Goal: Task Accomplishment & Management: Manage account settings

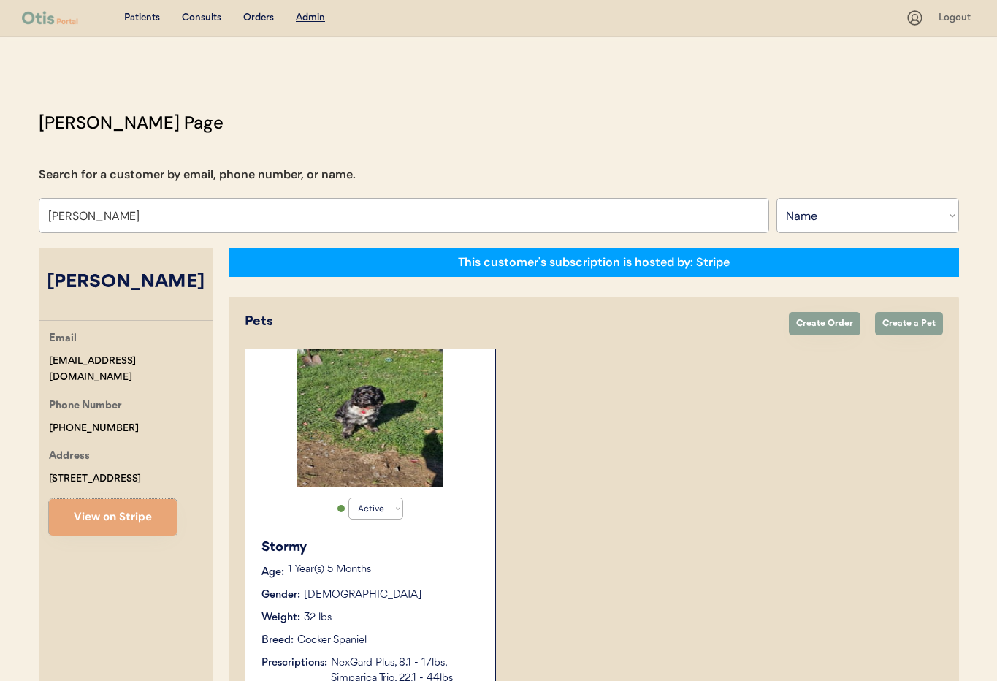
select select ""Name""
select select "true"
click at [148, 217] on input "Melinda StJohn" at bounding box center [404, 215] width 731 height 35
drag, startPoint x: 114, startPoint y: 218, endPoint x: -3, endPoint y: 204, distance: 117.7
click at [0, 204] on html "Patients Consults Orders Admin Logout Otis Admin Page Search for a customer by …" at bounding box center [498, 340] width 997 height 681
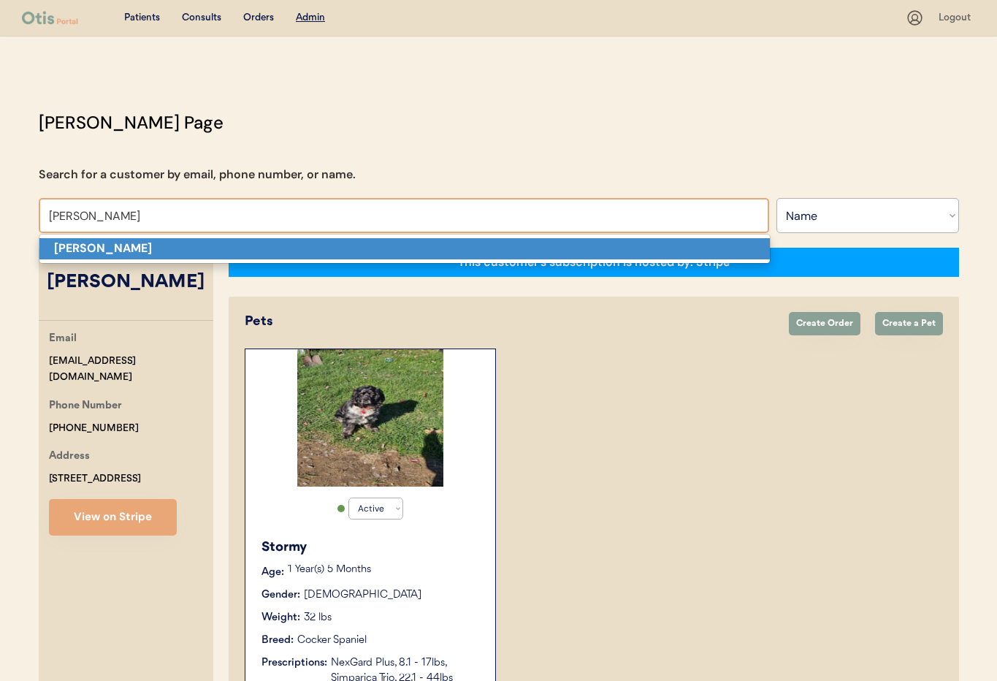
click at [114, 256] on p "Evelyn Edwards" at bounding box center [404, 248] width 731 height 21
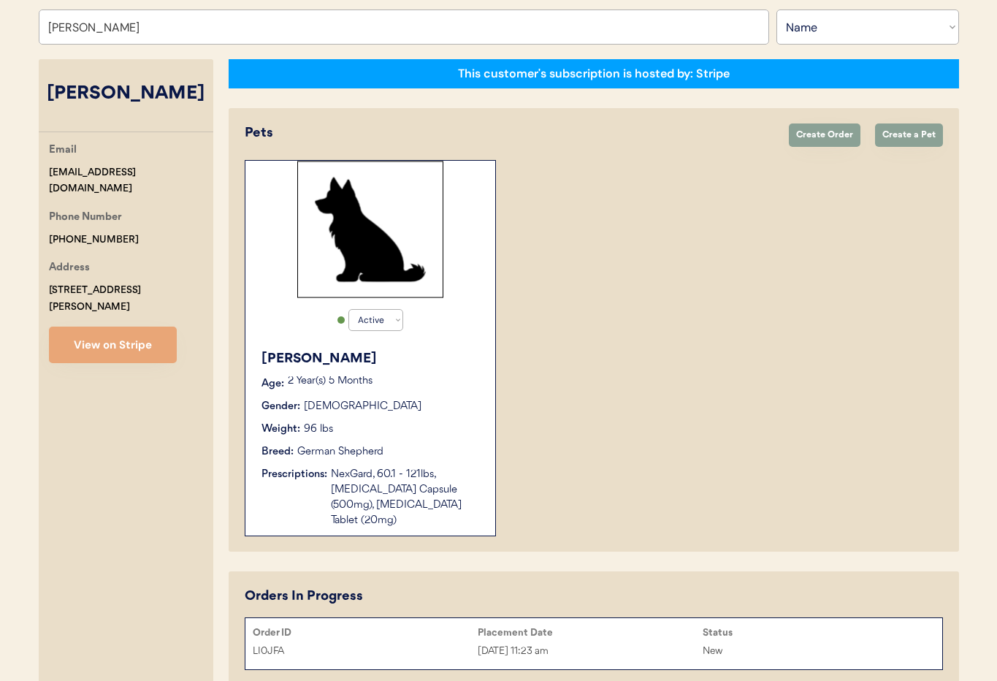
scroll to position [245, 0]
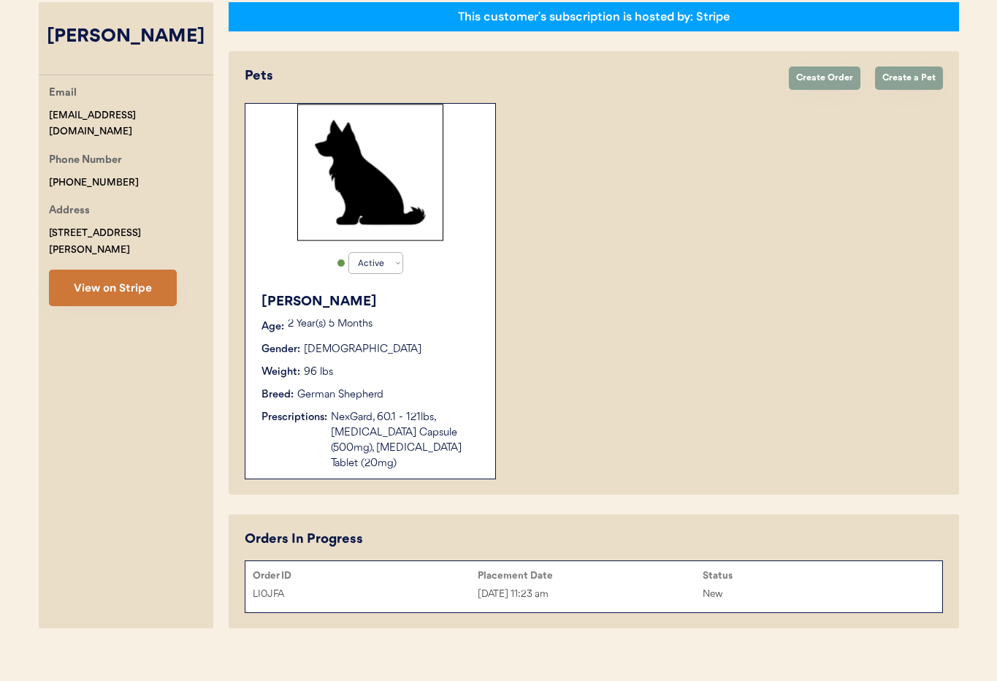
type input "Evelyn Edwards"
click at [133, 280] on button "View on Stripe" at bounding box center [113, 288] width 128 height 37
click at [630, 586] on div "Oct 14, 2025 11:23 am" at bounding box center [590, 594] width 225 height 17
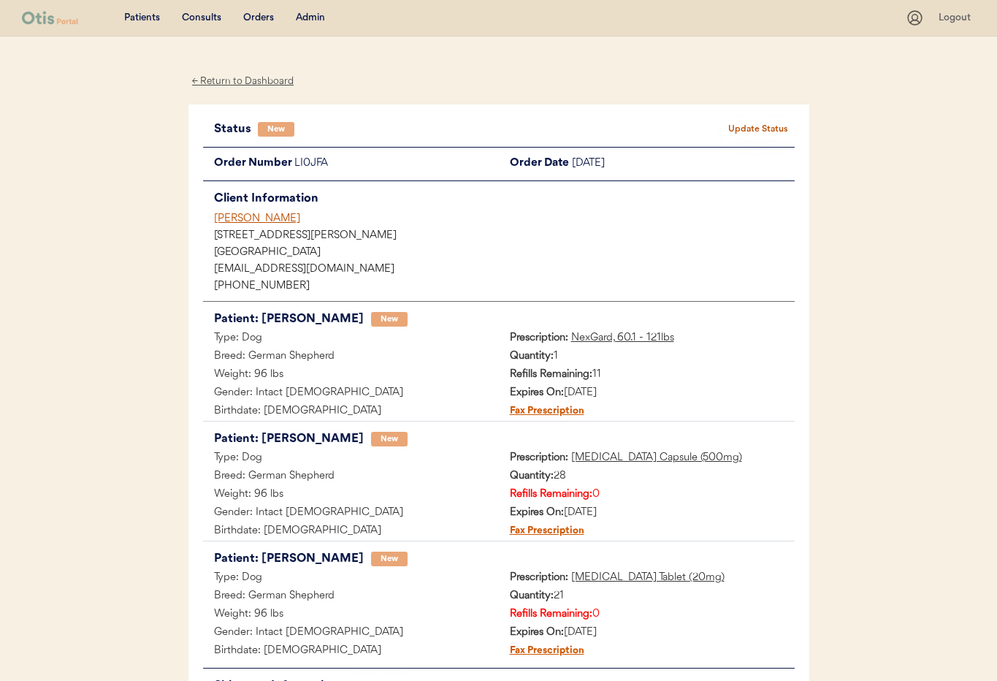
click at [305, 18] on div "Admin" at bounding box center [310, 18] width 29 height 15
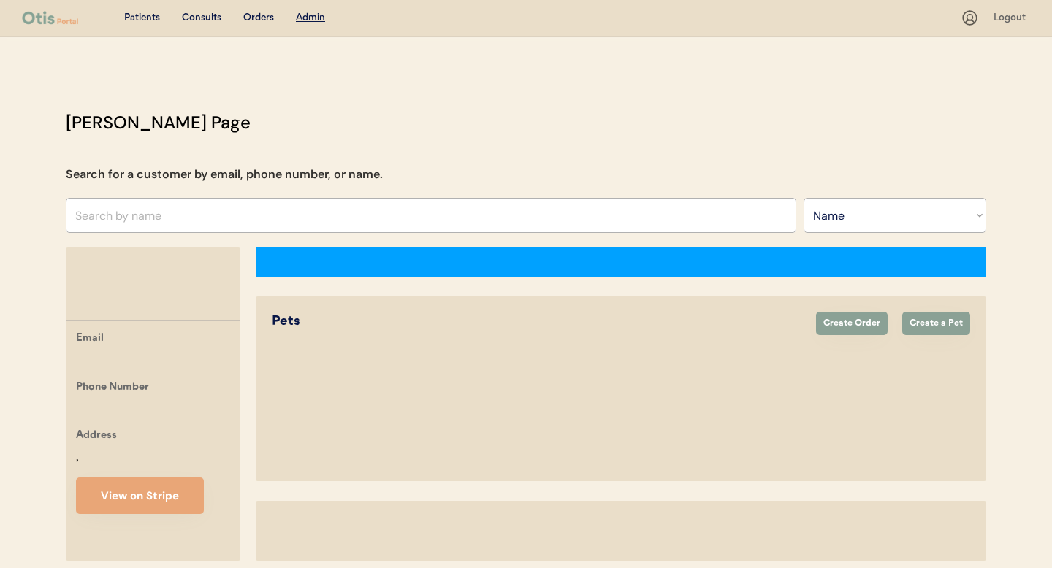
select select ""Name""
select select "true"
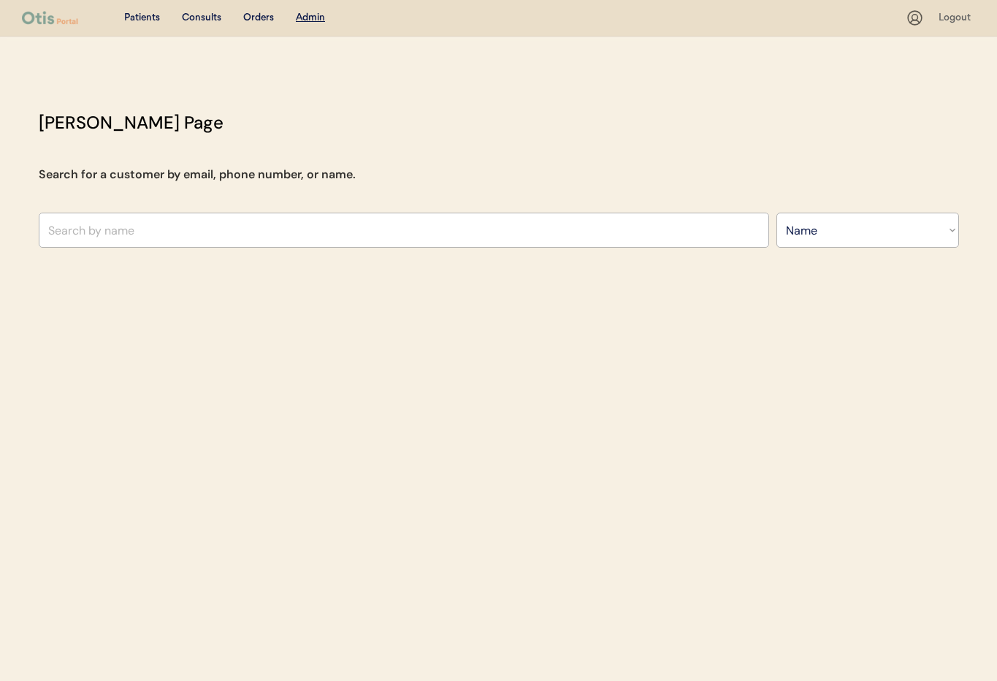
select select ""Name""
click at [165, 224] on input "text" at bounding box center [404, 230] width 731 height 35
click at [247, 235] on input "text" at bounding box center [404, 230] width 731 height 35
type input "Teri"
type input "Teri Shell"
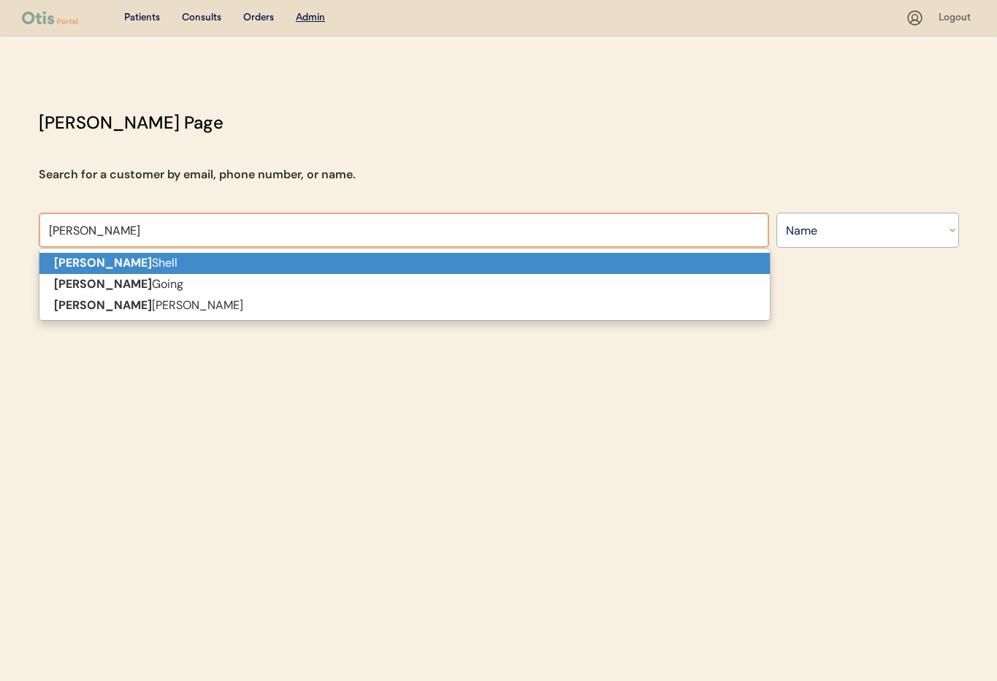
click at [233, 260] on p "Teri Shell" at bounding box center [404, 263] width 731 height 21
type input "[PERSON_NAME]"
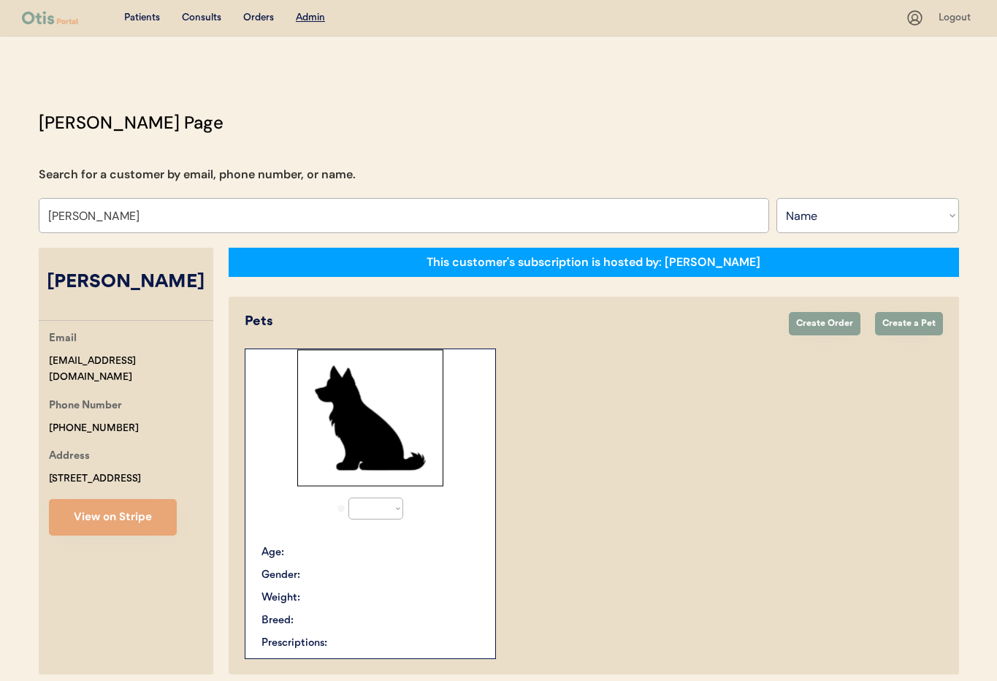
select select "true"
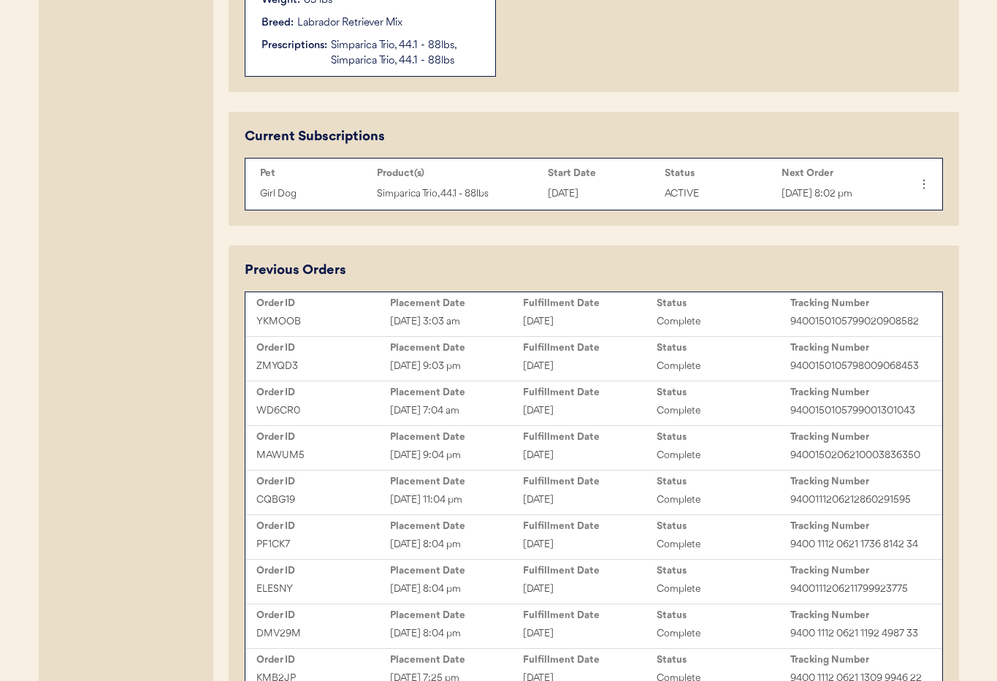
scroll to position [609, 0]
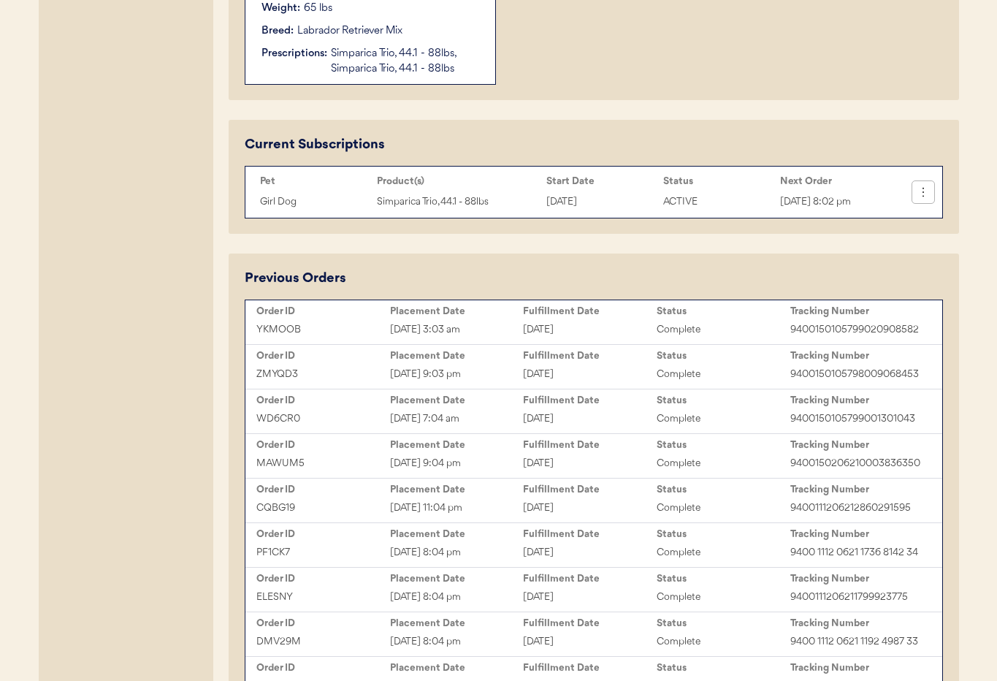
type input "[PERSON_NAME]"
click at [926, 194] on icon at bounding box center [923, 192] width 15 height 15
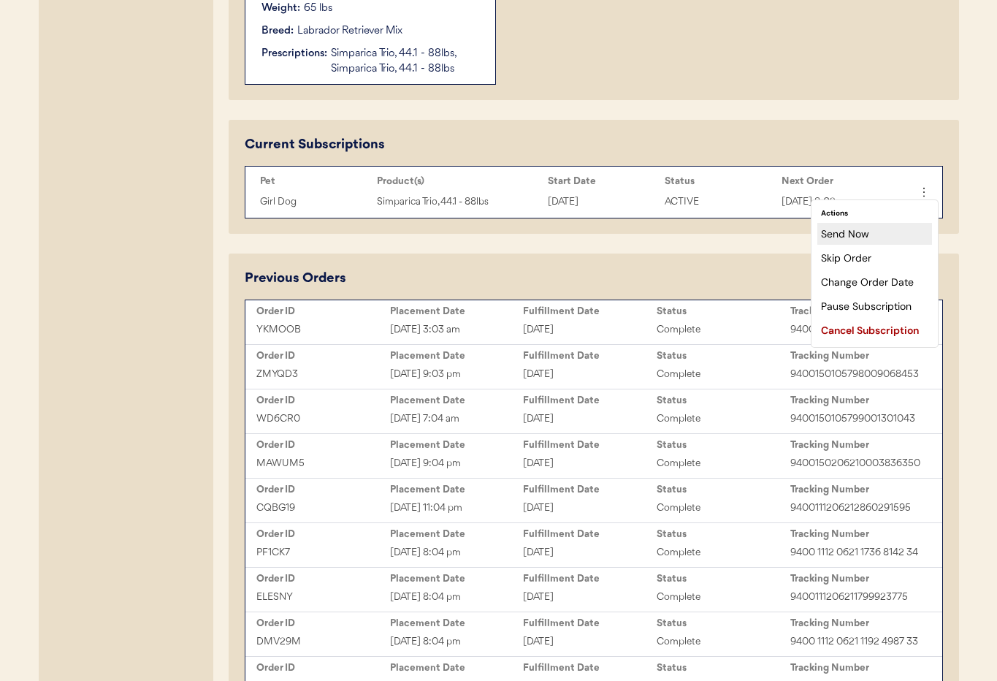
click at [880, 232] on div "Send Now" at bounding box center [874, 234] width 115 height 22
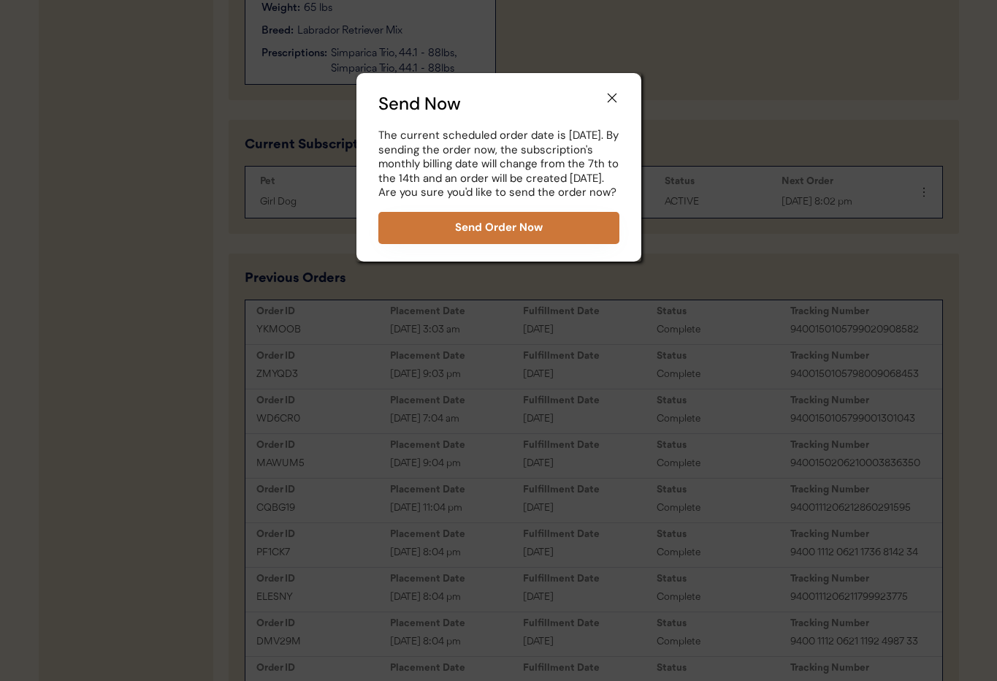
click at [546, 243] on button "Send Order Now" at bounding box center [498, 228] width 241 height 32
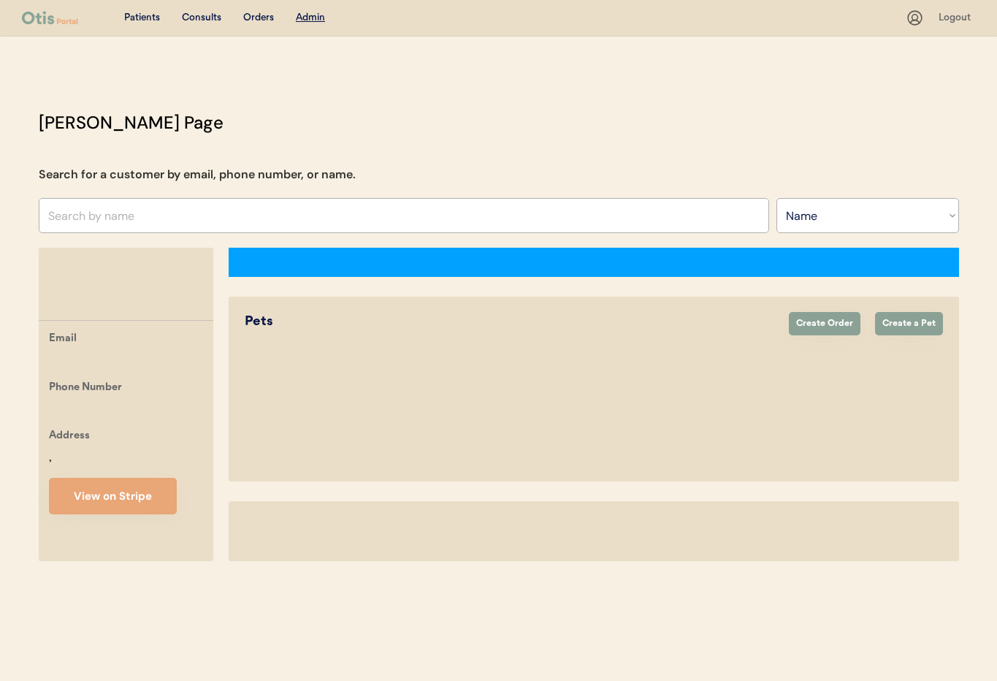
select select ""Name""
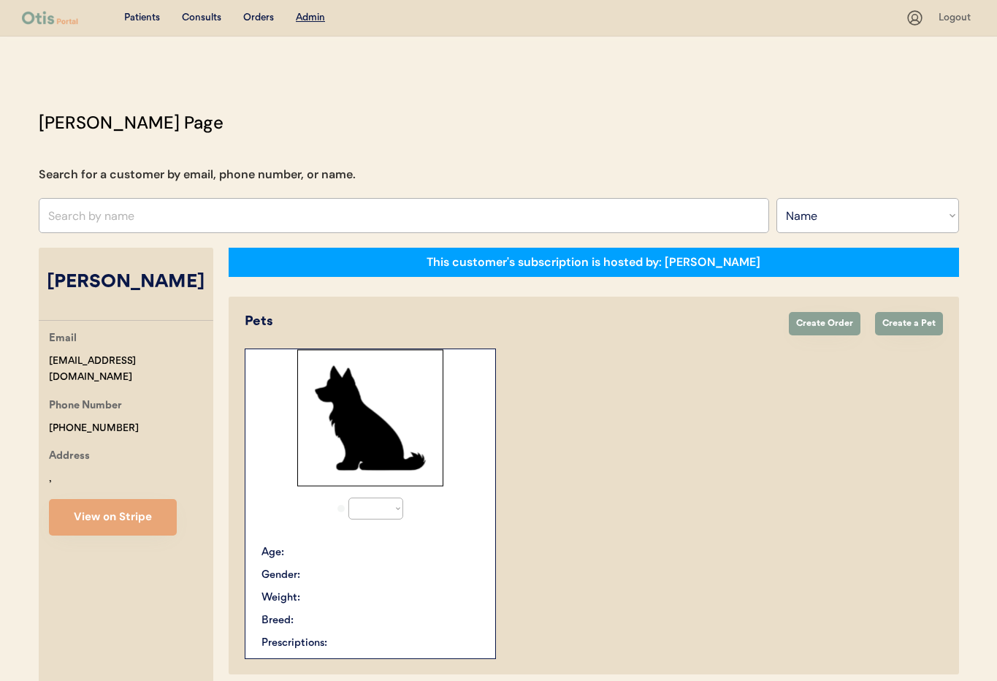
select select "true"
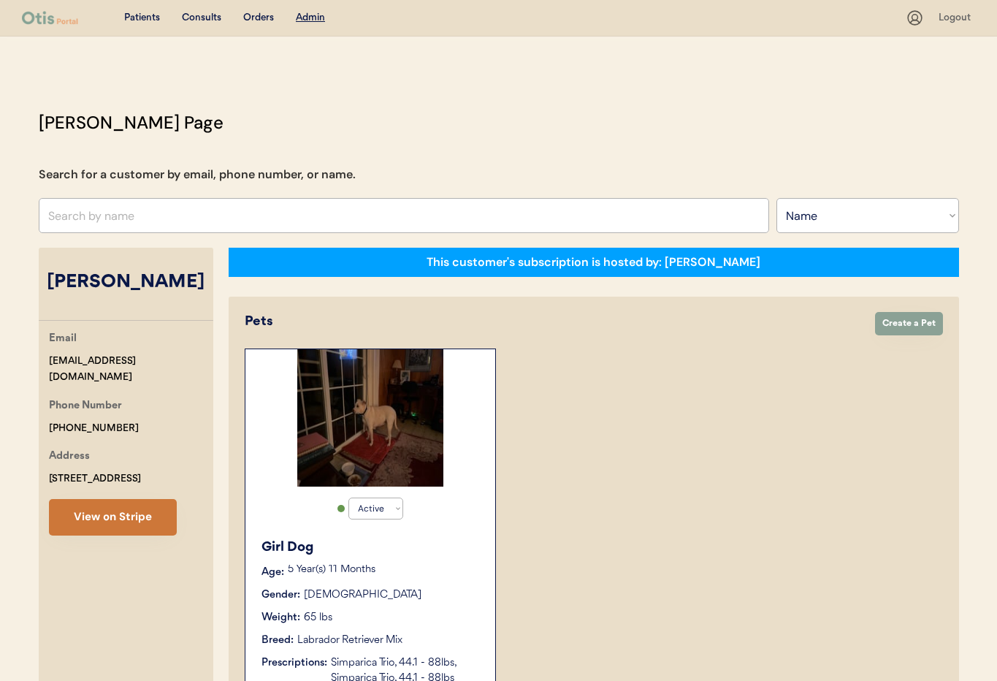
click at [114, 519] on button "View on Stripe" at bounding box center [113, 517] width 128 height 37
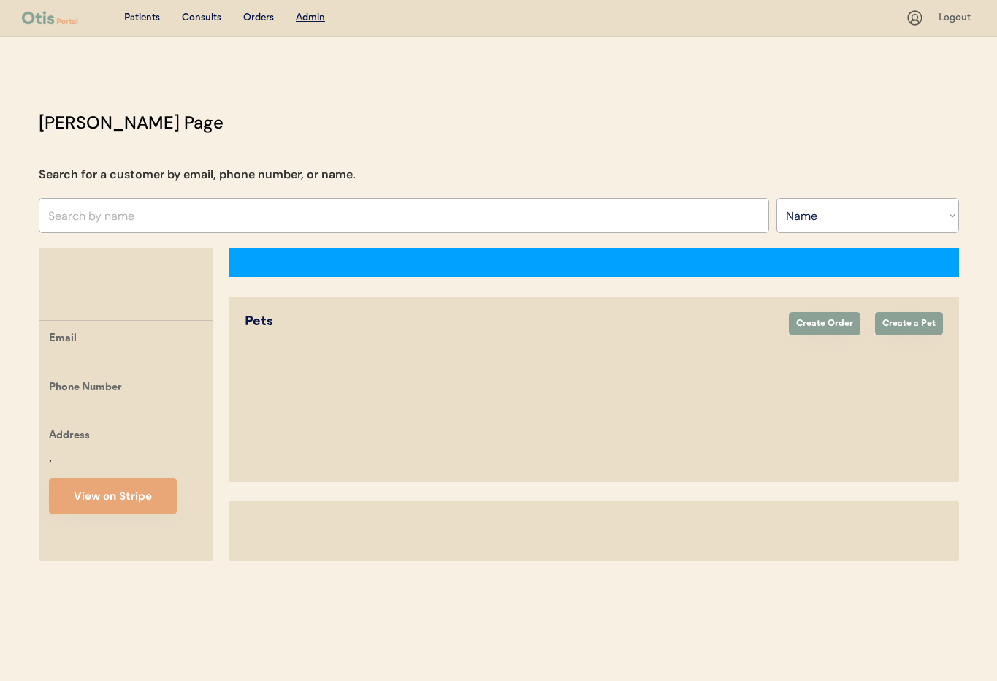
select select ""Name""
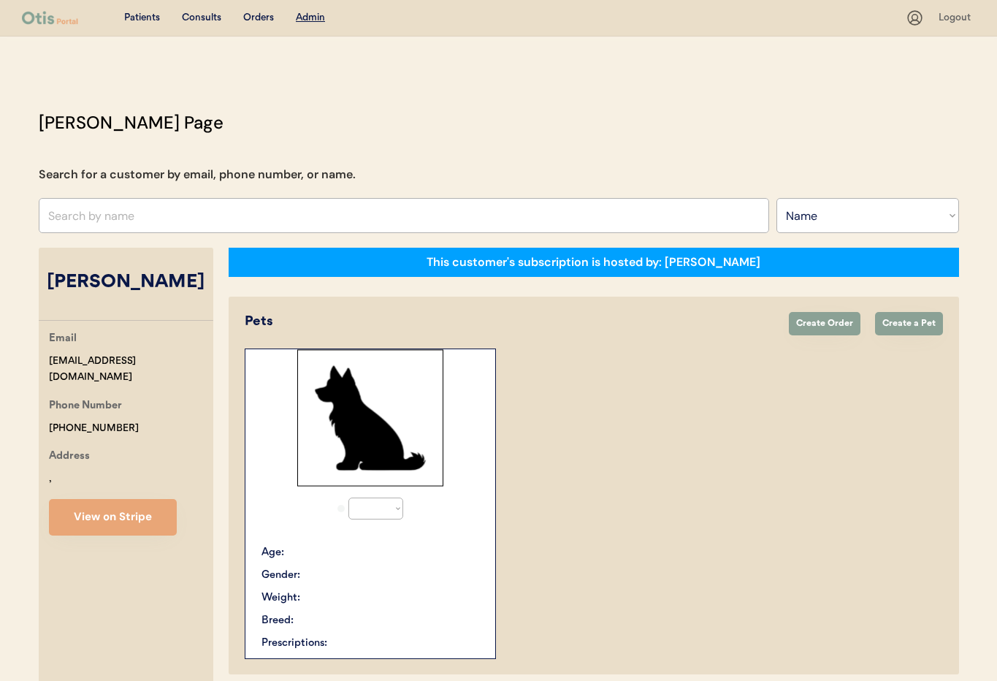
select select "true"
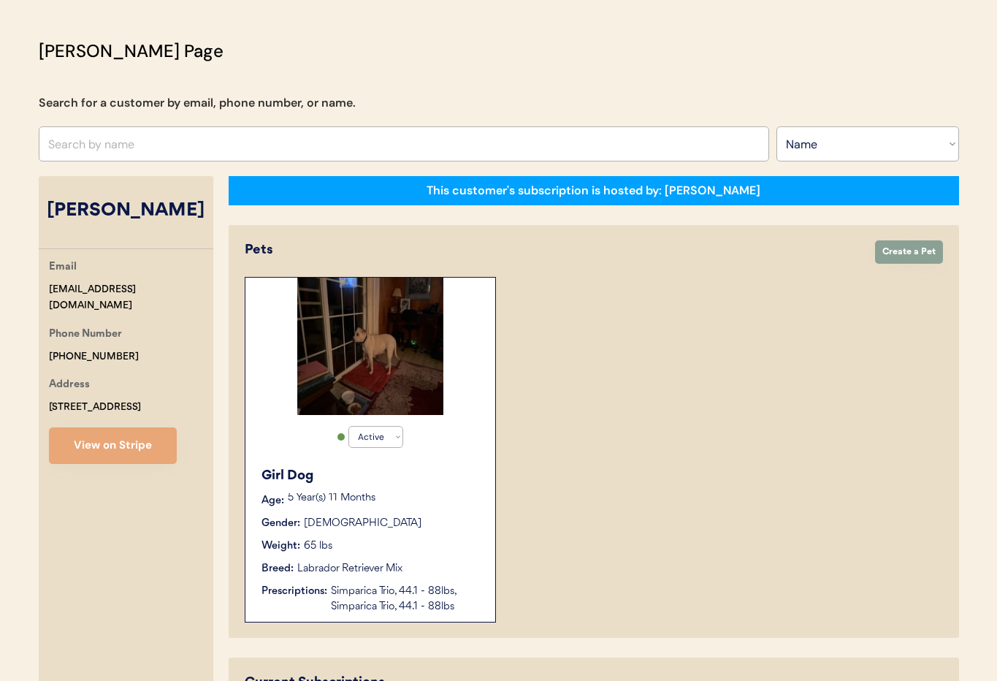
scroll to position [189, 0]
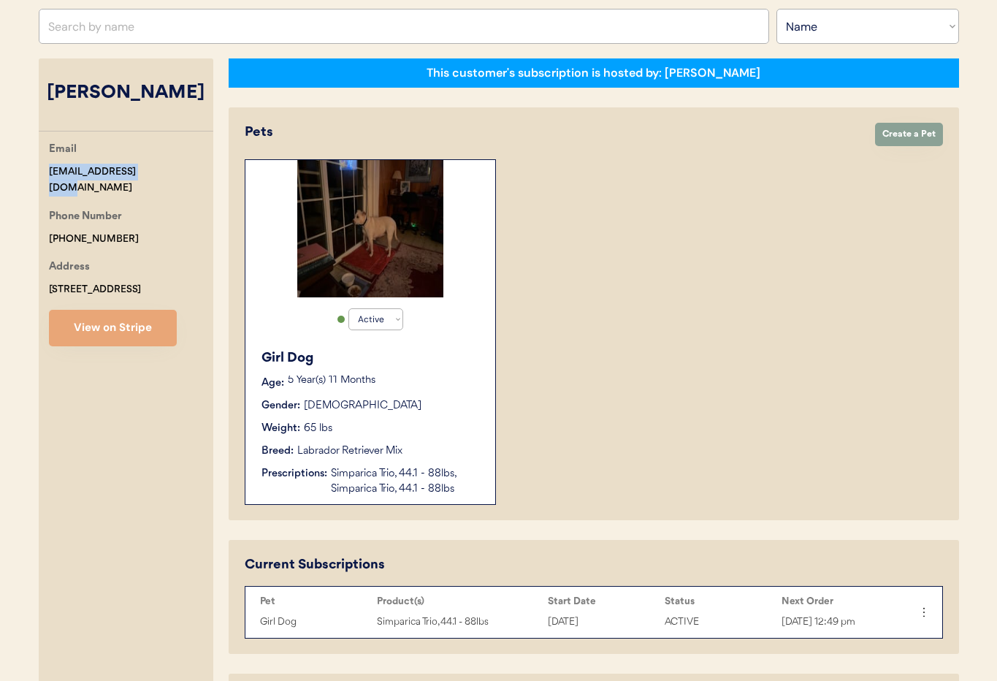
drag, startPoint x: 125, startPoint y: 169, endPoint x: 76, endPoint y: 170, distance: 49.0
click at [41, 172] on div "Email [EMAIL_ADDRESS][DOMAIN_NAME] Phone Number [PHONE_NUMBER] Address [STREET_…" at bounding box center [126, 243] width 175 height 205
copy div "[EMAIL_ADDRESS][DOMAIN_NAME]"
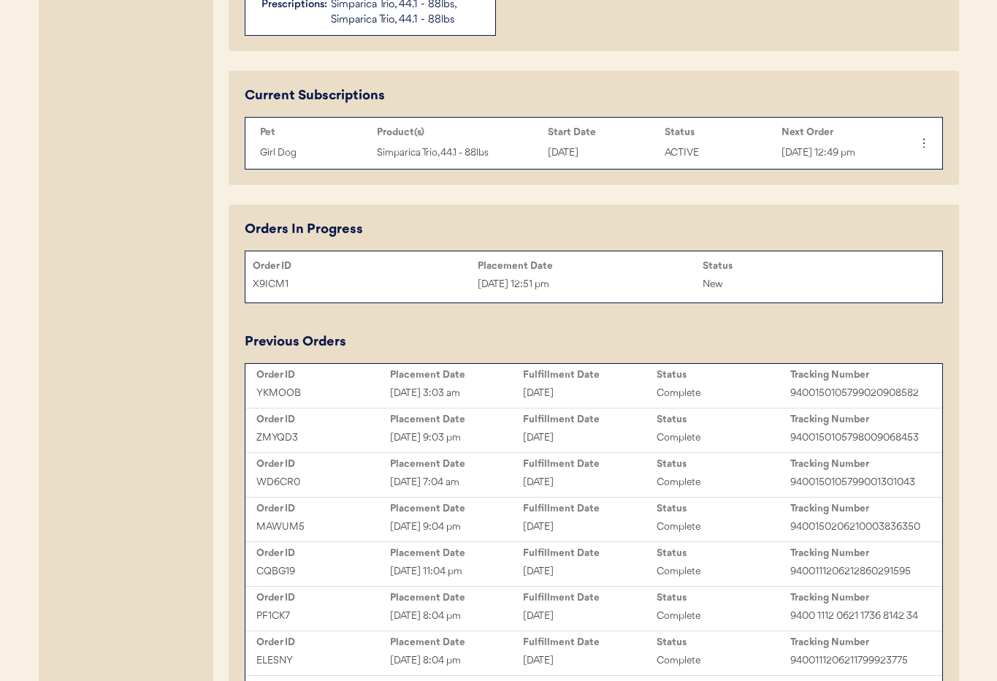
scroll to position [465, 0]
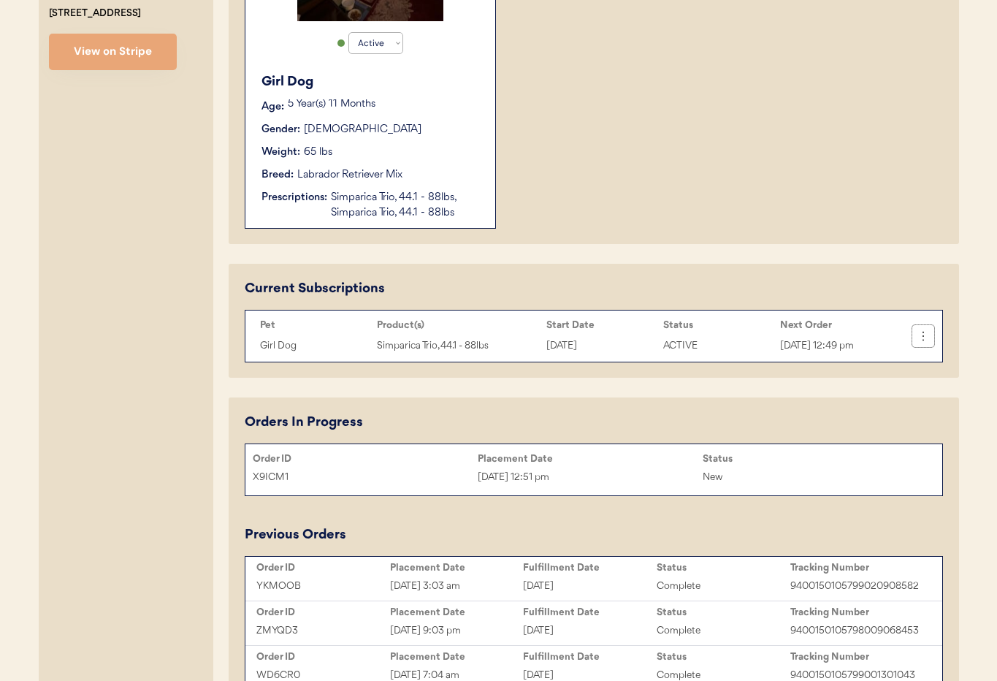
click at [916, 338] on icon at bounding box center [923, 336] width 15 height 15
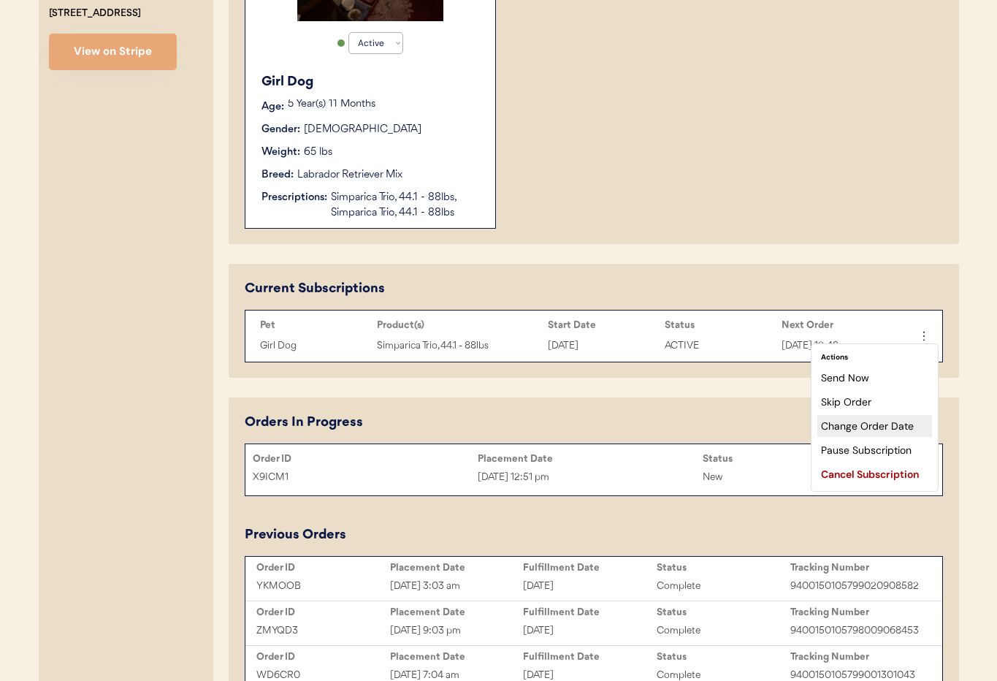
click at [874, 428] on div "Change Order Date" at bounding box center [874, 426] width 115 height 22
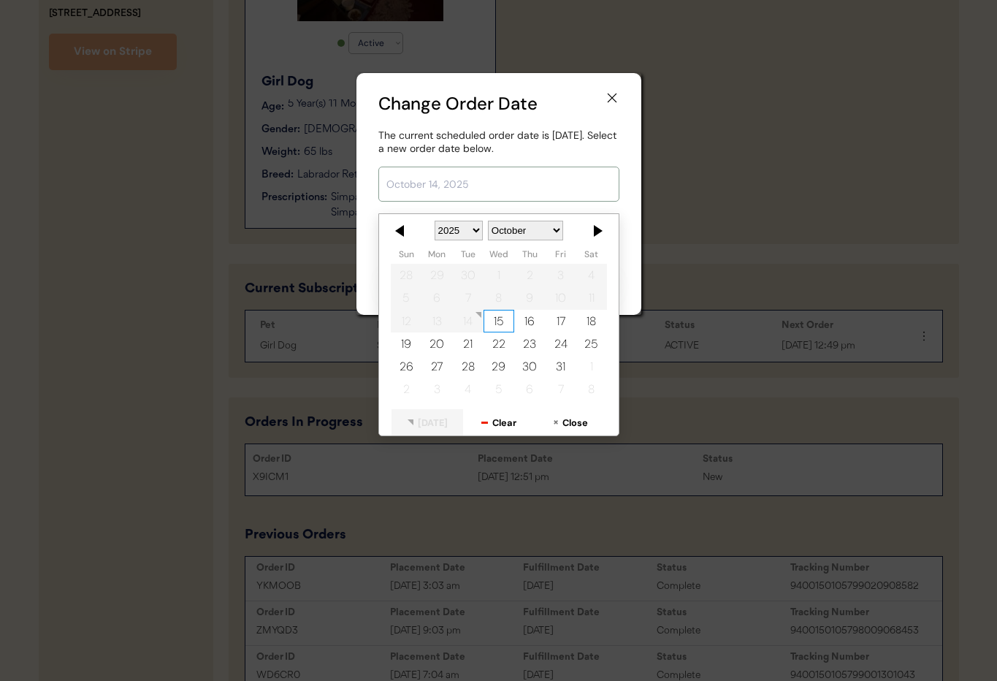
click at [489, 192] on input "text" at bounding box center [498, 184] width 241 height 35
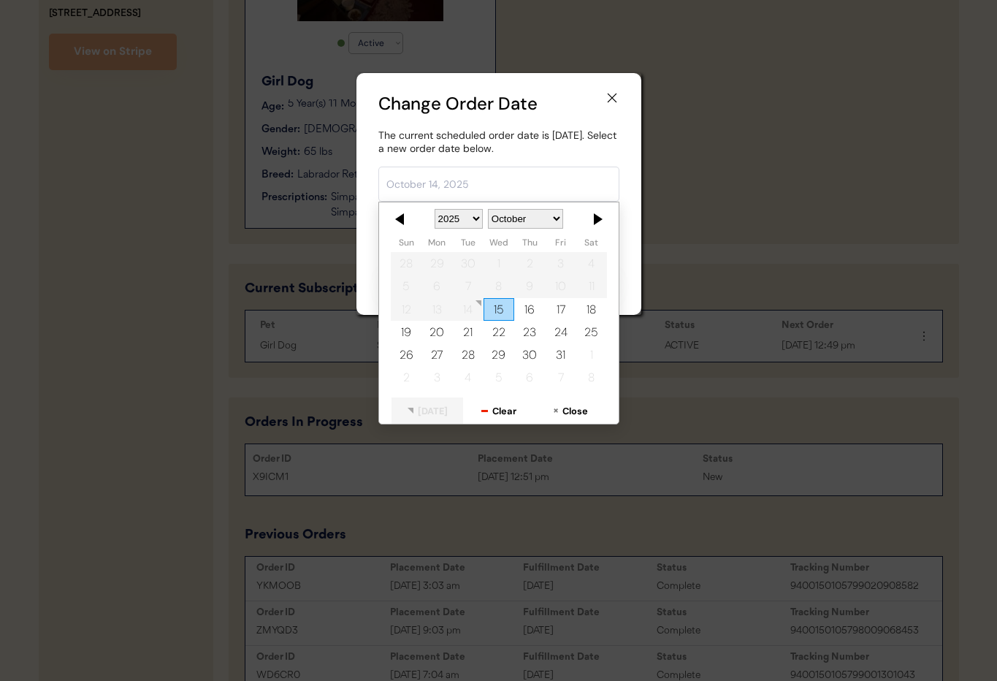
click at [497, 302] on div "15" at bounding box center [498, 309] width 31 height 23
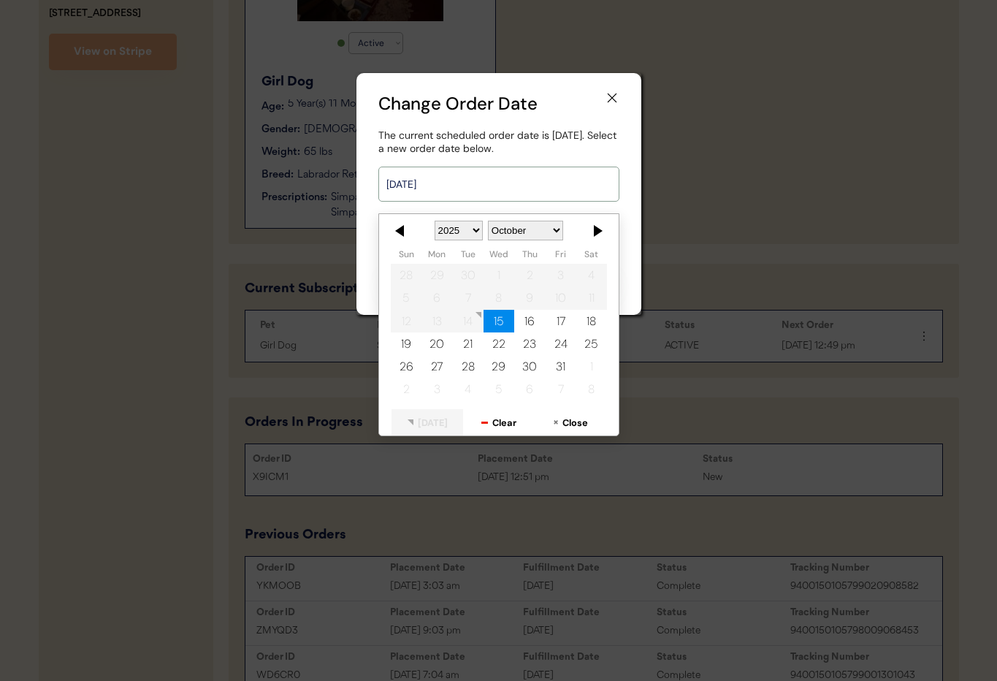
click at [487, 193] on input "October 15, 2025" at bounding box center [498, 184] width 241 height 35
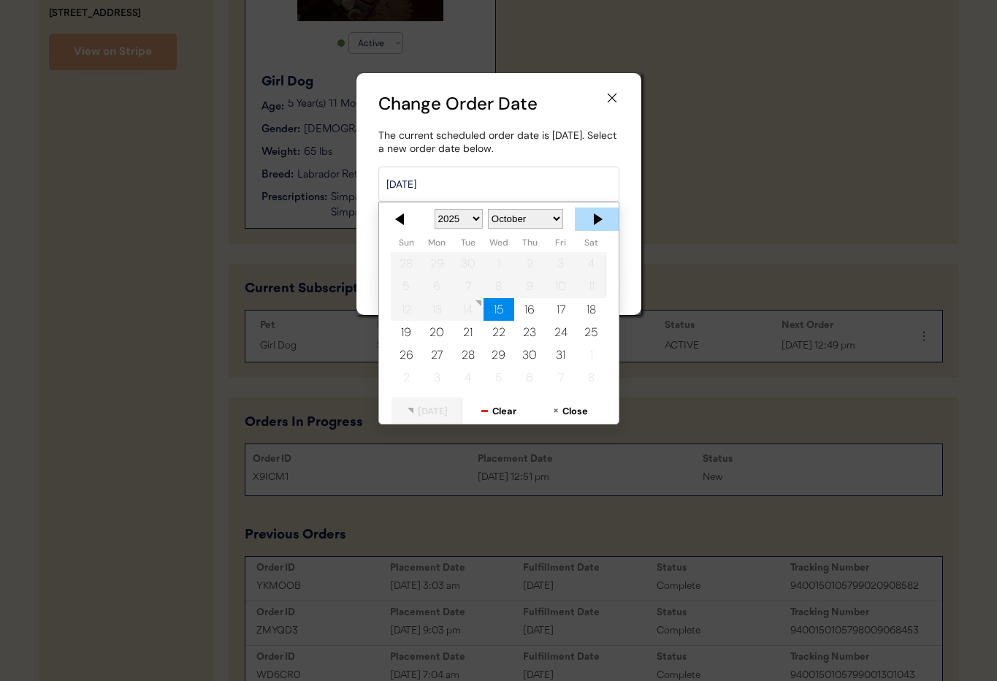
click at [593, 224] on div at bounding box center [597, 218] width 44 height 23
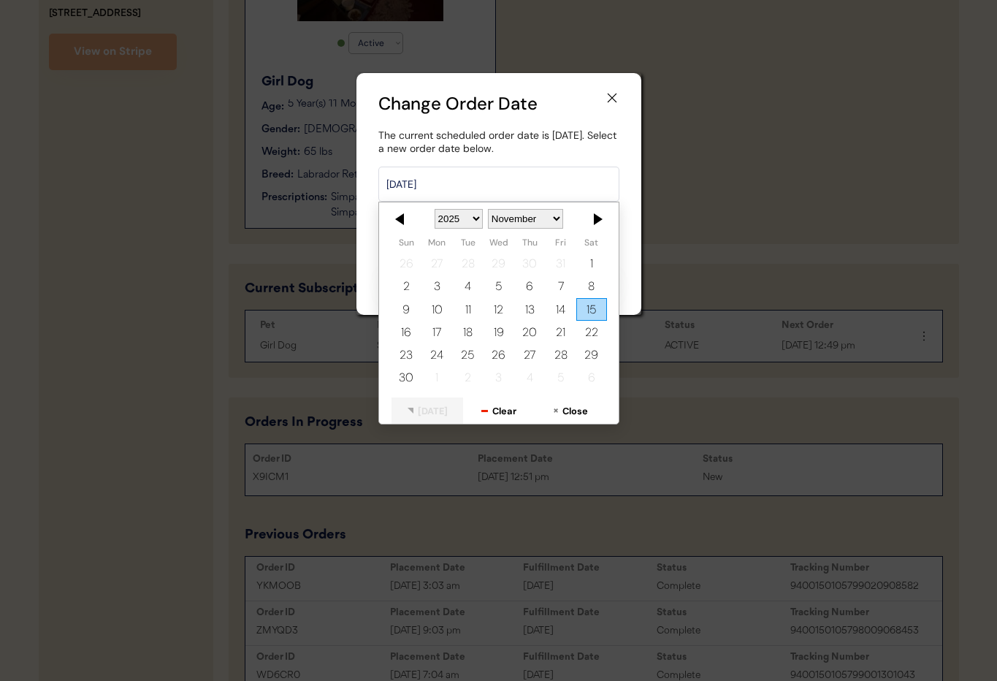
click at [598, 309] on div "15" at bounding box center [591, 309] width 31 height 23
type input "November 15, 2025"
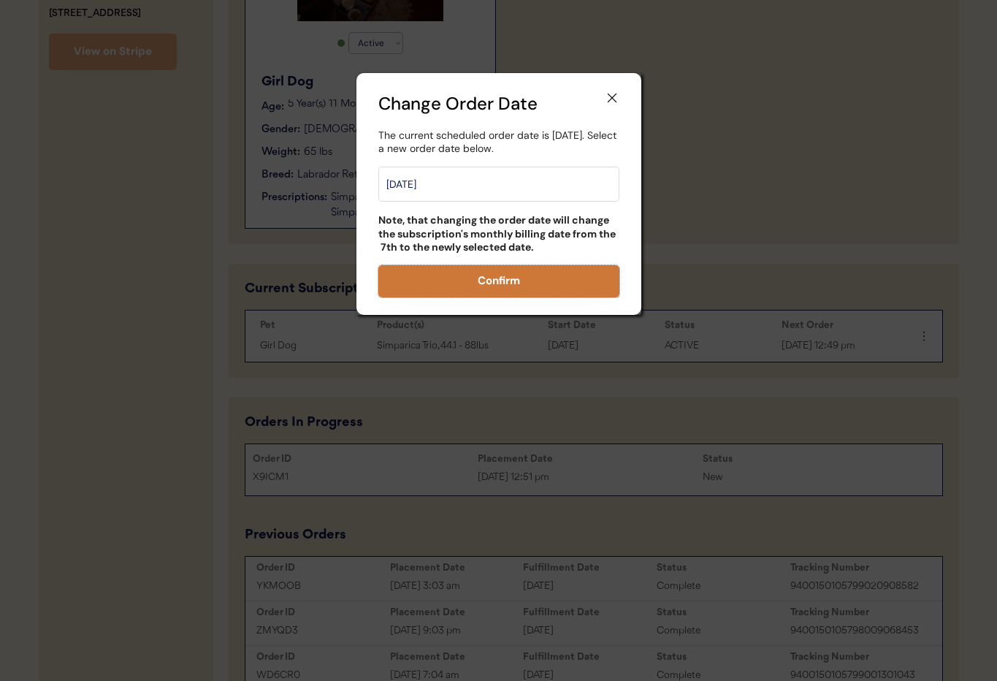
click at [516, 284] on button "Confirm" at bounding box center [498, 281] width 241 height 32
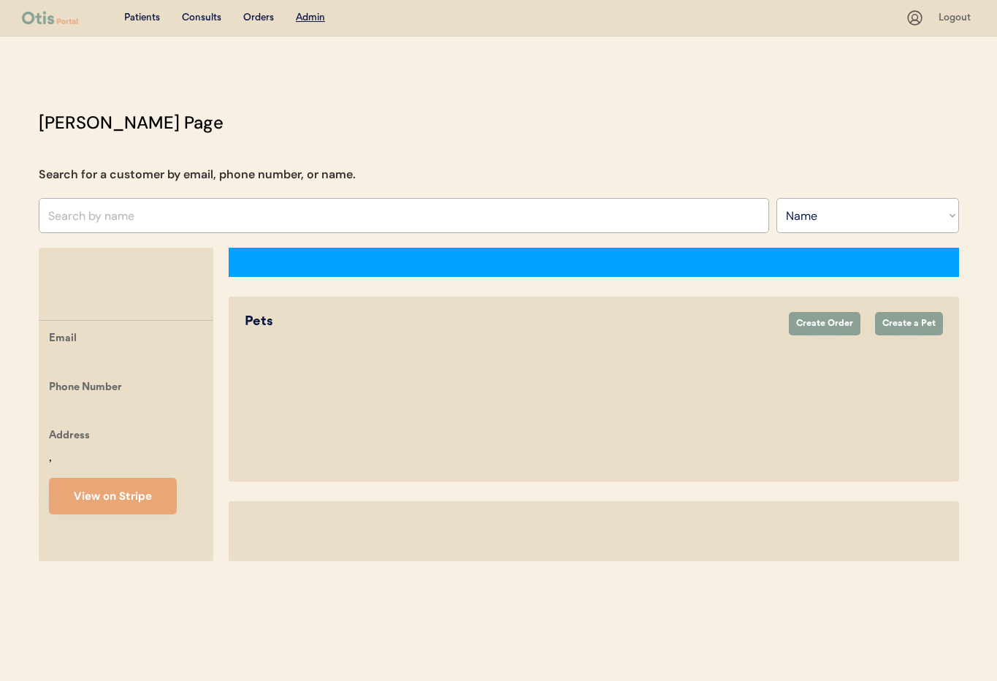
select select ""Name""
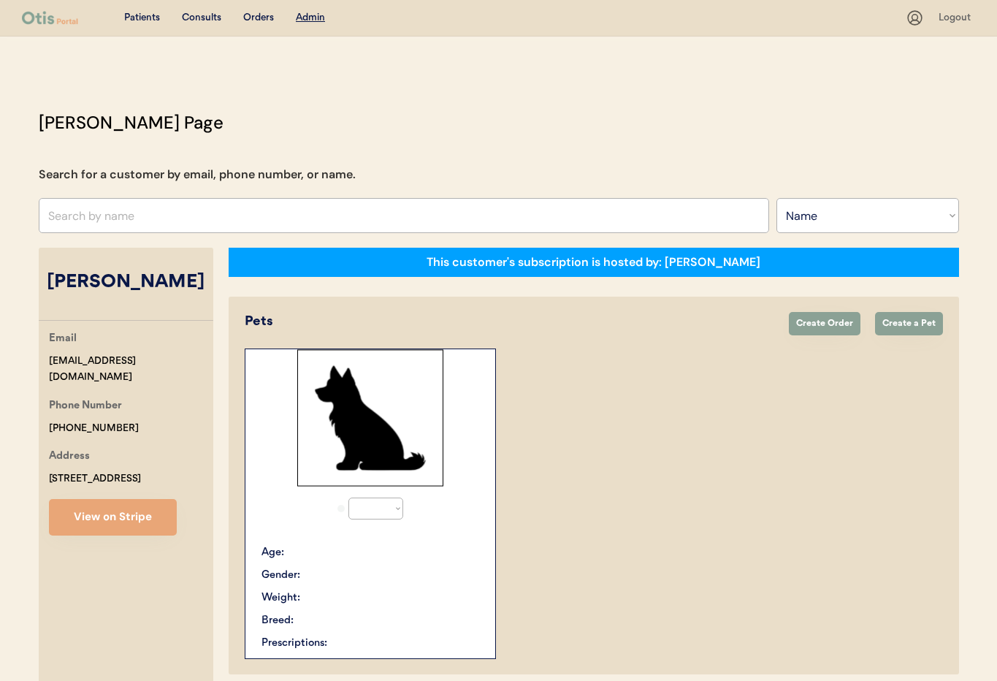
select select "true"
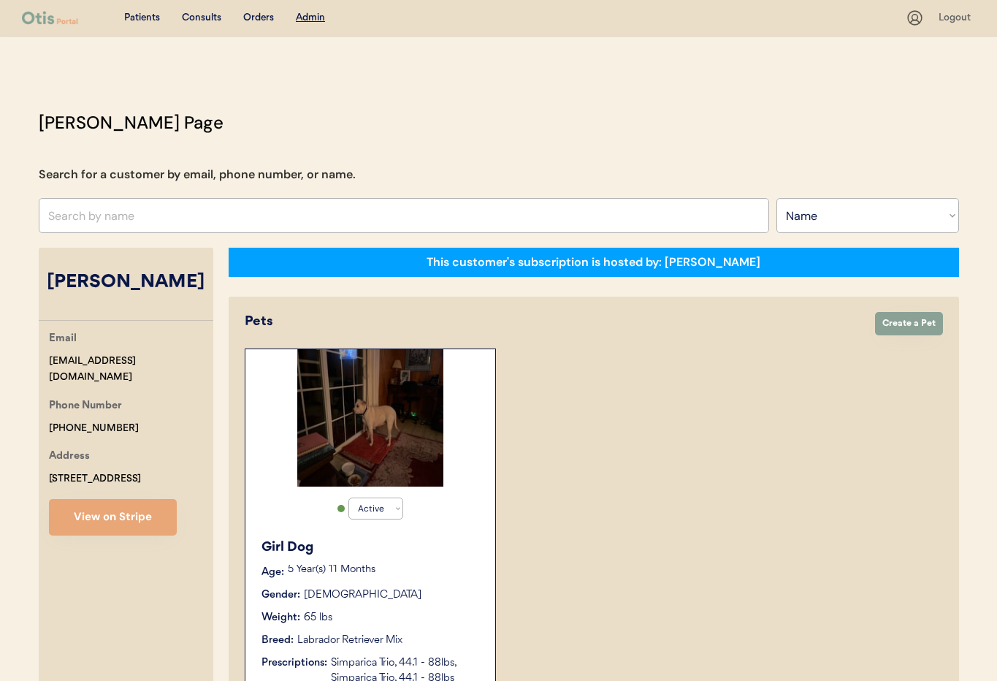
click at [453, 596] on div "Gender: Female" at bounding box center [371, 594] width 219 height 15
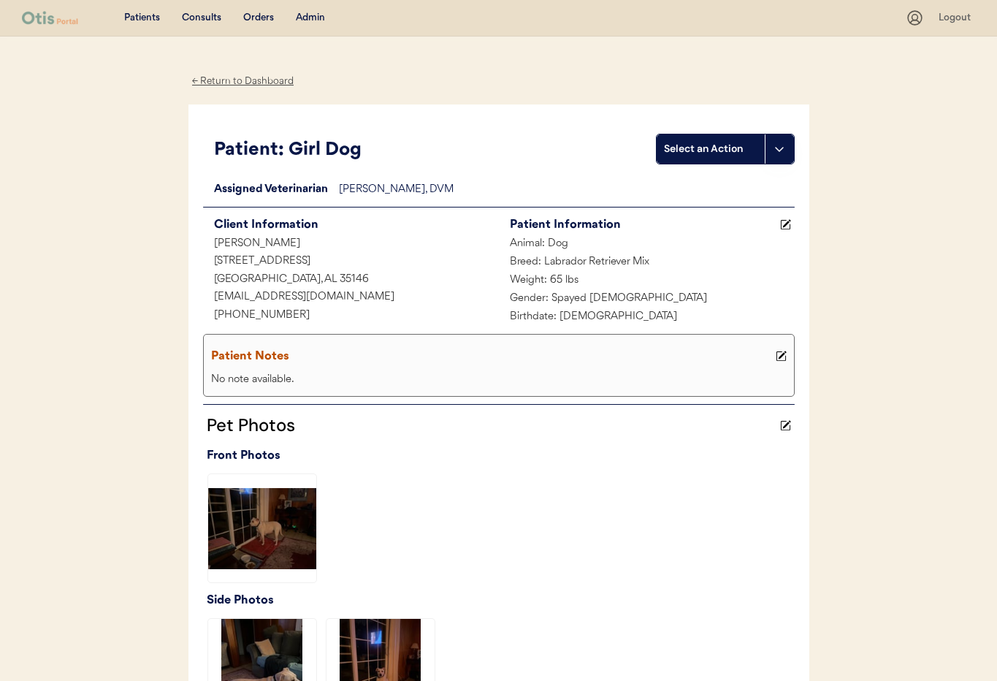
click at [780, 353] on icon at bounding box center [781, 356] width 11 height 11
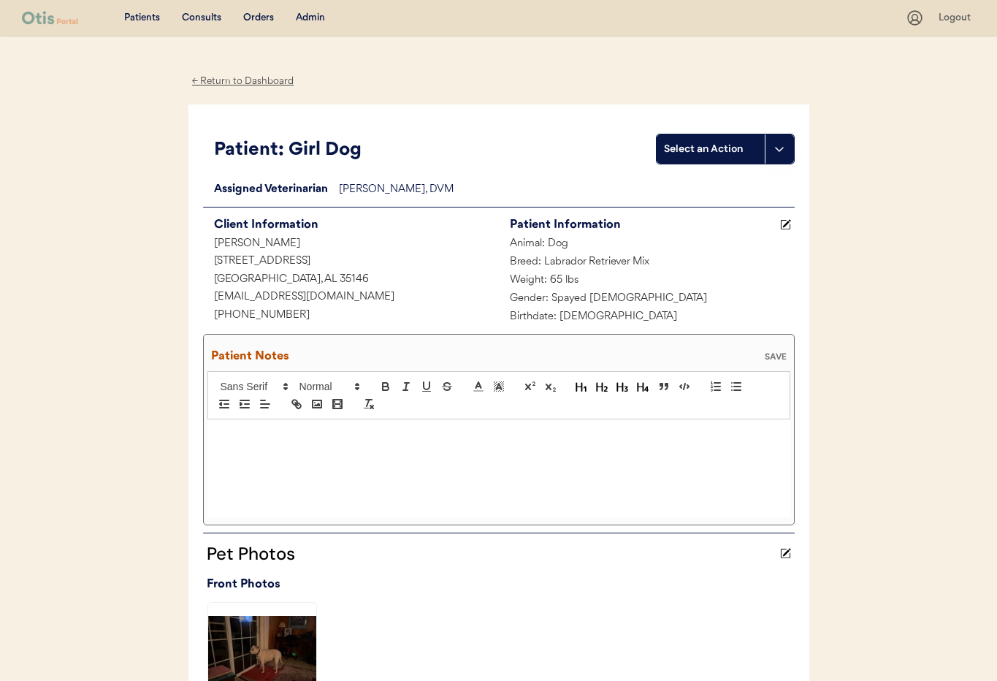
click at [297, 437] on p at bounding box center [498, 434] width 561 height 13
click at [777, 352] on div "SAVE" at bounding box center [775, 356] width 29 height 9
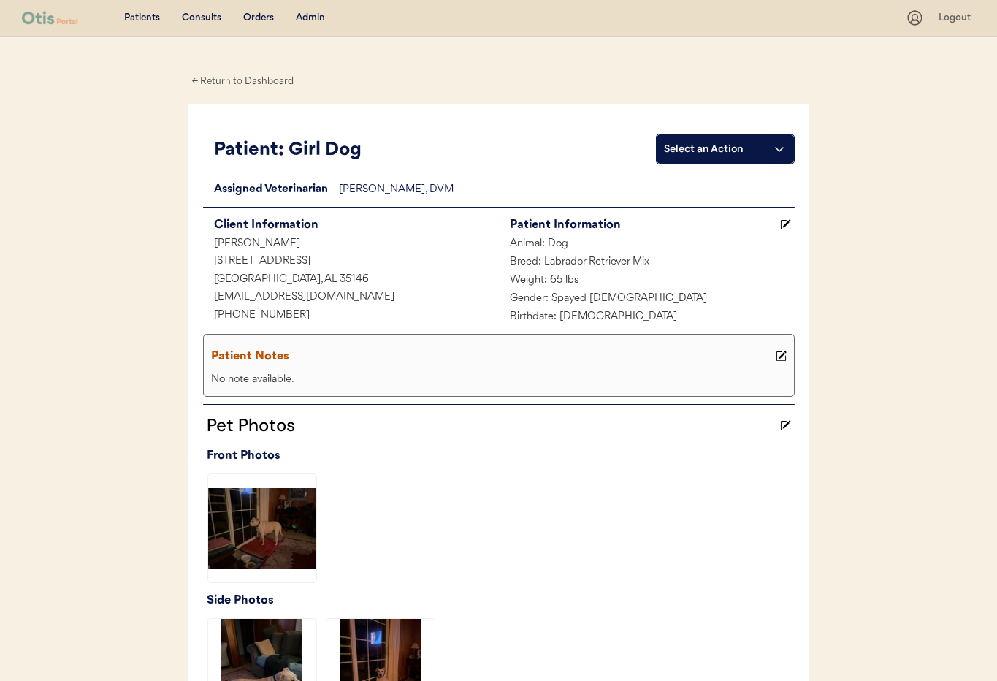
click at [236, 80] on div "← Return to Dashboard" at bounding box center [243, 81] width 110 height 17
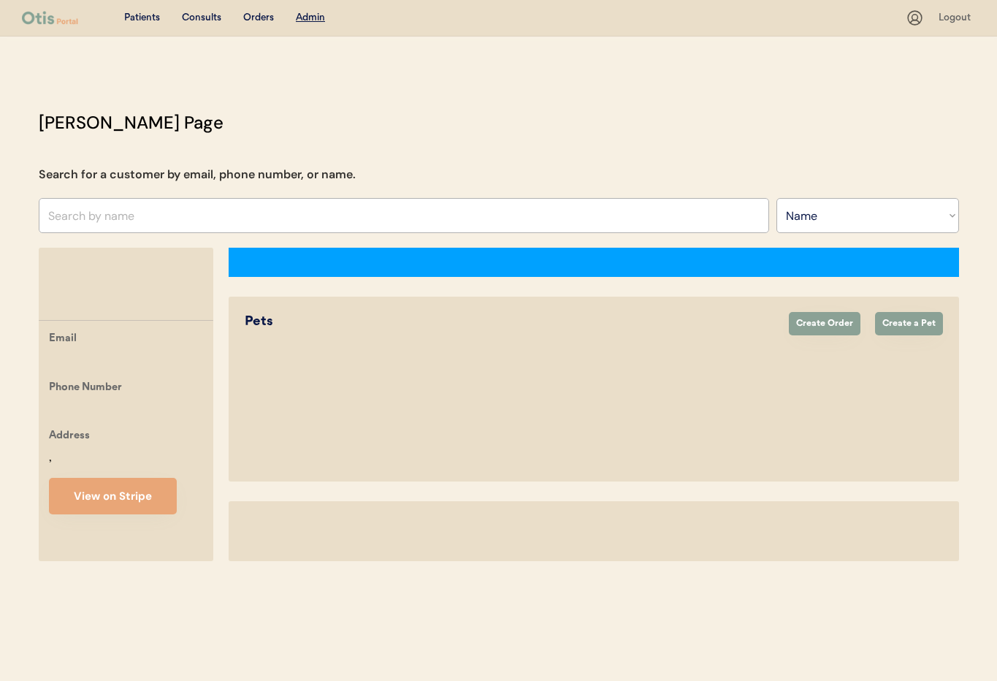
select select ""Name""
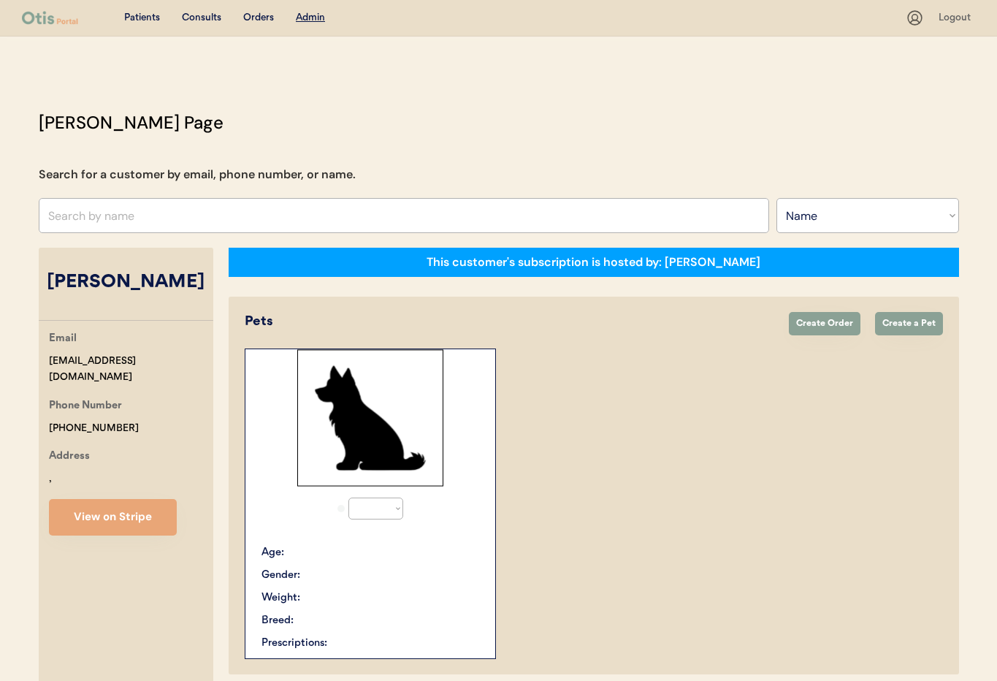
select select "true"
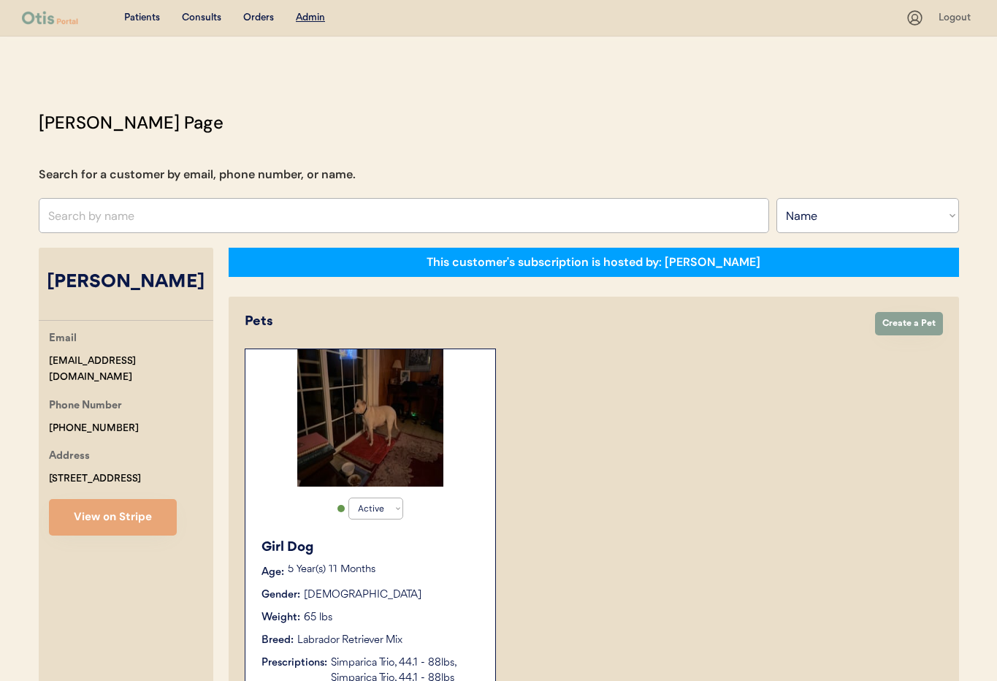
scroll to position [1, 0]
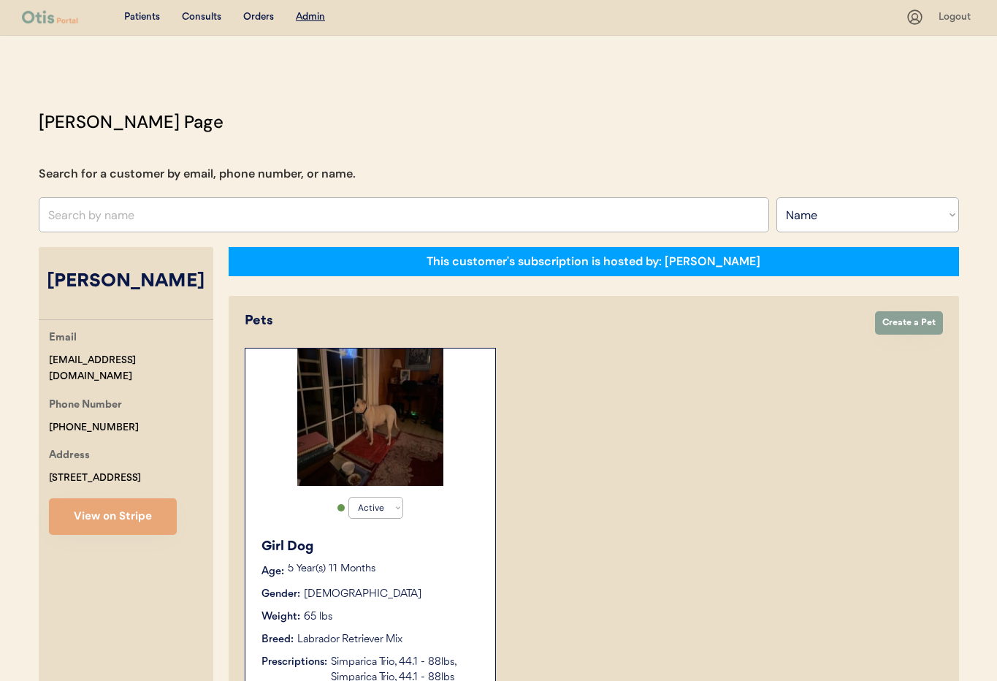
click at [187, 211] on input "text" at bounding box center [404, 214] width 731 height 35
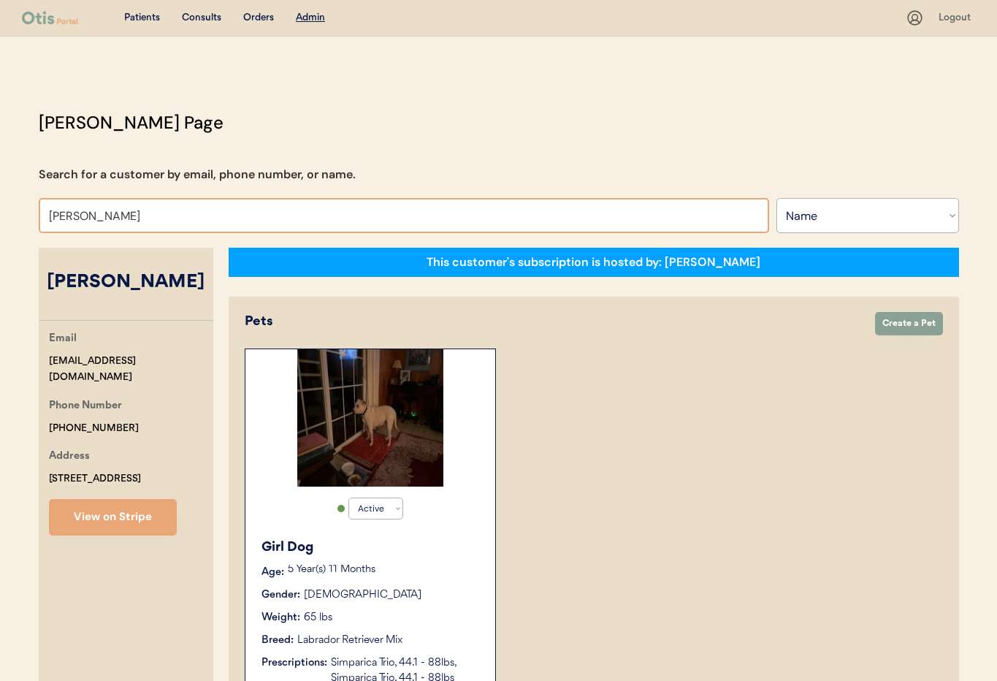
type input "Evelyn"
type input "Evelyn Thomas"
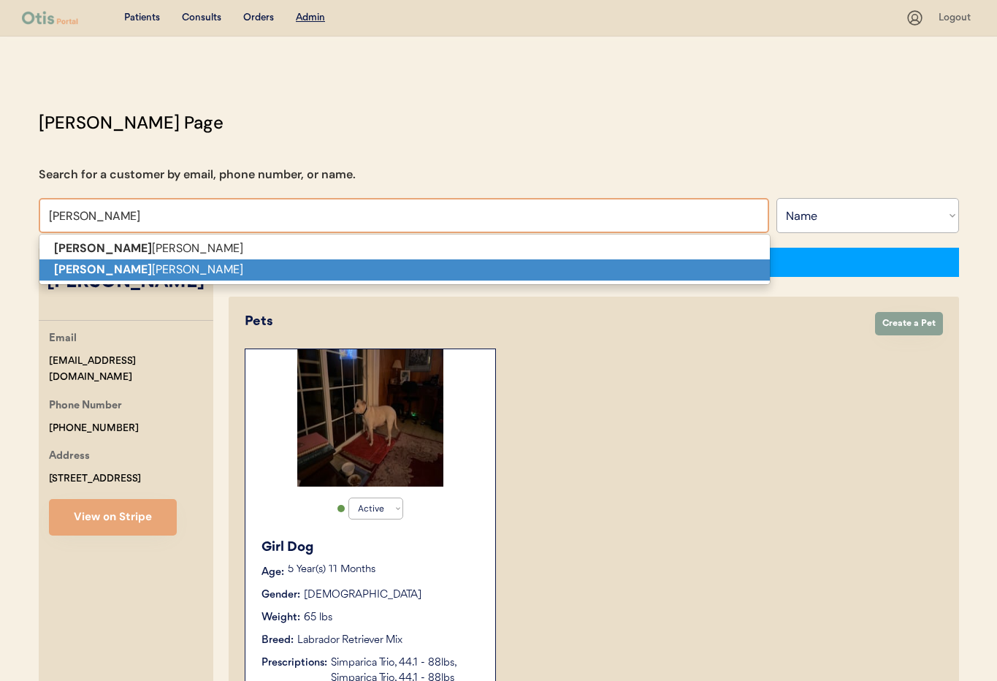
scroll to position [2, 0]
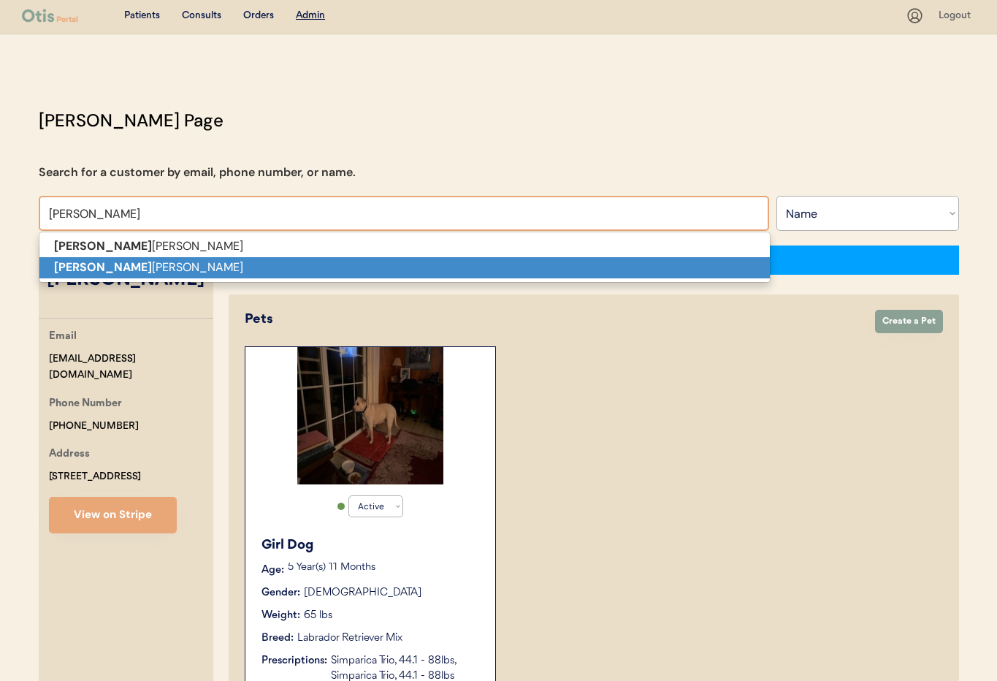
click at [145, 264] on p "Evelyn Edwards" at bounding box center [404, 267] width 731 height 21
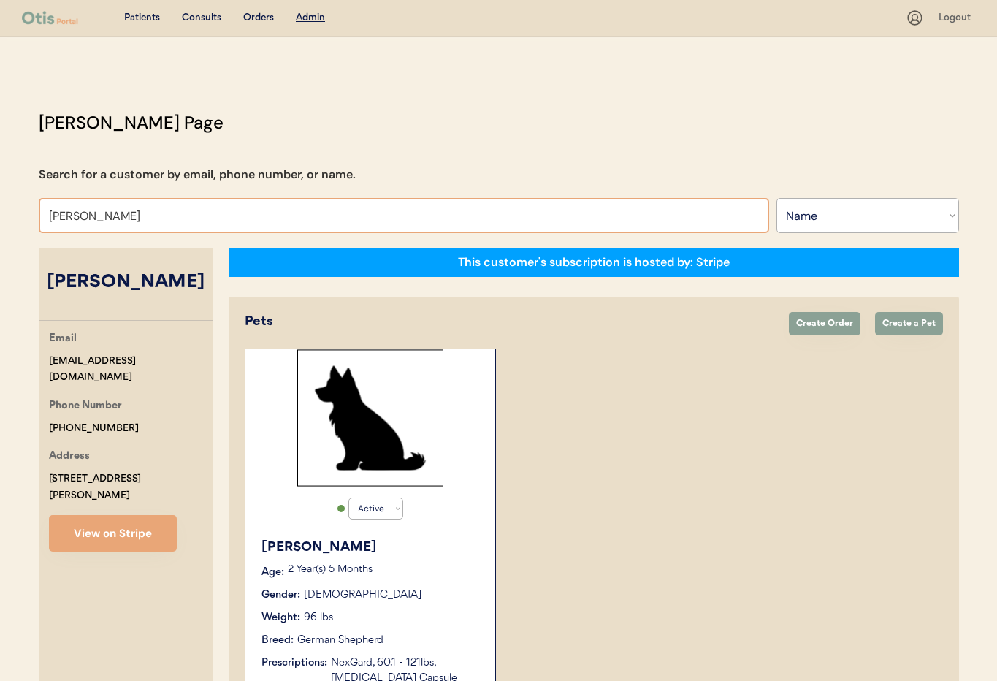
drag, startPoint x: 74, startPoint y: 213, endPoint x: 3, endPoint y: 206, distance: 71.2
click at [3, 206] on div "Patients Consults Orders Admin Logout Otis Admin Page Search for a customer by …" at bounding box center [498, 471] width 997 height 942
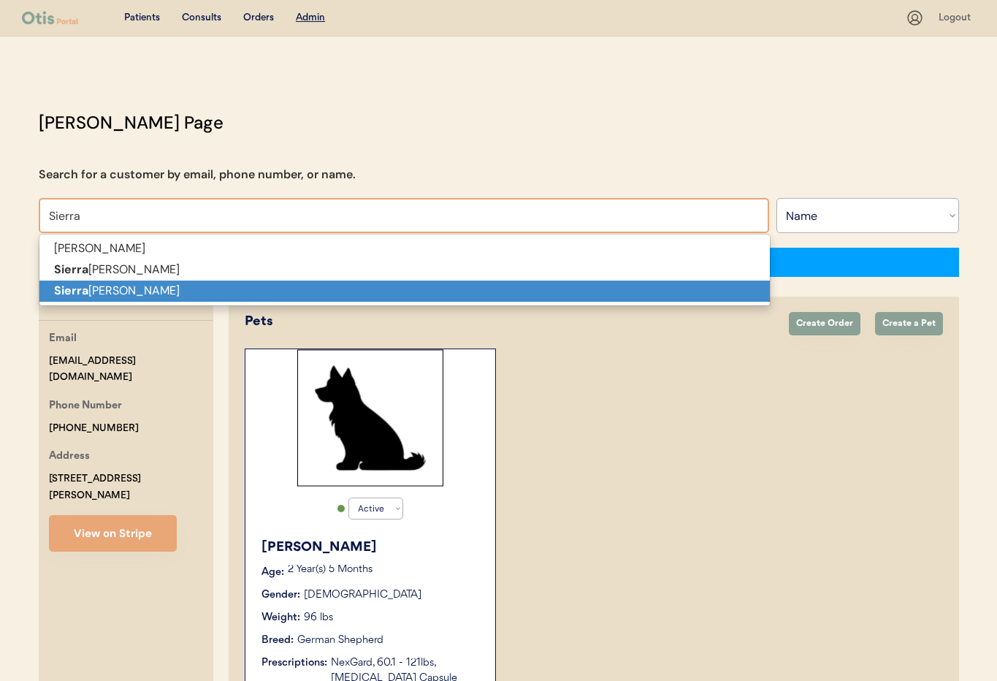
click at [121, 301] on span "Miriam Sierra Sierra Barnes Sierra Witmer" at bounding box center [405, 270] width 732 height 72
click at [118, 296] on p "Sierra Witmer" at bounding box center [404, 291] width 731 height 21
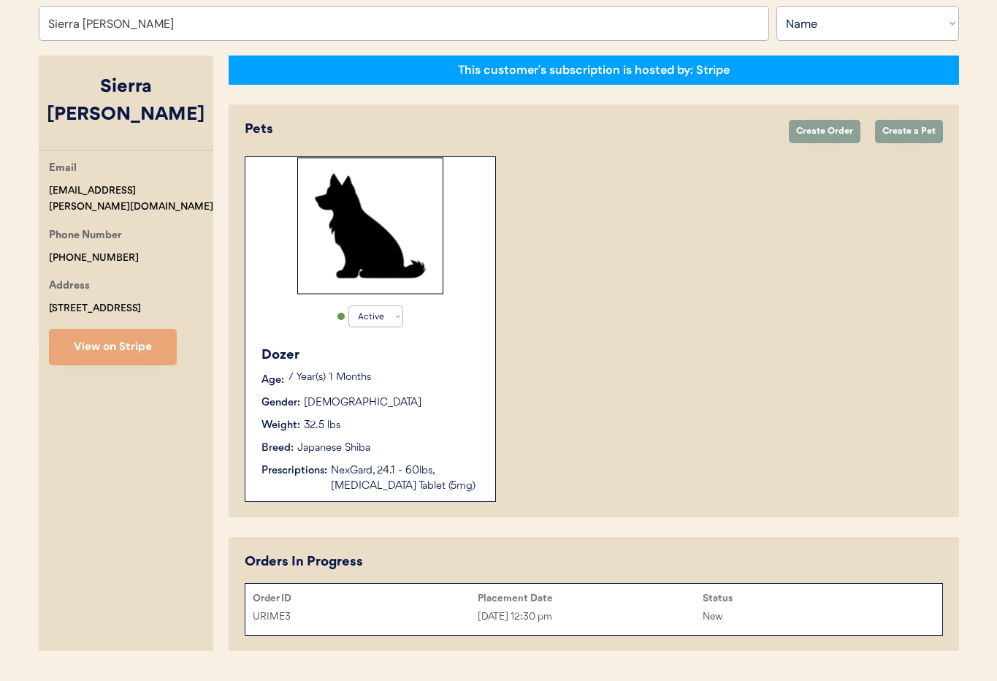
scroll to position [230, 0]
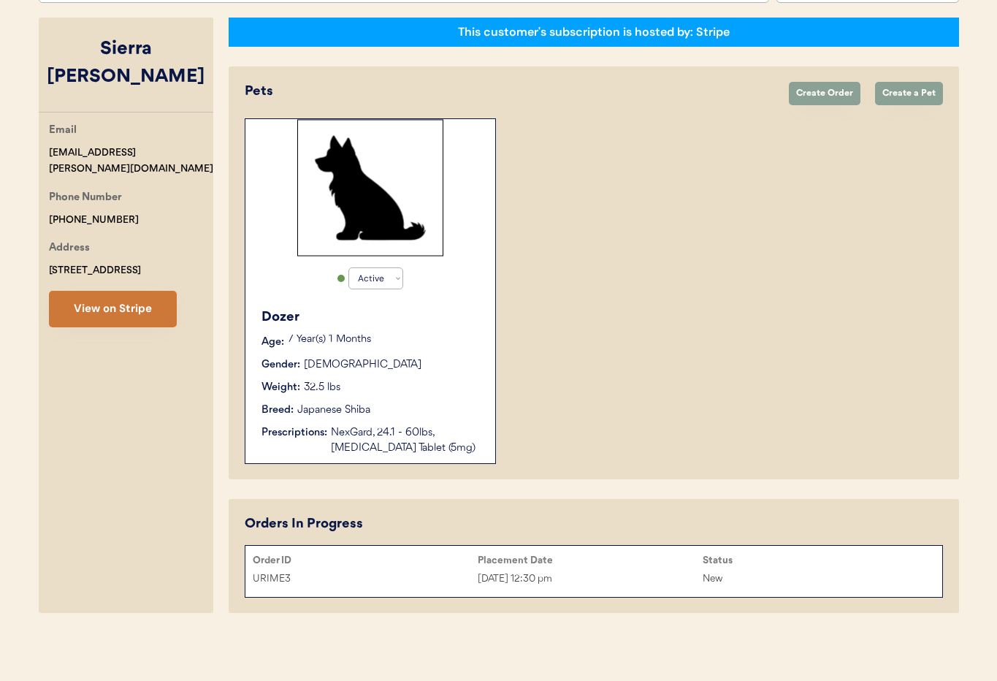
click at [104, 294] on button "View on Stripe" at bounding box center [113, 309] width 128 height 37
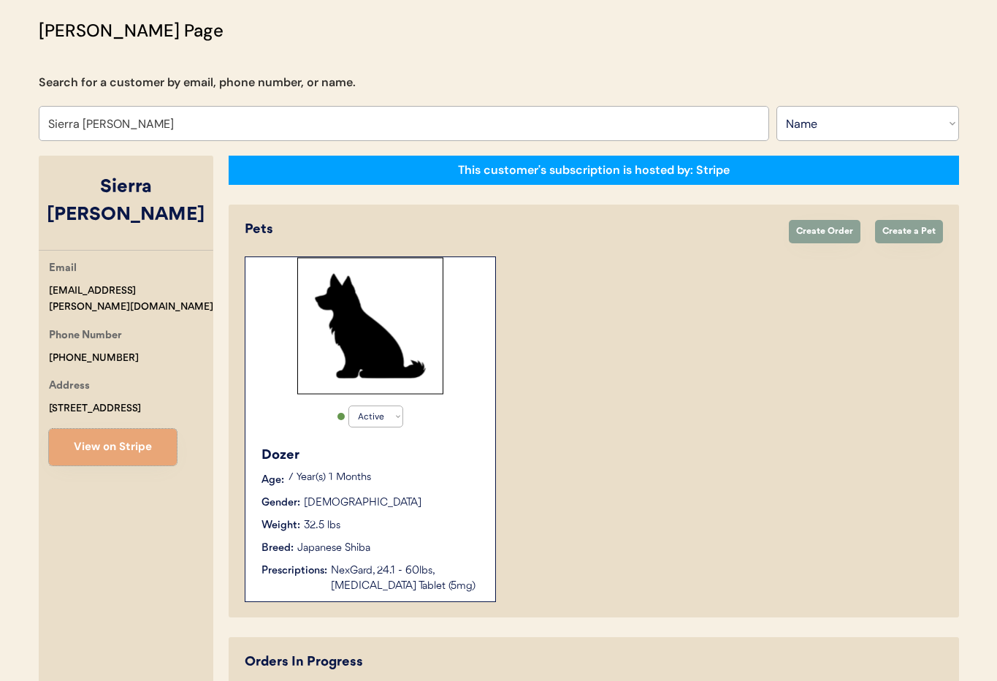
scroll to position [0, 0]
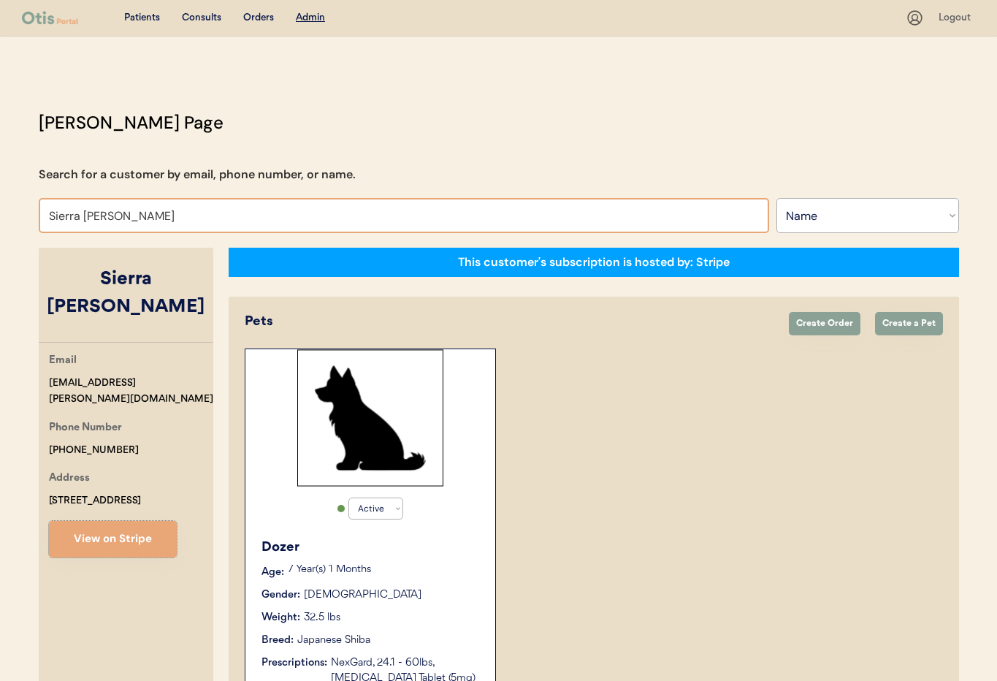
drag, startPoint x: 94, startPoint y: 217, endPoint x: 24, endPoint y: 211, distance: 70.4
click at [24, 211] on div "Otis Admin Page Search for a customer by email, phone number, or name. Sierra W…" at bounding box center [499, 480] width 950 height 741
type input "Eric"
type input "Eric Nau"
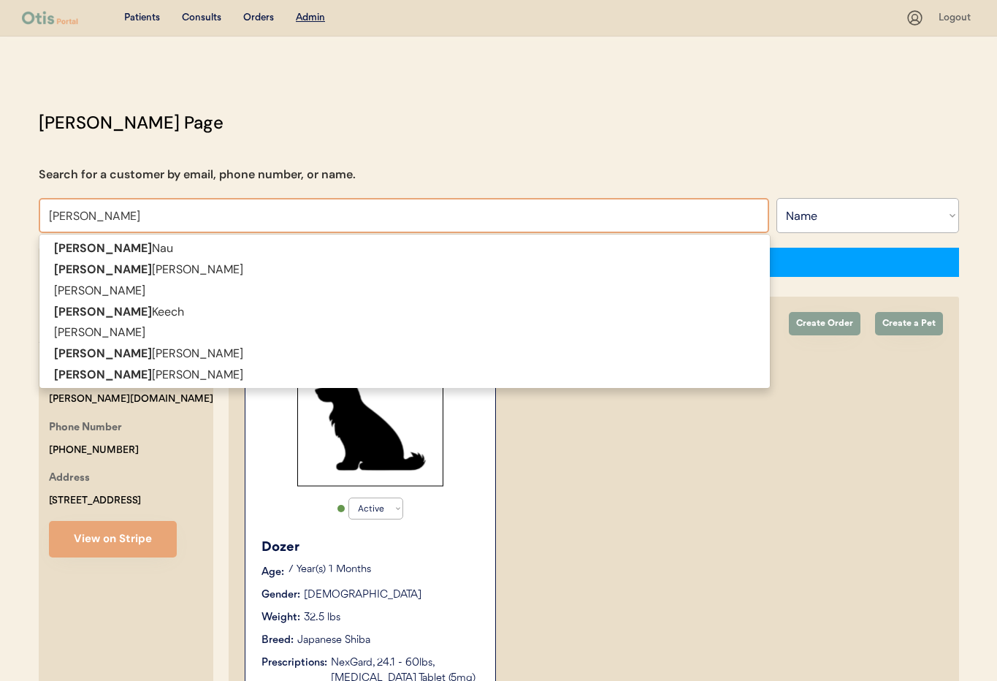
type input "Eric ho"
type input "Eric holtz"
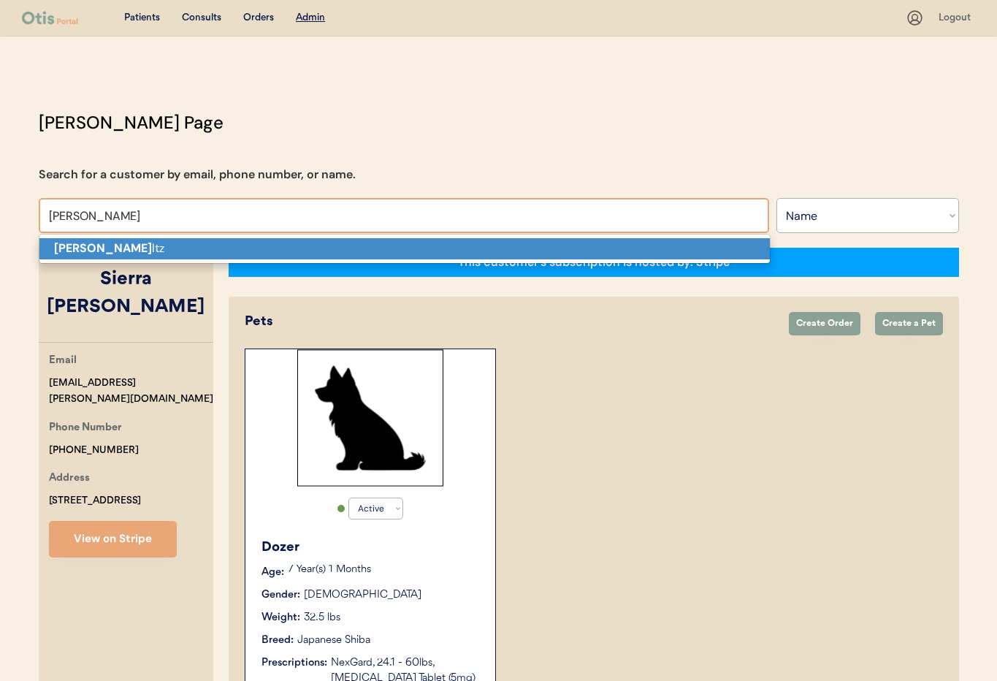
click at [74, 249] on strong "Eric Ho" at bounding box center [103, 247] width 98 height 15
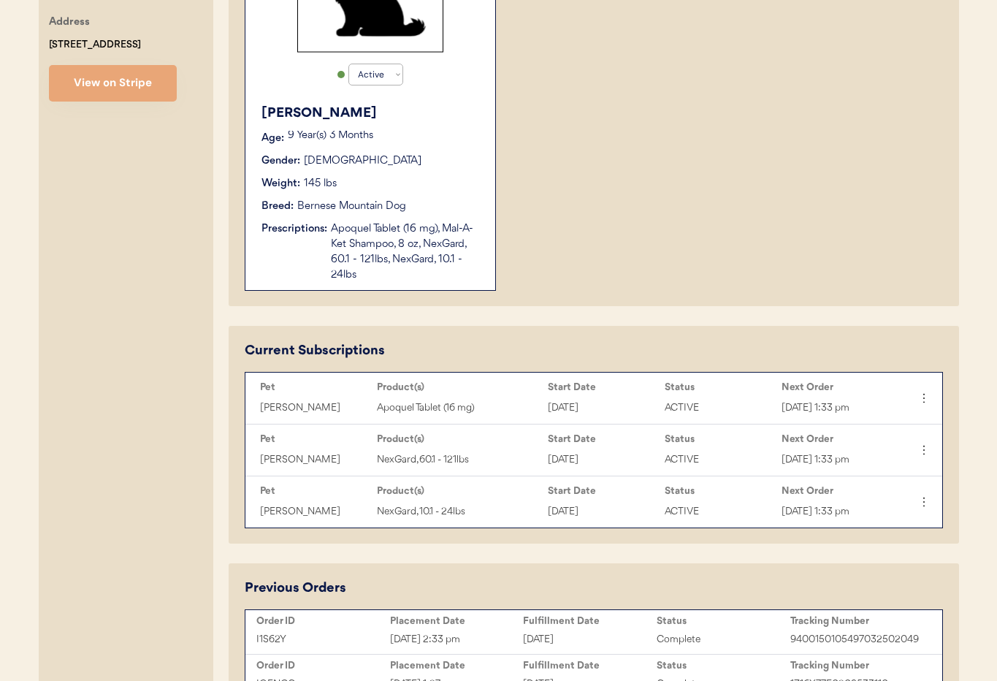
scroll to position [444, 0]
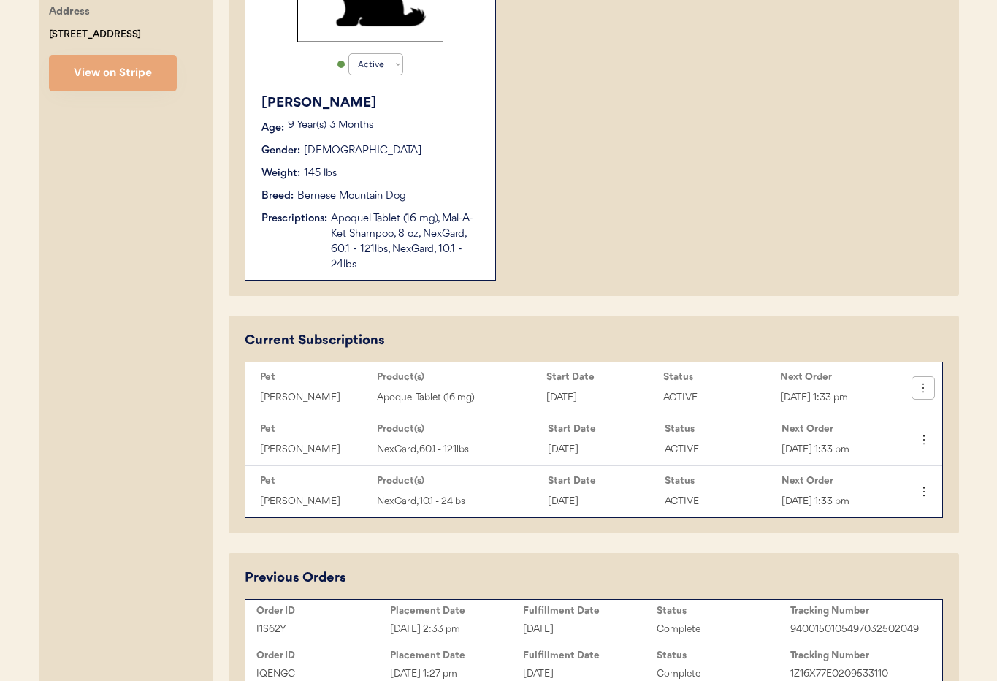
type input "[PERSON_NAME]"
click at [923, 392] on icon at bounding box center [923, 388] width 15 height 15
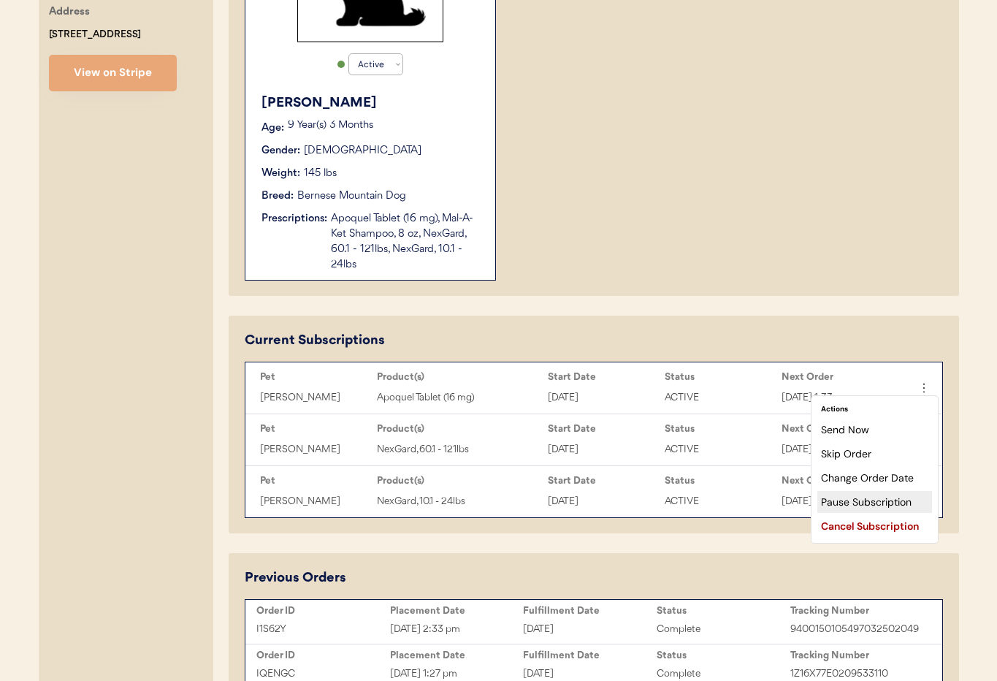
click at [860, 500] on div "Pause Subscription" at bounding box center [874, 502] width 115 height 22
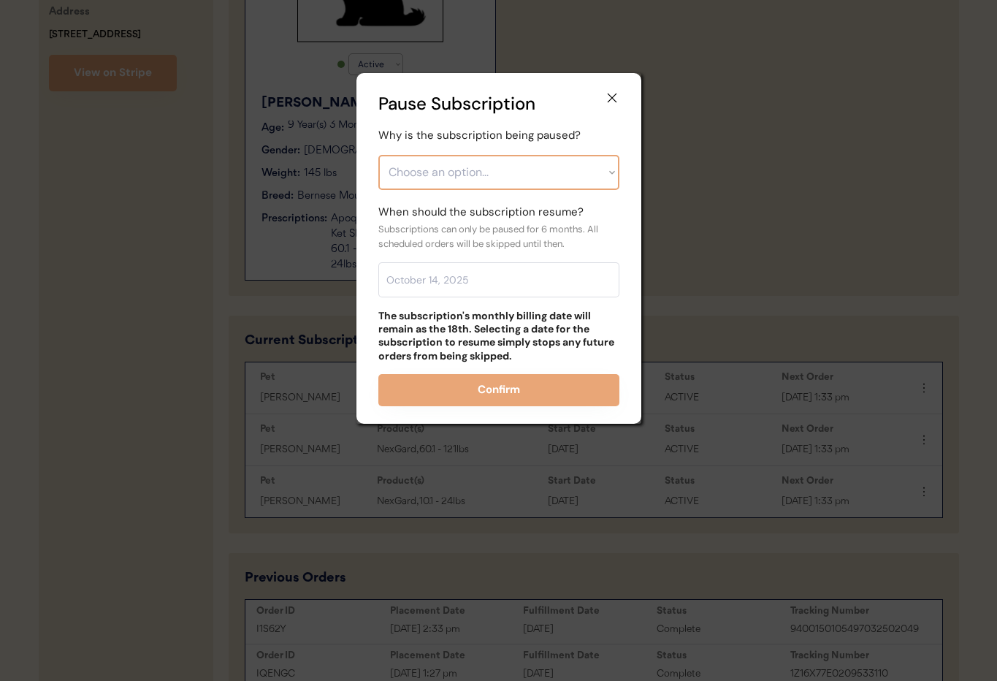
click at [493, 183] on select "Choose an option... Financial reasons / too expensive Has enough medication / s…" at bounding box center [498, 172] width 241 height 35
select select ""has_enough_medication___surplus_on_hand""
click at [378, 155] on select "Choose an option... Financial reasons / too expensive Has enough medication / s…" at bounding box center [498, 172] width 241 height 35
click at [450, 275] on input "text" at bounding box center [498, 279] width 241 height 35
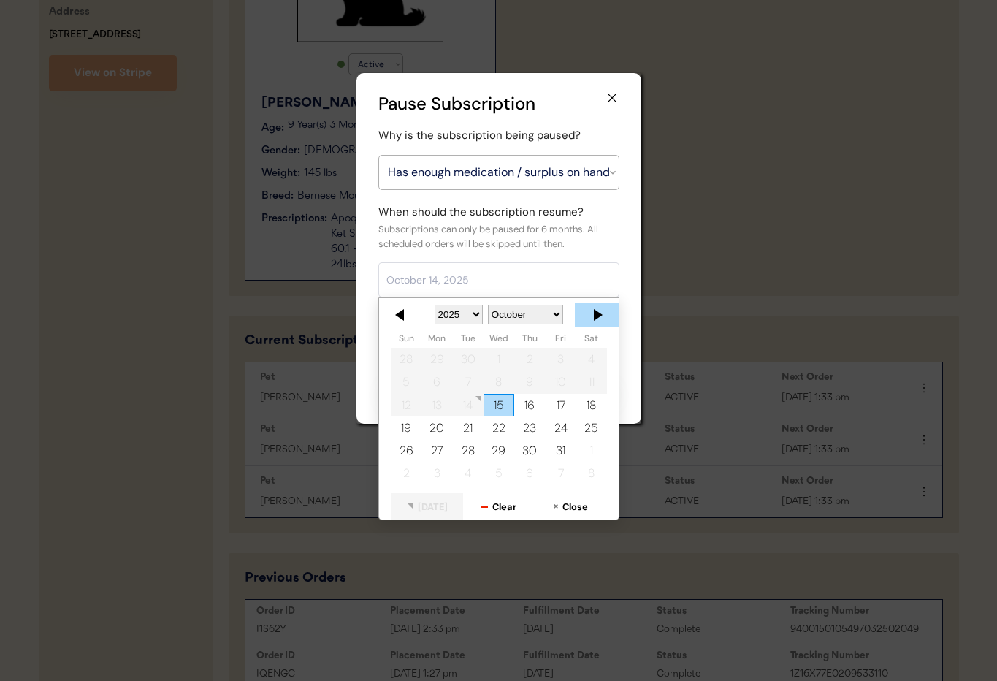
click at [592, 315] on div at bounding box center [597, 314] width 44 height 23
click at [594, 314] on div at bounding box center [597, 314] width 44 height 23
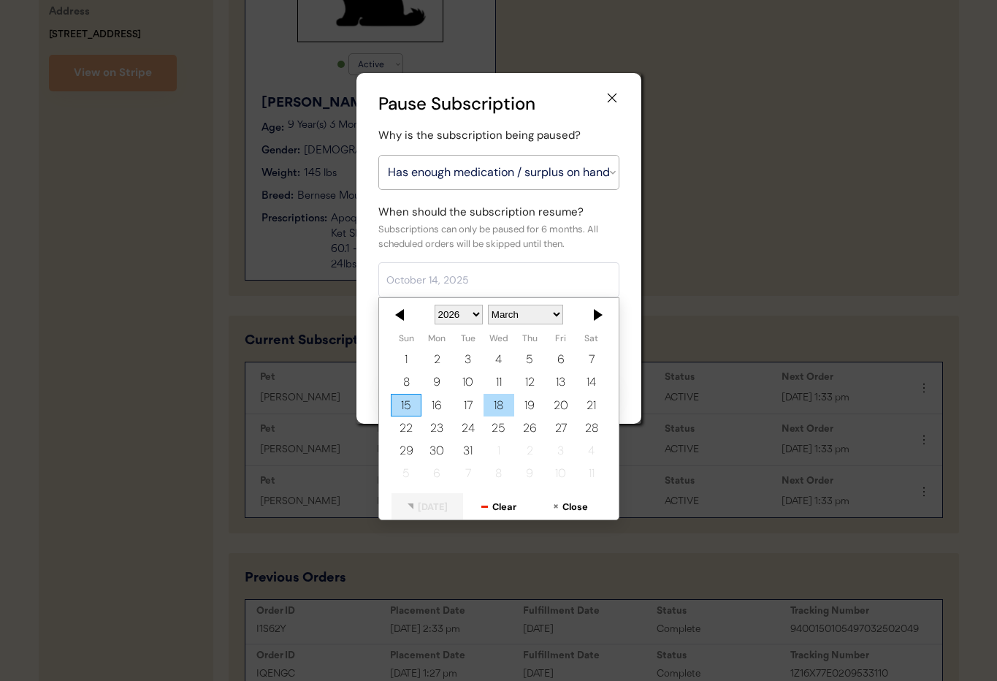
click at [497, 403] on div "18" at bounding box center [498, 405] width 31 height 23
type input "March 18, 2026"
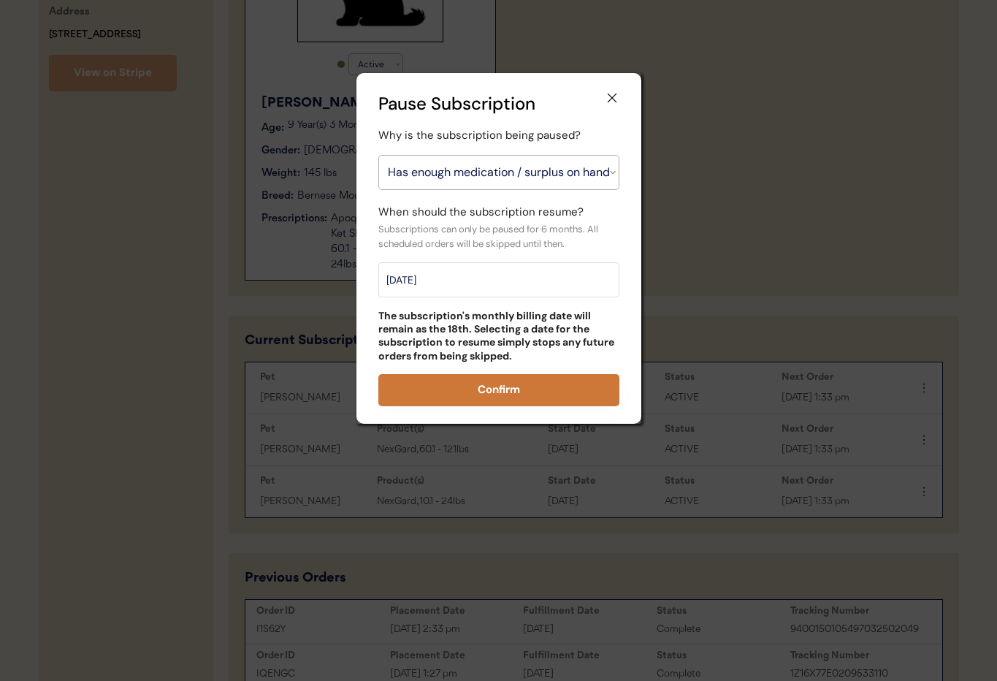
click at [511, 392] on button "Confirm" at bounding box center [498, 390] width 241 height 32
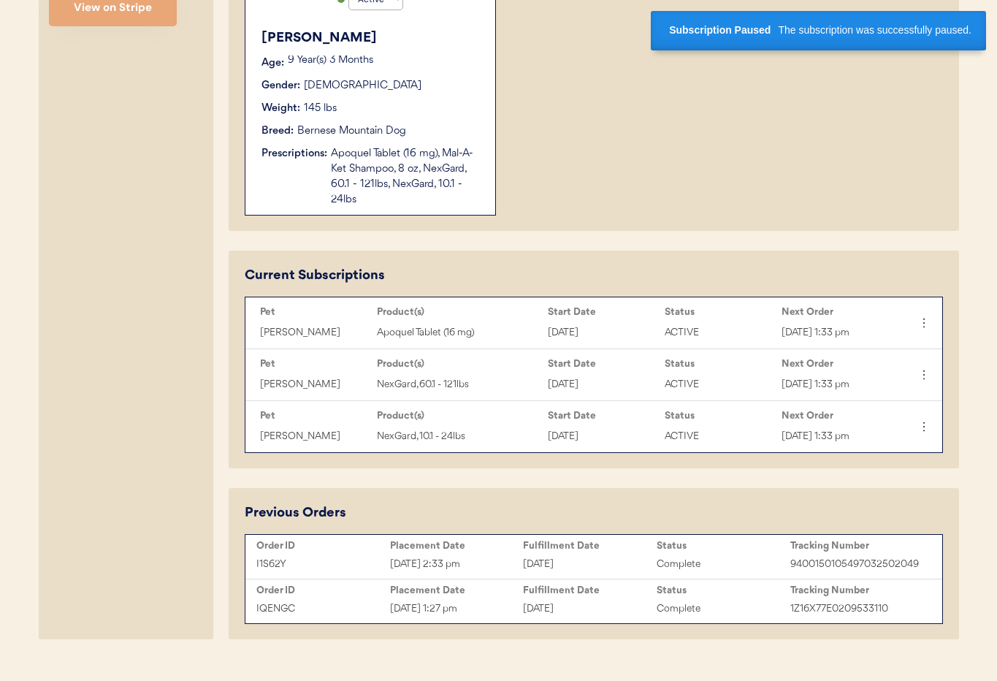
scroll to position [515, 0]
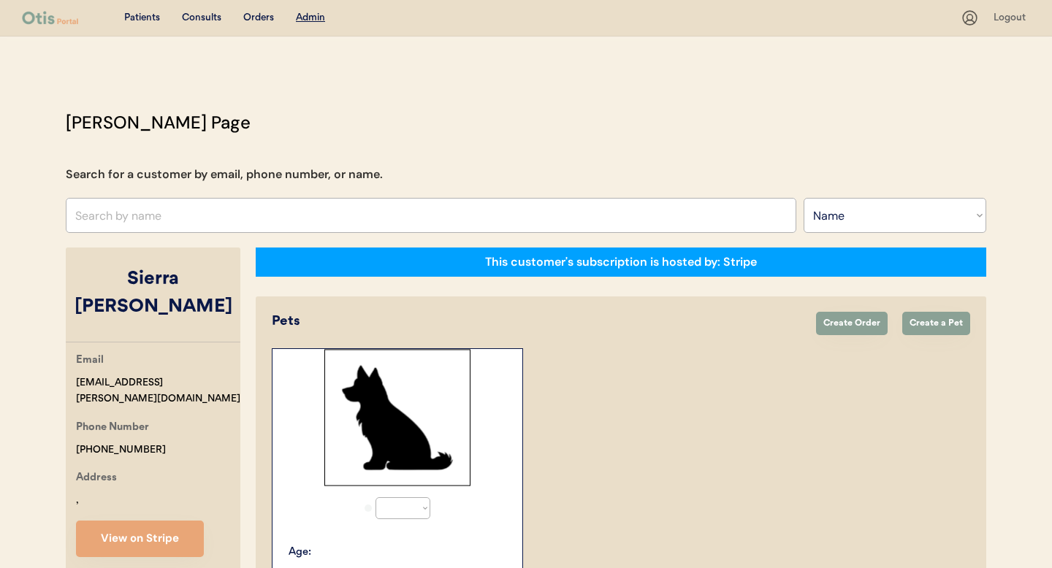
select select ""Name""
select select "true"
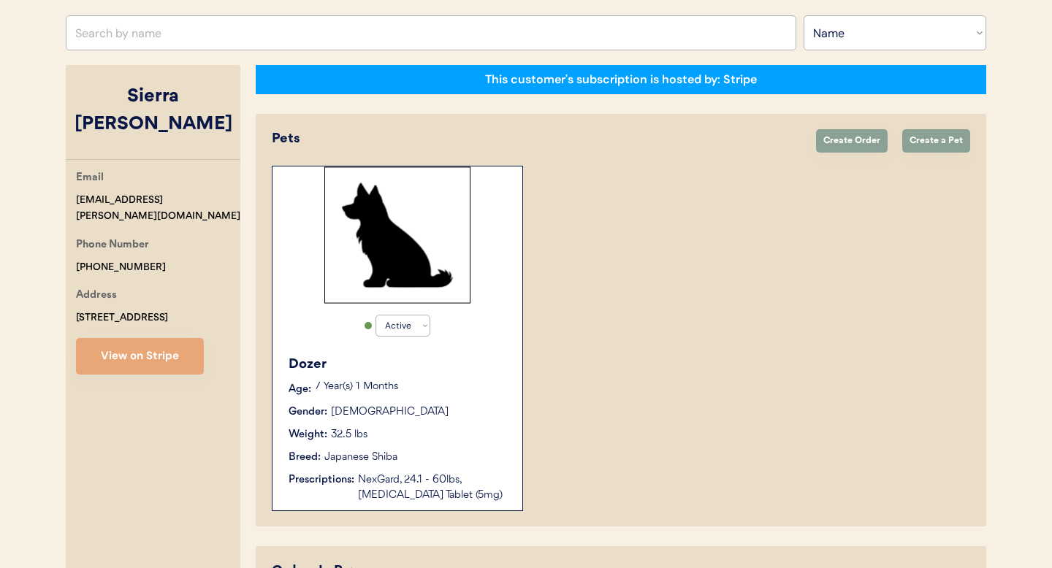
scroll to position [180, 0]
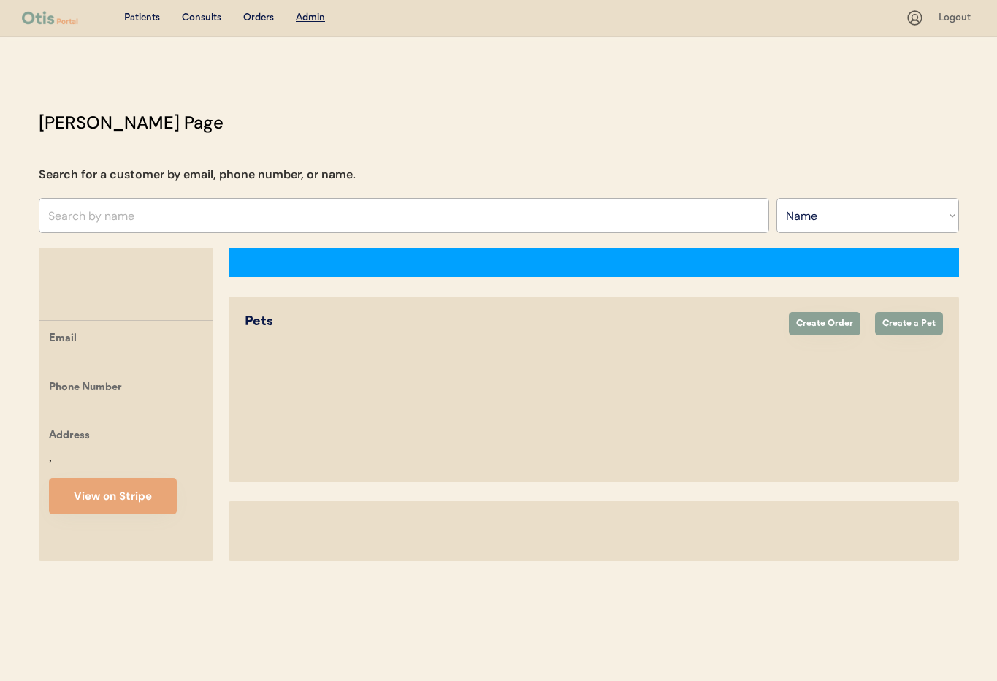
select select ""Name""
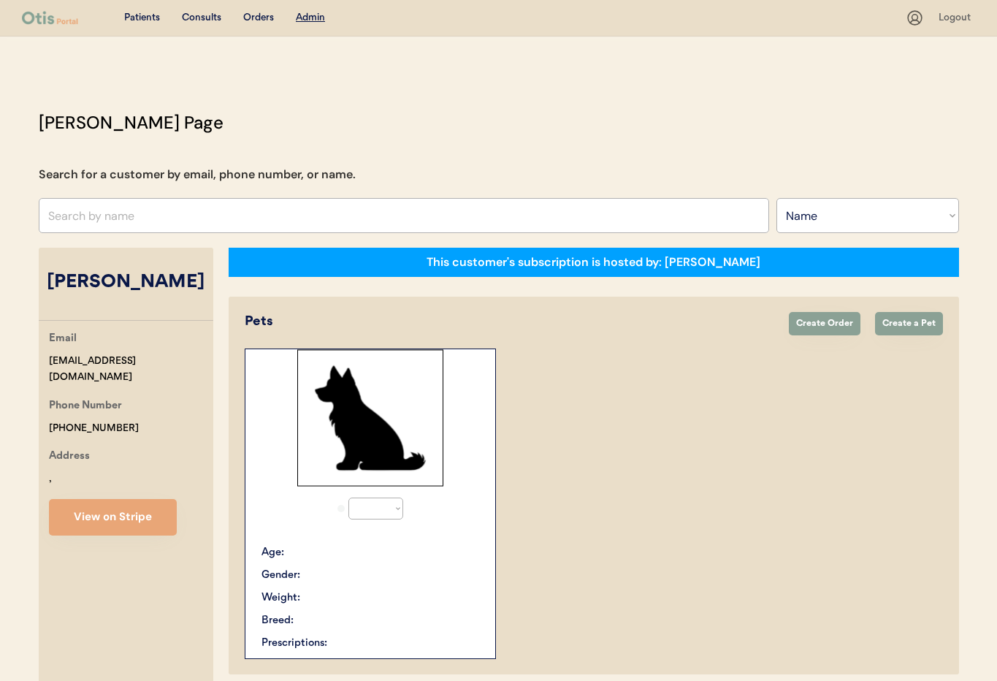
select select "true"
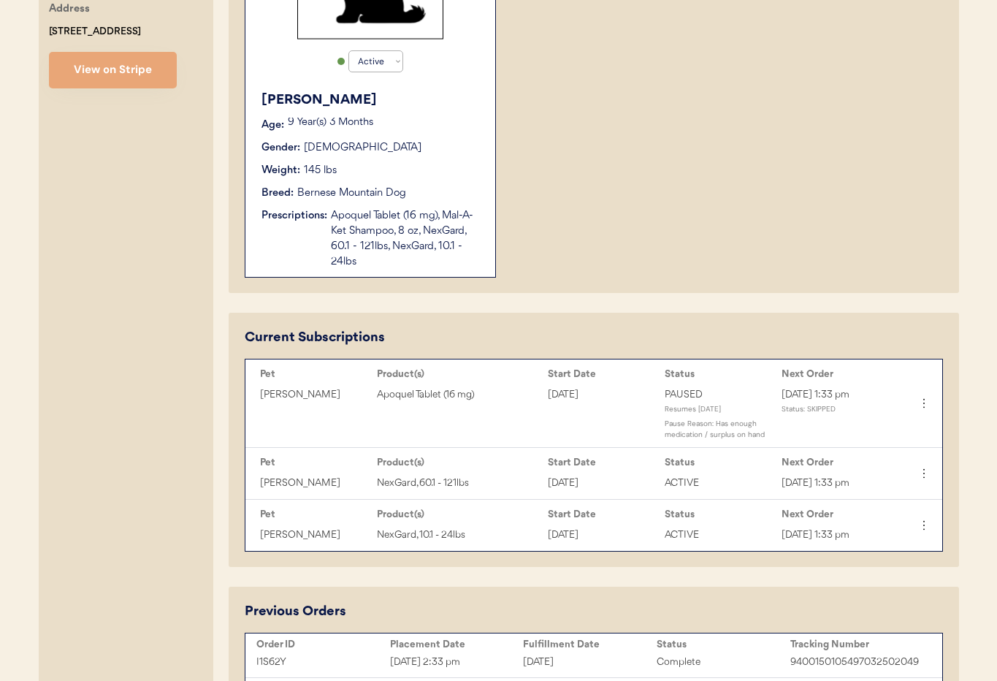
scroll to position [446, 0]
click at [928, 479] on icon at bounding box center [923, 475] width 15 height 15
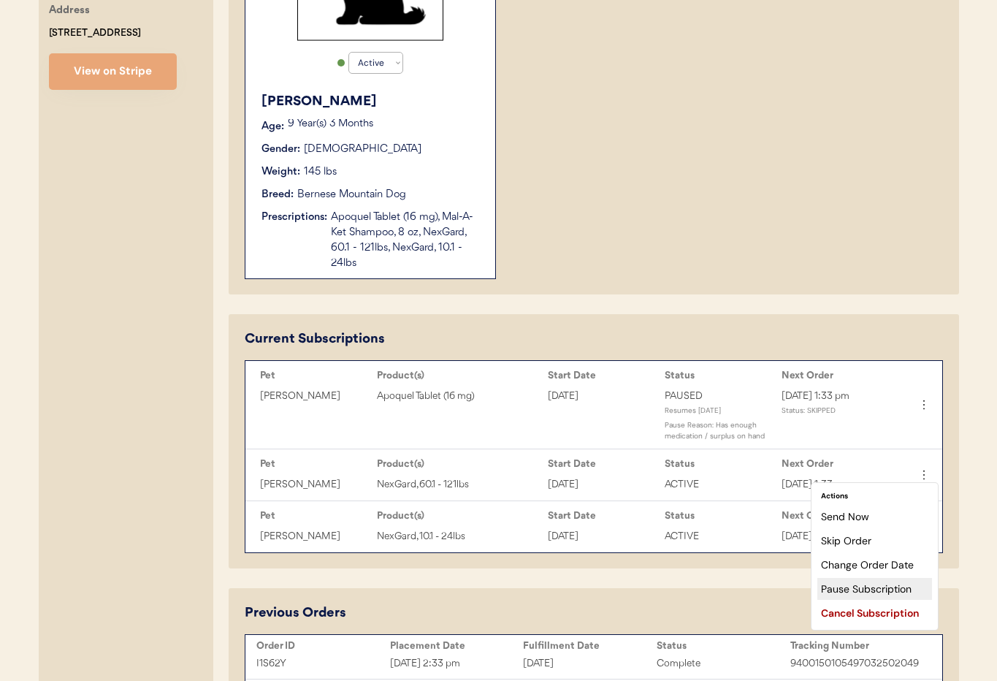
click at [883, 586] on div "Pause Subscription" at bounding box center [874, 589] width 115 height 22
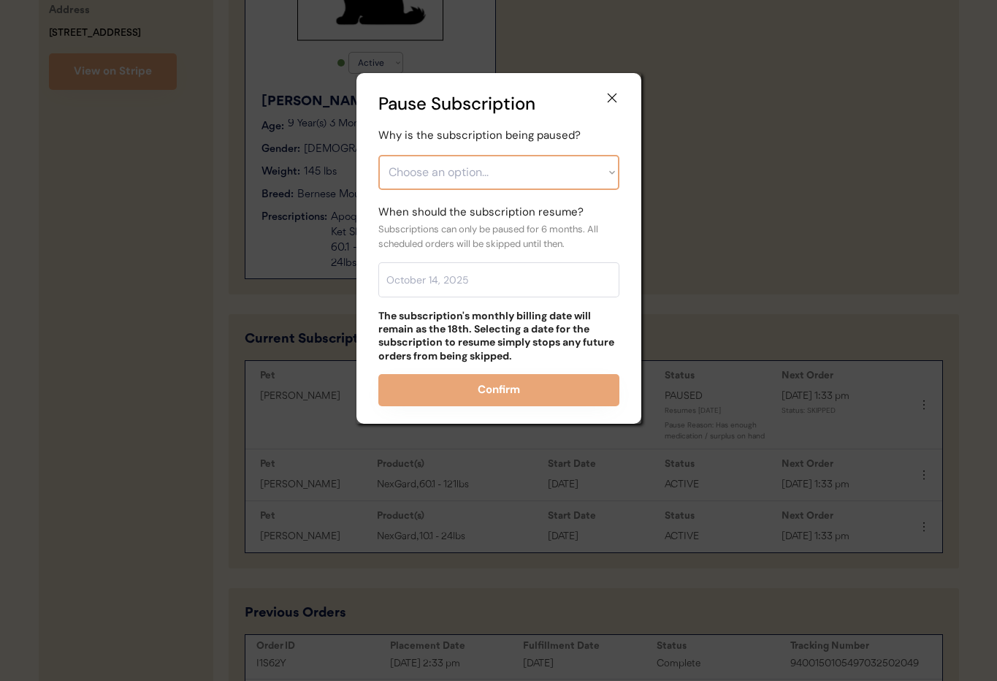
click at [463, 164] on select "Choose an option... Financial reasons / too expensive Has enough medication / s…" at bounding box center [498, 172] width 241 height 35
select select ""other""
click at [378, 155] on select "Choose an option... Financial reasons / too expensive Has enough medication / s…" at bounding box center [498, 172] width 241 height 35
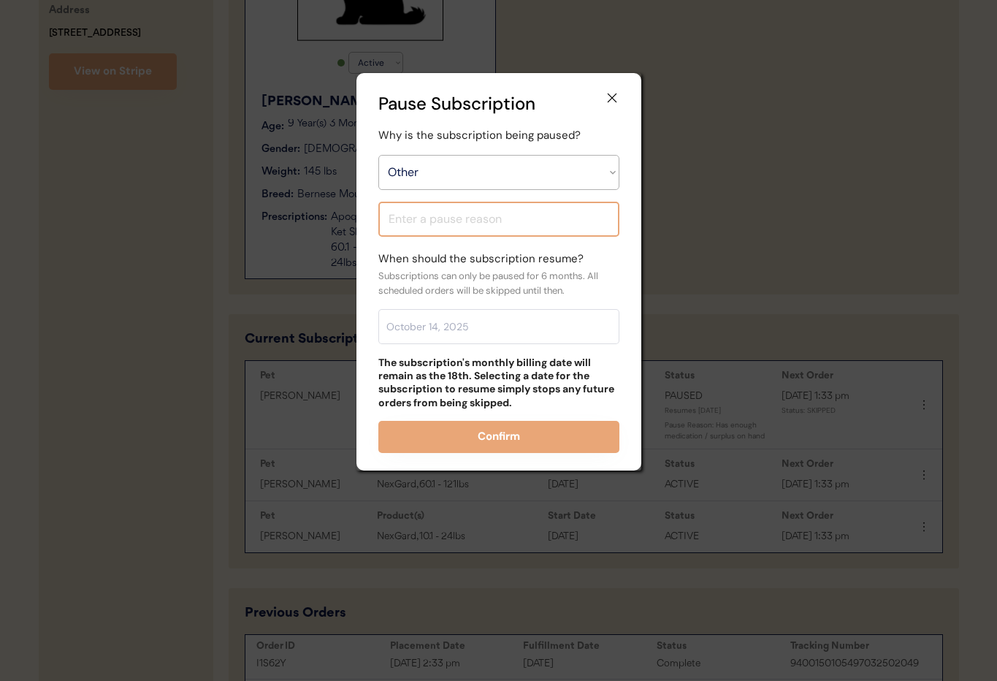
click at [442, 221] on input "input" at bounding box center [498, 219] width 241 height 35
type input "Waiting for response if wishes to continue"
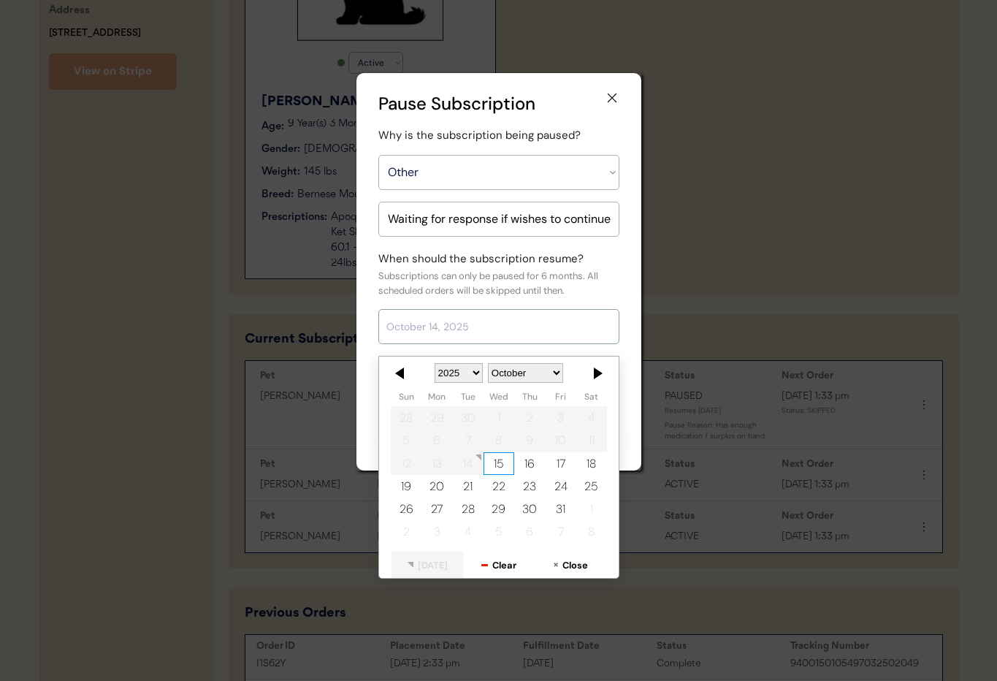
scroll to position [0, 0]
click at [459, 328] on input "text" at bounding box center [498, 326] width 241 height 35
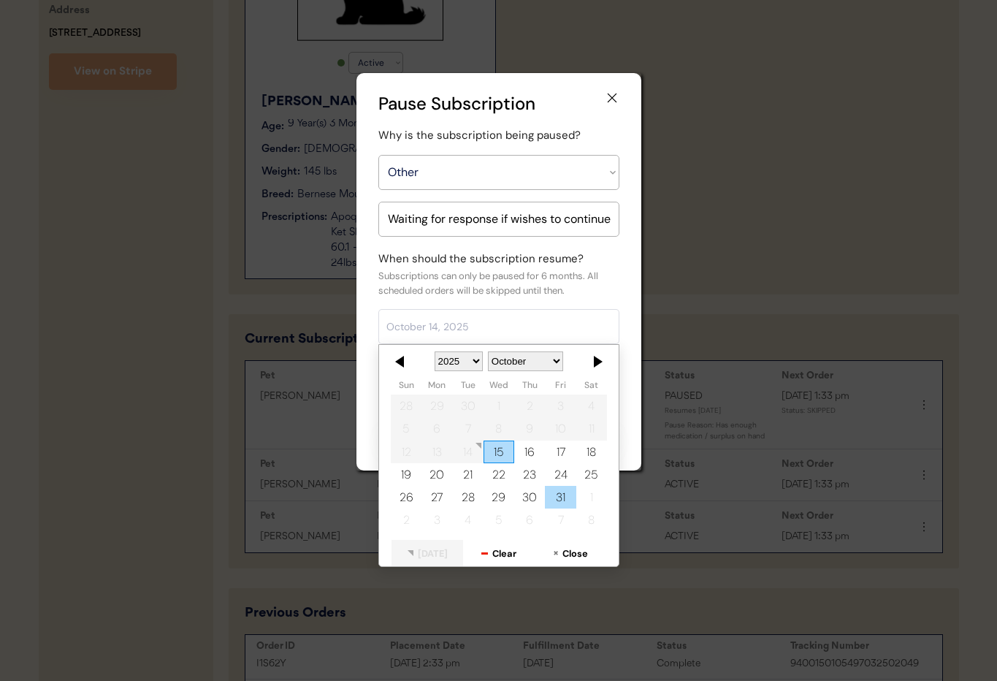
click at [560, 497] on div "31" at bounding box center [560, 497] width 31 height 23
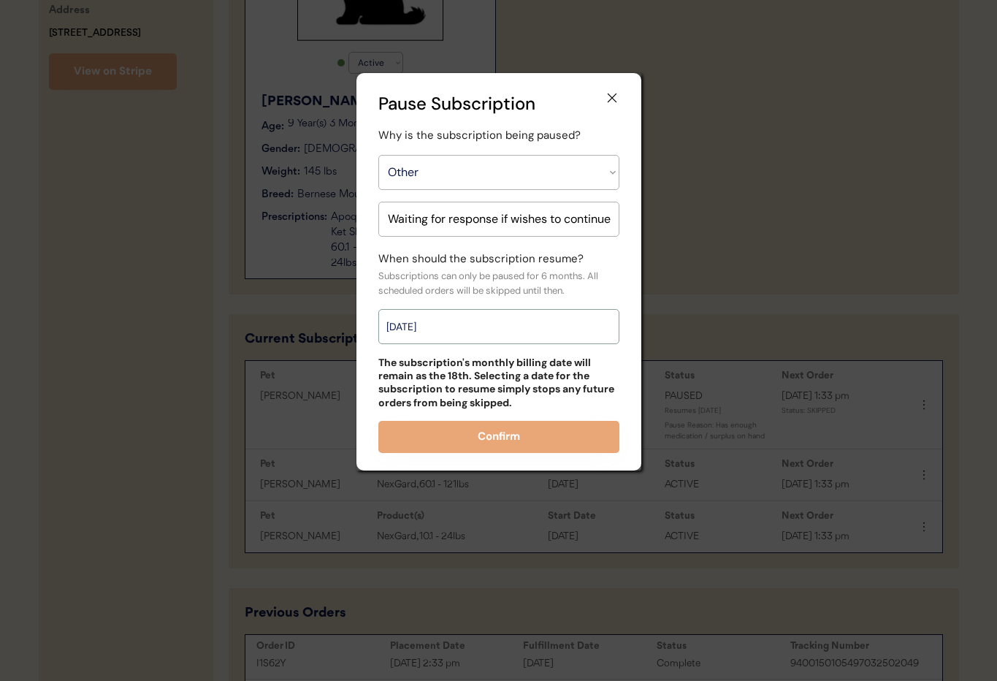
click at [480, 330] on input "October 31, 2025" at bounding box center [498, 326] width 241 height 35
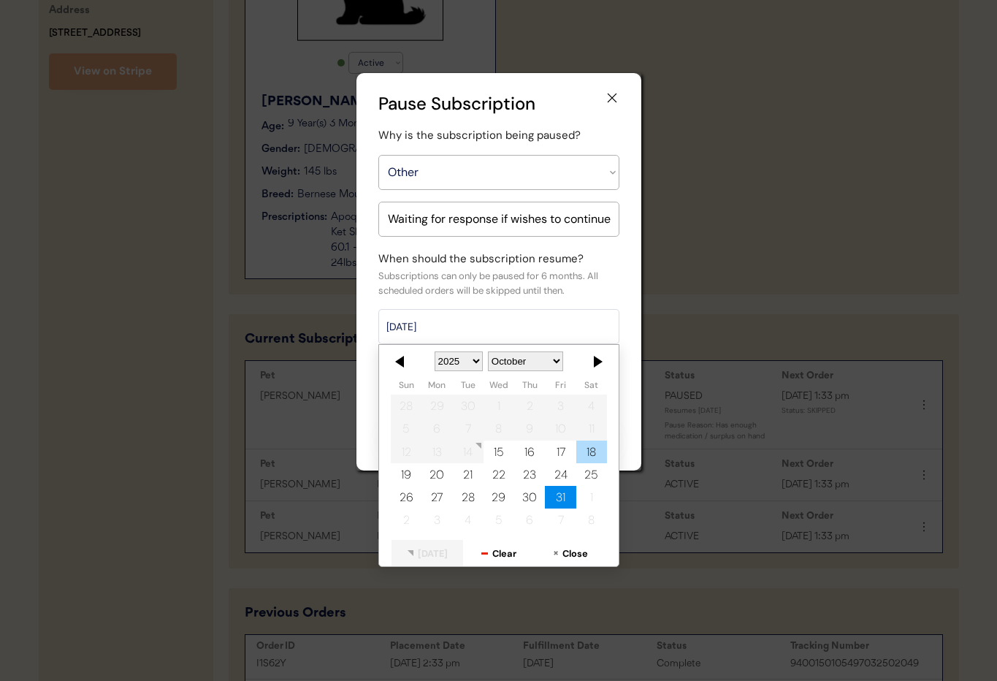
click at [585, 446] on div "18" at bounding box center [591, 452] width 31 height 23
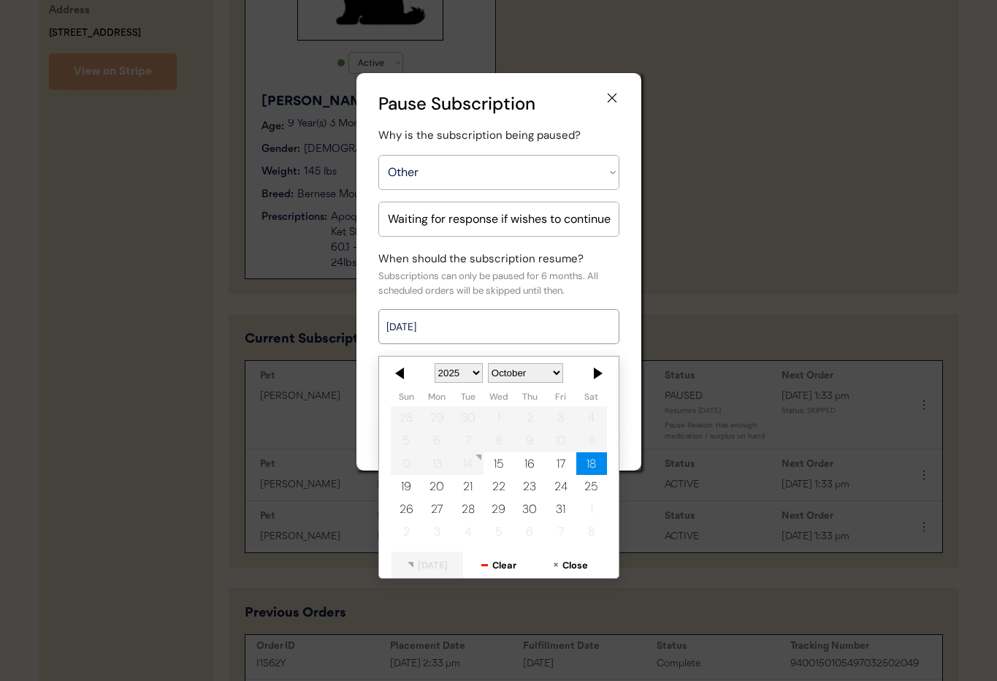
click at [485, 330] on input "October 18, 2025" at bounding box center [498, 326] width 241 height 35
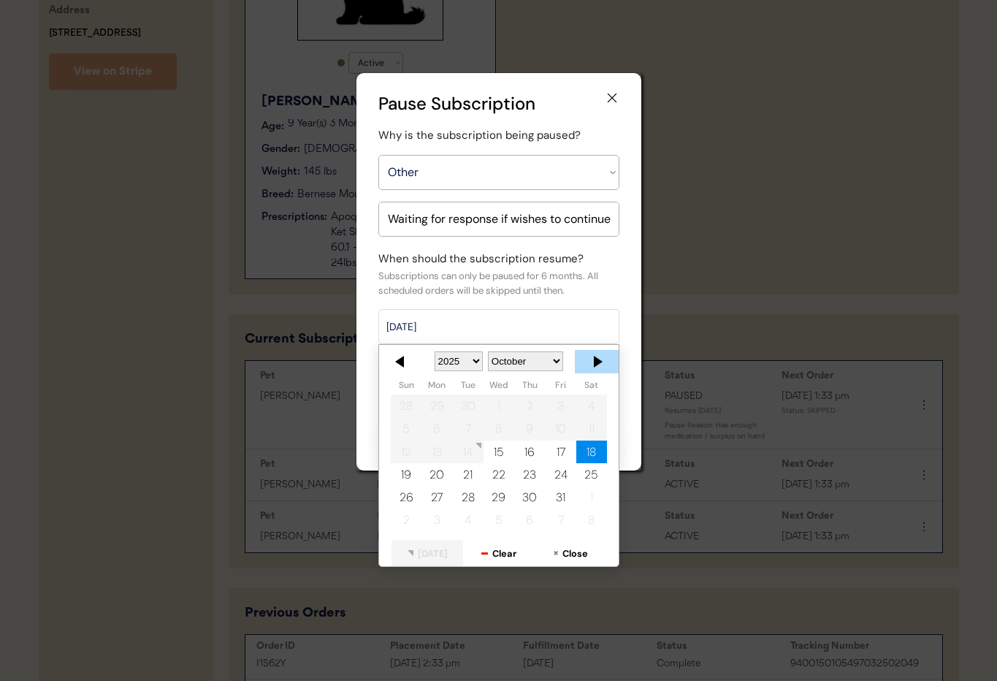
click at [598, 362] on div at bounding box center [597, 361] width 44 height 23
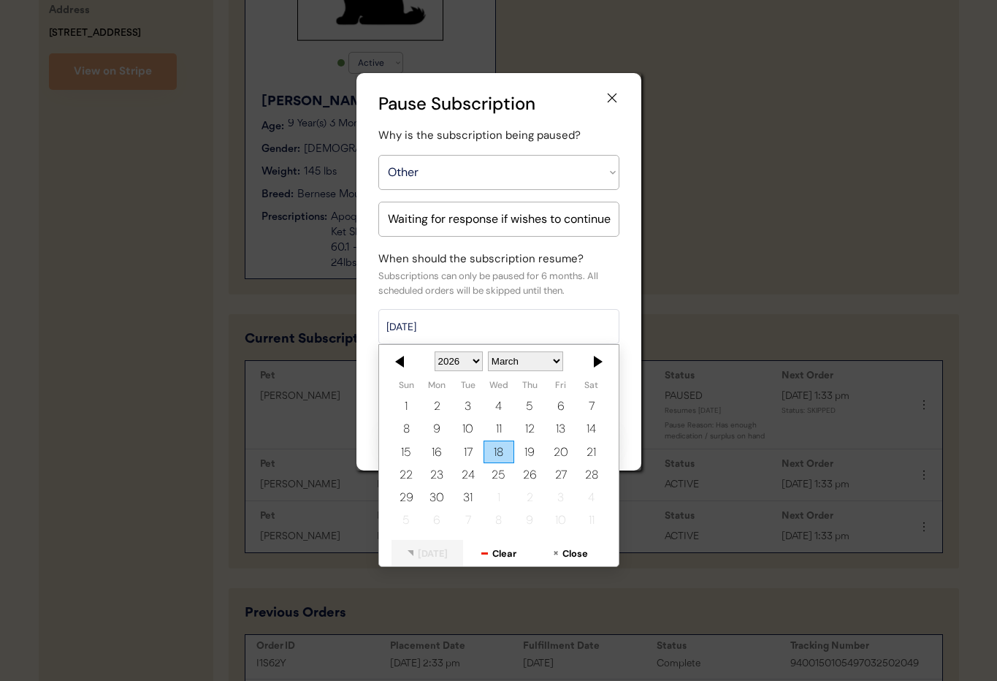
click at [495, 449] on div "18" at bounding box center [498, 452] width 31 height 23
type input "March 18, 2026"
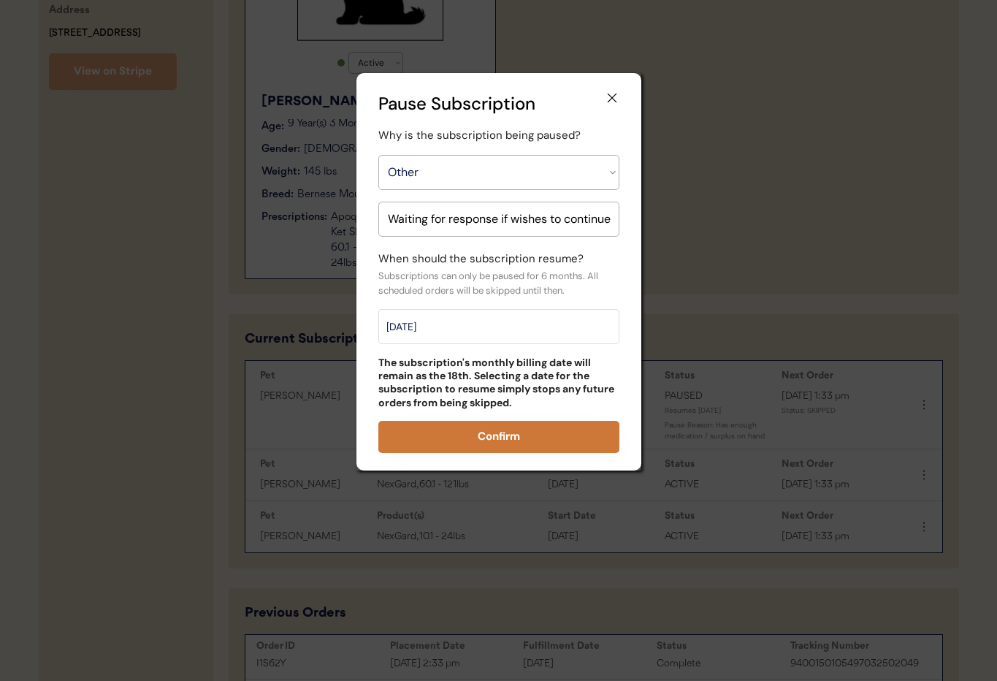
click at [495, 440] on button "Confirm" at bounding box center [498, 437] width 241 height 32
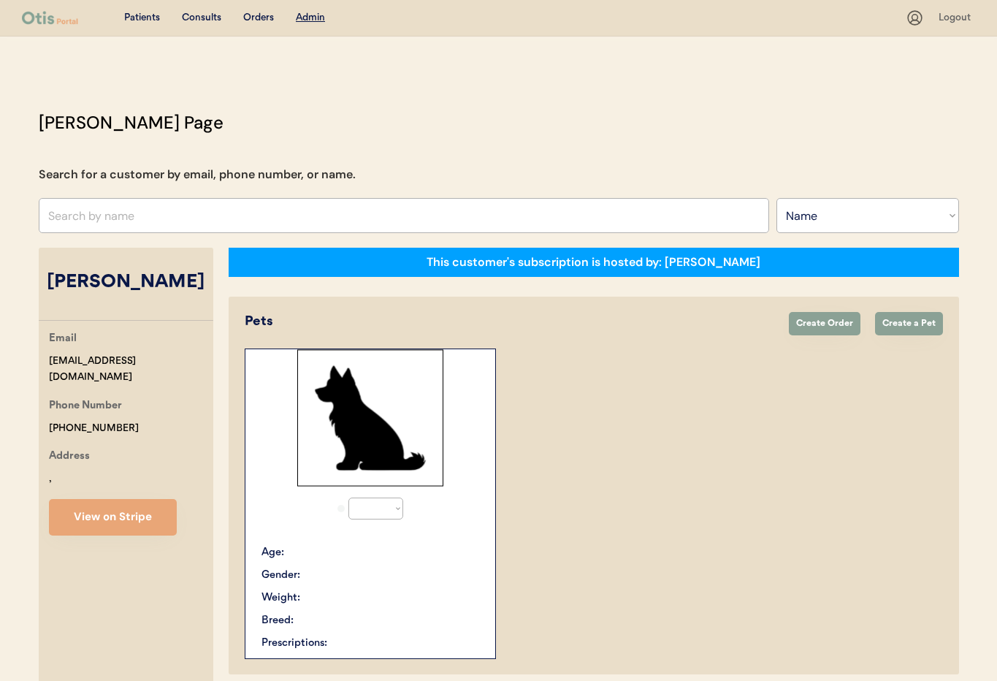
select select ""Name""
select select "true"
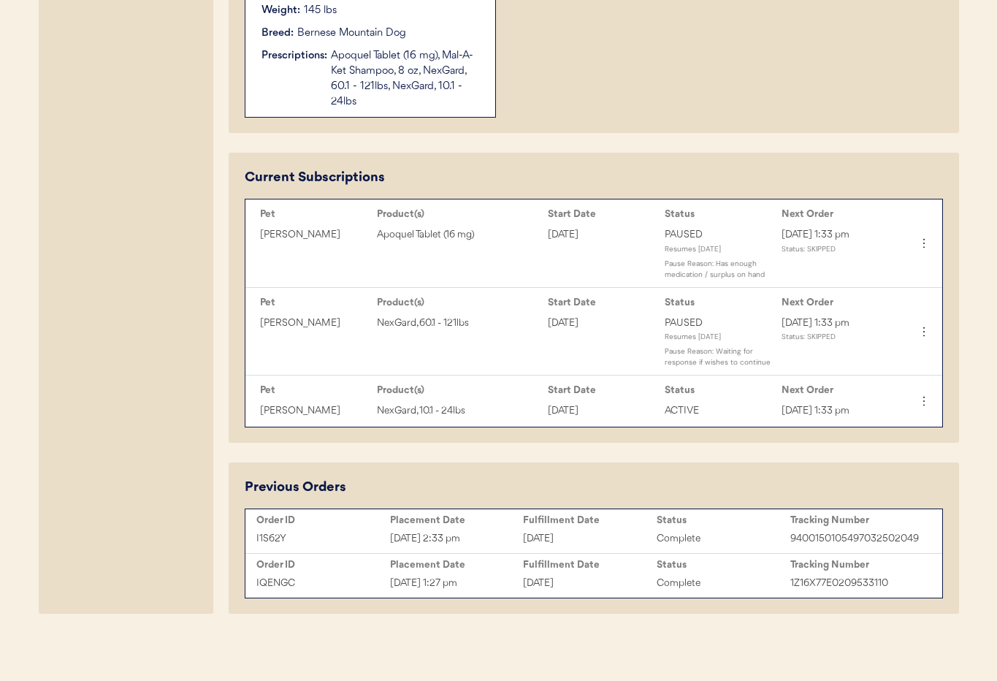
scroll to position [608, 0]
click at [925, 403] on icon at bounding box center [924, 400] width 15 height 15
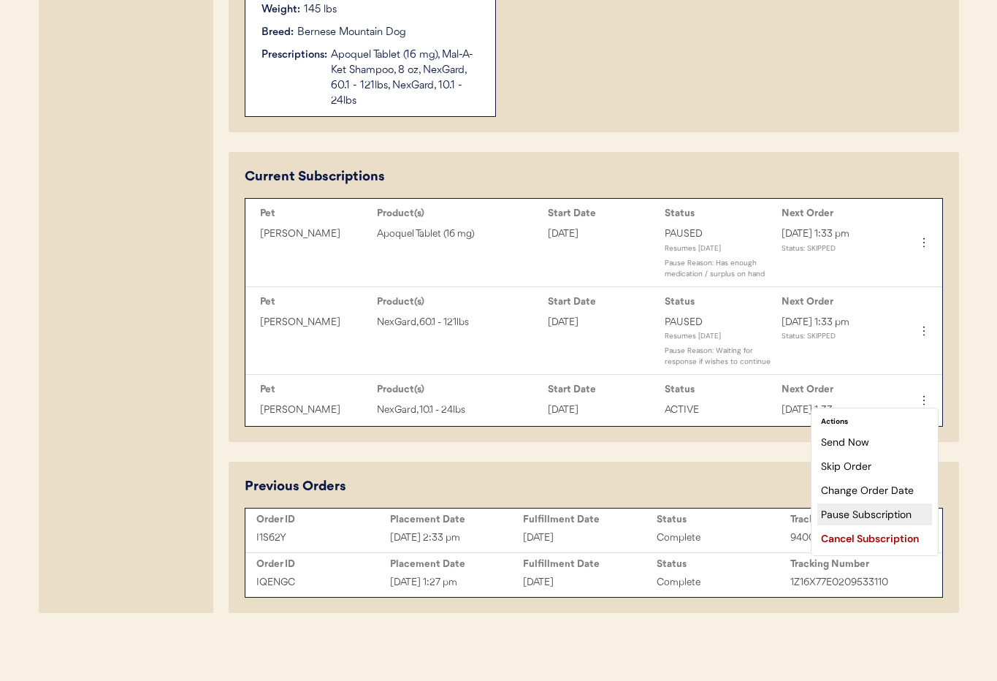
click at [873, 516] on div "Pause Subscription" at bounding box center [874, 514] width 115 height 22
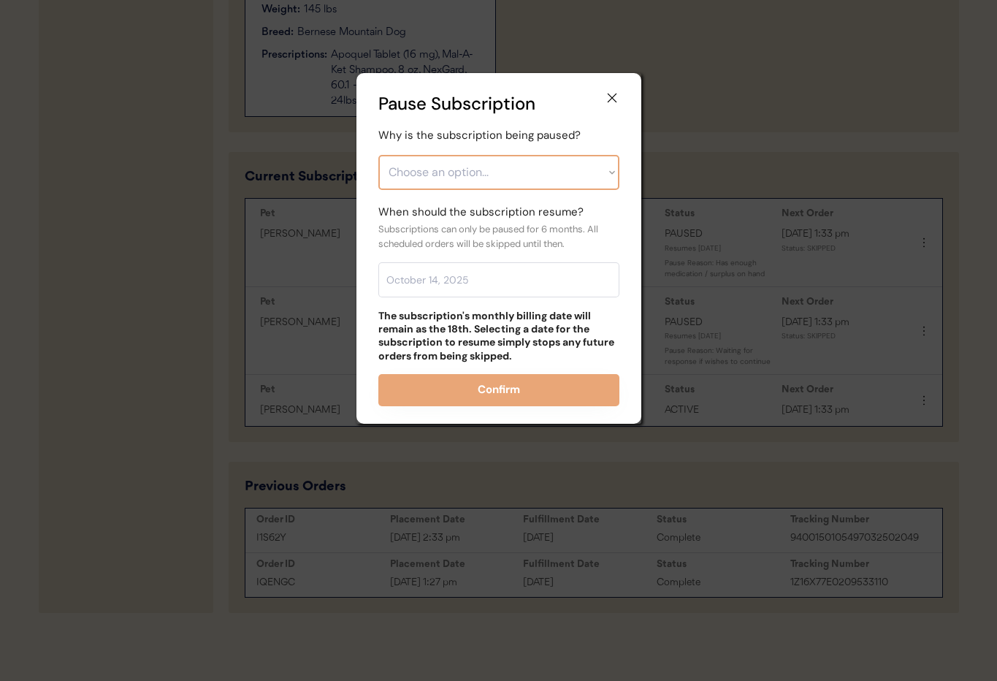
click at [522, 167] on select "Choose an option... Financial reasons / too expensive Has enough medication / s…" at bounding box center [498, 172] width 241 height 35
select select ""other""
click at [378, 155] on select "Choose an option... Financial reasons / too expensive Has enough medication / s…" at bounding box center [498, 172] width 241 height 35
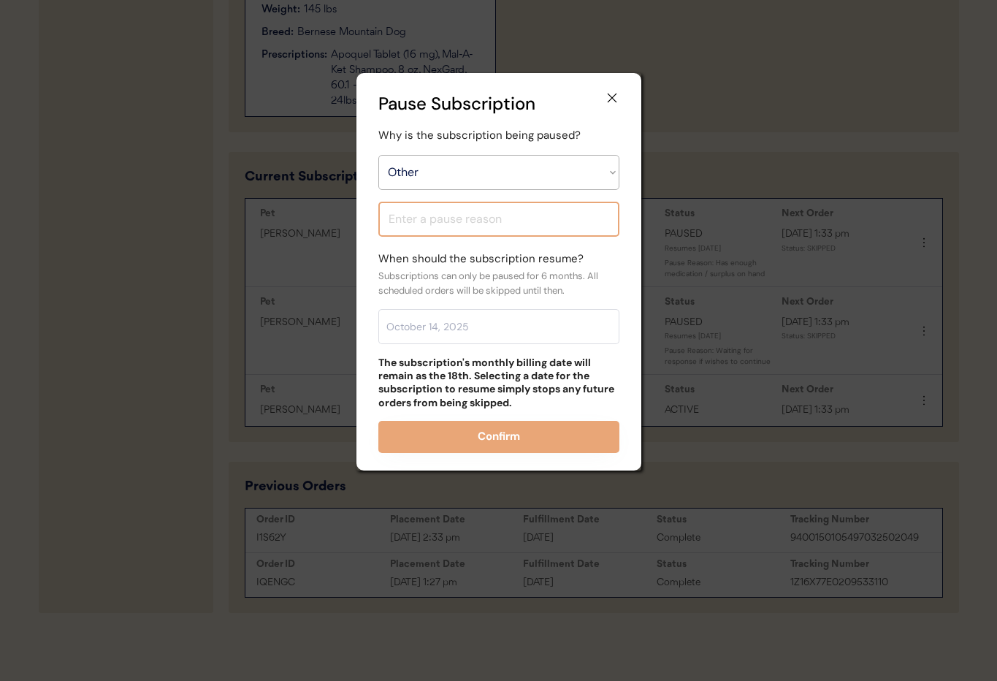
click at [422, 226] on input "input" at bounding box center [498, 219] width 241 height 35
type input "a"
type input "Waiting if wishes to pause Nexgard as well"
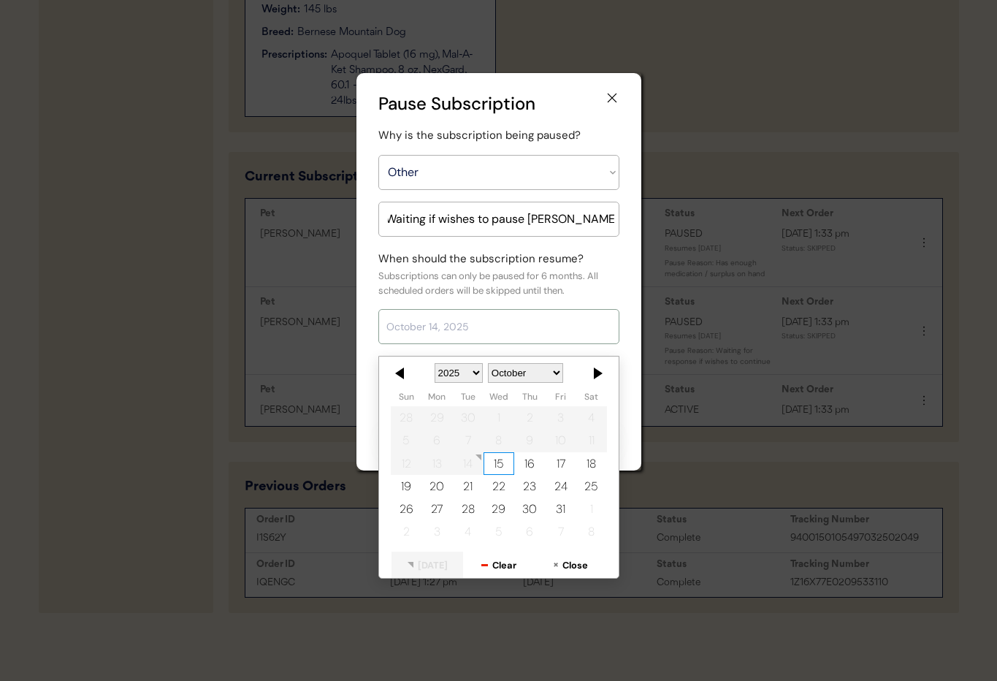
scroll to position [0, 0]
click at [438, 321] on input "text" at bounding box center [498, 326] width 241 height 35
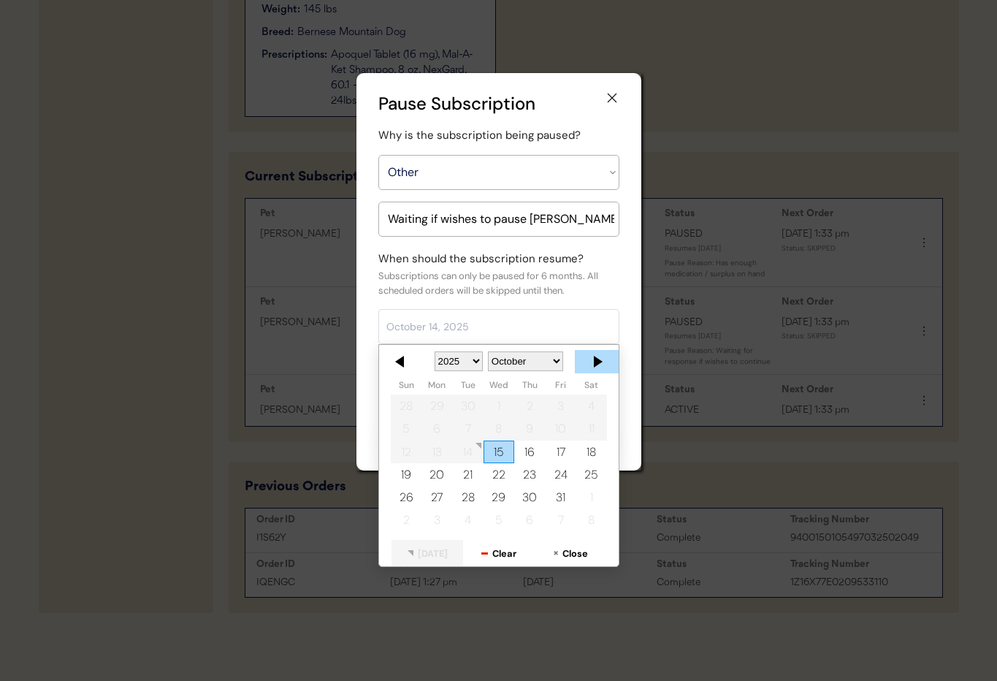
click at [605, 358] on div at bounding box center [597, 361] width 44 height 23
click at [604, 358] on div at bounding box center [597, 361] width 44 height 23
click at [603, 359] on div at bounding box center [597, 361] width 44 height 23
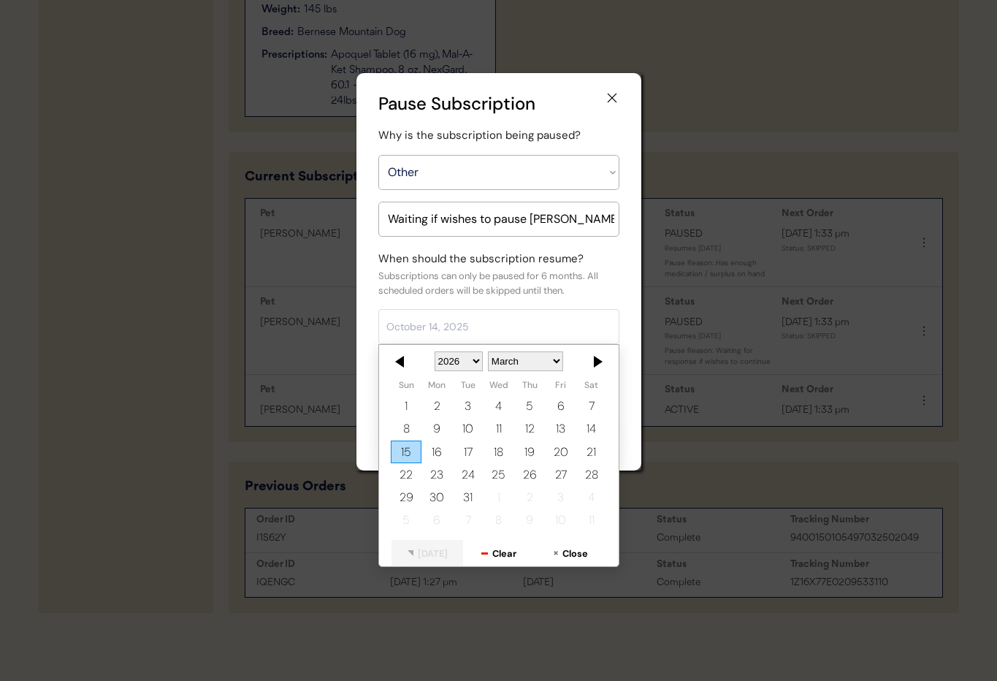
drag, startPoint x: 501, startPoint y: 456, endPoint x: 506, endPoint y: 449, distance: 8.5
click at [502, 456] on div "18" at bounding box center [498, 452] width 31 height 23
type input "March 18, 2026"
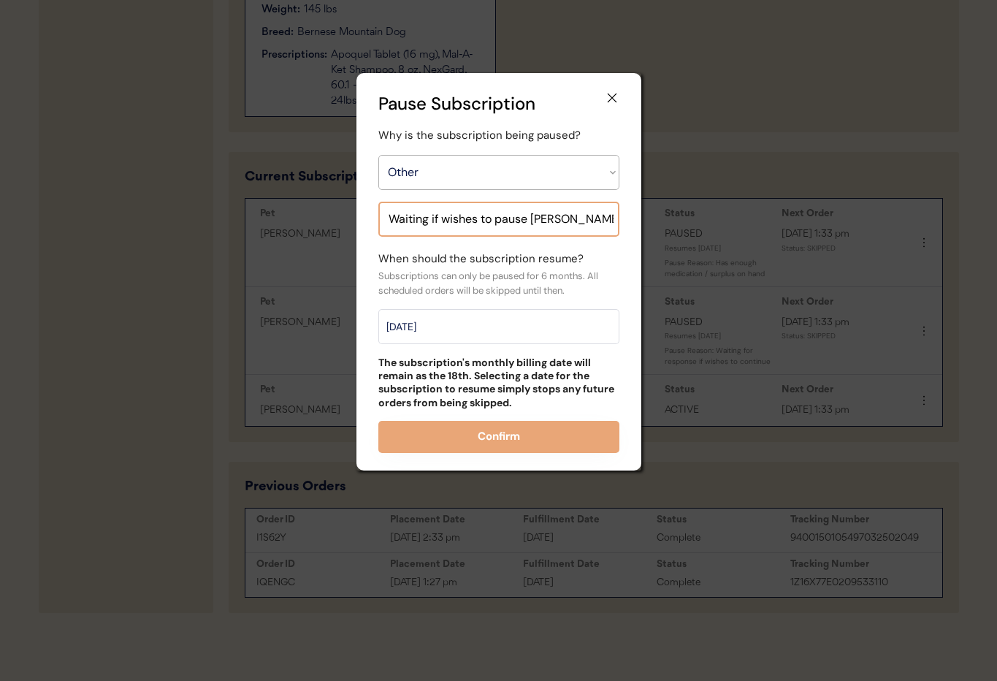
scroll to position [0, 2]
click at [612, 217] on input "input" at bounding box center [498, 219] width 241 height 35
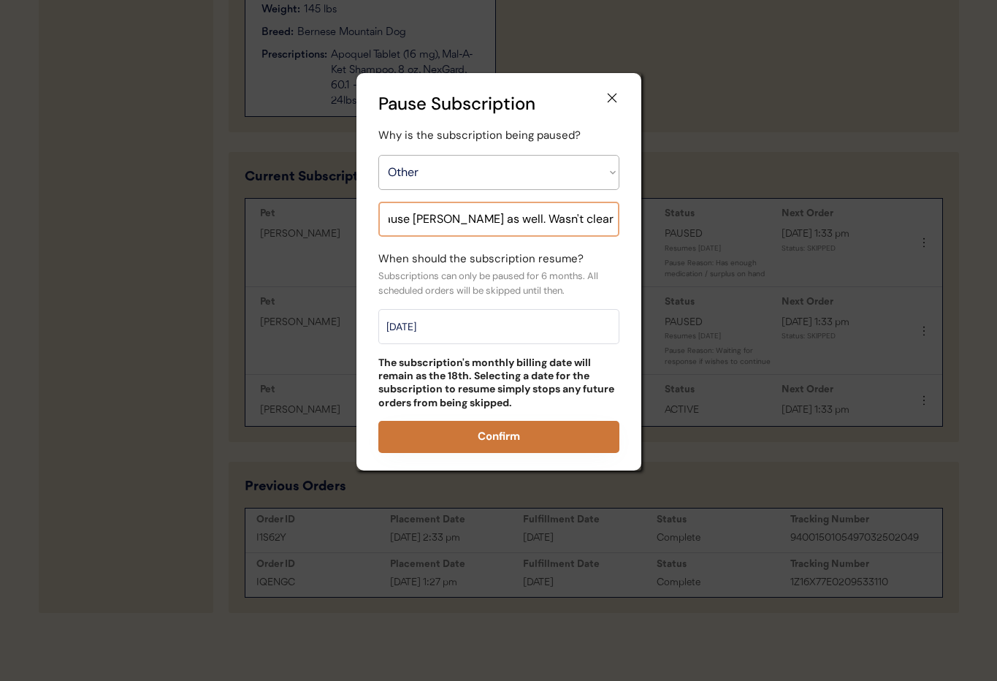
type input "Waiting if wishes to pause Nexgard as well. Wasn't clear in email"
click at [539, 435] on button "Confirm" at bounding box center [498, 437] width 241 height 32
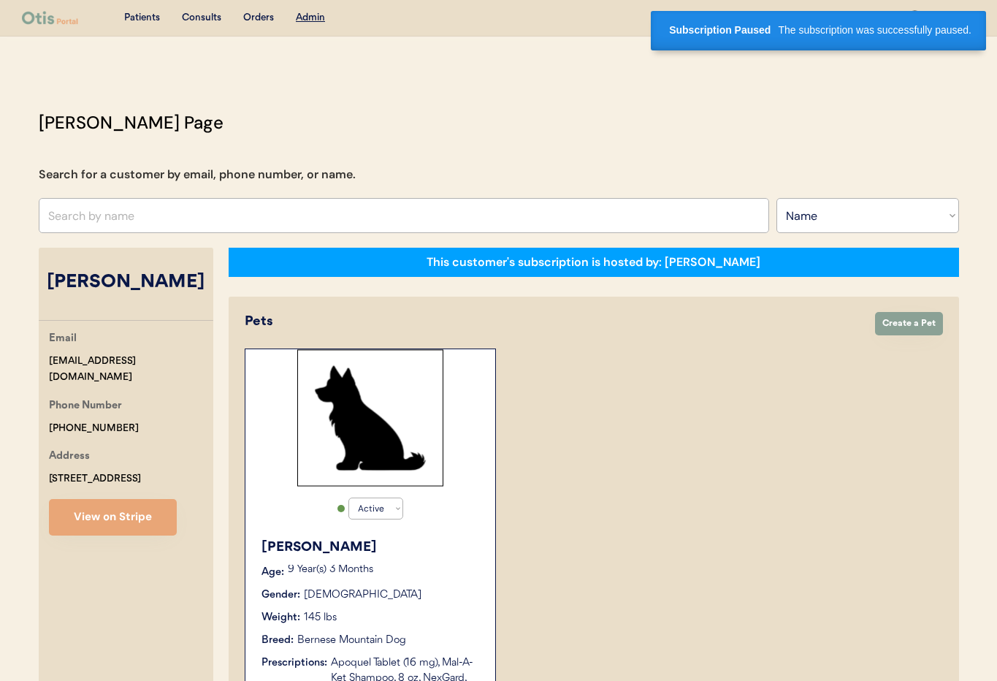
click at [476, 523] on div "Active Active Inactive Samson Age: 9 Year(s) 3 Months Gender: Male Weight: 145 …" at bounding box center [370, 536] width 251 height 376
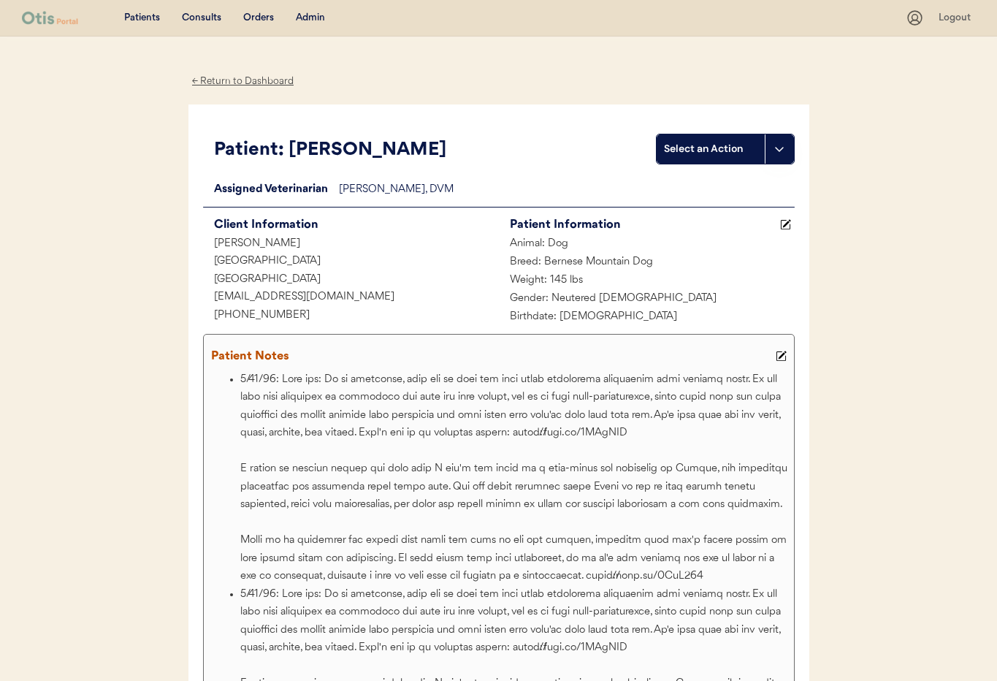
drag, startPoint x: 780, startPoint y: 354, endPoint x: 741, endPoint y: 359, distance: 39.0
click at [780, 354] on icon at bounding box center [781, 356] width 11 height 11
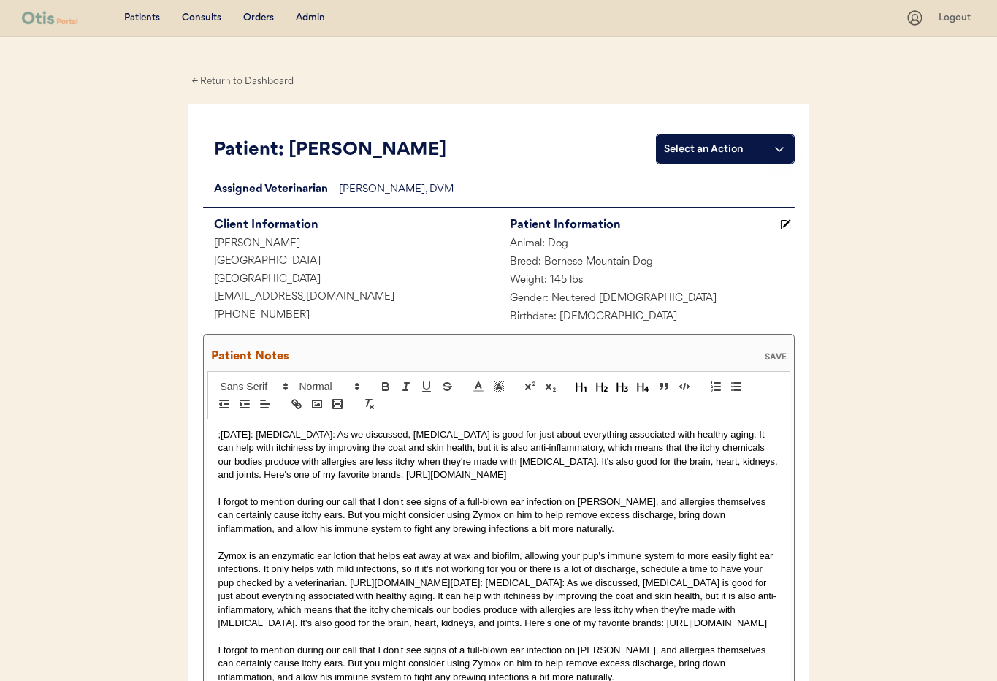
click at [218, 435] on p ";[DATE]: [MEDICAL_DATA]: As we discussed, [MEDICAL_DATA] is good for just about…" at bounding box center [498, 455] width 561 height 54
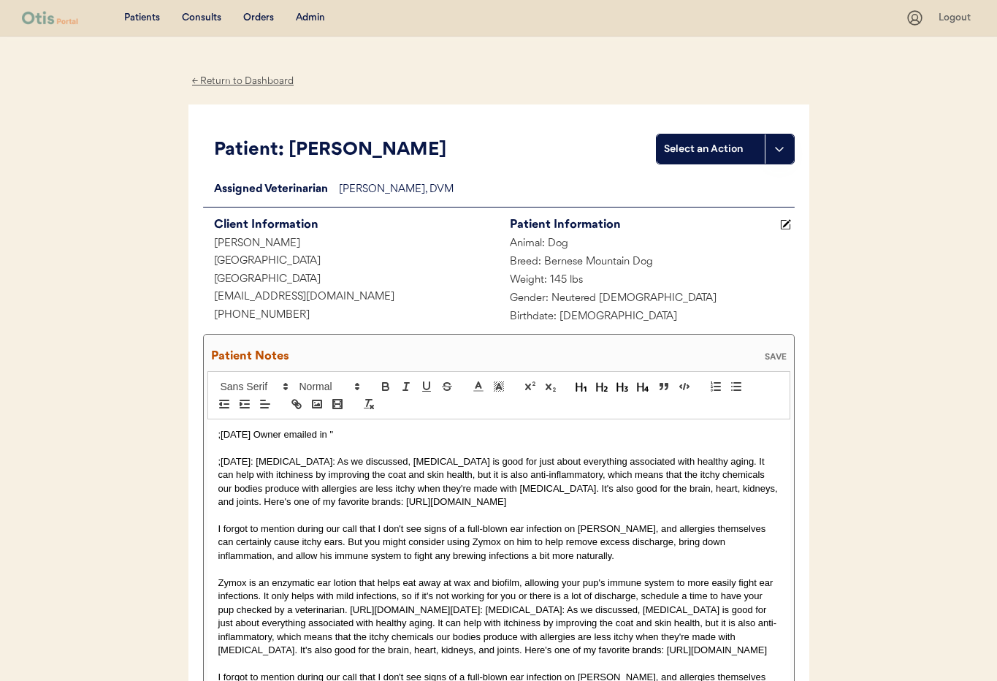
click at [243, 438] on p ";[DATE] Owner emailed in "" at bounding box center [498, 434] width 561 height 13
click at [366, 438] on p ";[DATE] Owner emailed in "" at bounding box center [498, 434] width 561 height 13
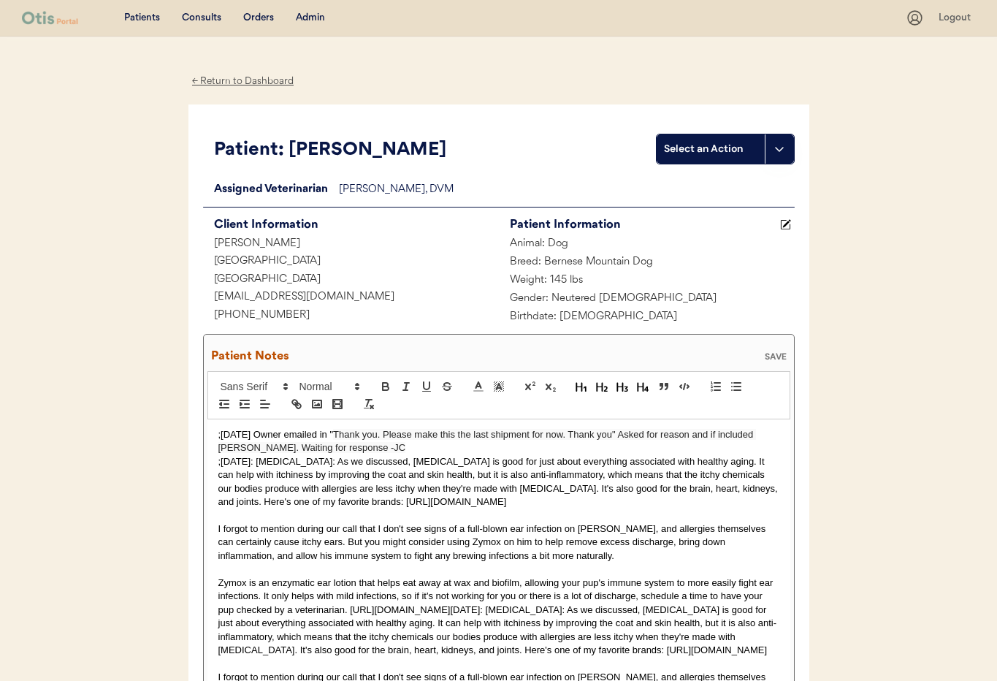
click at [768, 355] on div "SAVE" at bounding box center [775, 356] width 29 height 9
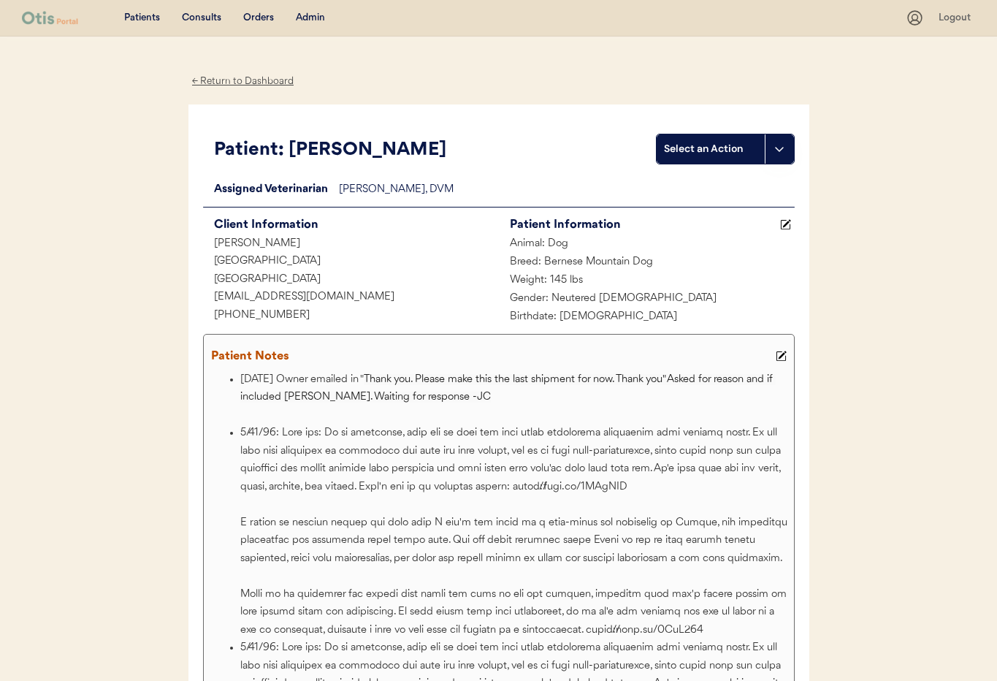
click at [784, 354] on use at bounding box center [781, 356] width 10 height 10
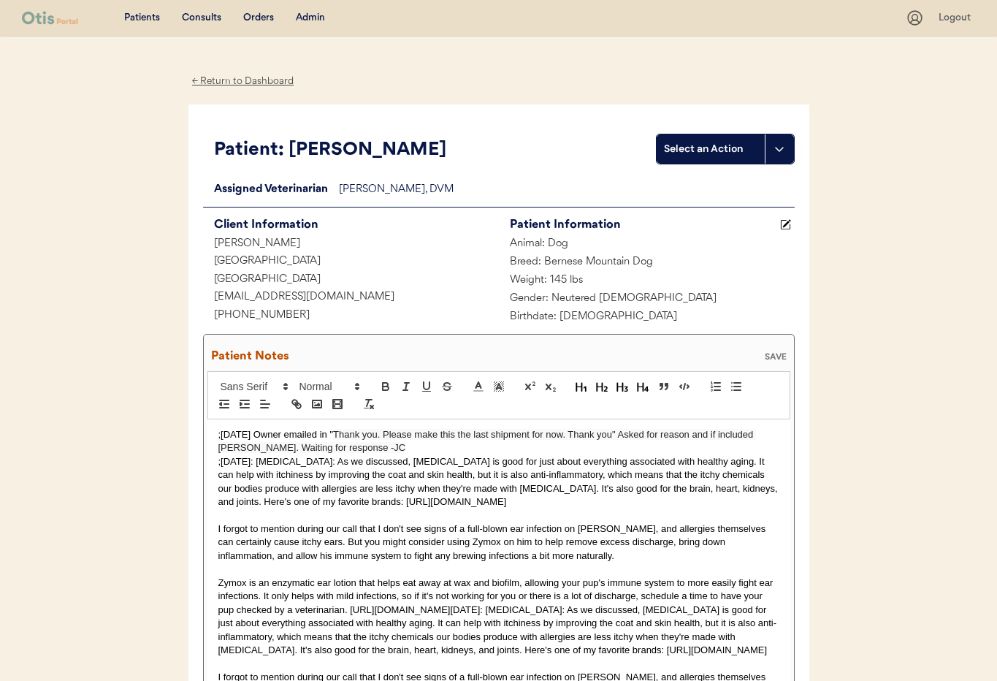
click at [218, 433] on p ";[DATE] Owner emailed in " Thank you. Please make this the last shipment for no…" at bounding box center [498, 441] width 561 height 27
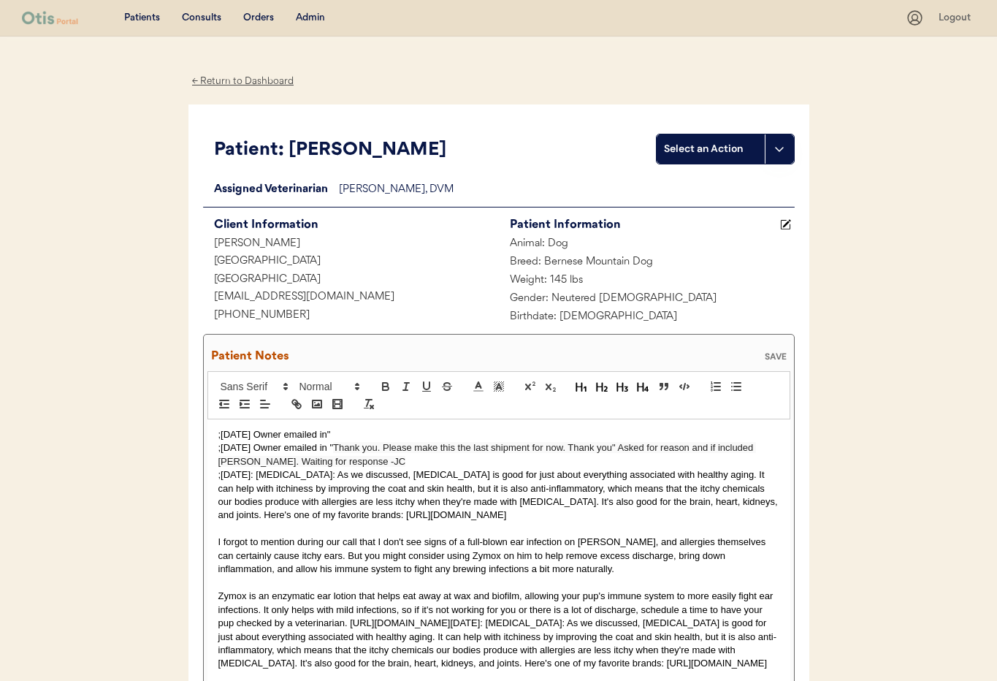
drag, startPoint x: 332, startPoint y: 433, endPoint x: 351, endPoint y: 441, distance: 20.3
click at [333, 433] on p ";[DATE] Owner emailed in"" at bounding box center [498, 434] width 561 height 13
click at [451, 432] on p ";[DATE] Owner emailed in response to 10/12 email "" at bounding box center [498, 434] width 561 height 13
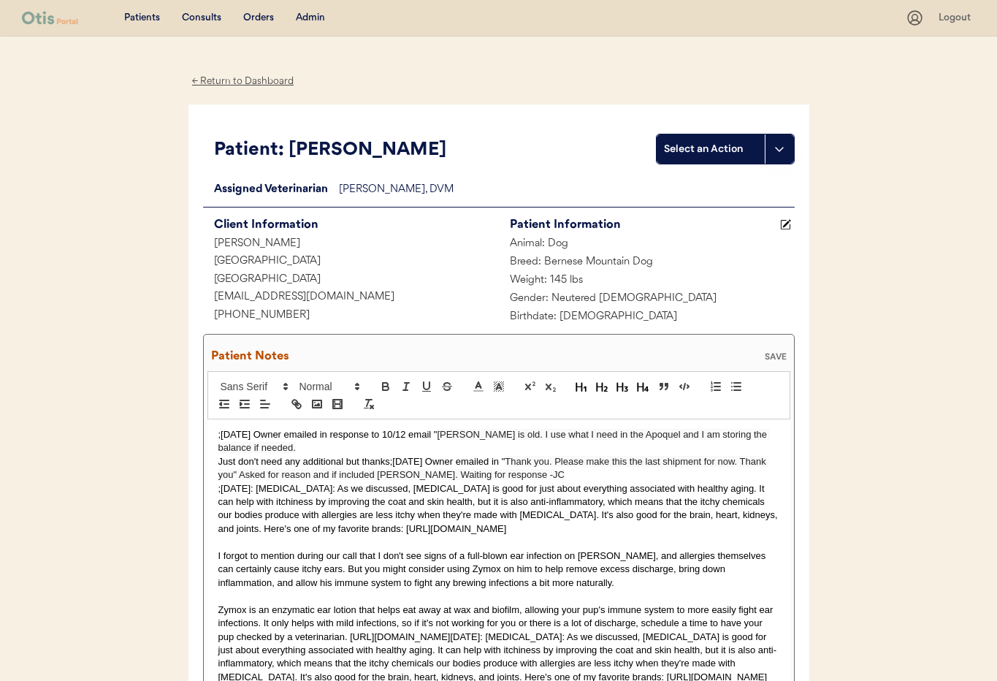
drag, startPoint x: 218, startPoint y: 457, endPoint x: 225, endPoint y: 457, distance: 7.3
click at [218, 457] on p "Just don't need any additional but thanks;[DATE] Owner emailed in " Thank you. …" at bounding box center [498, 468] width 561 height 27
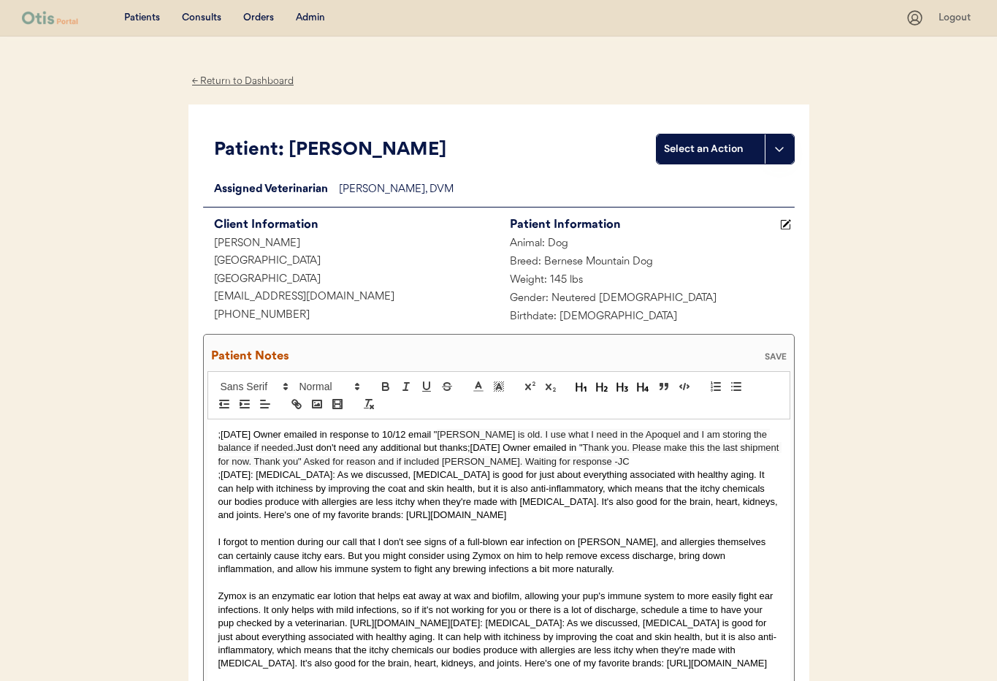
click at [423, 448] on p ";10/14/25 Owner emailed in response to 10/12 email " Samson is old. I use what …" at bounding box center [498, 448] width 561 height 40
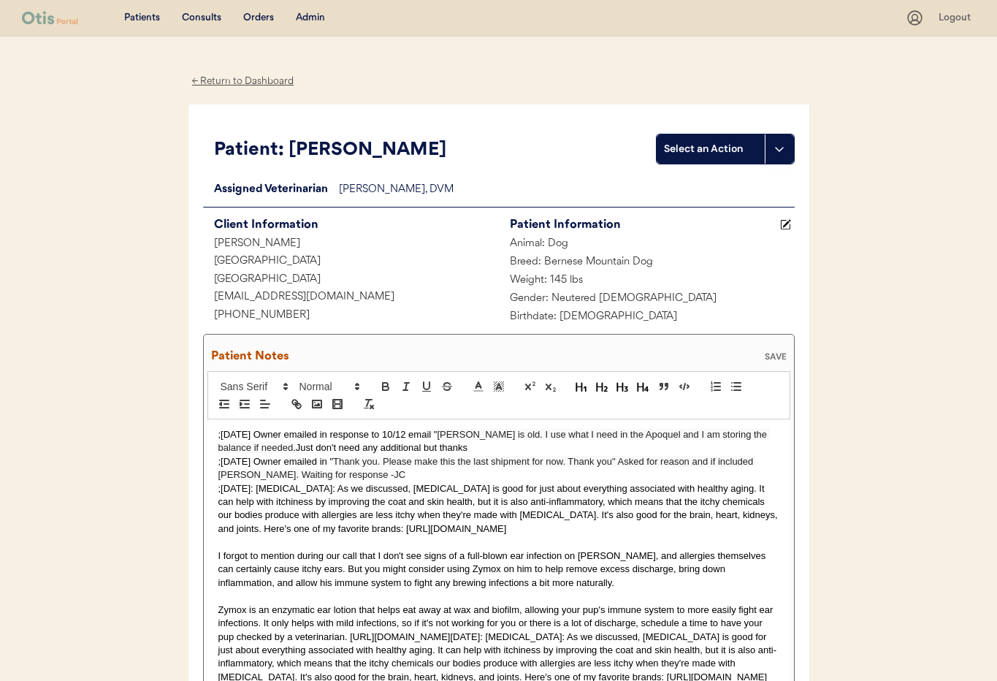
drag, startPoint x: 427, startPoint y: 449, endPoint x: 450, endPoint y: 454, distance: 23.8
click at [427, 449] on p ";10/14/25 Owner emailed in response to 10/12 email " Samson is old. I use what …" at bounding box center [498, 441] width 561 height 27
drag, startPoint x: 219, startPoint y: 459, endPoint x: 224, endPoint y: 487, distance: 27.5
click at [219, 460] on p ";10/12/25 Owner emailed in " Thank you. Please make this the last shipment for …" at bounding box center [498, 468] width 561 height 27
click at [787, 359] on div "SAVE" at bounding box center [775, 356] width 29 height 9
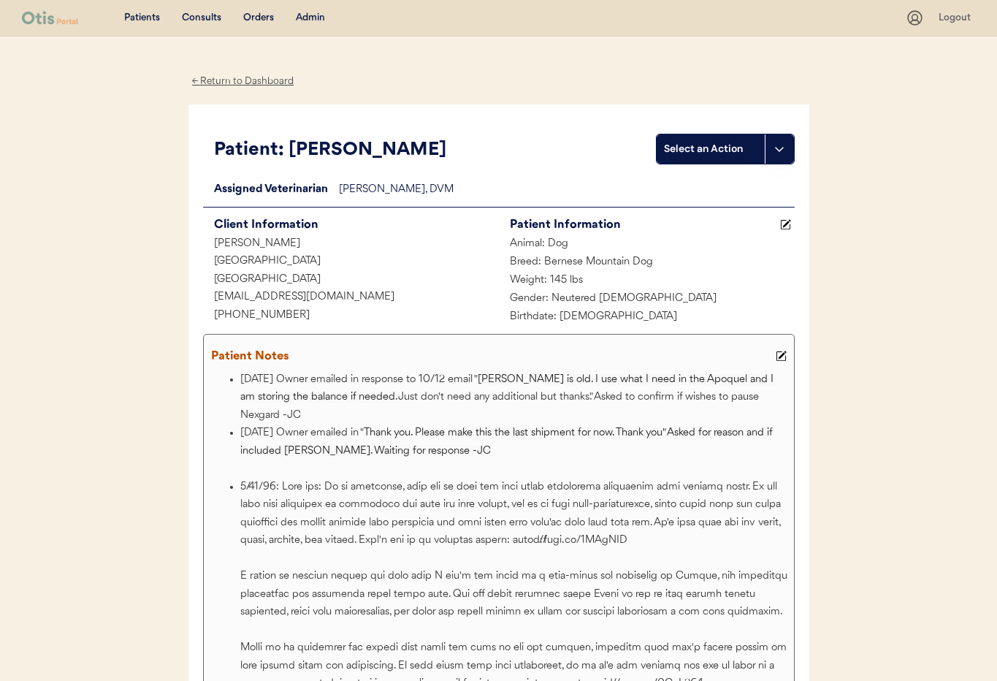
click at [310, 22] on div "Admin" at bounding box center [310, 18] width 29 height 15
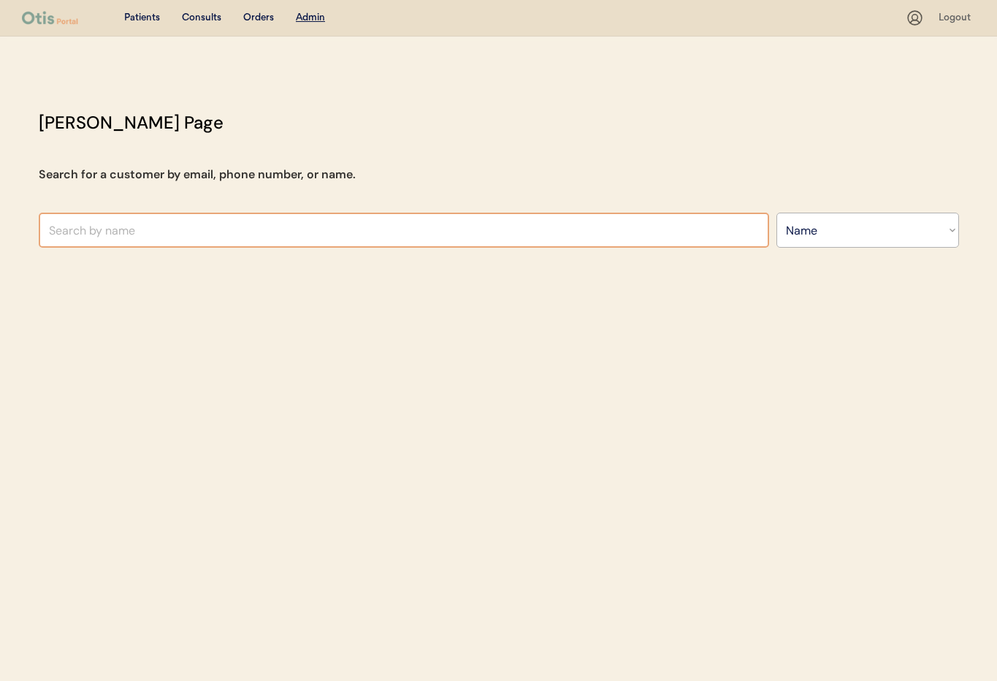
click at [288, 230] on input "text" at bounding box center [404, 230] width 731 height 35
click at [869, 228] on select "Search By Name Email Phone Number" at bounding box center [868, 230] width 183 height 35
select select ""Email""
click at [777, 213] on select "Search By Name Email Phone Number" at bounding box center [868, 230] width 183 height 35
click at [108, 228] on input "input" at bounding box center [404, 230] width 731 height 35
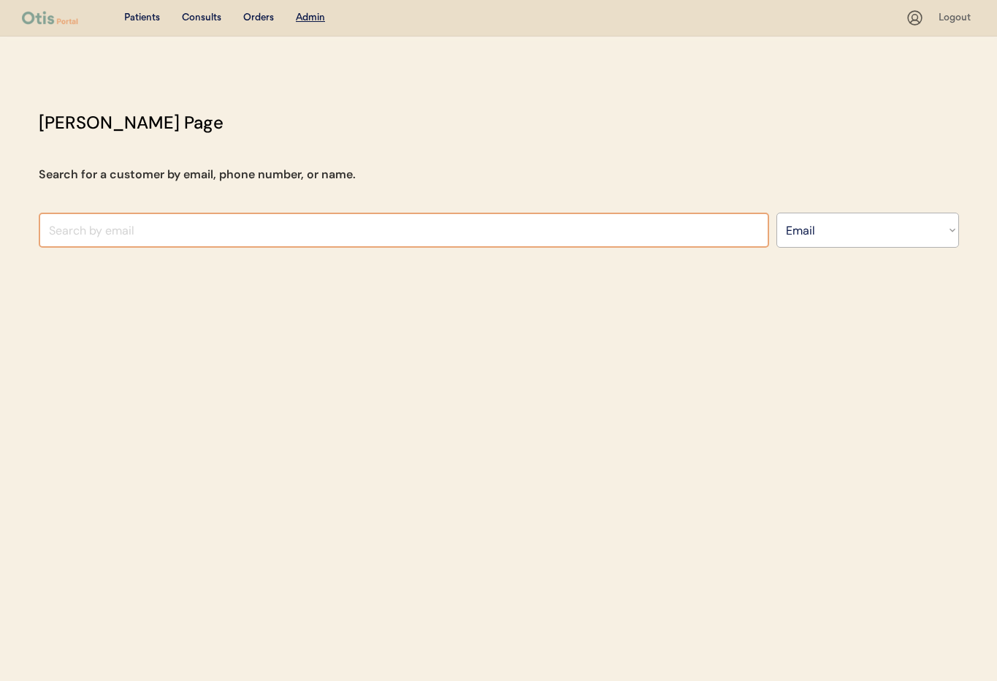
paste input "xxxx.mms.xxxx@gmail.com"
type input "xxxx.mms.xxxx@gmail.com"
select select ""Email""
click at [104, 236] on input "input" at bounding box center [404, 230] width 731 height 35
paste input "xxxx.mms.xxxx@gmail.com"
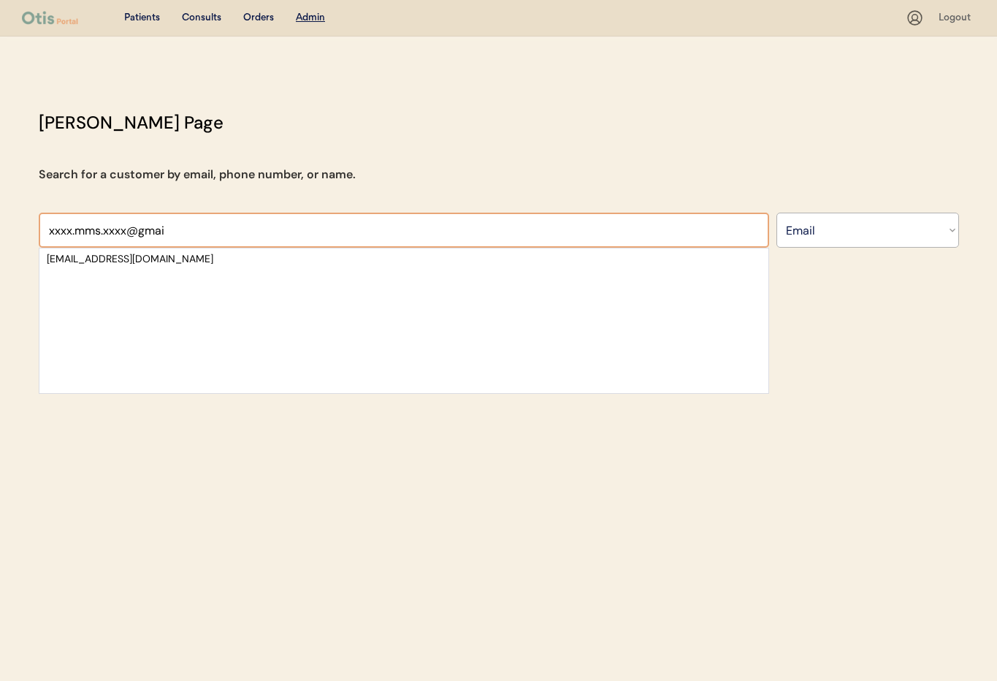
type input "xxxx.mms.xxxx@gmai"
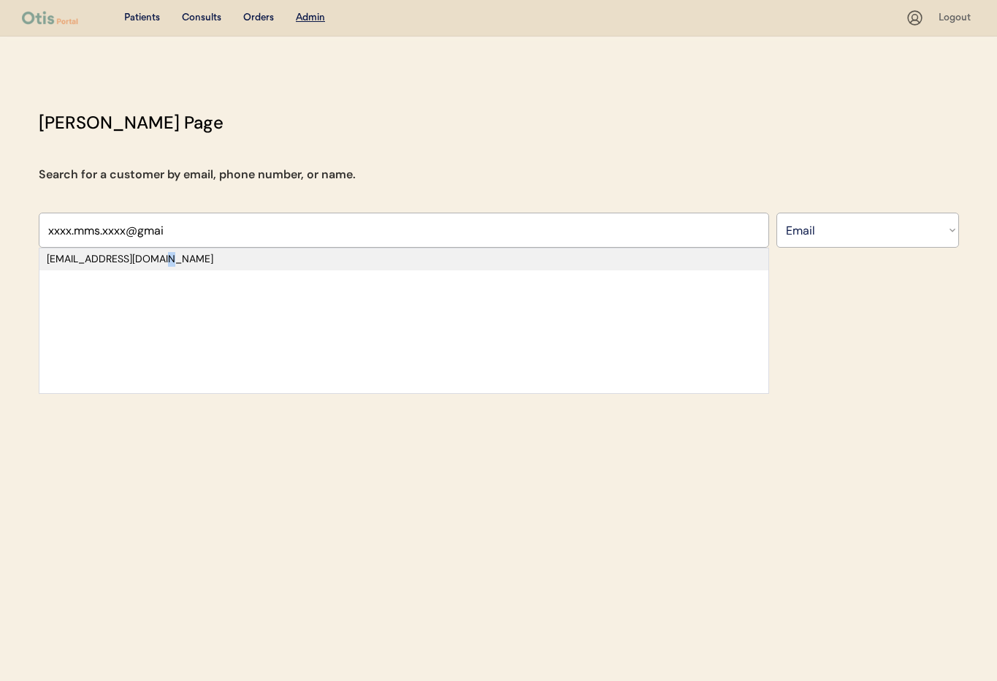
click at [160, 264] on div "xxxx.mms.xxxx@gmail.com" at bounding box center [404, 259] width 714 height 15
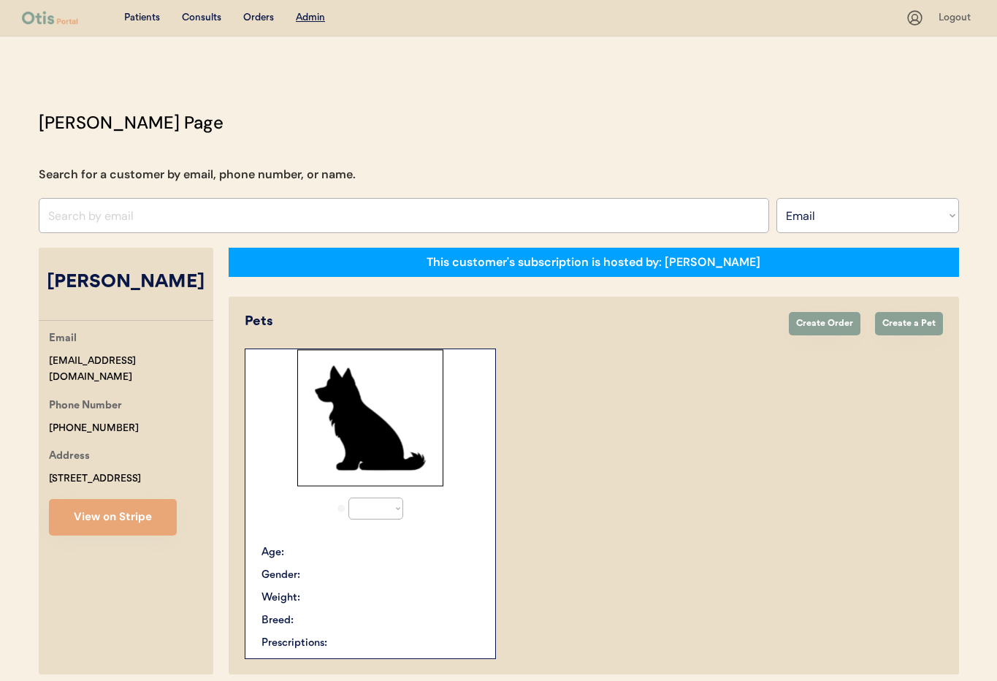
select select "true"
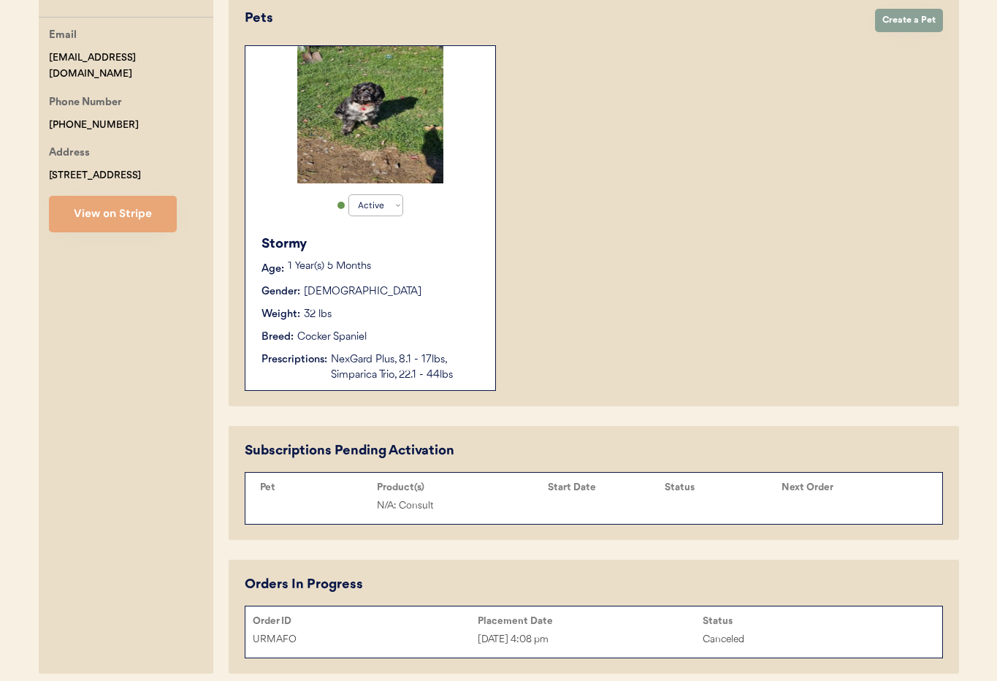
scroll to position [364, 0]
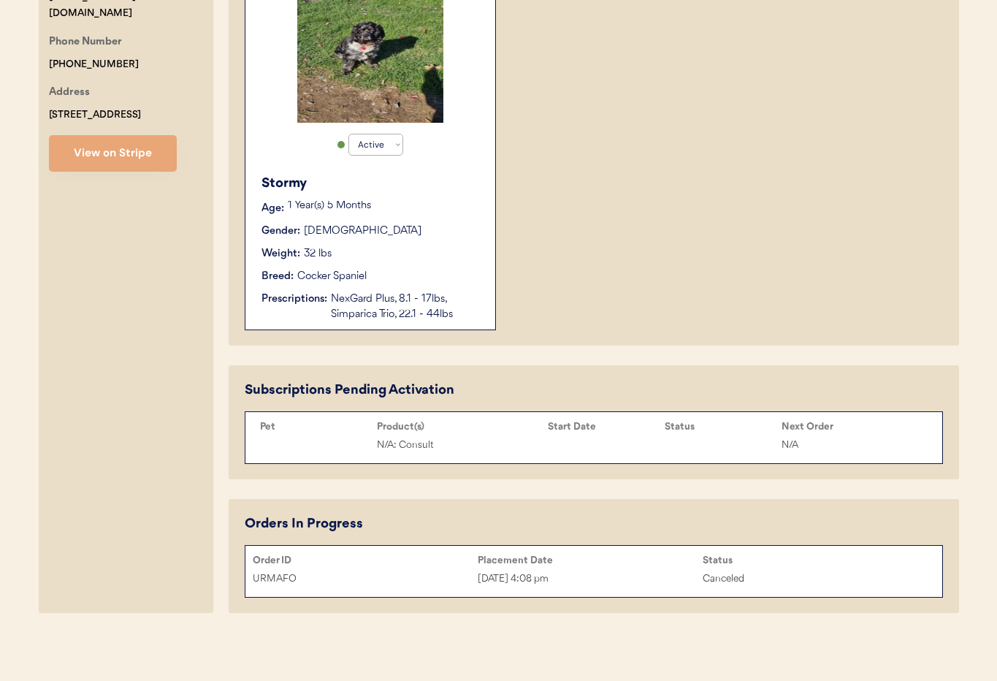
click at [101, 163] on button "View on Stripe" at bounding box center [113, 153] width 128 height 37
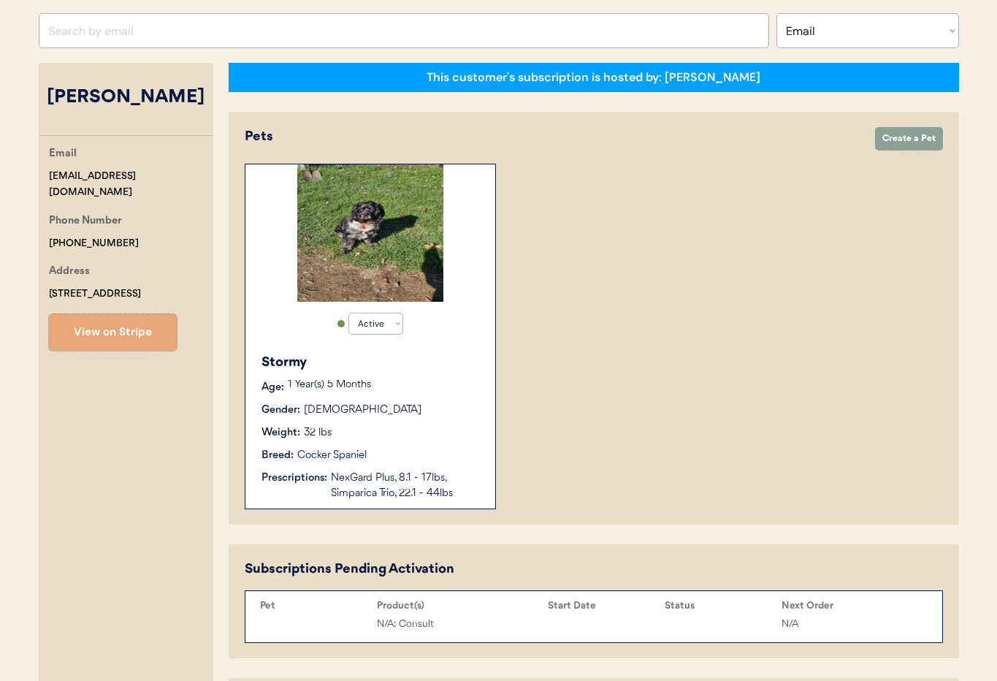
scroll to position [0, 0]
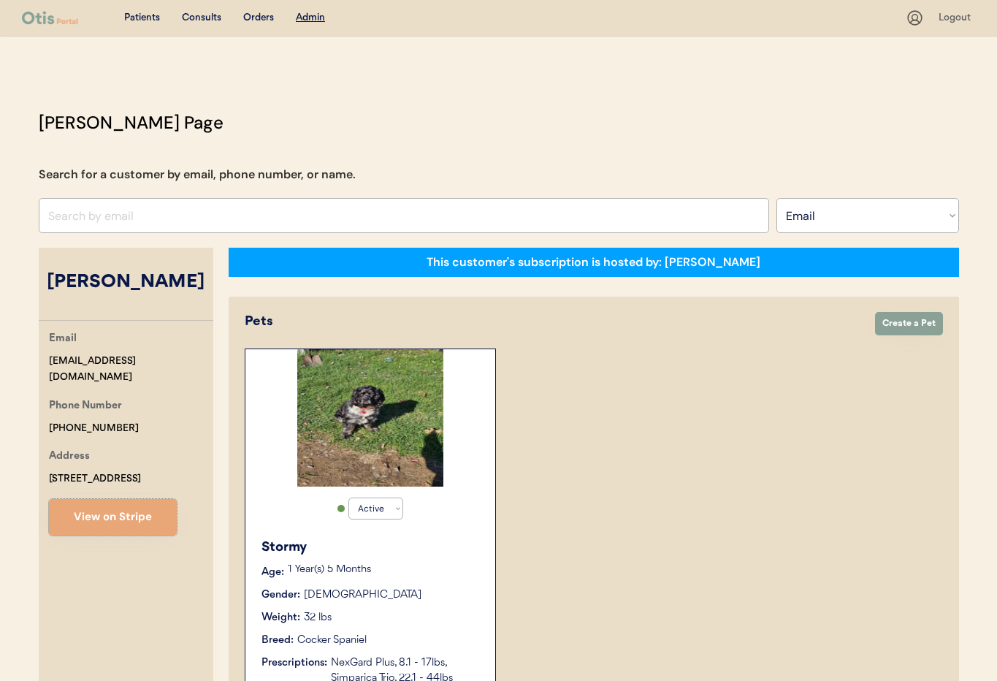
click at [406, 540] on div "Stormy" at bounding box center [371, 548] width 219 height 20
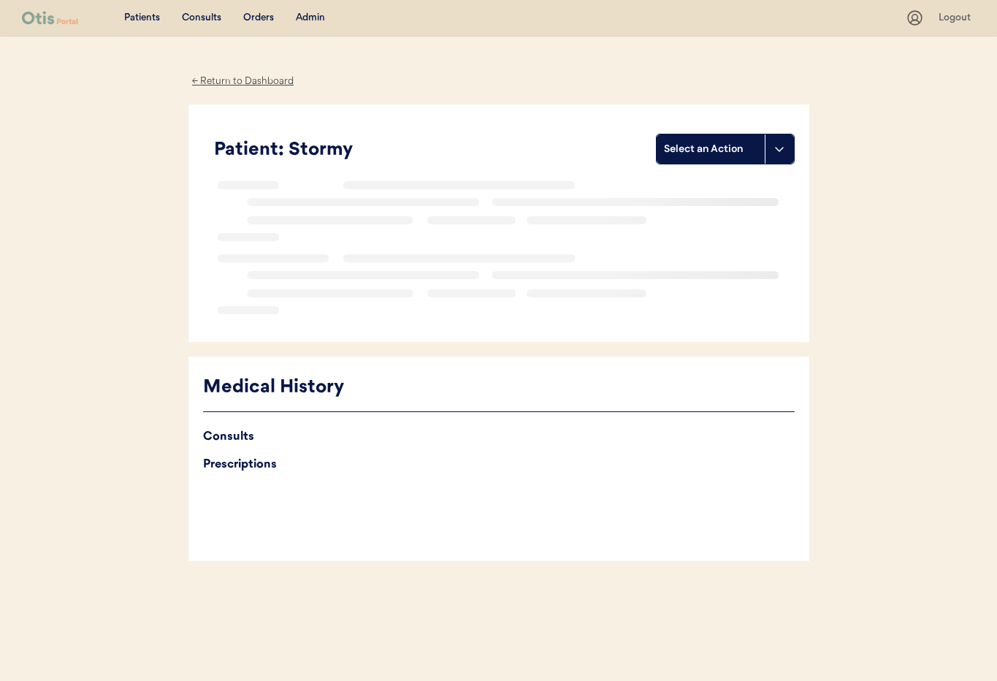
drag, startPoint x: 0, startPoint y: 0, endPoint x: 126, endPoint y: 224, distance: 257.4
click at [126, 224] on div "Patients Consults Orders Admin Logout ← Return to Dashboard Patient: Stormy Sel…" at bounding box center [498, 340] width 997 height 681
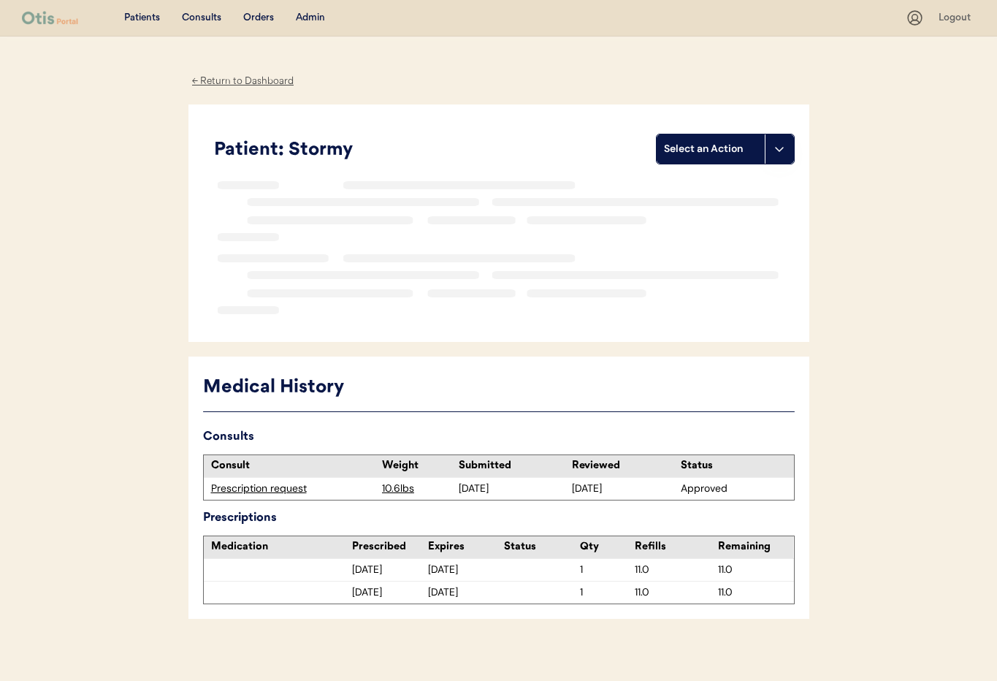
click at [222, 83] on div "← Return to Dashboard" at bounding box center [243, 81] width 110 height 17
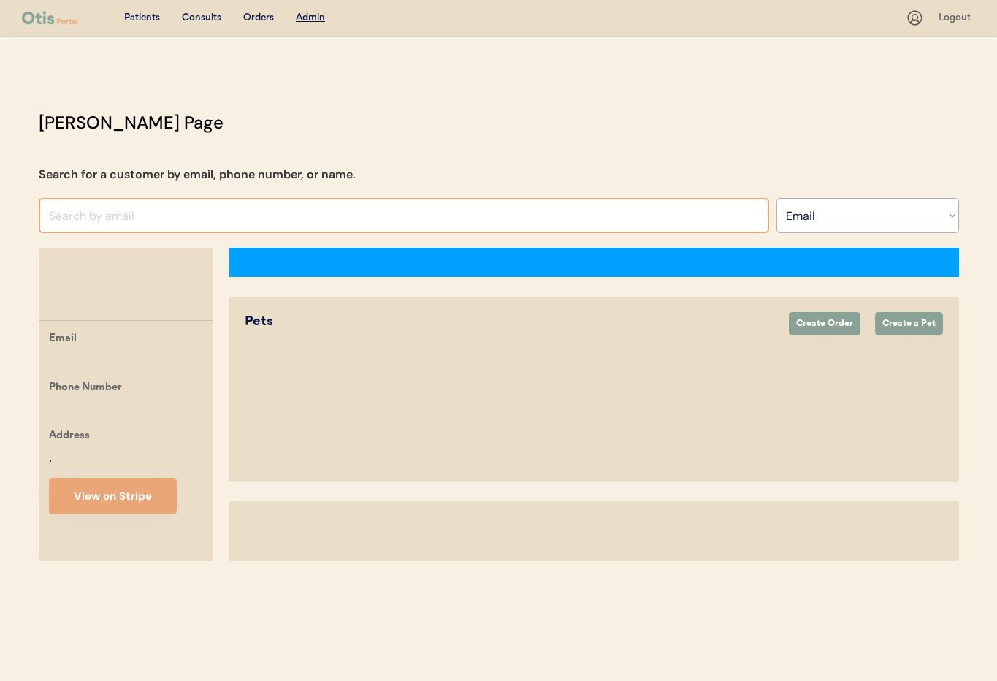
select select ""Email""
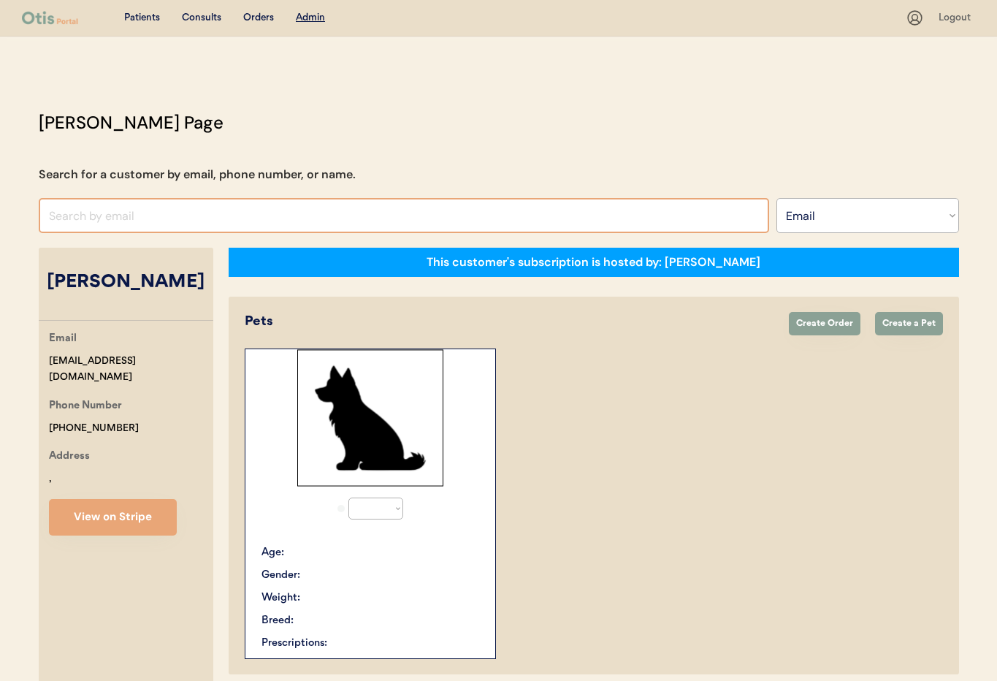
click at [153, 216] on input "input" at bounding box center [404, 215] width 731 height 35
select select "true"
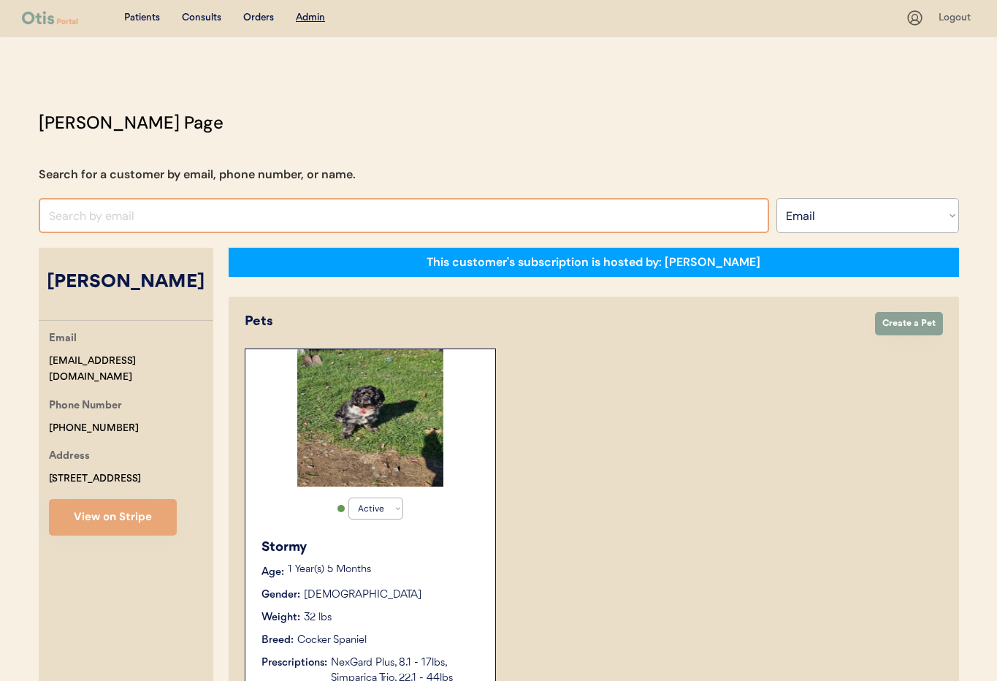
click at [186, 223] on input "input" at bounding box center [404, 215] width 731 height 35
click at [62, 220] on input "input" at bounding box center [404, 215] width 731 height 35
paste input "tpjones98@gmail.com"
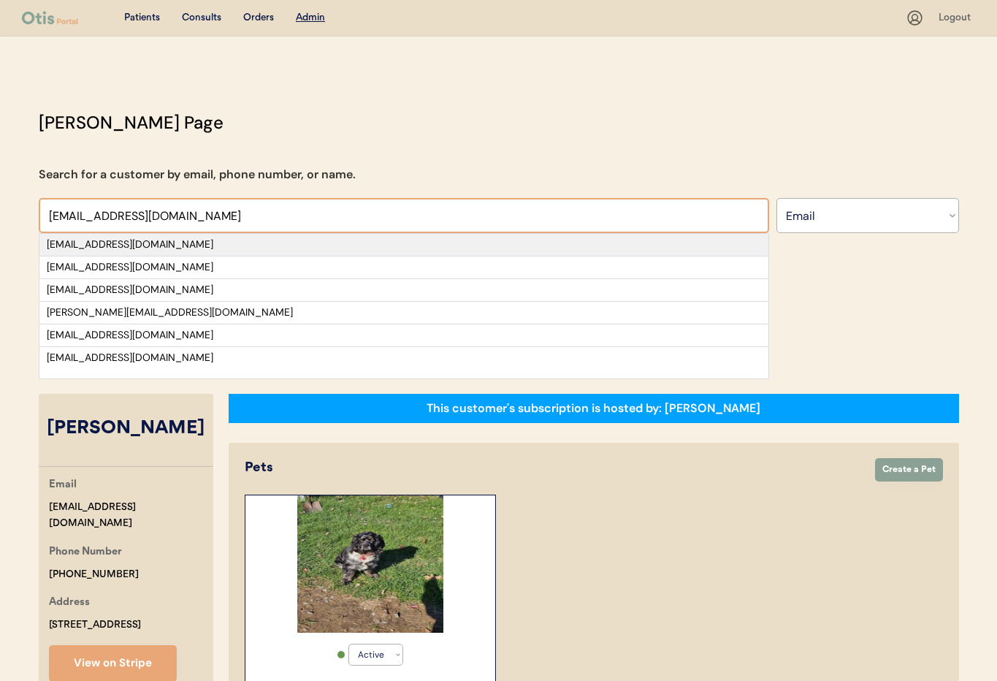
type input "tpjones98@gmail.com"
click at [79, 248] on div "tpjones98@gmail.com" at bounding box center [404, 244] width 714 height 15
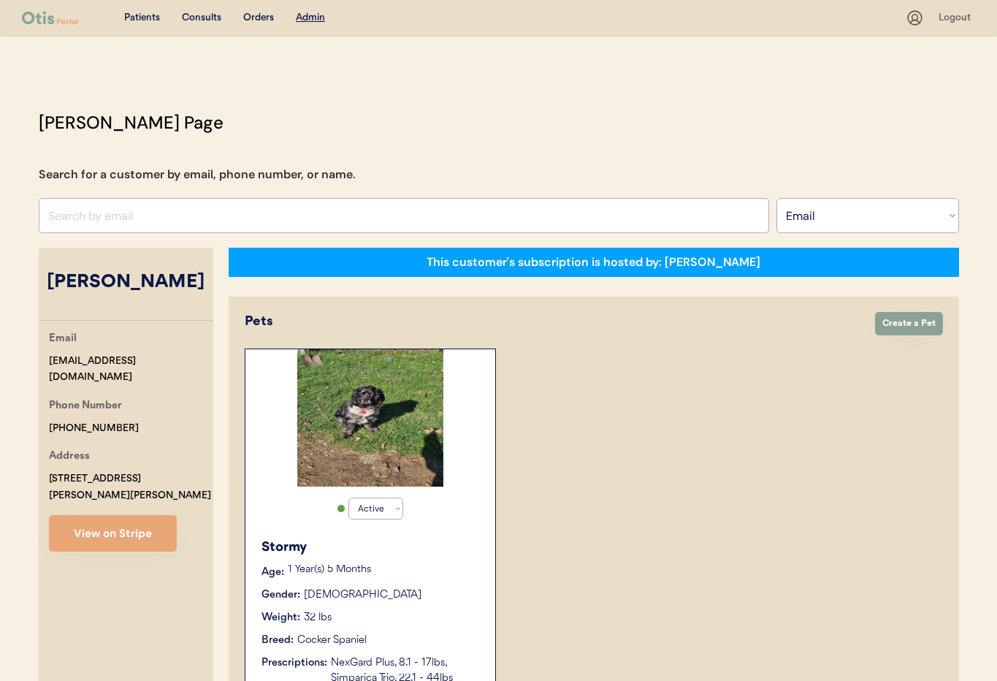
select select "true"
select select "false"
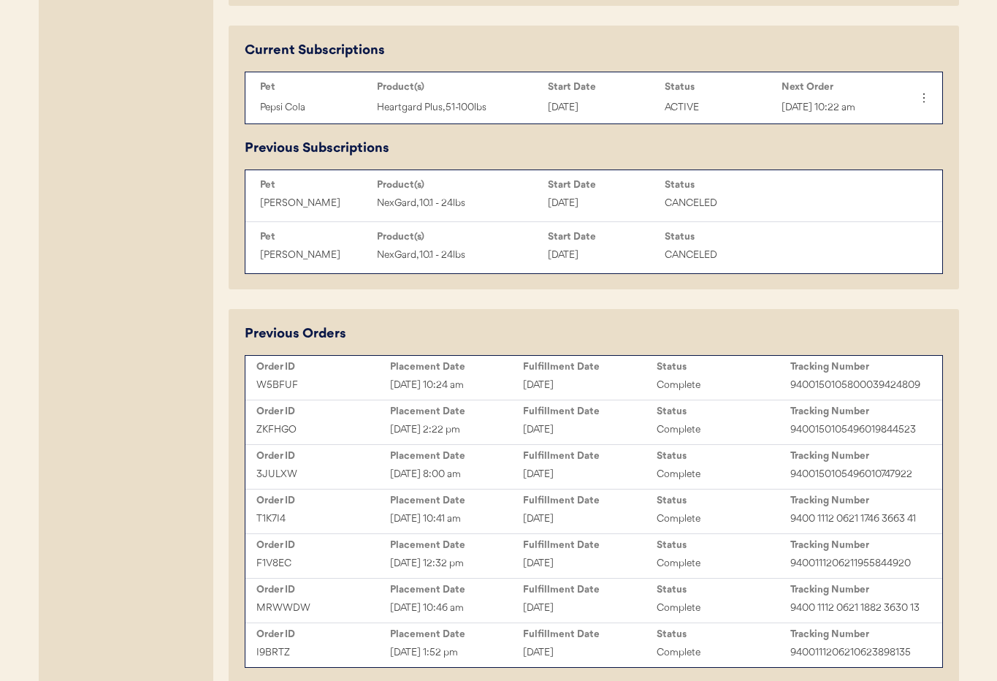
scroll to position [689, 0]
drag, startPoint x: 918, startPoint y: 403, endPoint x: 786, endPoint y: 401, distance: 132.2
click at [786, 395] on div "W5BFUF Oct 14, 2025 10:24 am October 14, 2025 Complete 9400150105800039424809" at bounding box center [594, 384] width 690 height 22
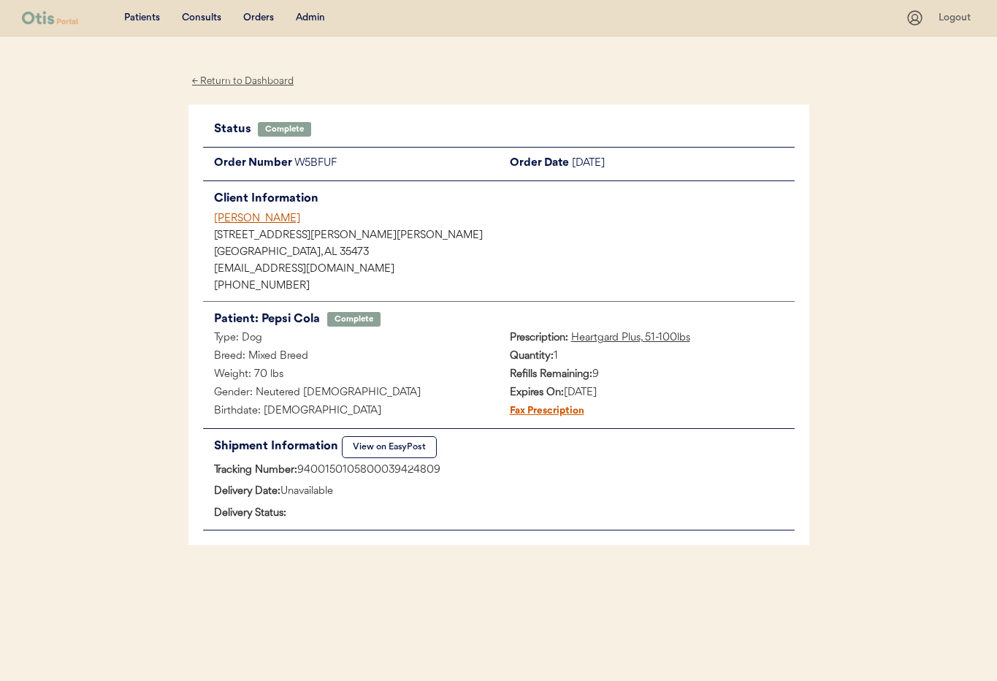
drag, startPoint x: 298, startPoint y: 467, endPoint x: 430, endPoint y: 469, distance: 132.2
click at [451, 472] on div "Tracking Number: 9400150105800039424809" at bounding box center [499, 471] width 592 height 18
copy div "9400150105800039424809"
click at [309, 17] on div "Admin" at bounding box center [310, 18] width 29 height 15
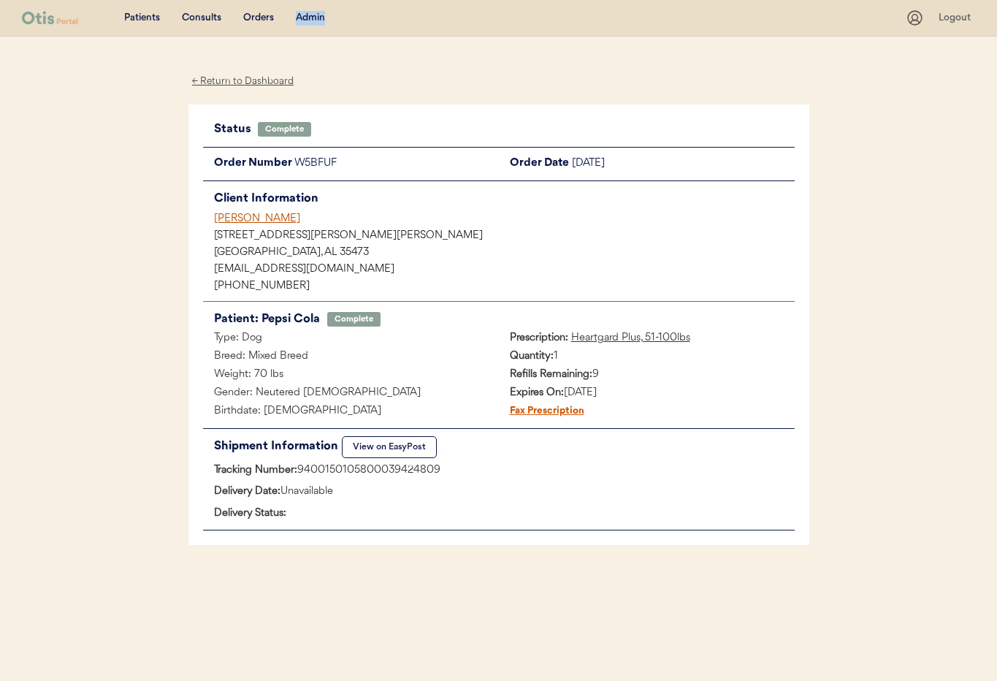
click at [310, 16] on div "Admin" at bounding box center [310, 18] width 29 height 15
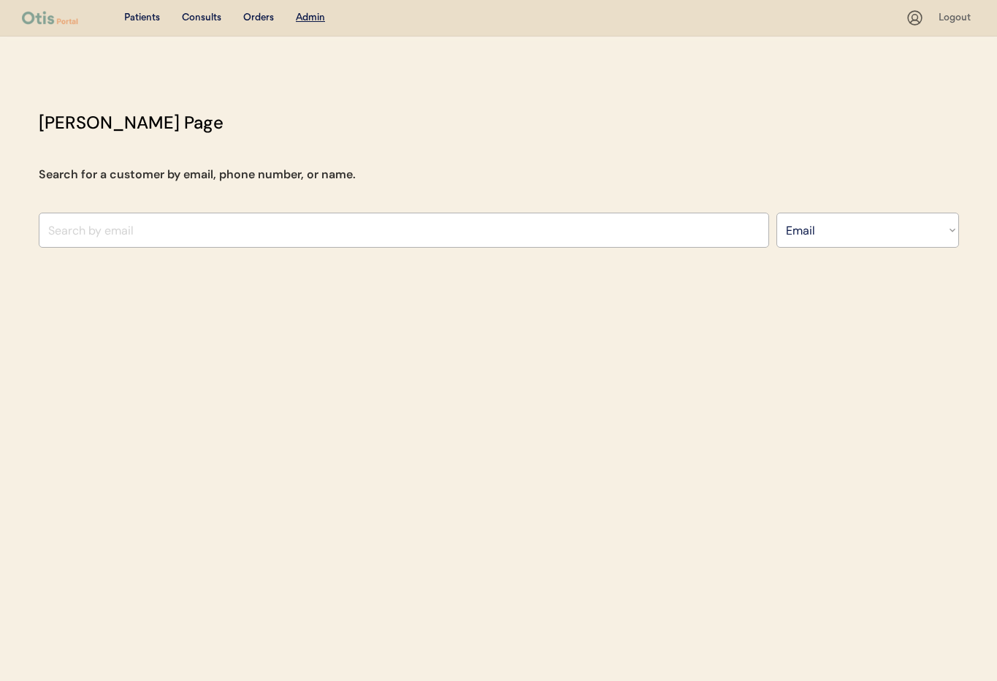
select select ""Email""
click at [128, 239] on input "input" at bounding box center [404, 230] width 731 height 35
paste input "[EMAIL_ADDRESS][DOMAIN_NAME]"
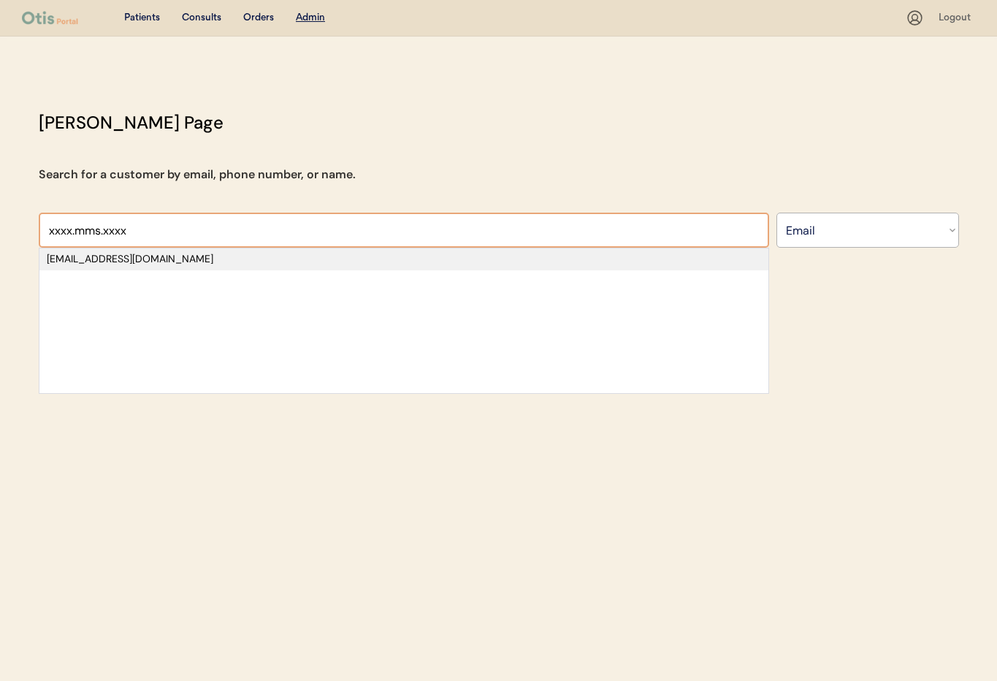
type input "xxxx.mms.xxxx"
click at [161, 258] on div "[EMAIL_ADDRESS][DOMAIN_NAME]" at bounding box center [404, 259] width 714 height 15
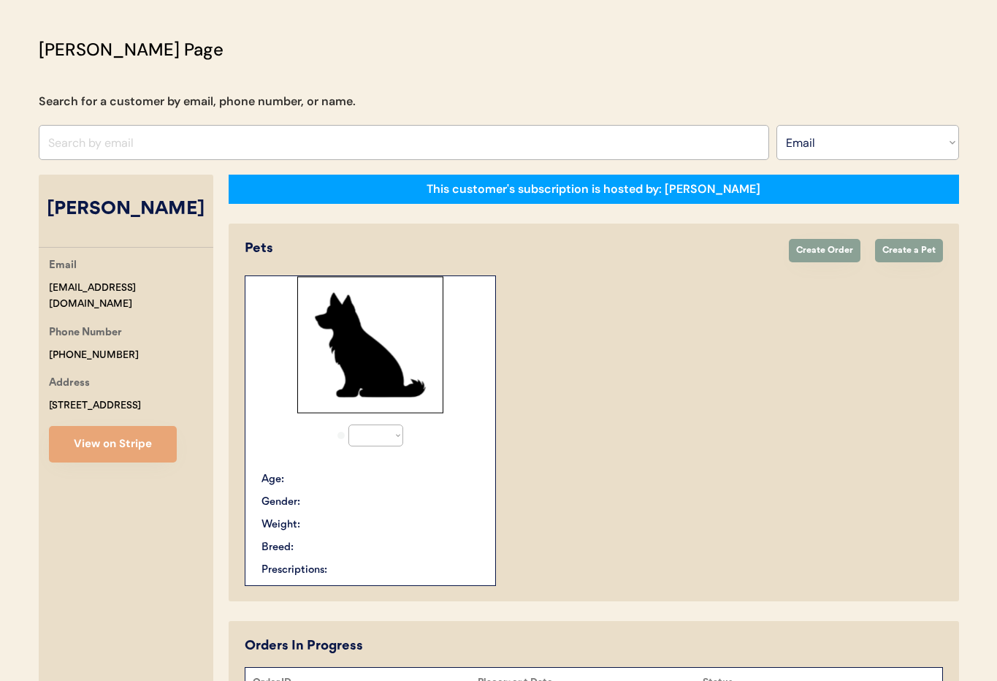
select select "true"
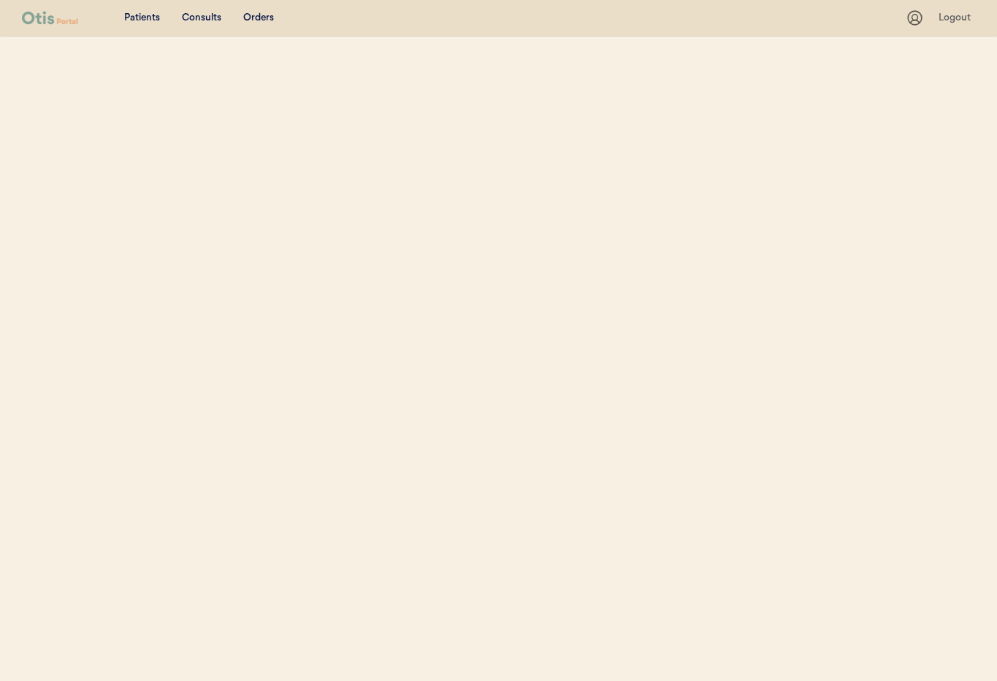
select select ""Email""
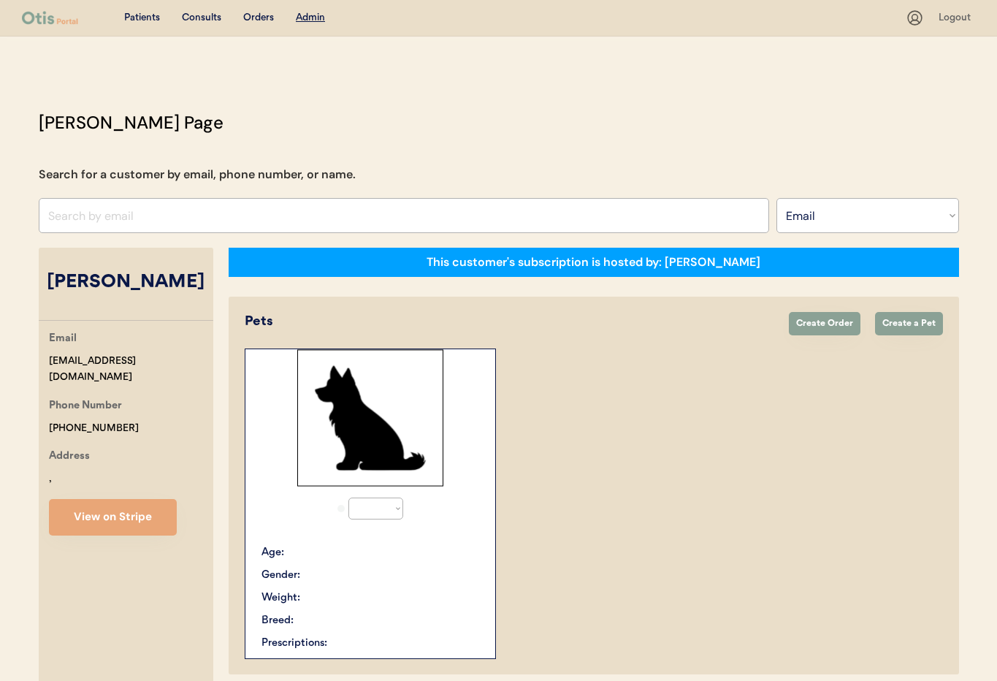
select select "true"
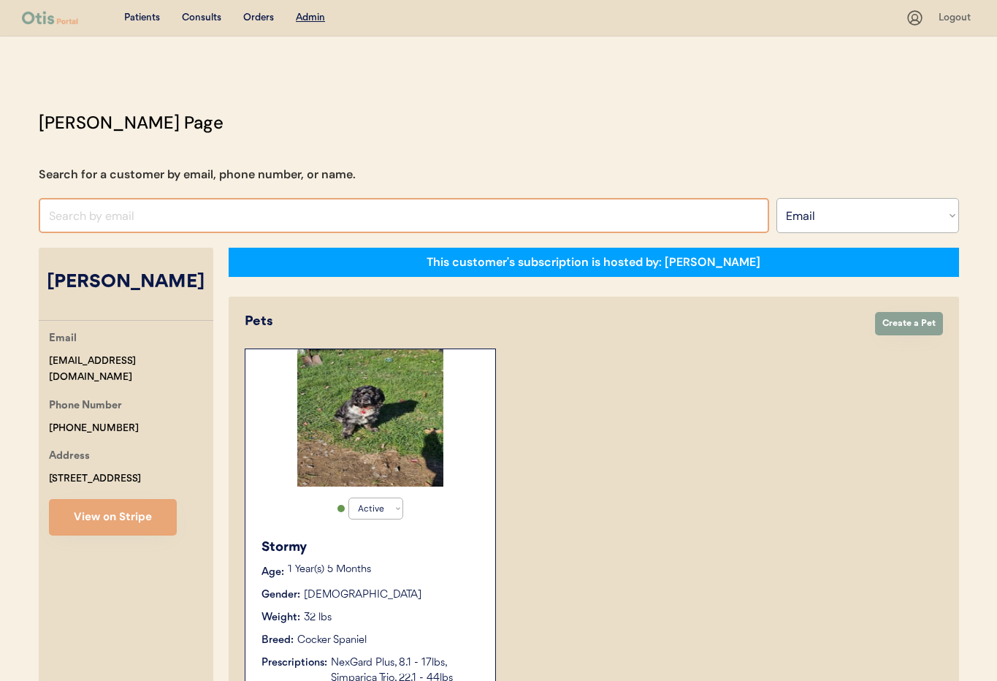
paste input "[EMAIL_ADDRESS][DOMAIN_NAME]"
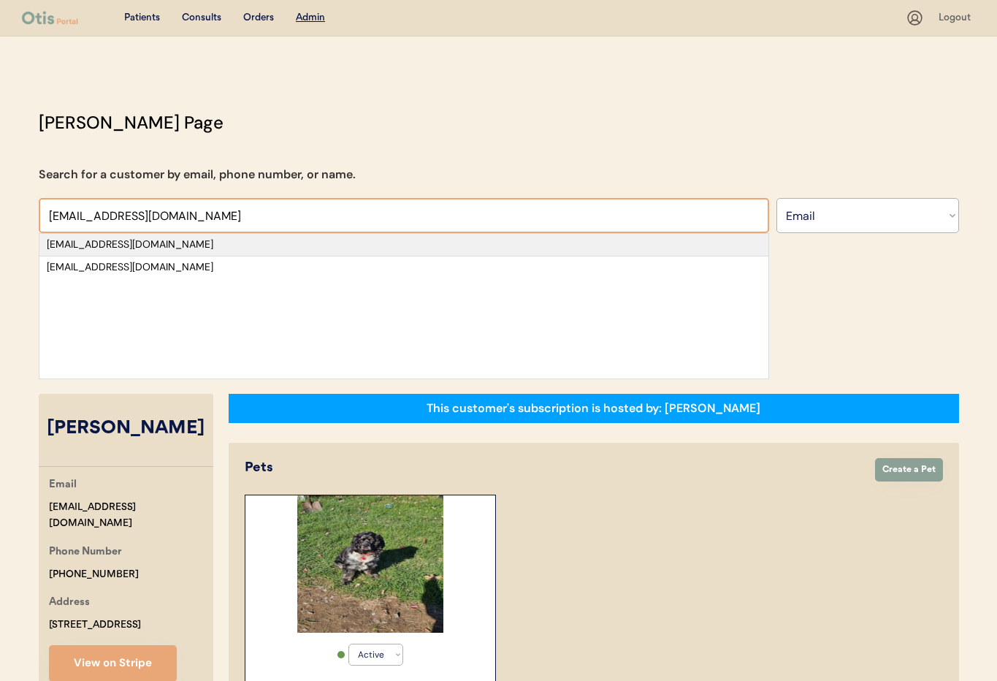
type input "[EMAIL_ADDRESS][DOMAIN_NAME]"
click at [158, 248] on div "[EMAIL_ADDRESS][DOMAIN_NAME]" at bounding box center [404, 244] width 714 height 15
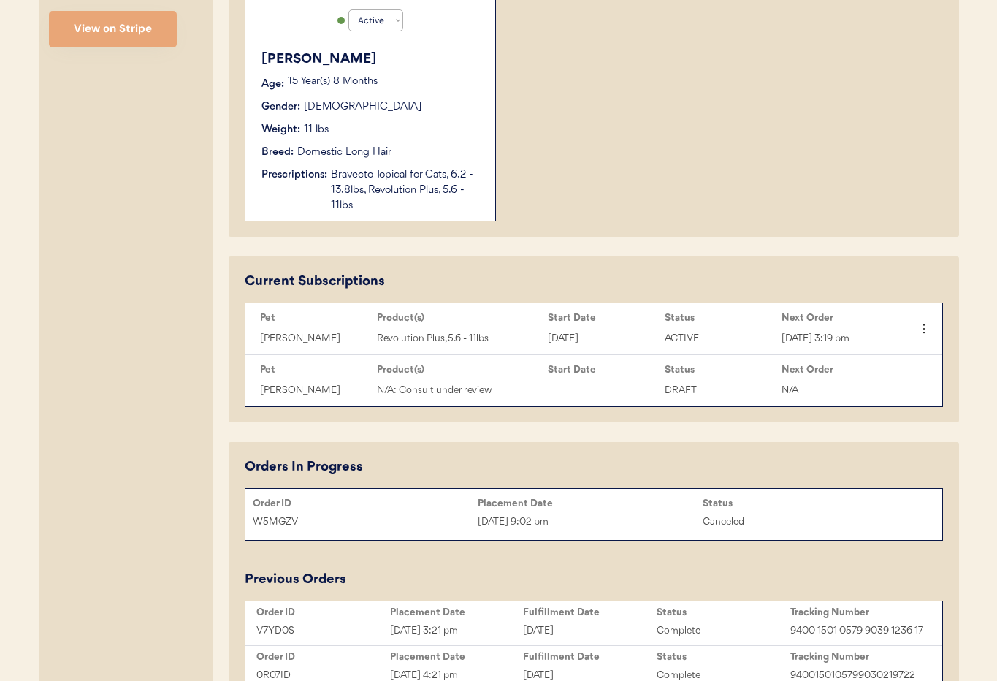
scroll to position [484, 0]
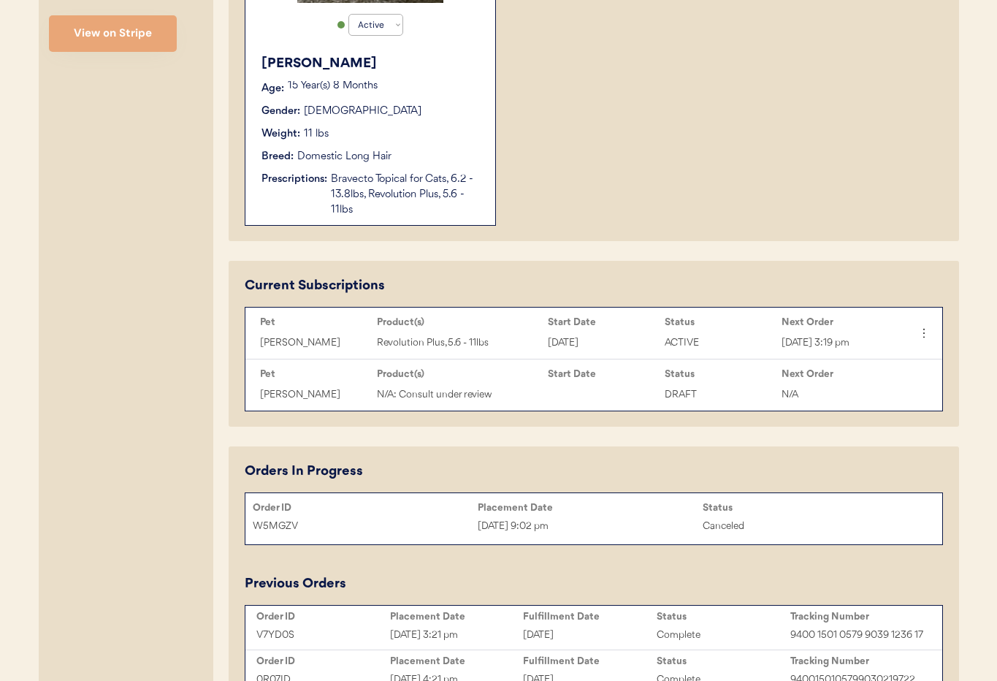
click at [412, 203] on div "Bravecto Topical for Cats, 6.2 - 13.8lbs, Revolution Plus, 5.6 - 11lbs" at bounding box center [406, 195] width 150 height 46
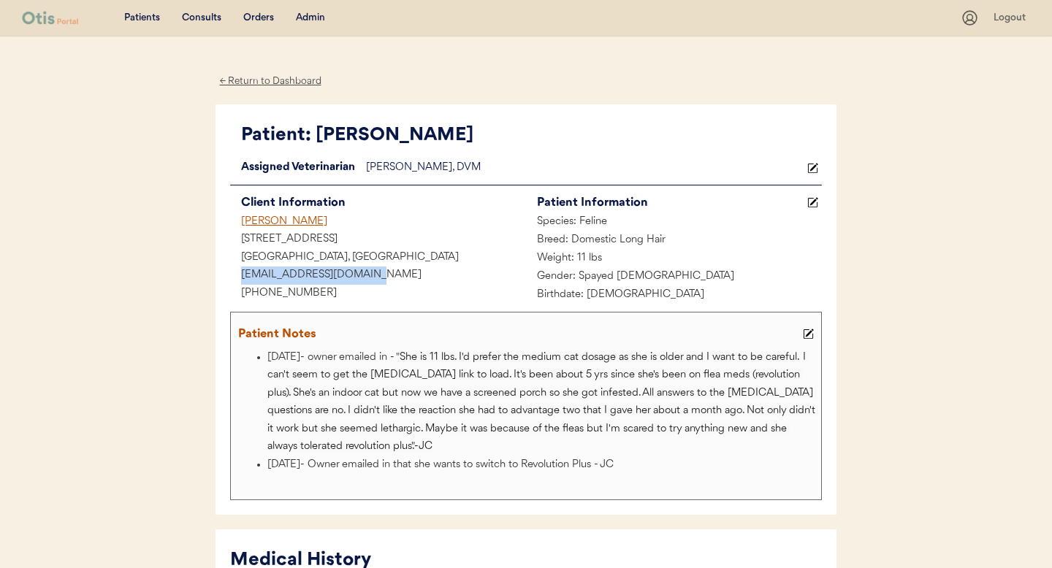
drag, startPoint x: 369, startPoint y: 279, endPoint x: 260, endPoint y: 275, distance: 108.9
click at [233, 276] on div "[EMAIL_ADDRESS][DOMAIN_NAME]" at bounding box center [378, 276] width 296 height 18
copy div "[EMAIL_ADDRESS][DOMAIN_NAME]"
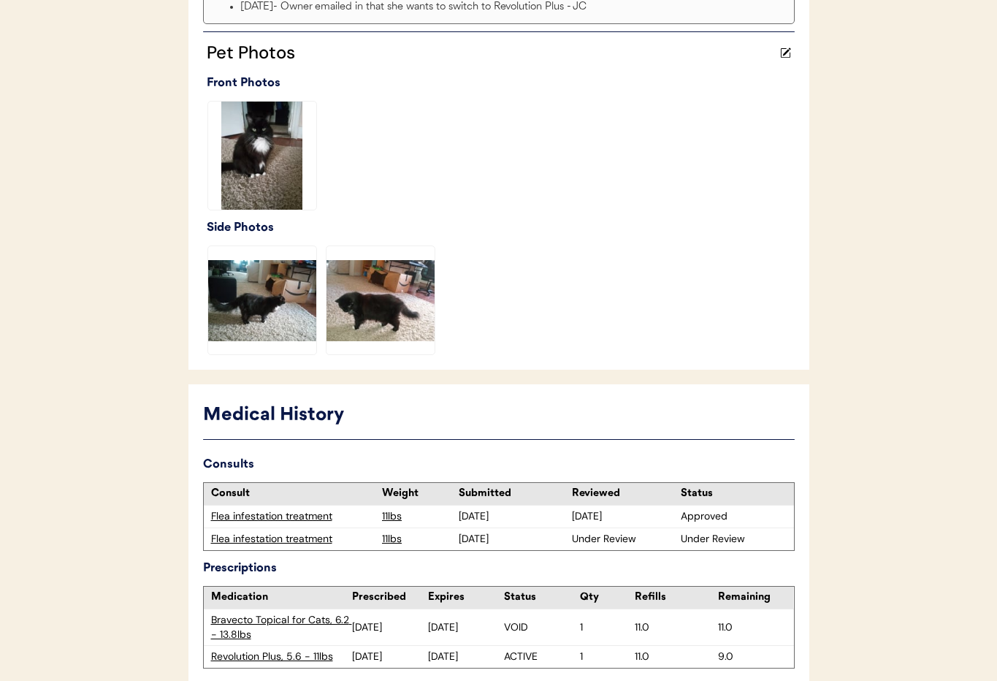
scroll to position [555, 0]
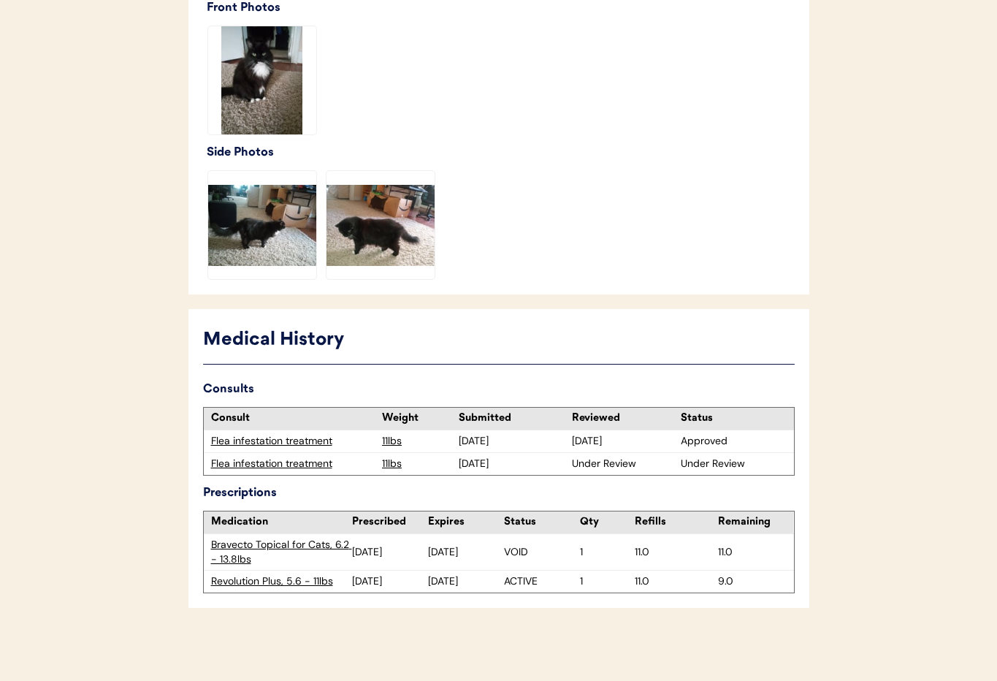
click at [278, 465] on div "Flea infestation treatment" at bounding box center [293, 464] width 164 height 15
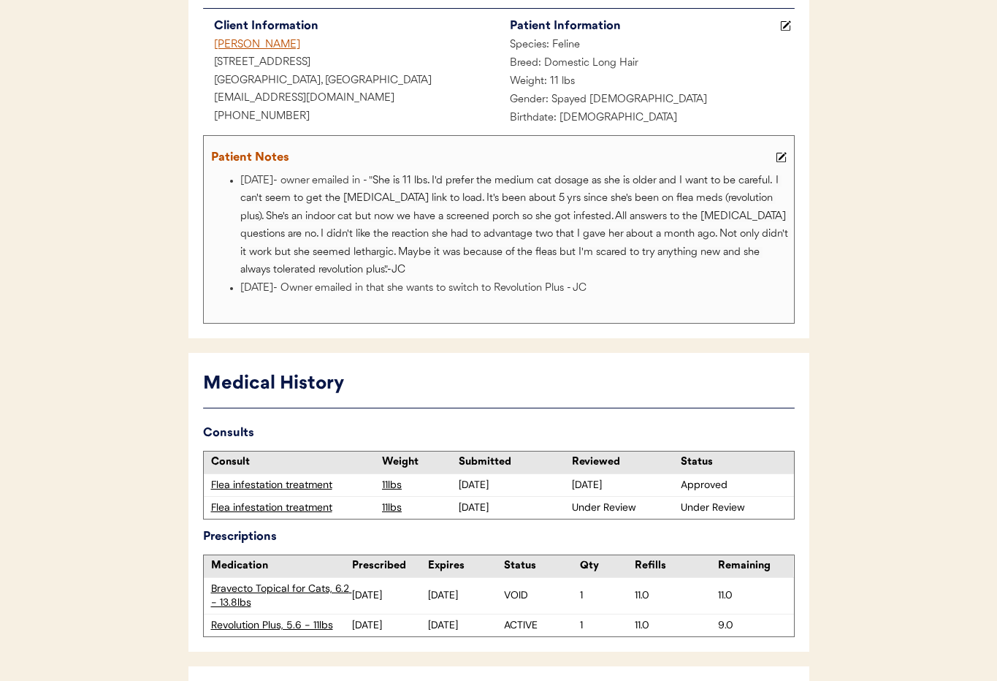
scroll to position [193, 0]
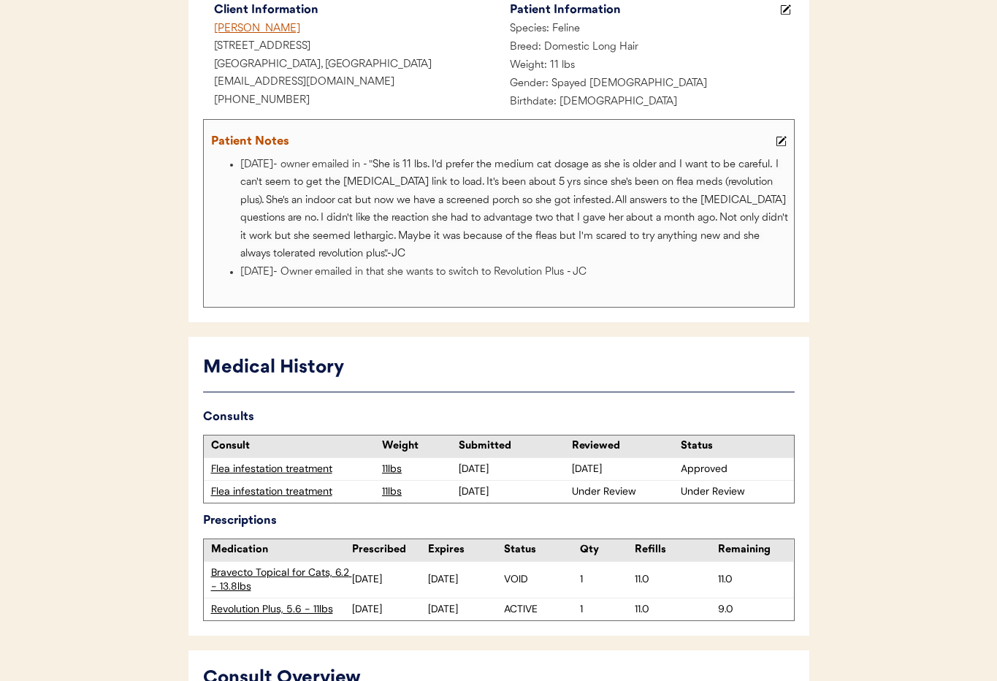
click at [782, 142] on icon at bounding box center [781, 141] width 11 height 11
click at [782, 142] on div "Patient Notes" at bounding box center [498, 141] width 583 height 29
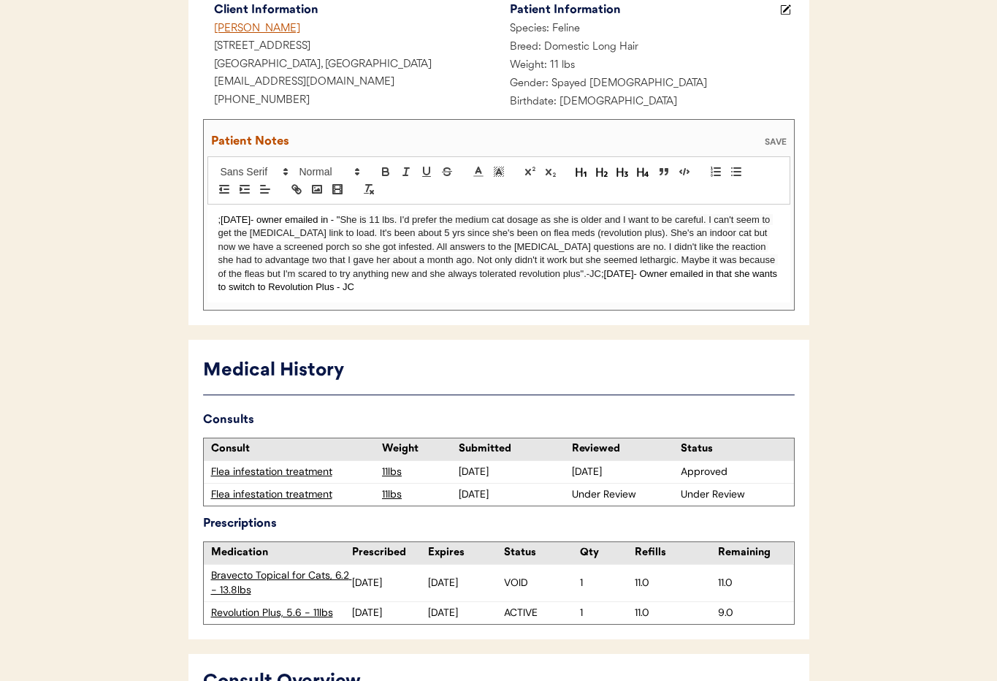
click at [216, 220] on div ";8/8/25- owner emailed in - " She is 11 lbs. I'd prefer the medium cat dosage a…" at bounding box center [498, 254] width 583 height 99
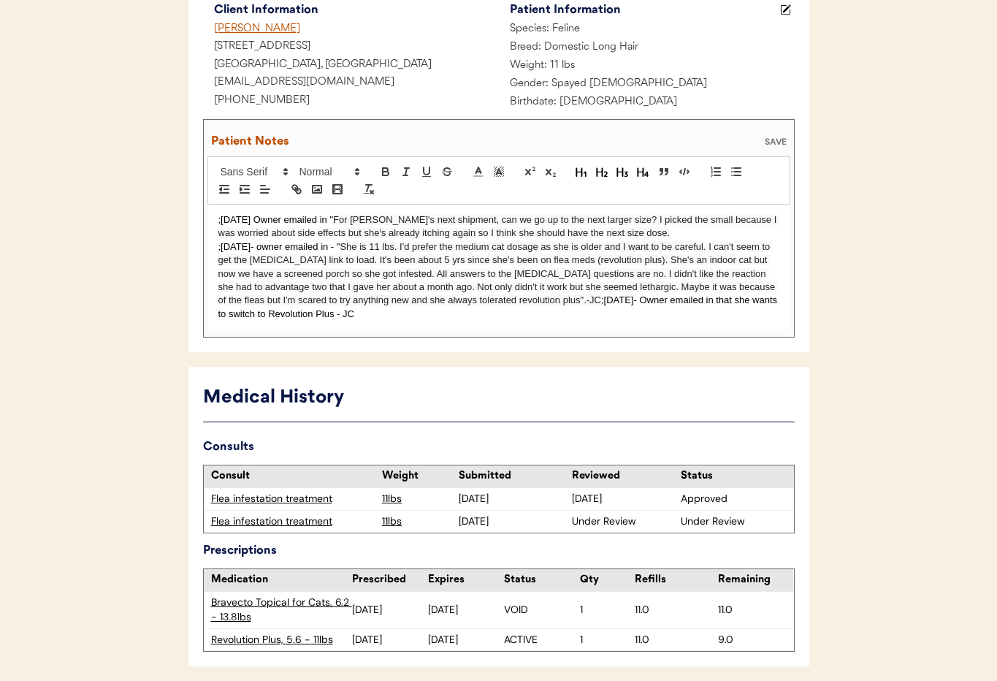
click at [652, 232] on span "For Tiffany's next shipment, can we go up to the next larger size? I picked the…" at bounding box center [498, 226] width 561 height 24
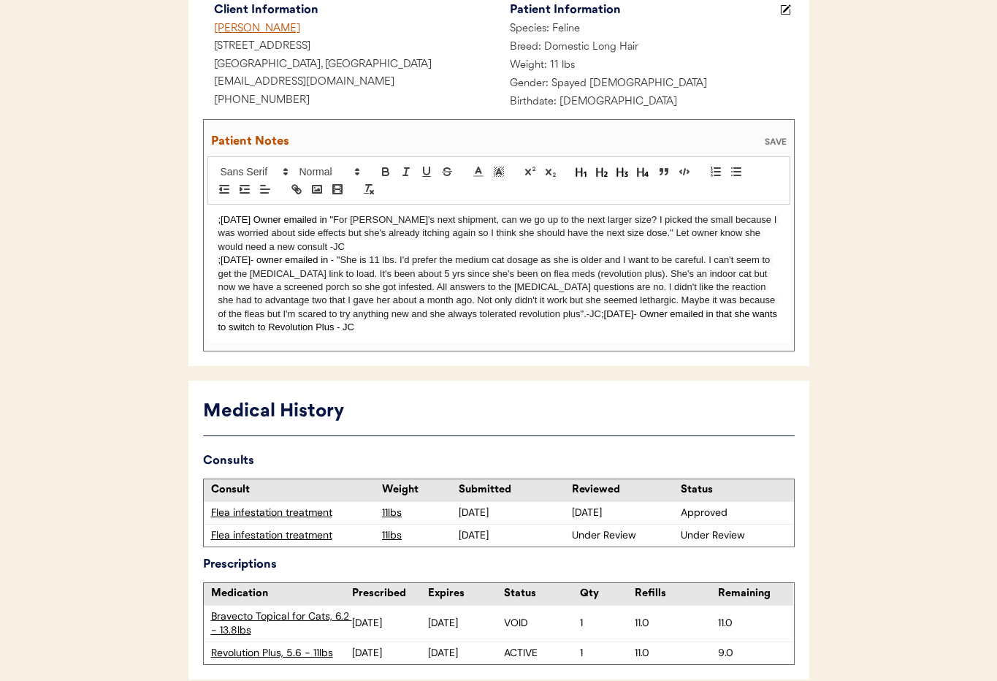
scroll to position [199, 0]
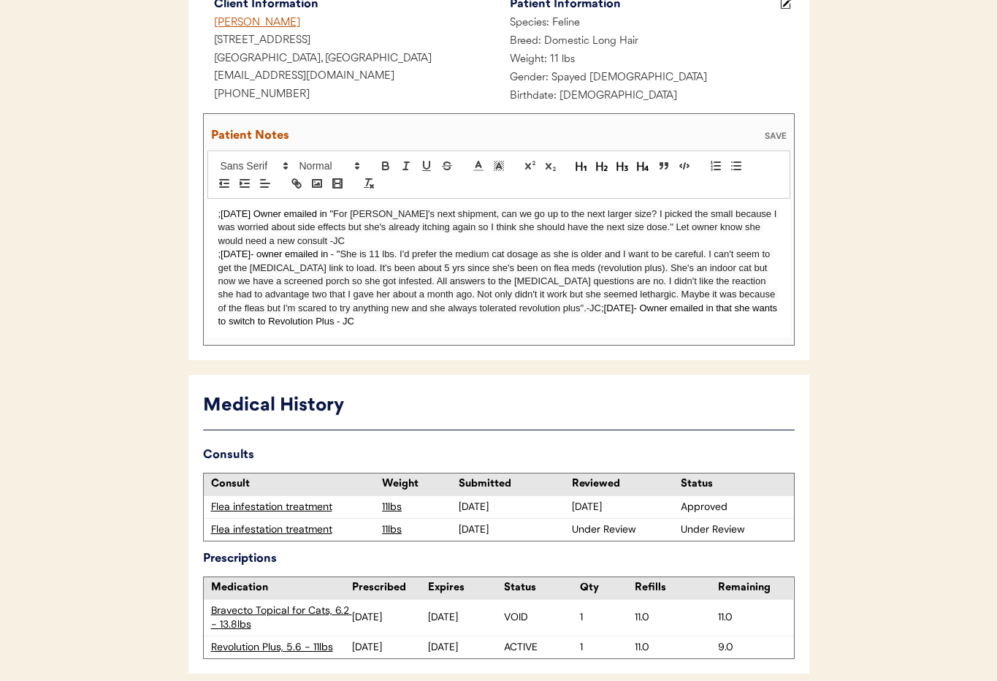
click at [769, 135] on div "SAVE" at bounding box center [775, 135] width 29 height 9
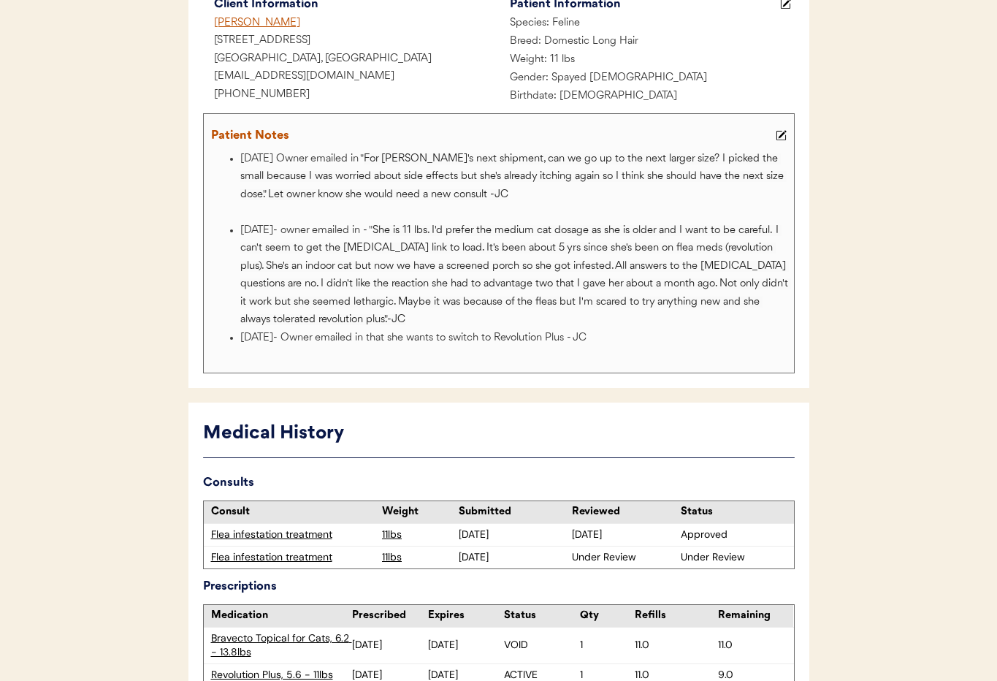
scroll to position [0, 0]
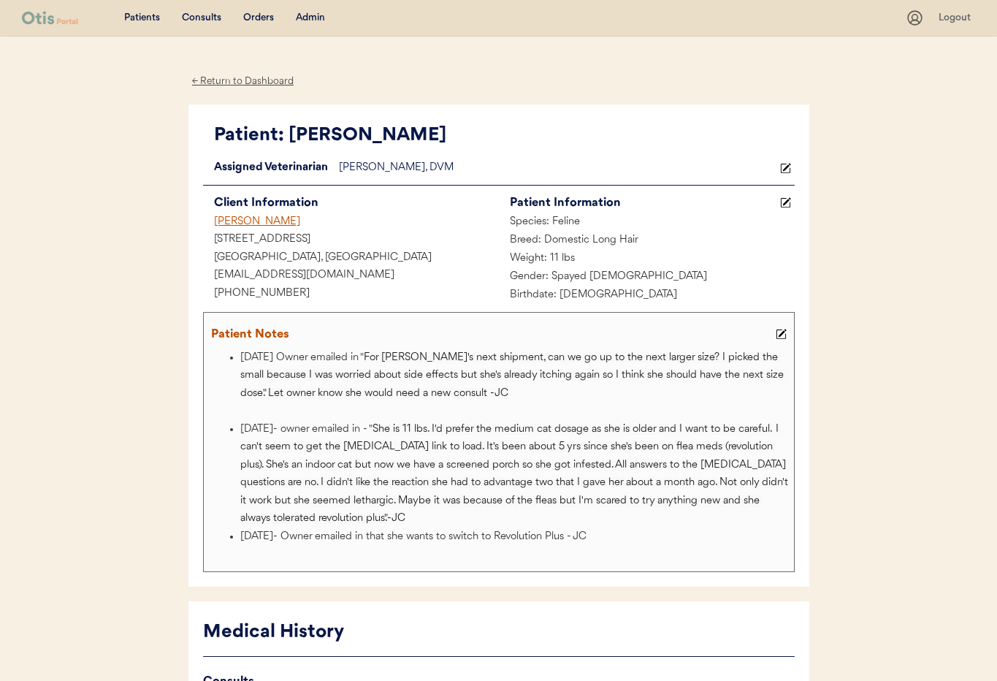
click at [315, 21] on div "Admin" at bounding box center [310, 18] width 29 height 15
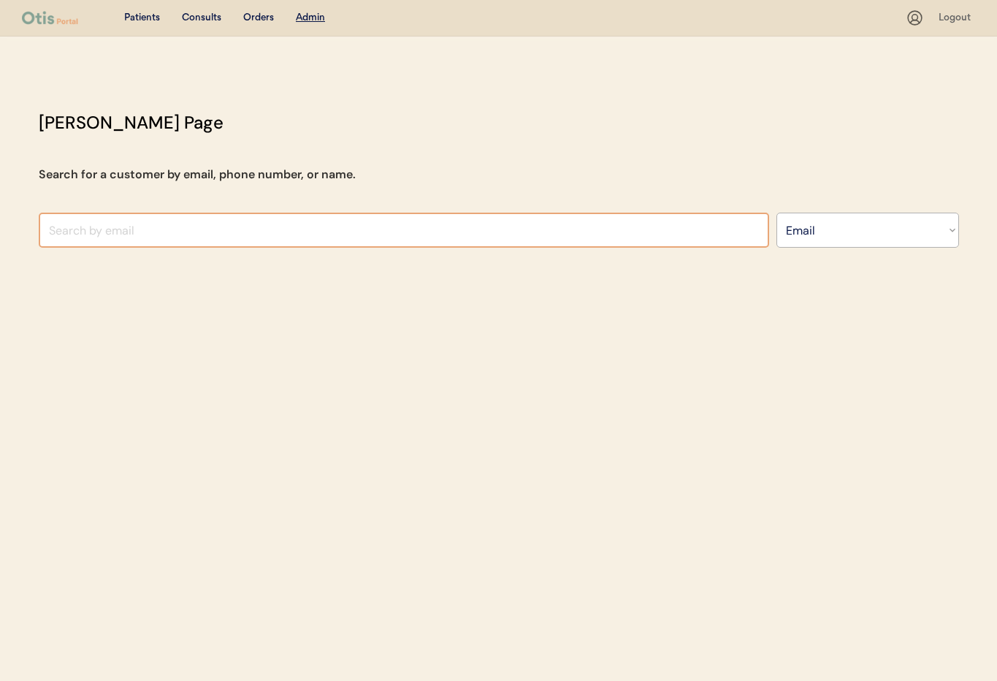
click at [311, 226] on input "input" at bounding box center [404, 230] width 731 height 35
click at [818, 239] on select "Search By Name Email Phone Number" at bounding box center [868, 230] width 183 height 35
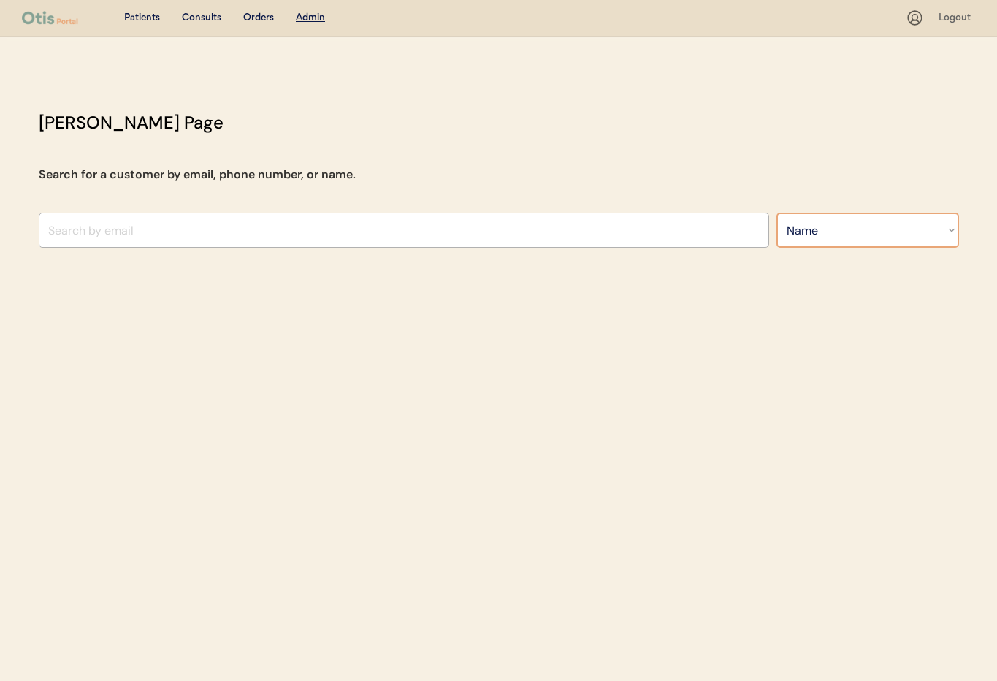
click at [777, 213] on select "Search By Name Email Phone Number" at bounding box center [868, 230] width 183 height 35
click at [121, 229] on input "text" at bounding box center [404, 230] width 731 height 35
click at [879, 236] on select "Search By Name Email Phone Number" at bounding box center [868, 230] width 183 height 35
select select ""Email""
click at [777, 213] on select "Search By Name Email Phone Number" at bounding box center [868, 230] width 183 height 35
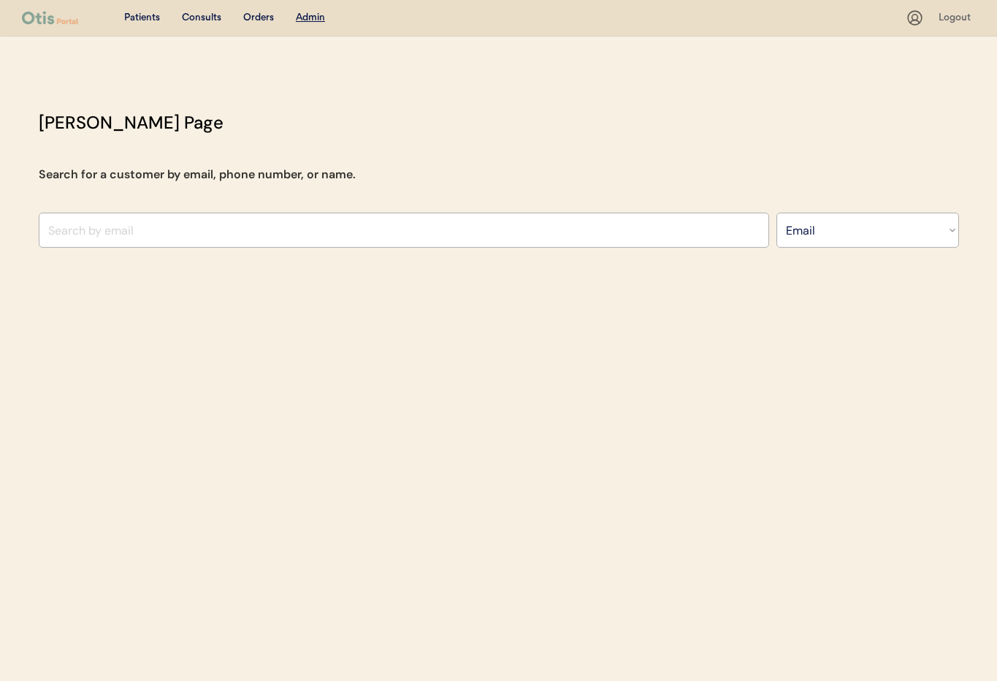
select select ""Email""
click at [101, 234] on input "input" at bounding box center [404, 230] width 731 height 35
paste input "randigillman@gmail.com"
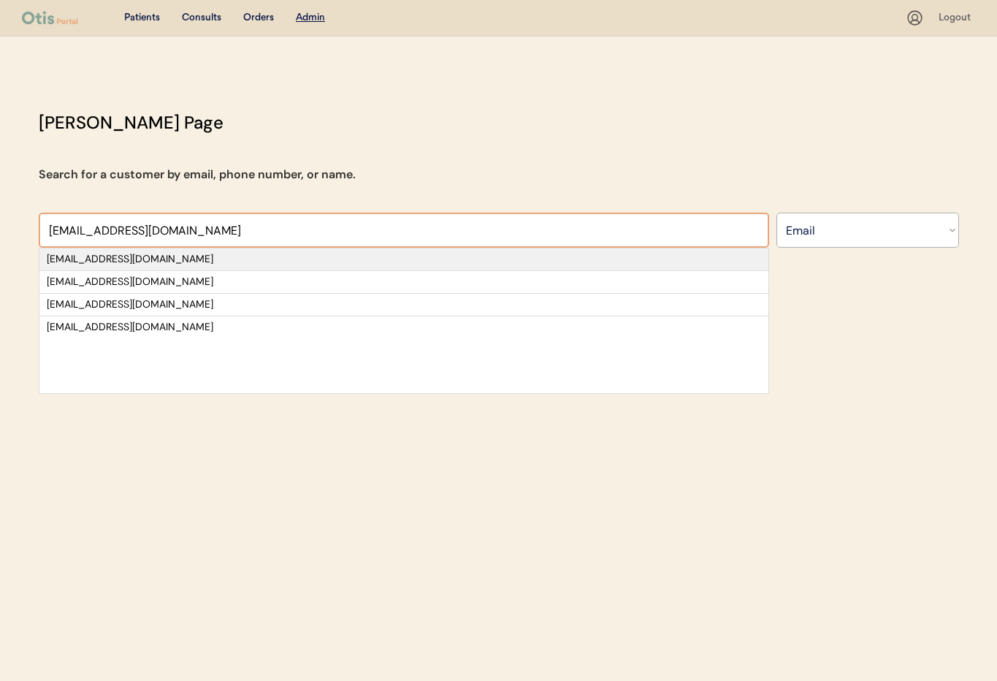
type input "randigillman@gmail.com"
click at [175, 256] on div "randigillman@gmail.com" at bounding box center [404, 259] width 714 height 15
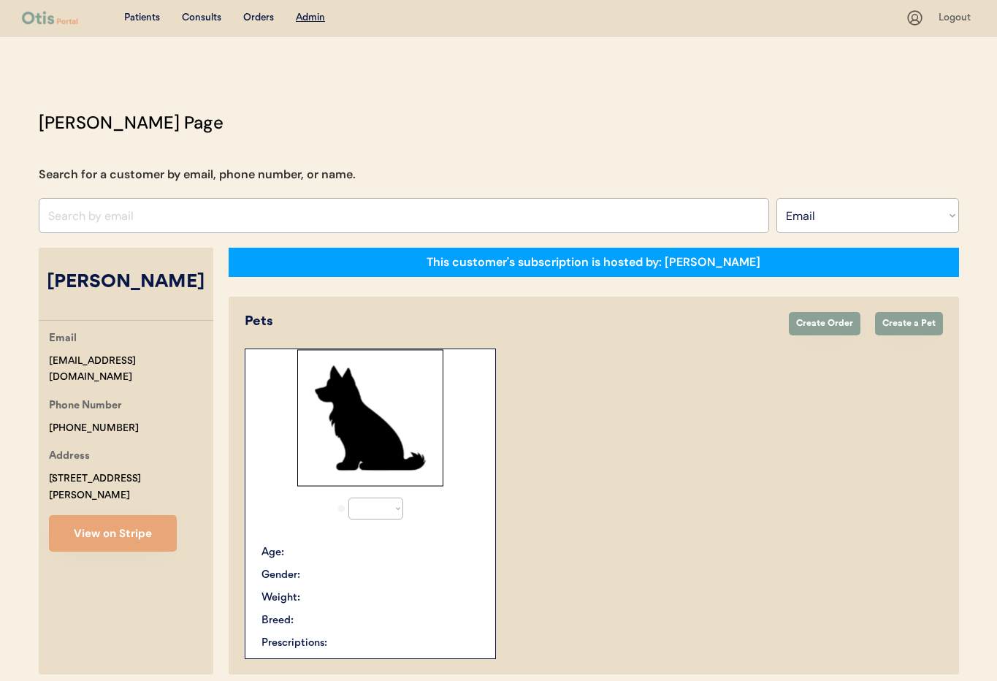
select select "true"
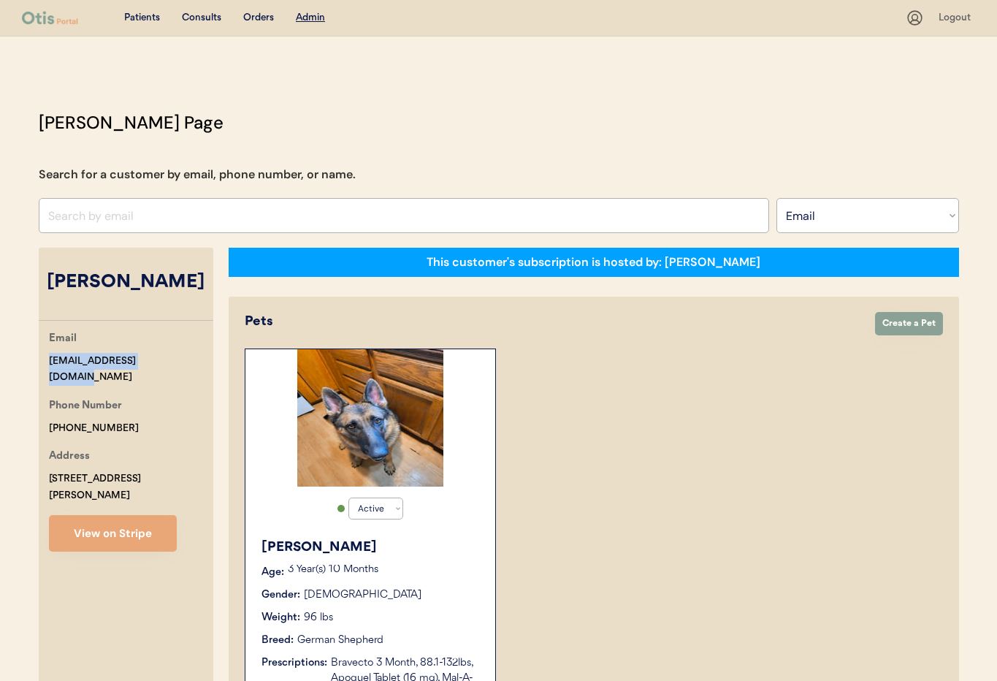
drag, startPoint x: 151, startPoint y: 362, endPoint x: 69, endPoint y: 357, distance: 82.7
click at [31, 361] on div "Otis Admin Page Search for a customer by email, phone number, or name. randigil…" at bounding box center [499, 614] width 950 height 1008
copy div "randigillman@gmail.com"
drag, startPoint x: 102, startPoint y: 408, endPoint x: 39, endPoint y: 406, distance: 62.9
click at [31, 405] on div "Otis Admin Page Search for a customer by email, phone number, or name. randigil…" at bounding box center [499, 614] width 950 height 1008
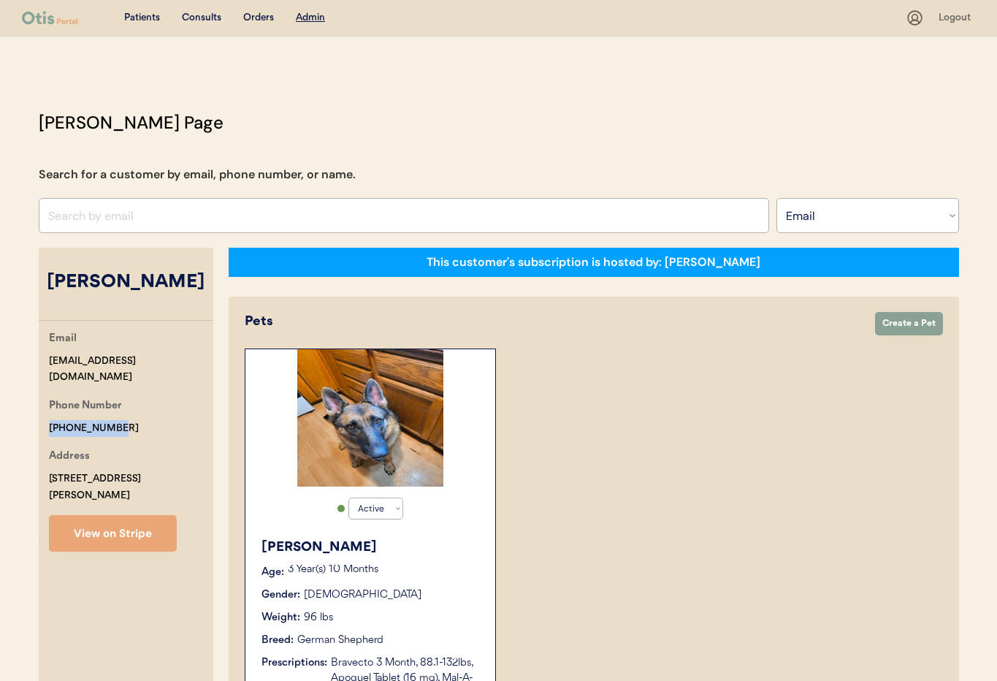
copy div "+13153236240"
click at [266, 214] on input "input" at bounding box center [404, 215] width 731 height 35
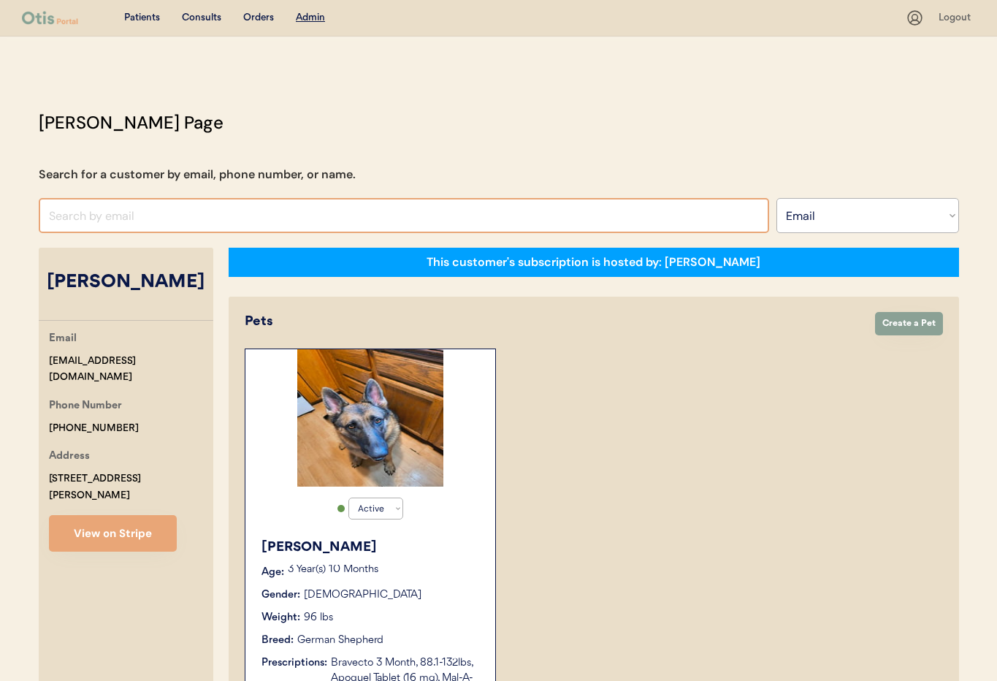
click at [265, 214] on input "input" at bounding box center [404, 215] width 731 height 35
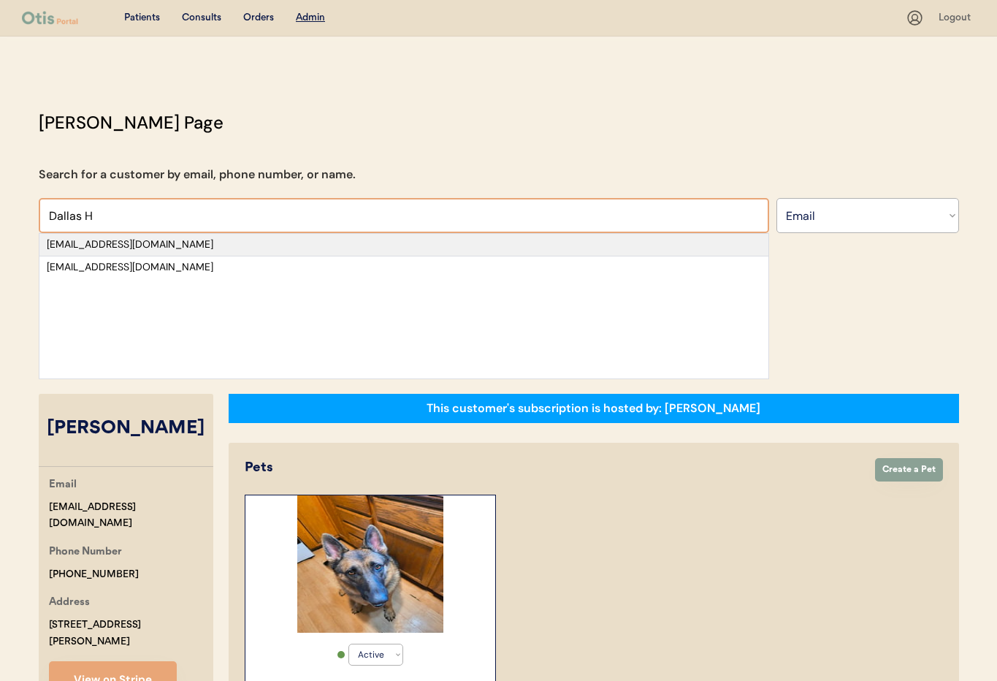
type input "Dallas H"
click at [261, 241] on div "[EMAIL_ADDRESS][DOMAIN_NAME]" at bounding box center [404, 244] width 714 height 15
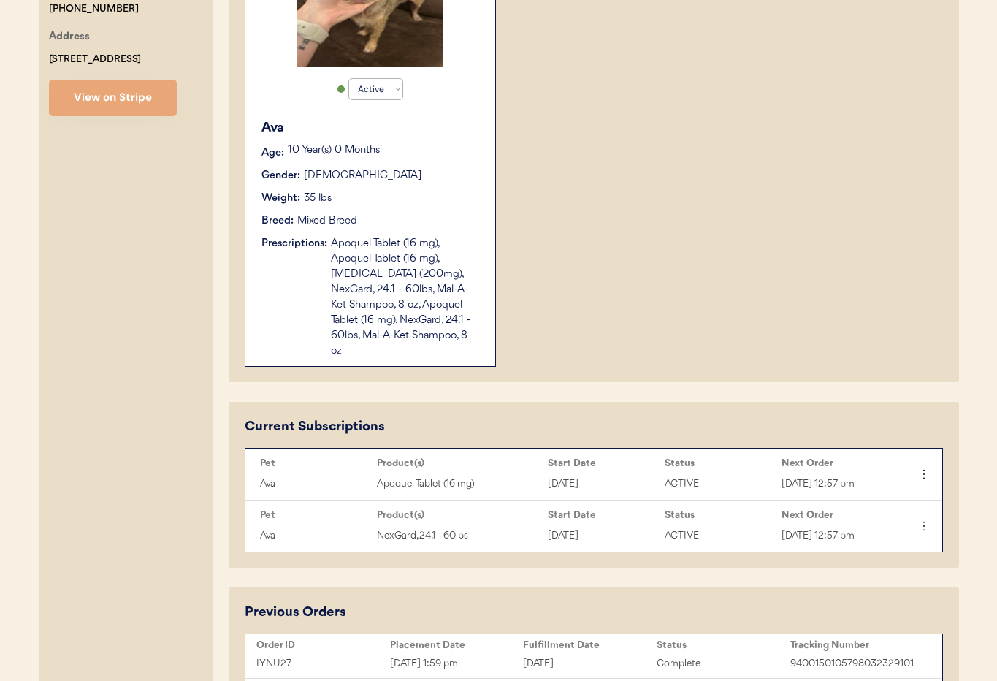
scroll to position [426, 0]
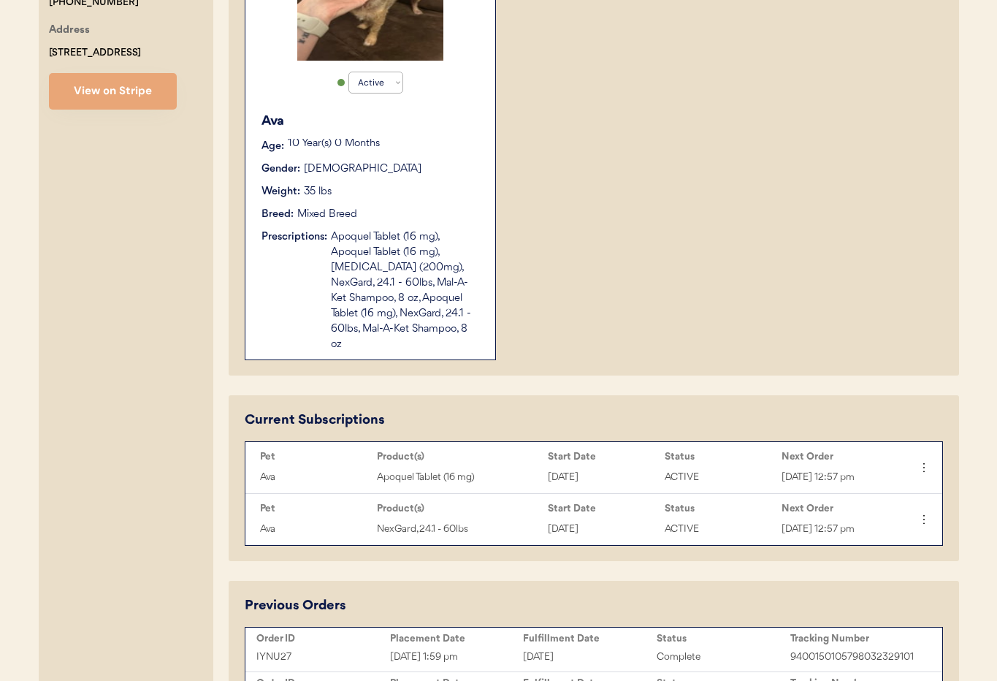
click at [411, 210] on div "Breed: Mixed Breed" at bounding box center [371, 214] width 219 height 15
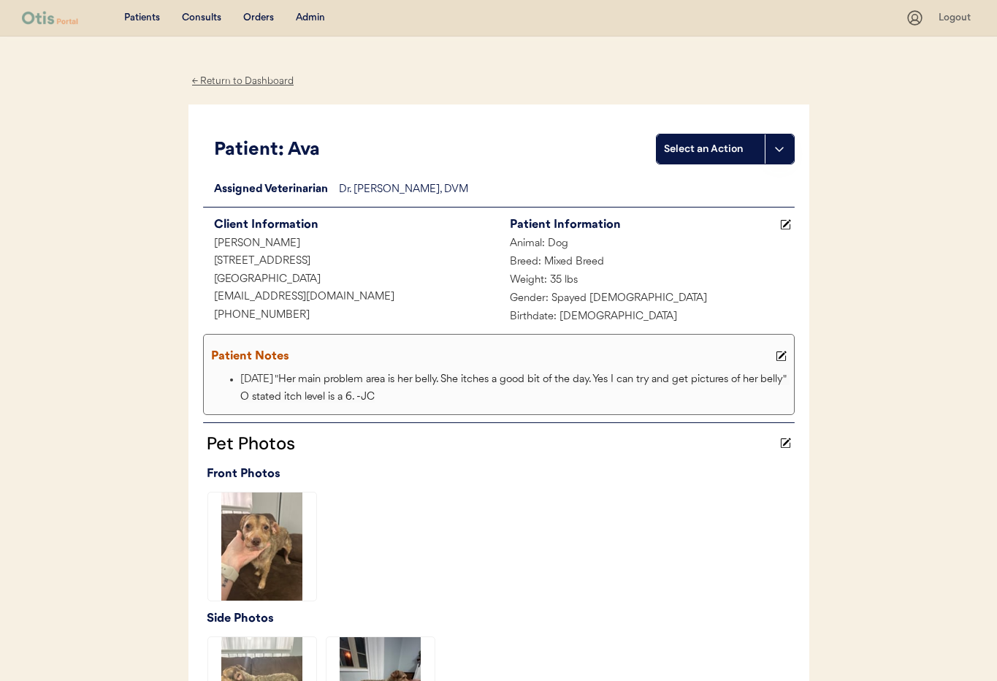
drag, startPoint x: 216, startPoint y: 81, endPoint x: 240, endPoint y: 92, distance: 26.5
click at [216, 81] on div "← Return to Dashboard" at bounding box center [243, 81] width 110 height 17
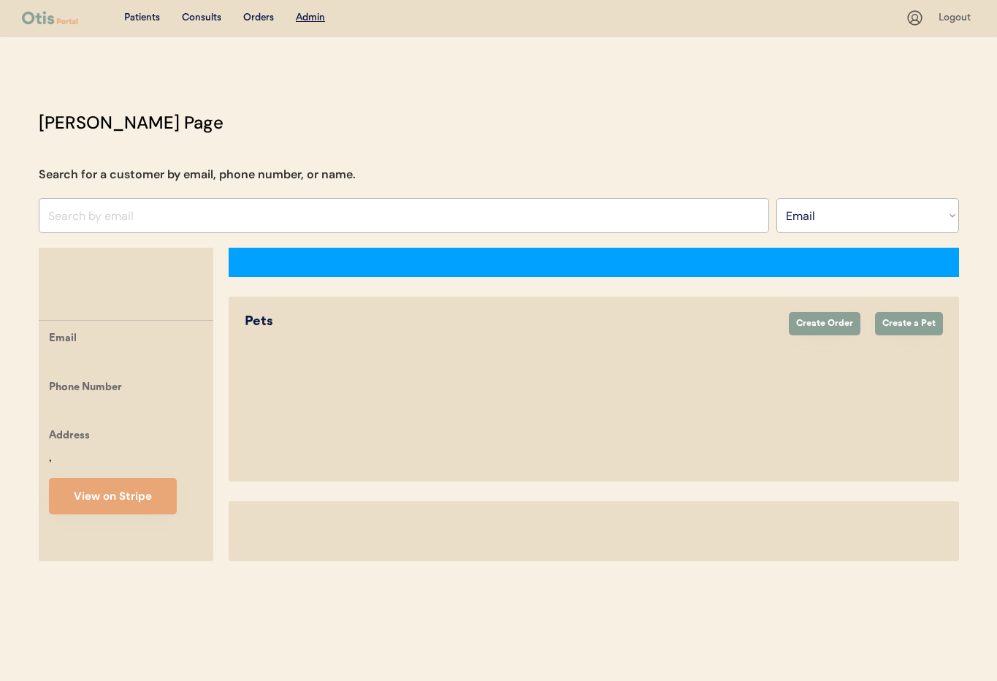
select select ""Email""
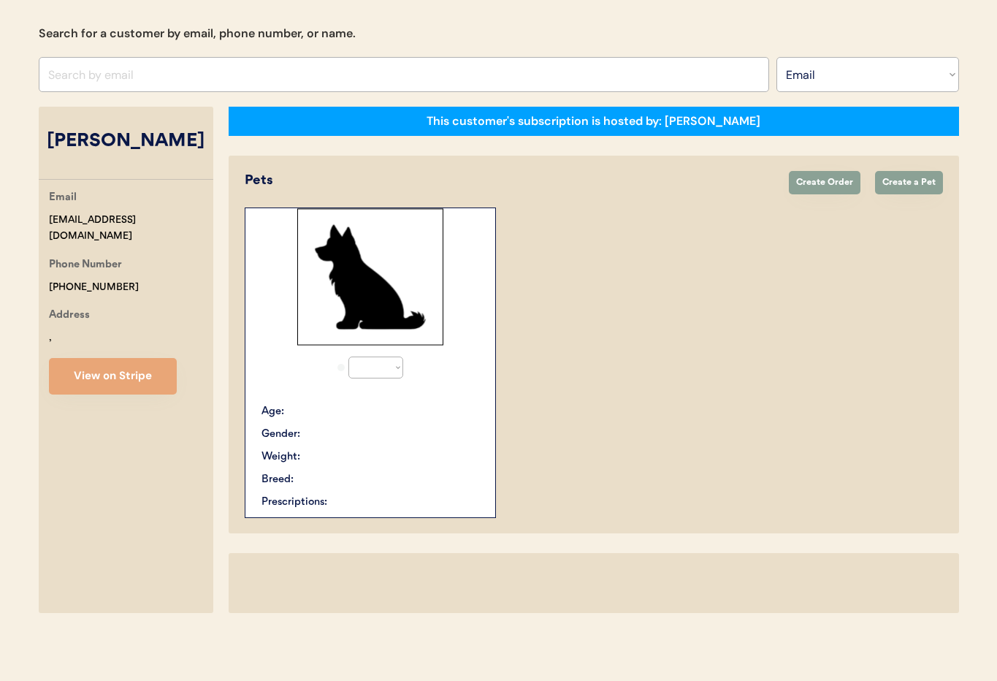
select select "true"
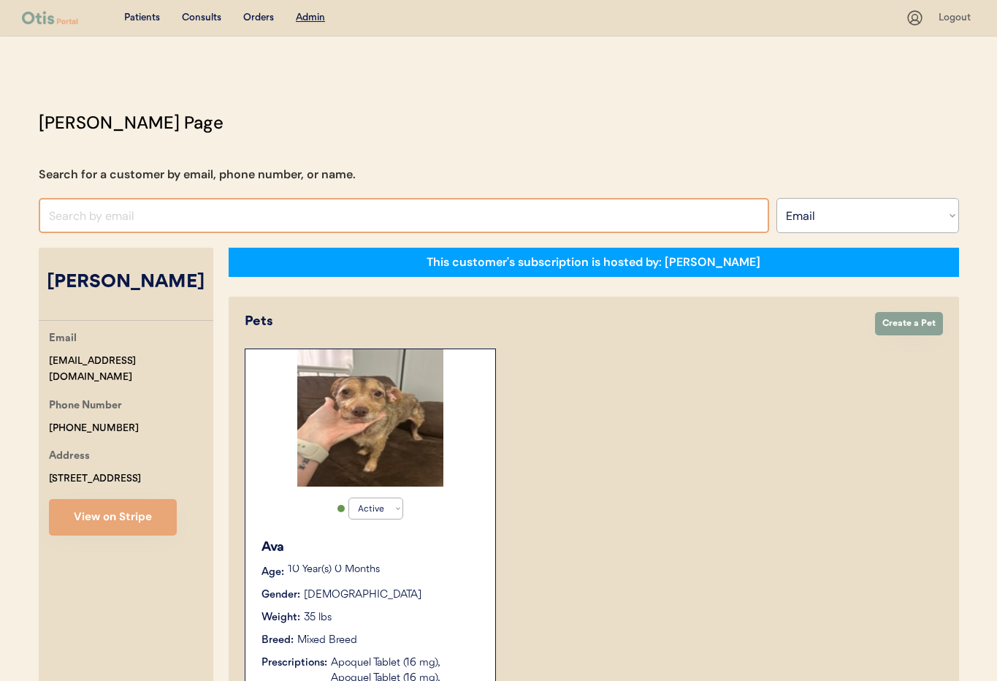
click at [132, 218] on input "input" at bounding box center [404, 215] width 731 height 35
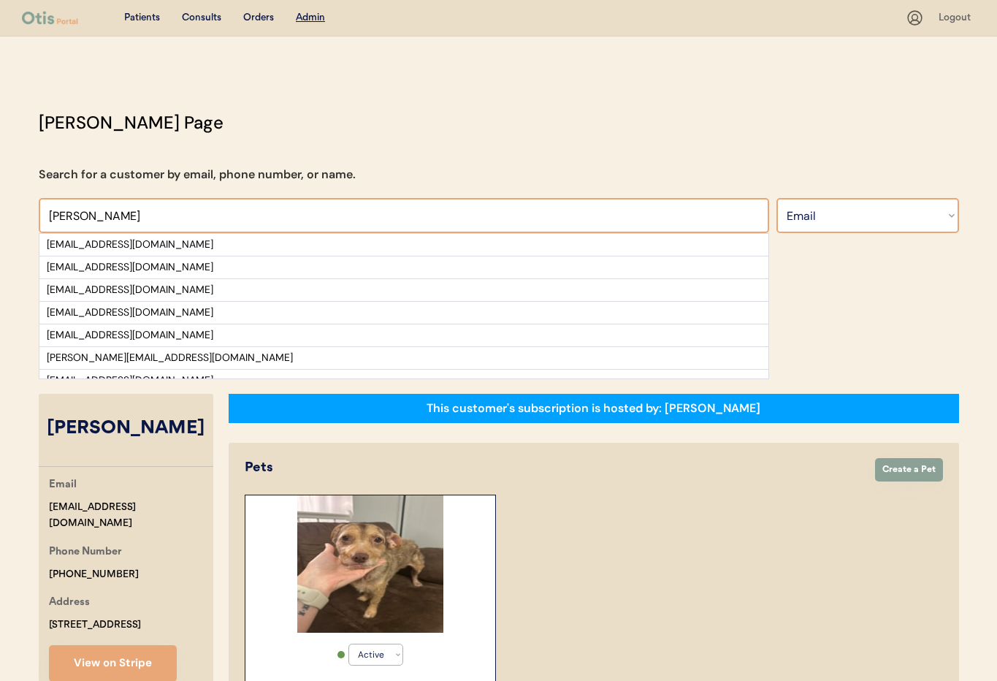
type input "[PERSON_NAME]"
click at [822, 229] on select "Search By Name Email Phone Number" at bounding box center [868, 215] width 183 height 35
select select ""Name""
click at [777, 198] on select "Search By Name Email Phone Number" at bounding box center [868, 215] width 183 height 35
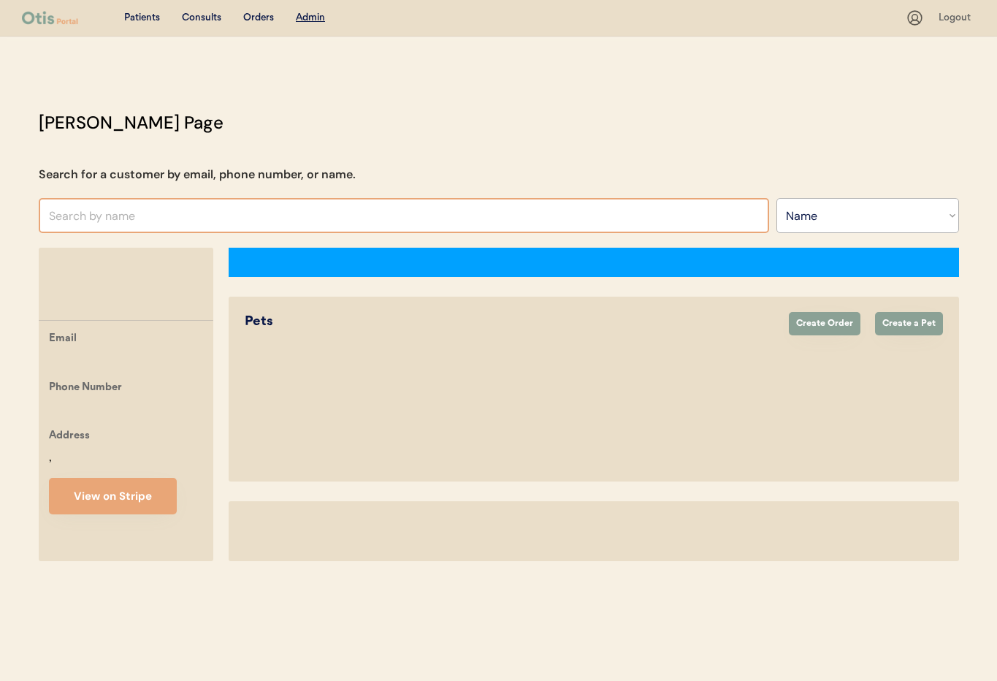
select select ""Name""
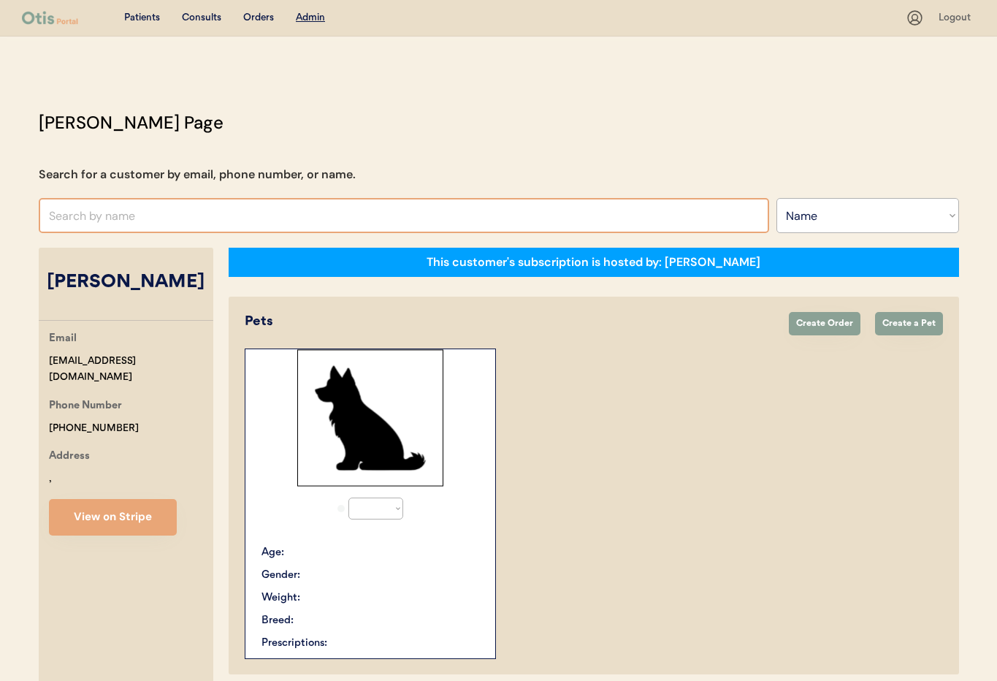
click at [136, 222] on input "text" at bounding box center [404, 215] width 731 height 35
select select "true"
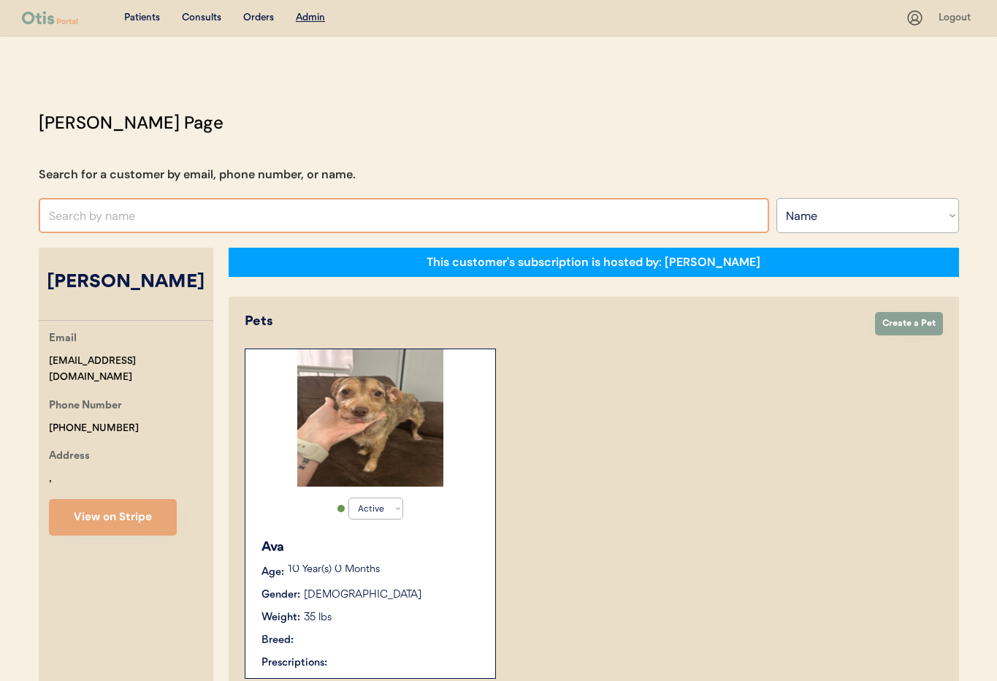
scroll to position [1, 0]
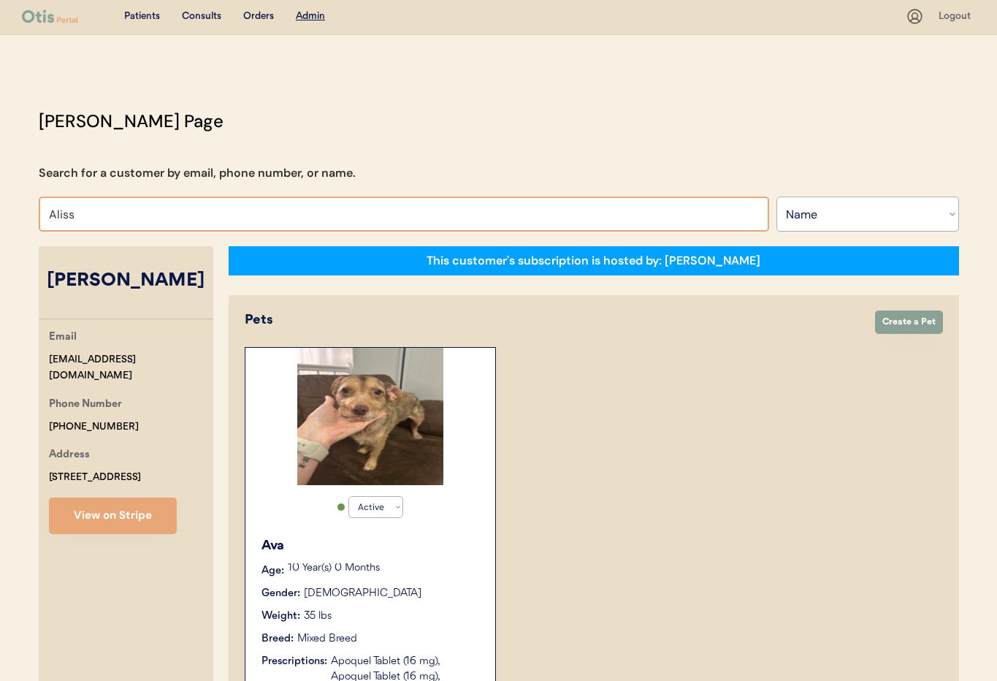
type input "[PERSON_NAME]"
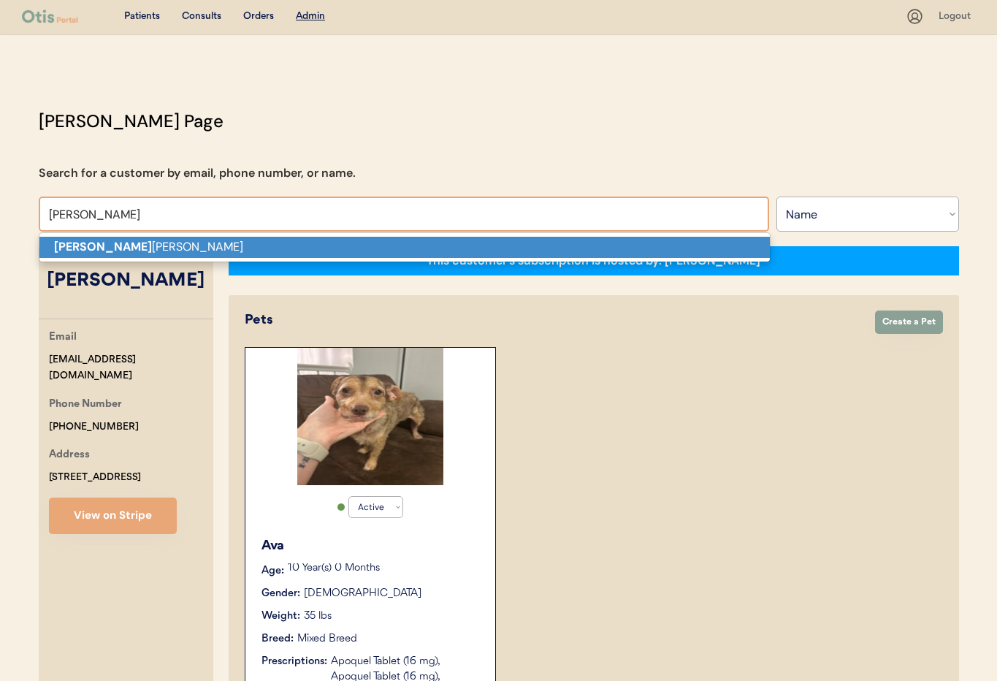
click at [172, 249] on p "[PERSON_NAME]" at bounding box center [404, 247] width 731 height 21
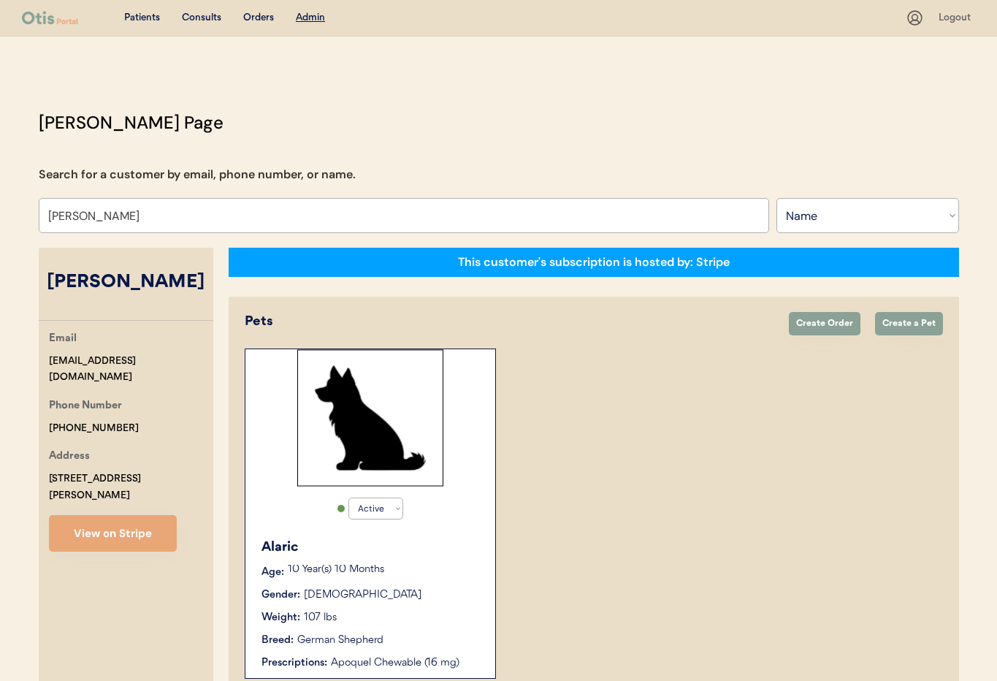
type input "[PERSON_NAME]"
click at [152, 218] on input "[PERSON_NAME]" at bounding box center [404, 215] width 731 height 35
drag, startPoint x: 124, startPoint y: 218, endPoint x: 7, endPoint y: 207, distance: 118.1
click at [1, 207] on div "Patients Consults Orders Admin Logout Otis Admin Page Search for a customer by …" at bounding box center [498, 448] width 997 height 896
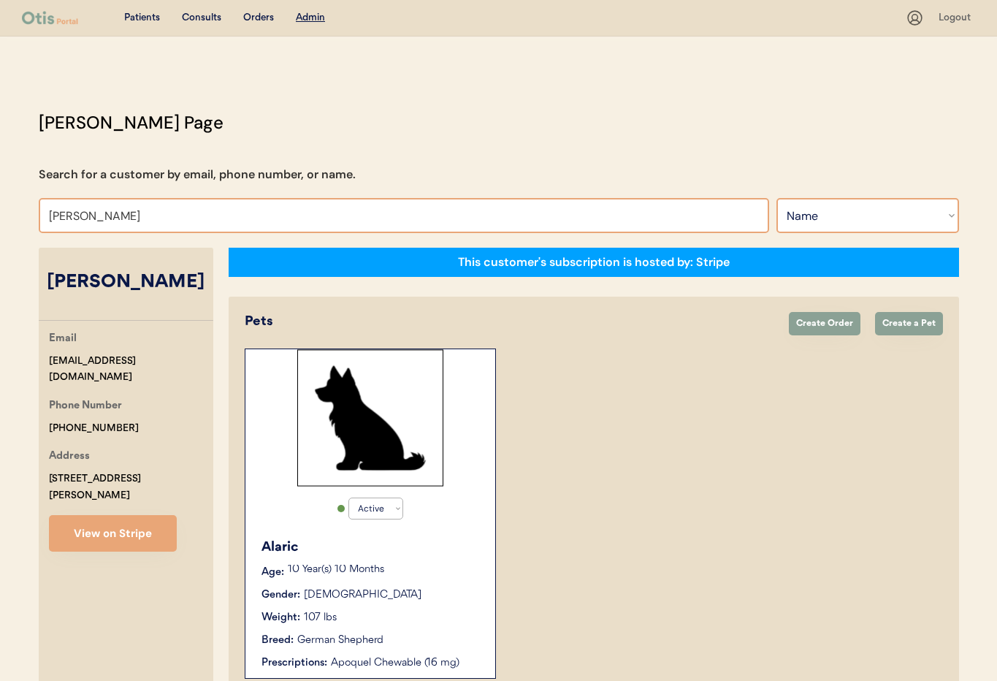
click at [833, 206] on select "Search By Name Email Phone Number" at bounding box center [868, 215] width 183 height 35
select select ""Email""
click at [777, 198] on select "Search By Name Email Phone Number" at bounding box center [868, 215] width 183 height 35
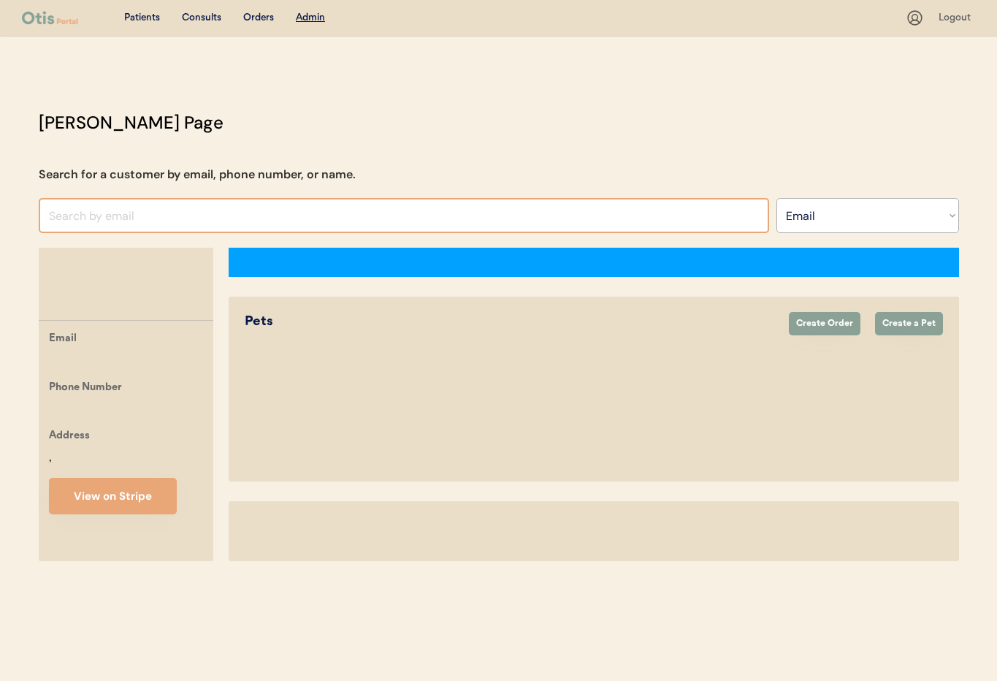
select select ""Email""
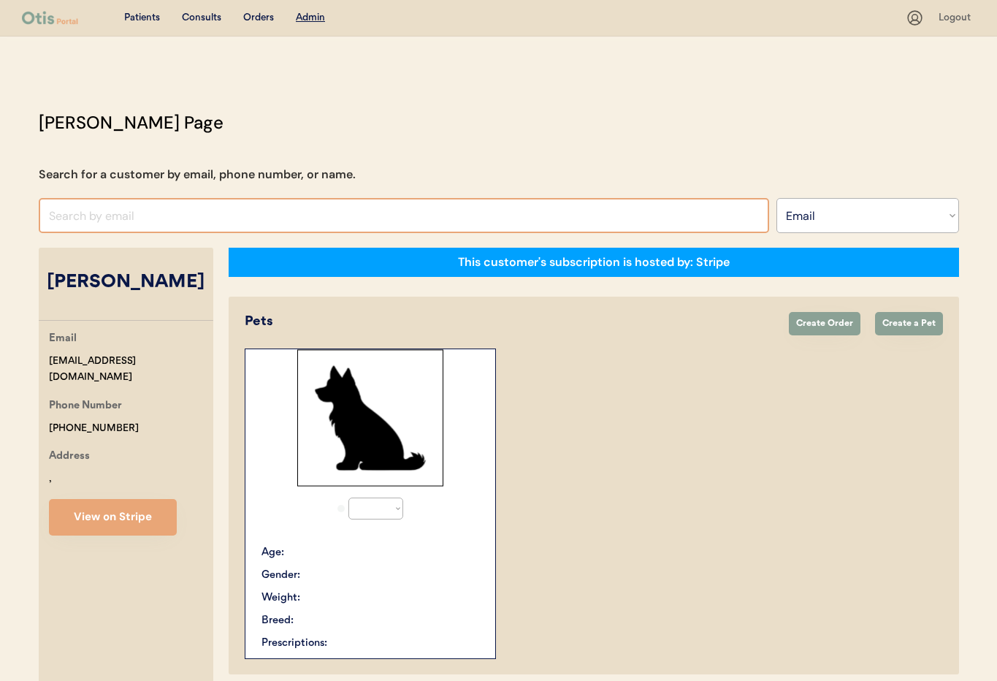
click at [124, 214] on input "input" at bounding box center [404, 215] width 731 height 35
select select "true"
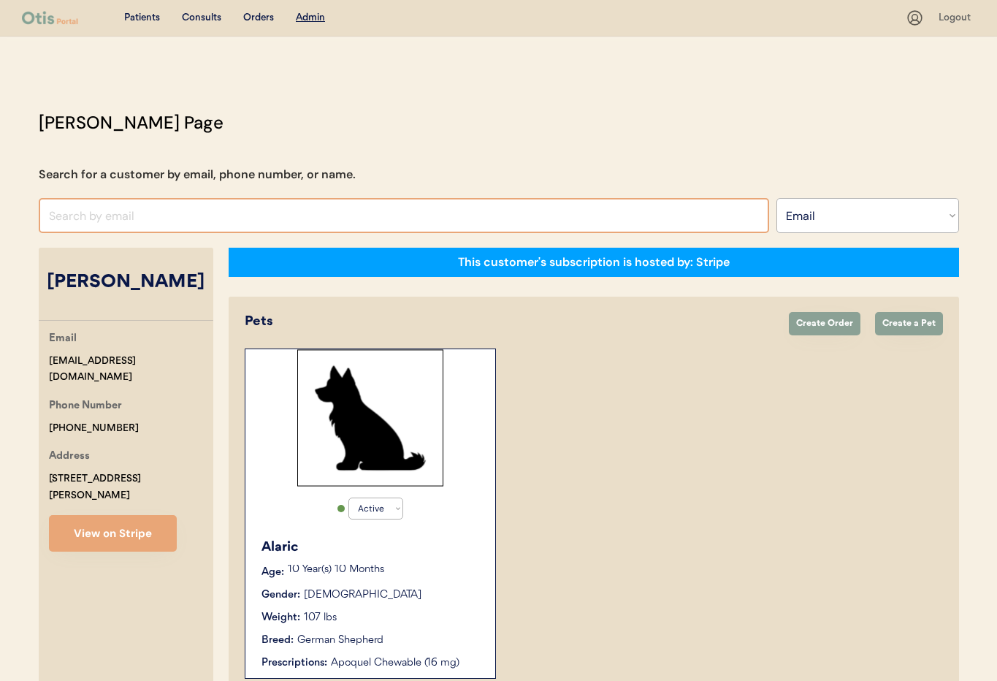
paste input "[EMAIL_ADDRESS][DOMAIN_NAME]"
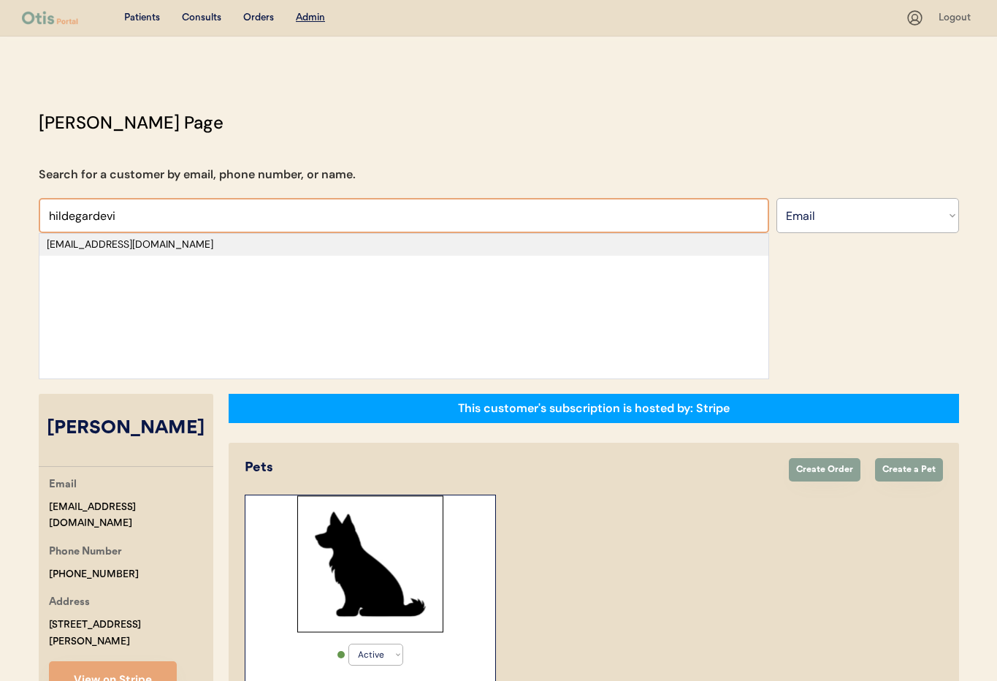
type input "hildegardevi"
click at [183, 243] on div "[EMAIL_ADDRESS][DOMAIN_NAME]" at bounding box center [404, 244] width 714 height 15
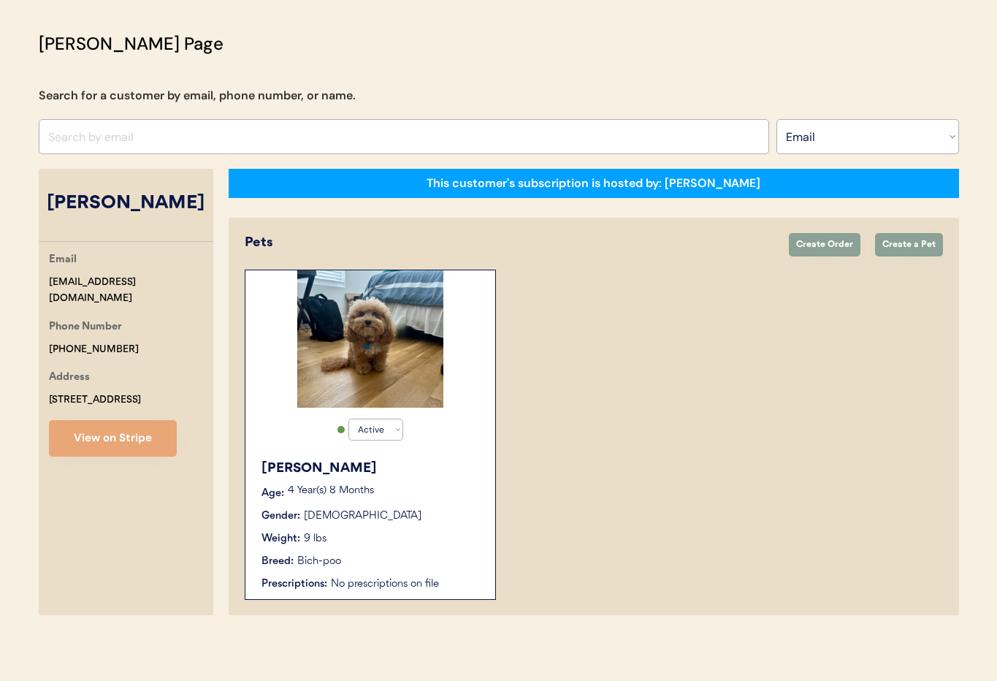
scroll to position [81, 0]
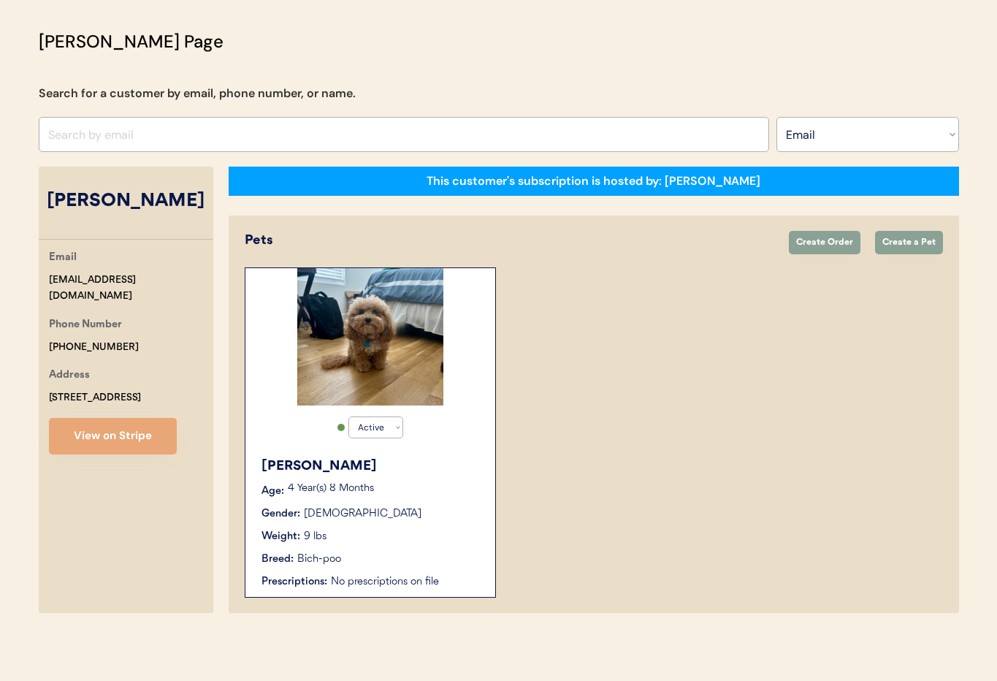
click at [432, 504] on div "Chloe Age: 4 Year(s) 8 Months Gender: Female Weight: 9 lbs Breed: Bich-poo Pres…" at bounding box center [370, 523] width 235 height 148
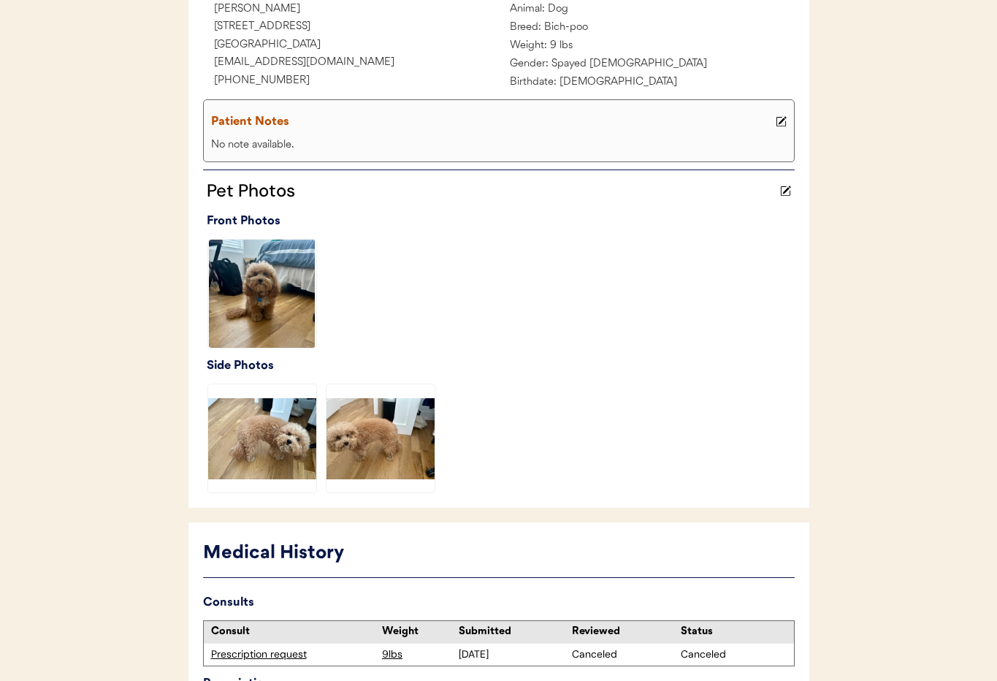
scroll to position [357, 0]
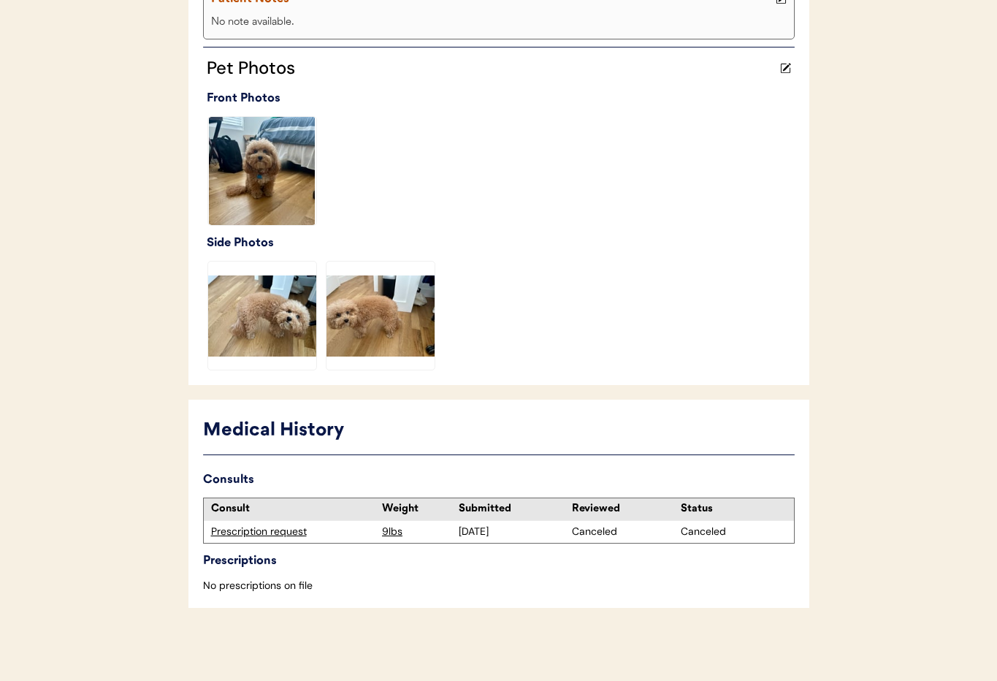
click at [264, 533] on div "Prescription request" at bounding box center [293, 532] width 164 height 15
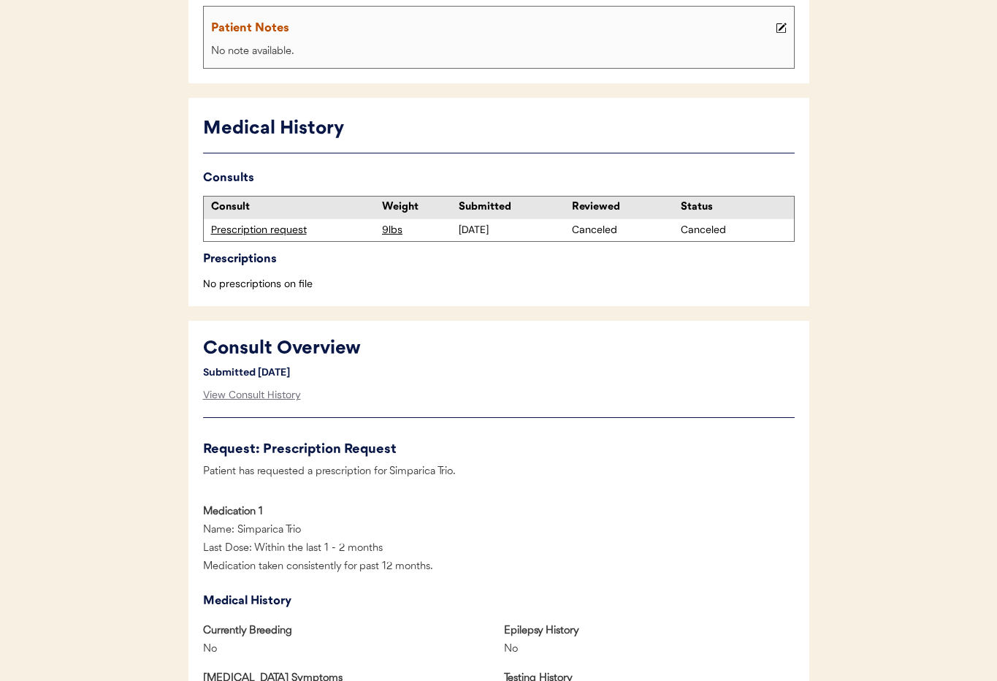
scroll to position [1045, 0]
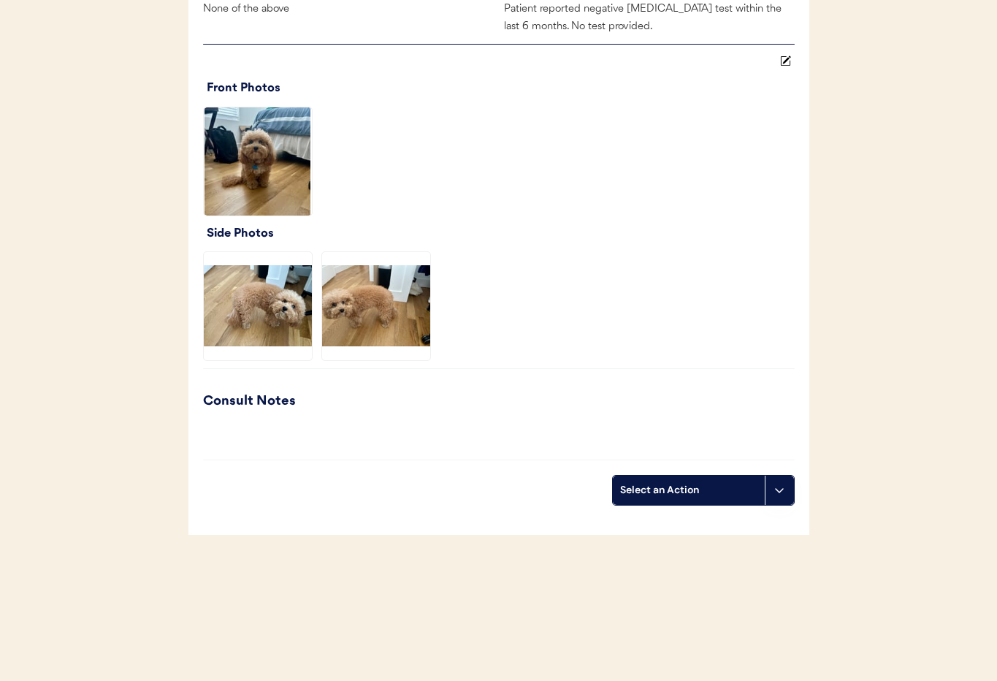
click at [782, 495] on icon at bounding box center [780, 490] width 12 height 12
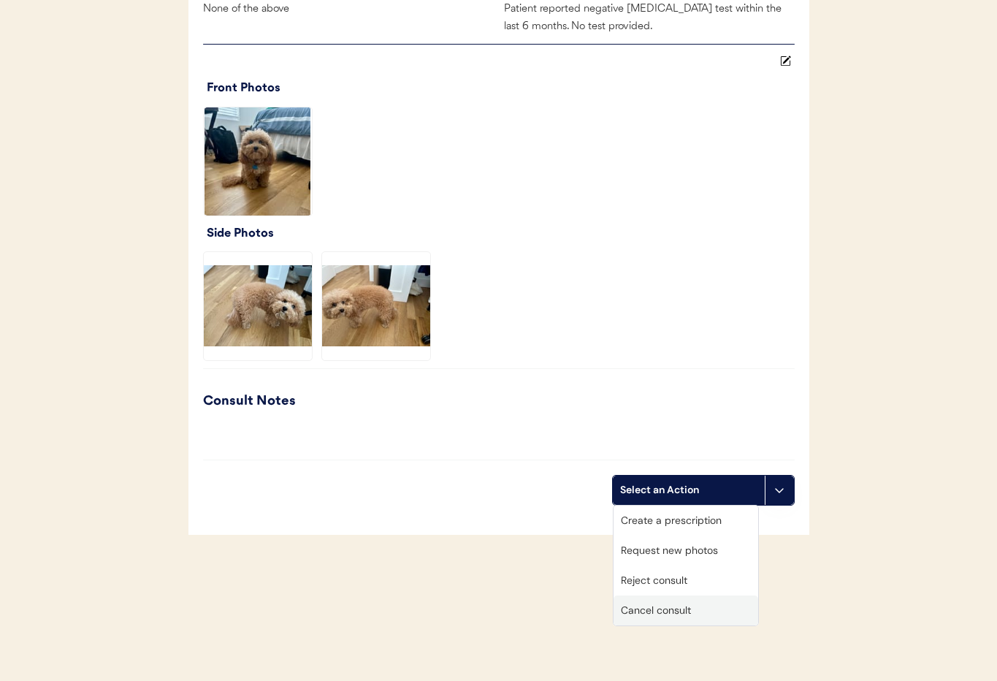
click at [704, 617] on div "Cancel consult" at bounding box center [686, 610] width 145 height 30
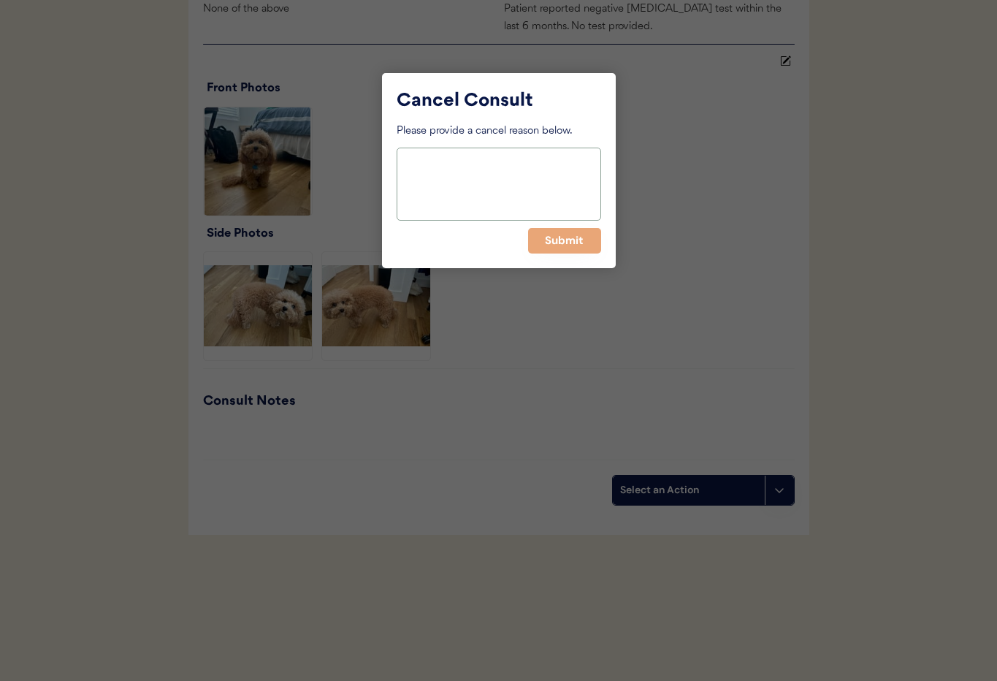
click at [451, 161] on textarea at bounding box center [499, 184] width 205 height 73
type textarea "N"
type textarea "Unable to provide NJ consults at this time."
click at [557, 232] on button "Submit" at bounding box center [564, 241] width 73 height 26
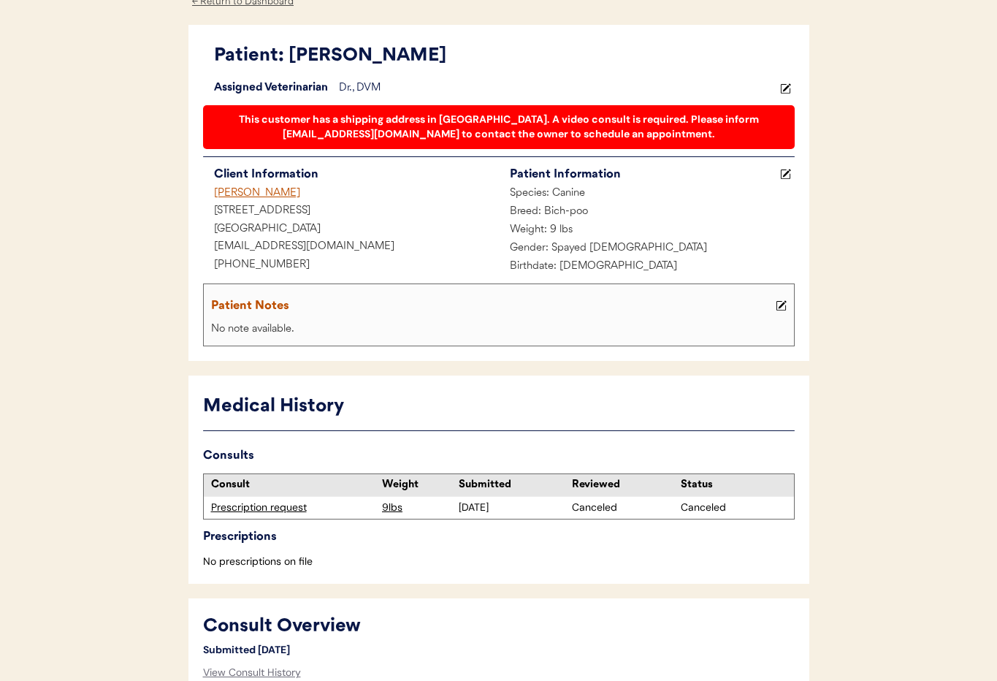
scroll to position [0, 0]
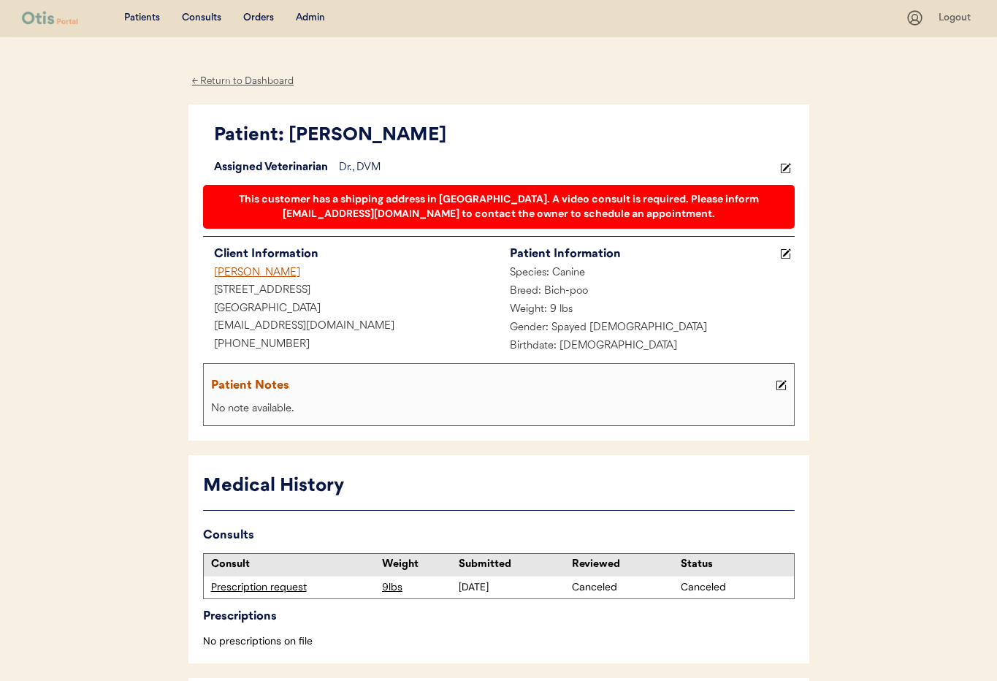
click at [302, 18] on div "Admin" at bounding box center [310, 18] width 29 height 15
click at [303, 18] on div "Admin" at bounding box center [310, 18] width 29 height 15
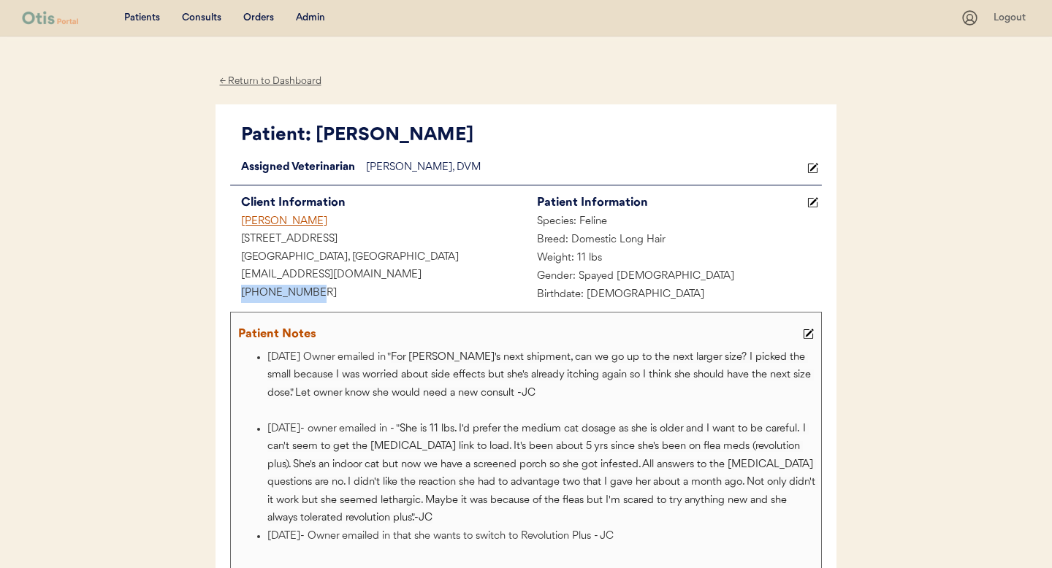
drag, startPoint x: 316, startPoint y: 295, endPoint x: 233, endPoint y: 294, distance: 83.3
click at [230, 294] on div "[PHONE_NUMBER]" at bounding box center [378, 294] width 296 height 18
copy div "[PHONE_NUMBER]"
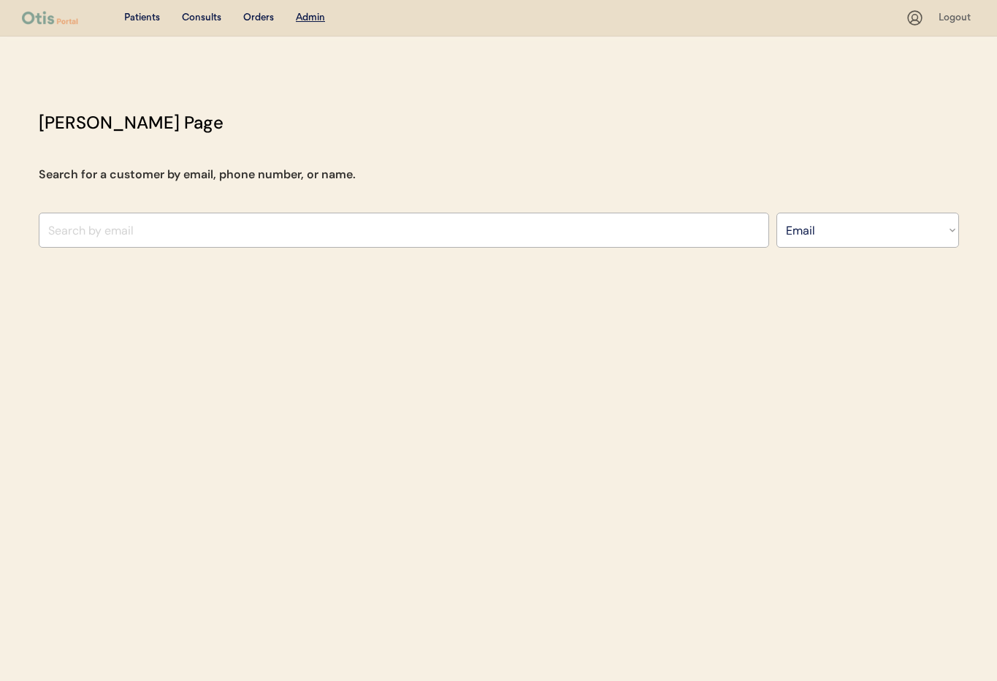
select select ""Email""
click at [80, 229] on input "input" at bounding box center [404, 230] width 731 height 35
paste input "xxxx.mms.xxxx@gmail.com"
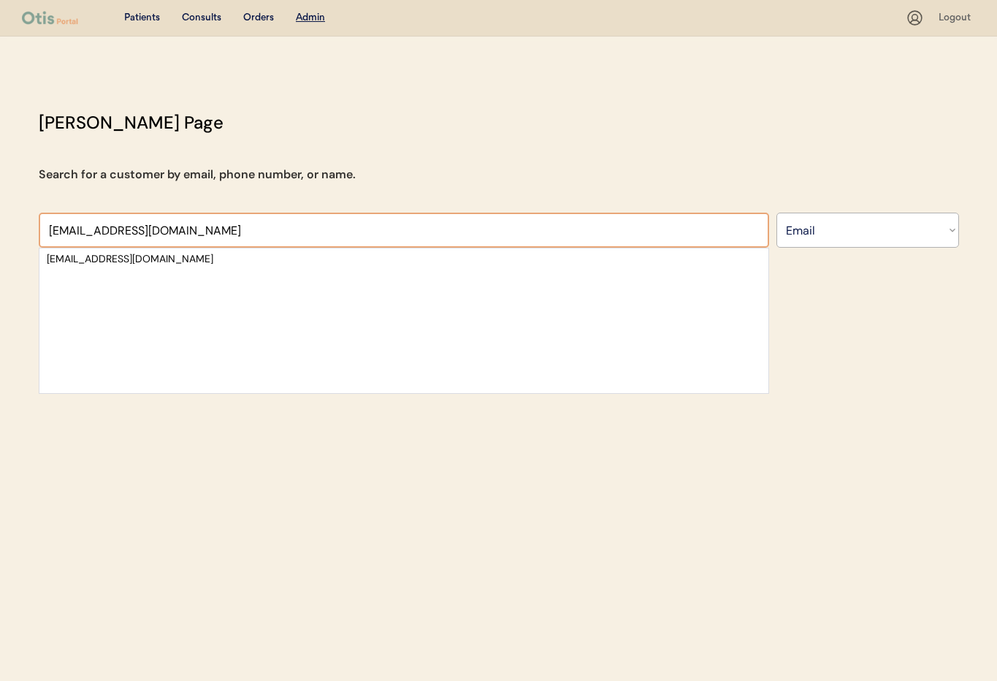
type input "xxxx.mms.xxxx@gmail.co"
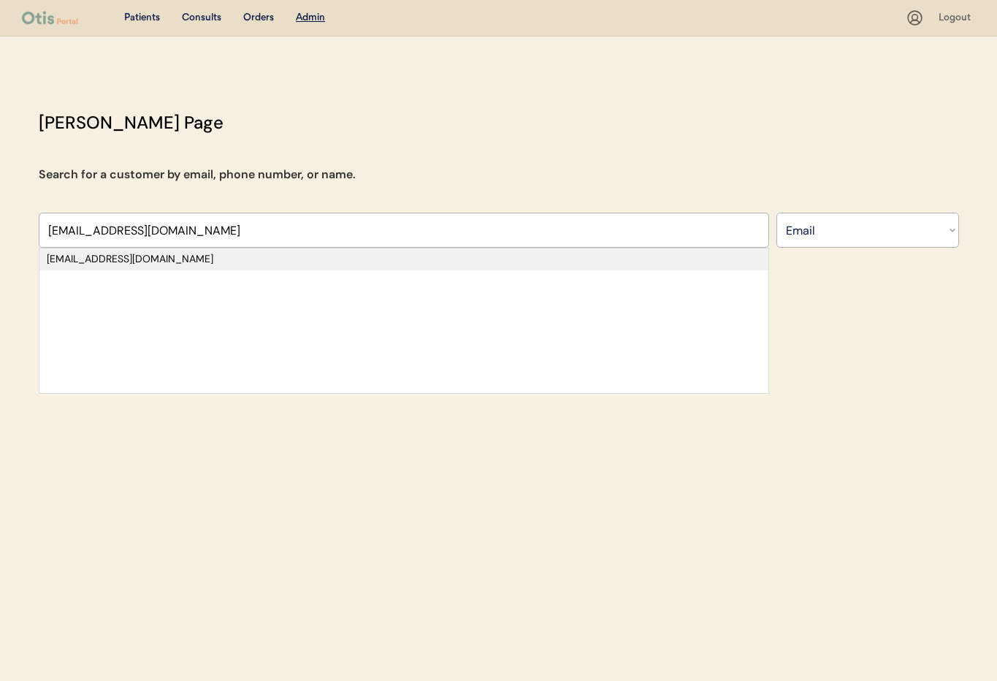
click at [244, 256] on div "xxxx.mms.xxxx@gmail.com" at bounding box center [404, 259] width 714 height 15
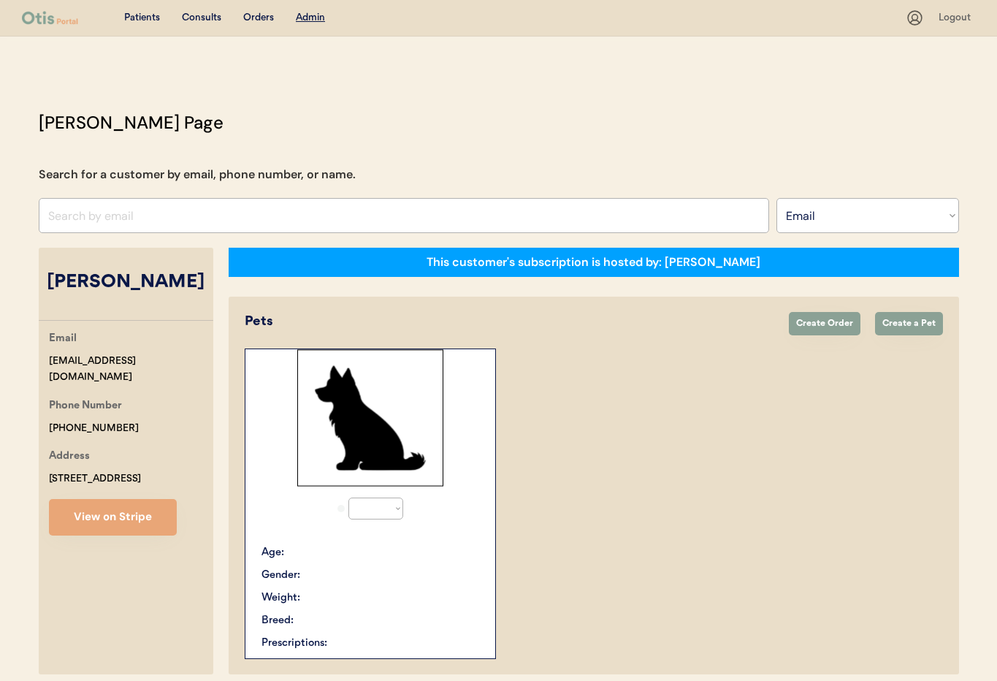
select select "true"
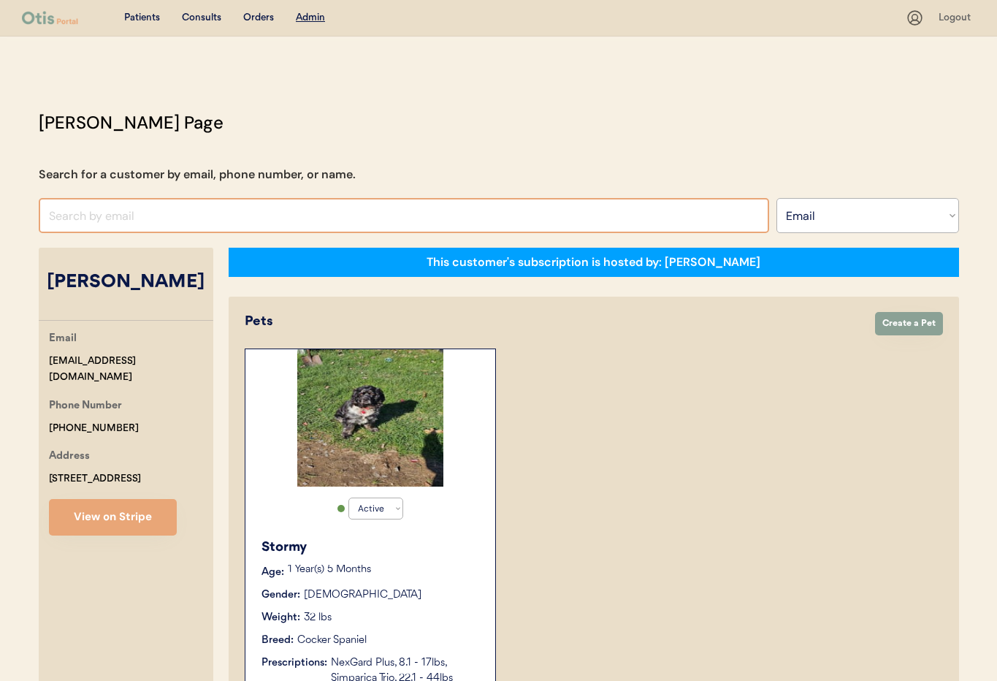
click at [126, 214] on input "input" at bounding box center [404, 215] width 731 height 35
click at [863, 218] on select "Search By Name Email Phone Number" at bounding box center [868, 215] width 183 height 35
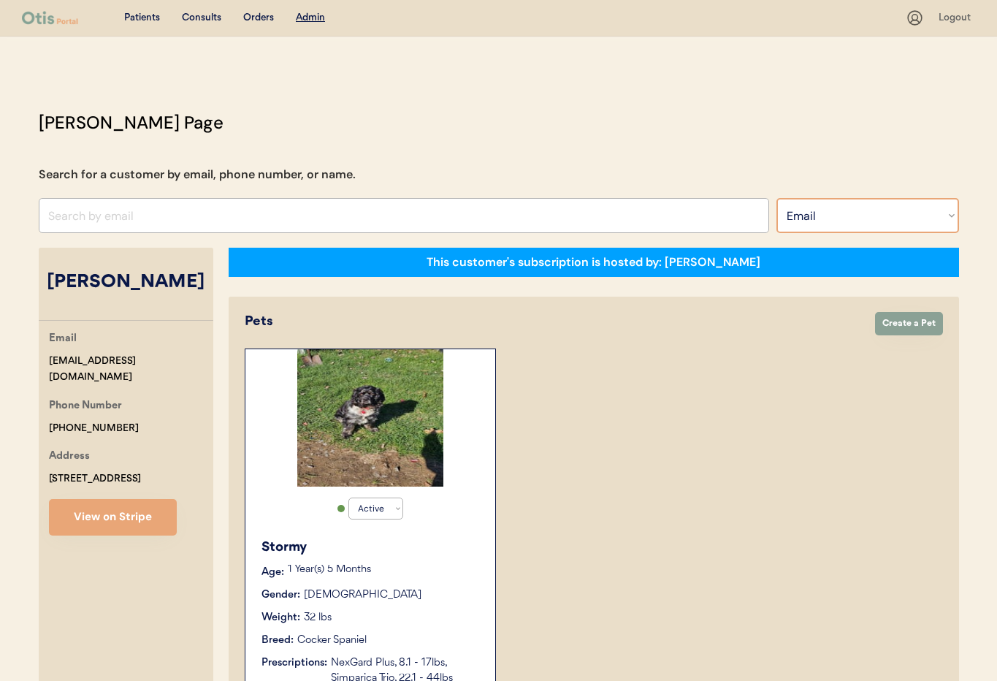
select select ""Name""
click at [777, 198] on select "Search By Name Email Phone Number" at bounding box center [868, 215] width 183 height 35
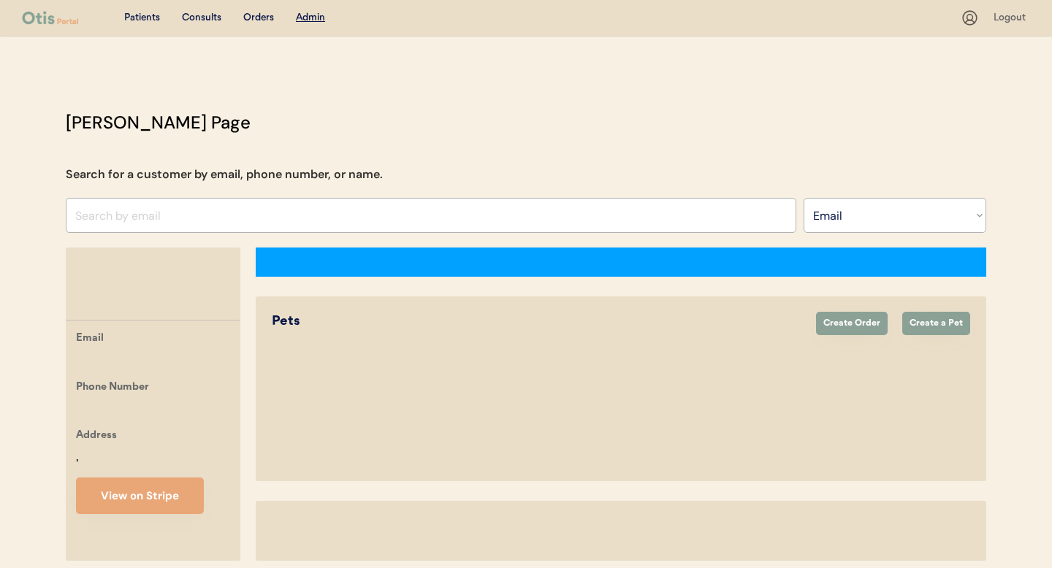
select select ""Email""
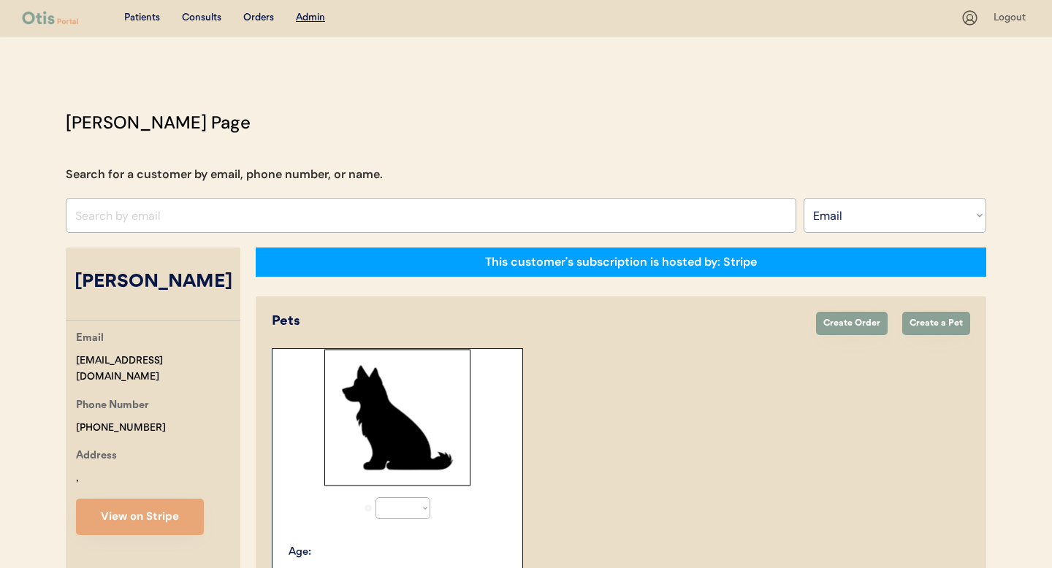
select select "true"
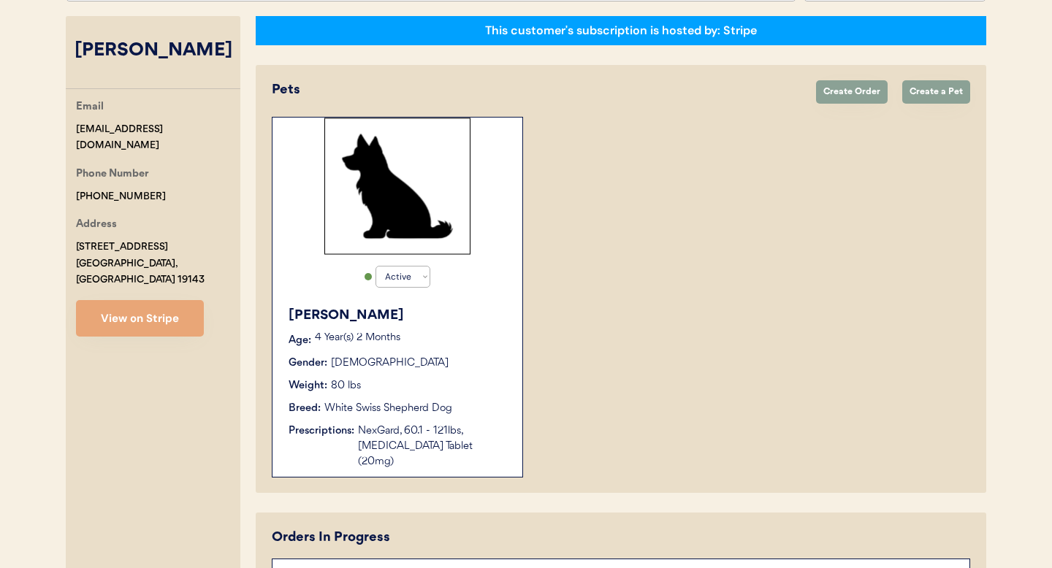
scroll to position [221, 0]
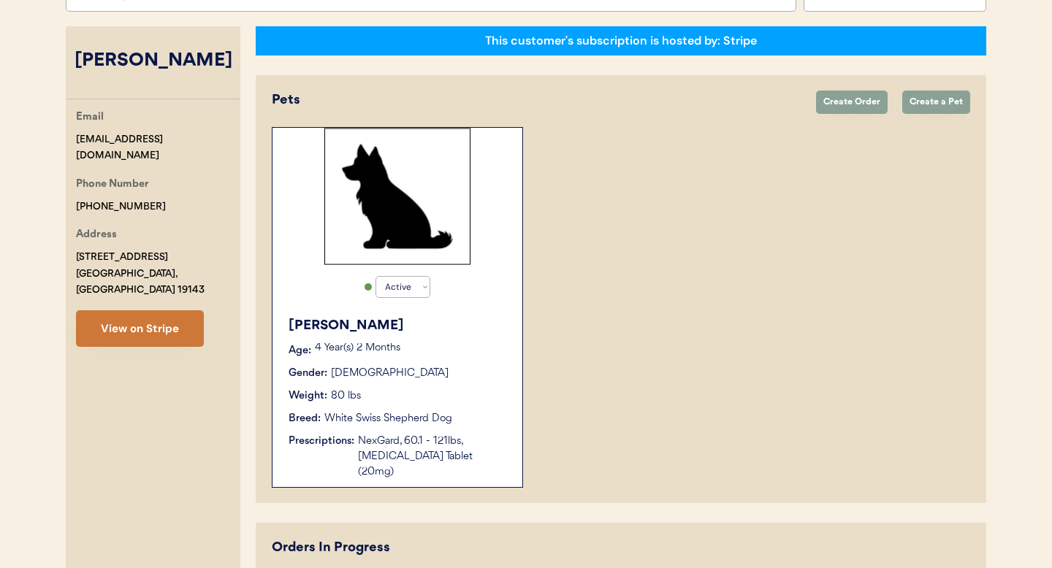
click at [123, 321] on button "View on Stripe" at bounding box center [140, 328] width 128 height 37
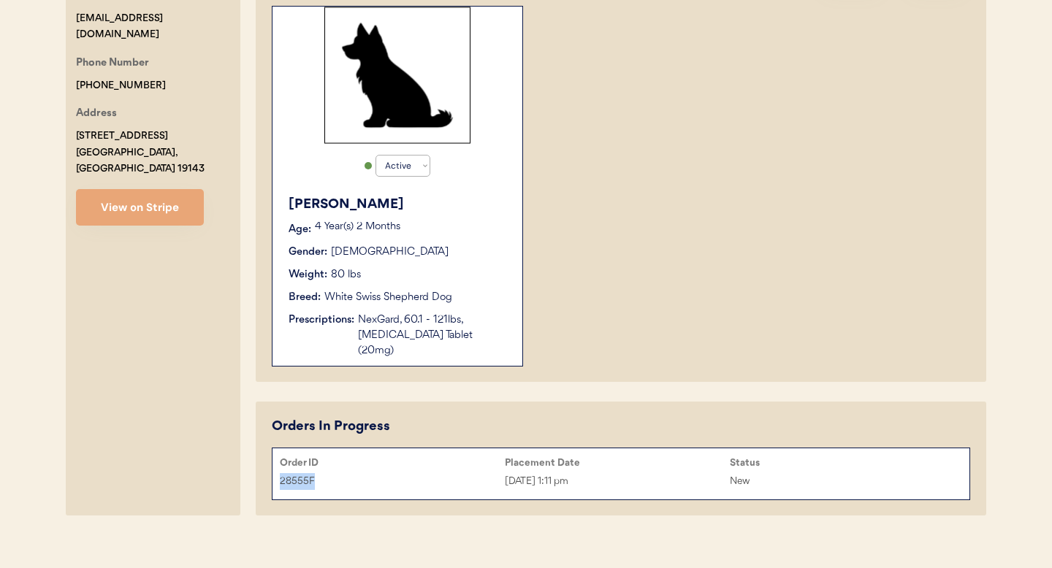
drag, startPoint x: 308, startPoint y: 465, endPoint x: 273, endPoint y: 465, distance: 35.1
click at [273, 470] on div "28555F Oct 14, 2025 1:11 pm New" at bounding box center [620, 481] width 697 height 22
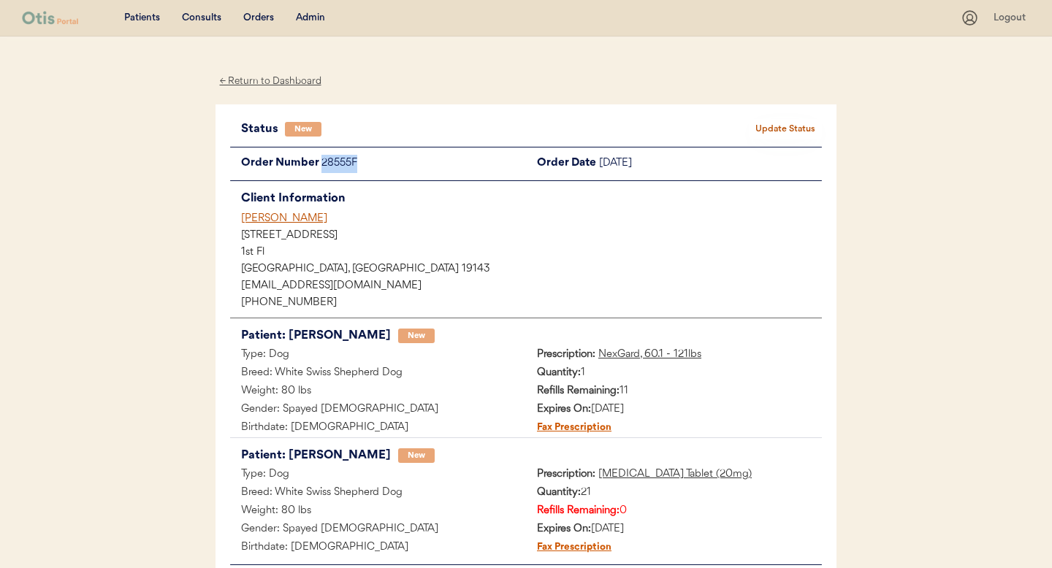
drag, startPoint x: 373, startPoint y: 164, endPoint x: 335, endPoint y: 161, distance: 37.4
click at [321, 163] on div "28555F" at bounding box center [423, 164] width 205 height 18
copy div "28555F"
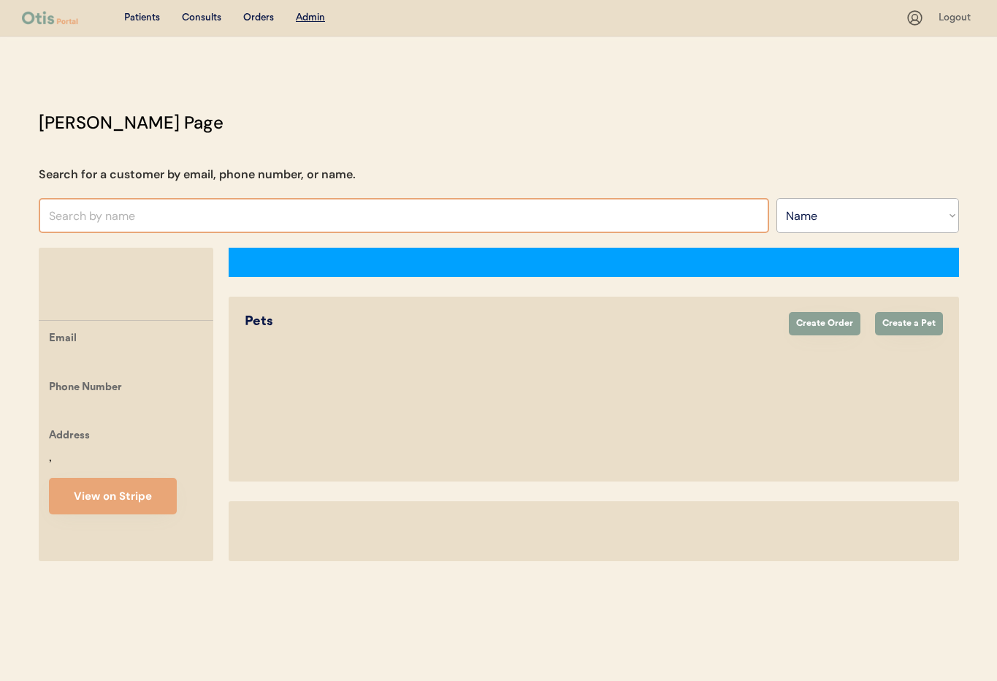
select select ""Name""
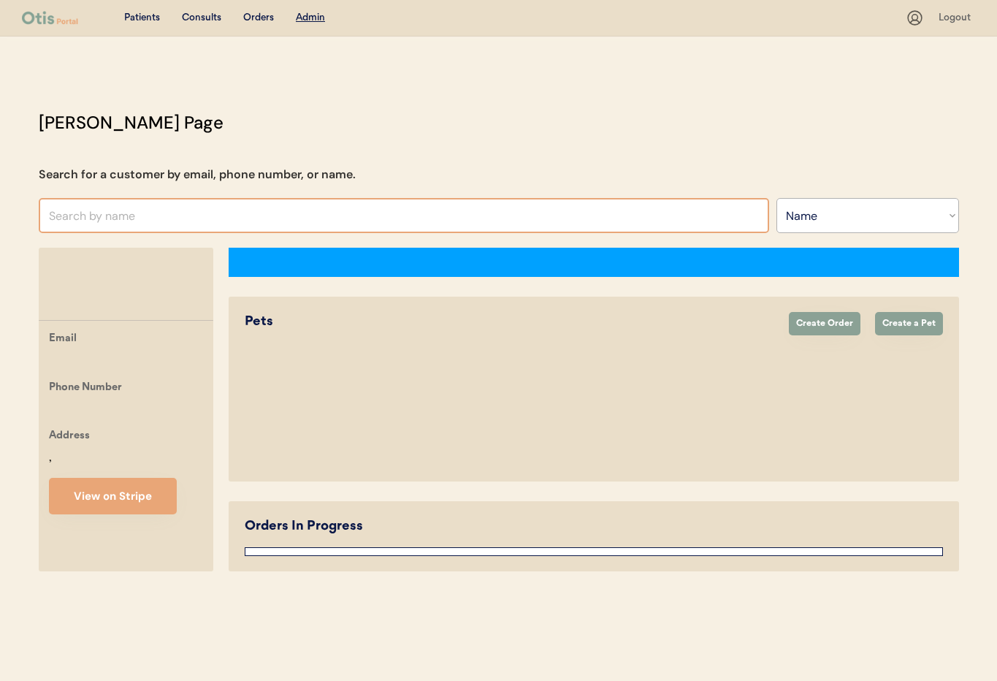
click at [121, 225] on input "text" at bounding box center [404, 215] width 731 height 35
select select "true"
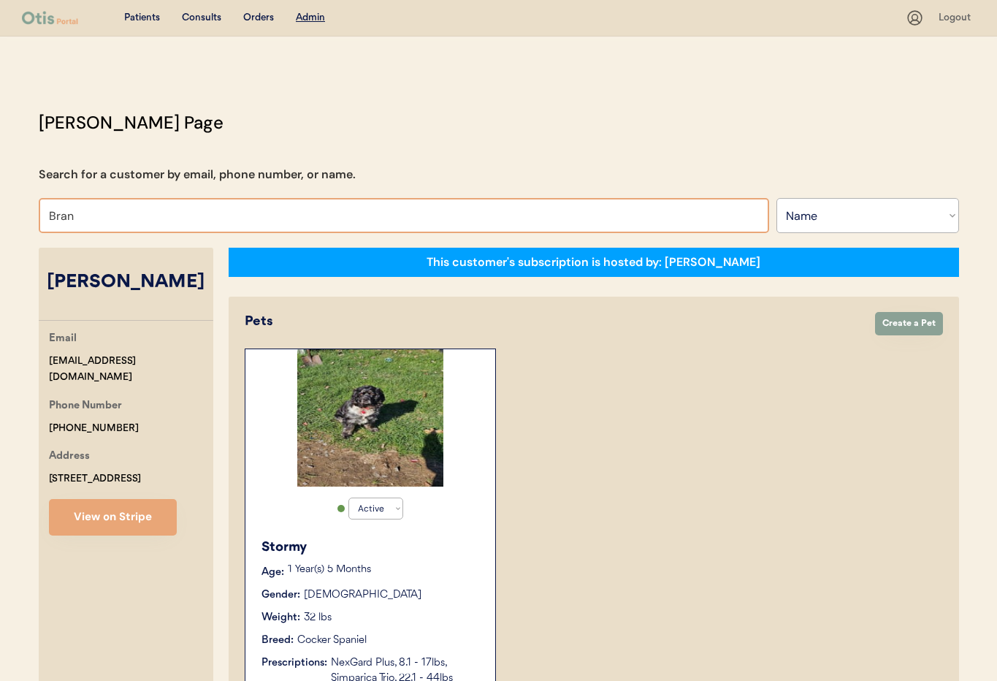
type input "Brand"
type input "[PERSON_NAME]"
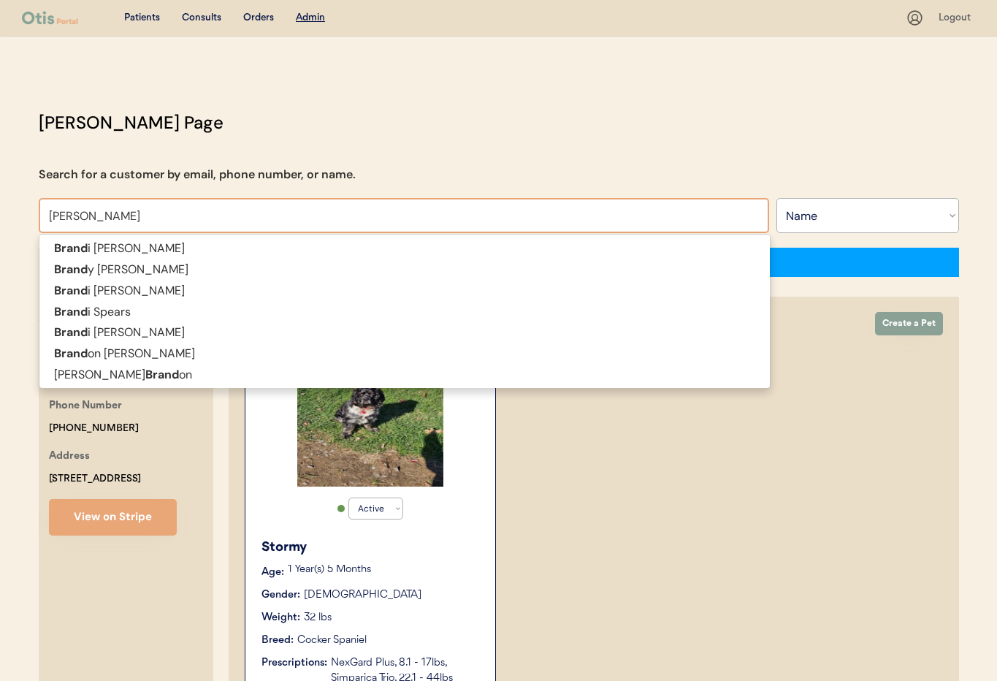
type input "[PERSON_NAME]"
type input "Brandon Cruz"
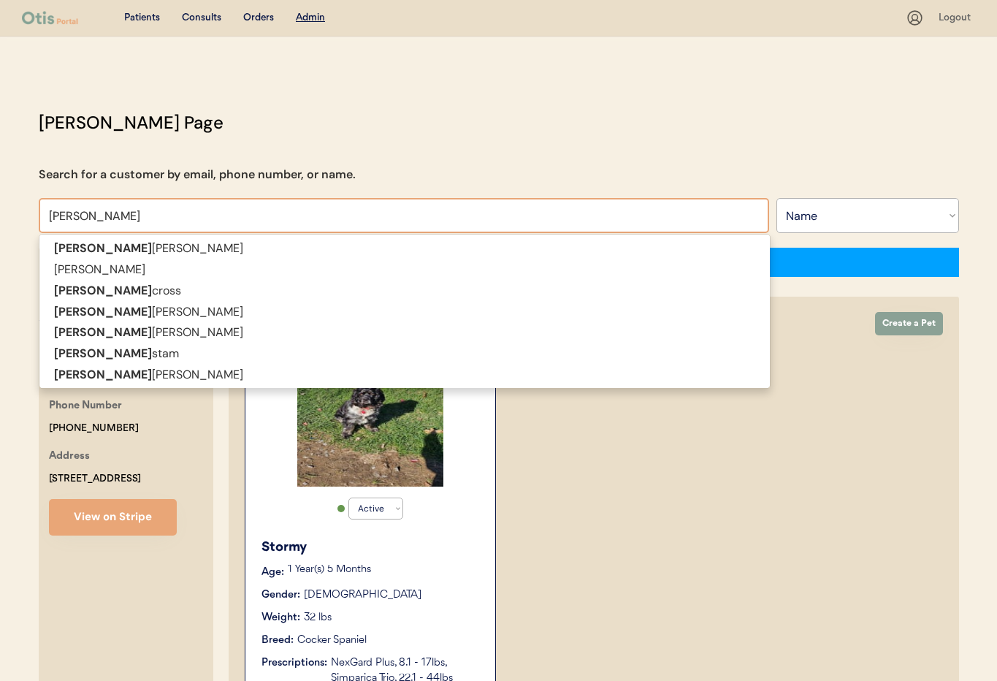
type input "Brandon O"
type input "Brandon Oppong-Antwi"
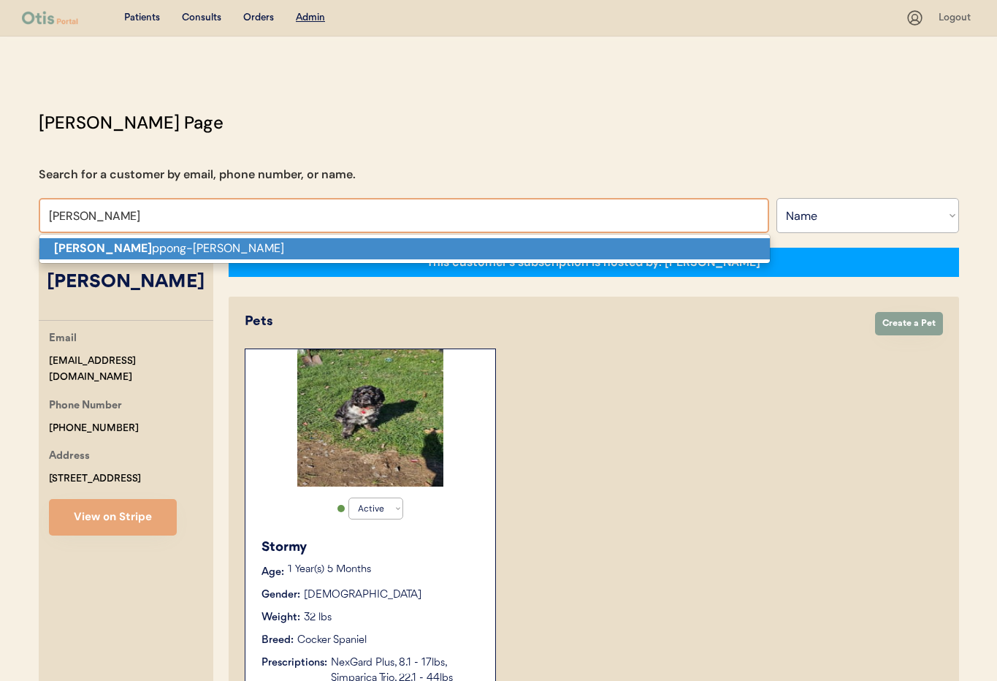
click at [135, 251] on p "Brandon O ppong-Antwi" at bounding box center [404, 248] width 731 height 21
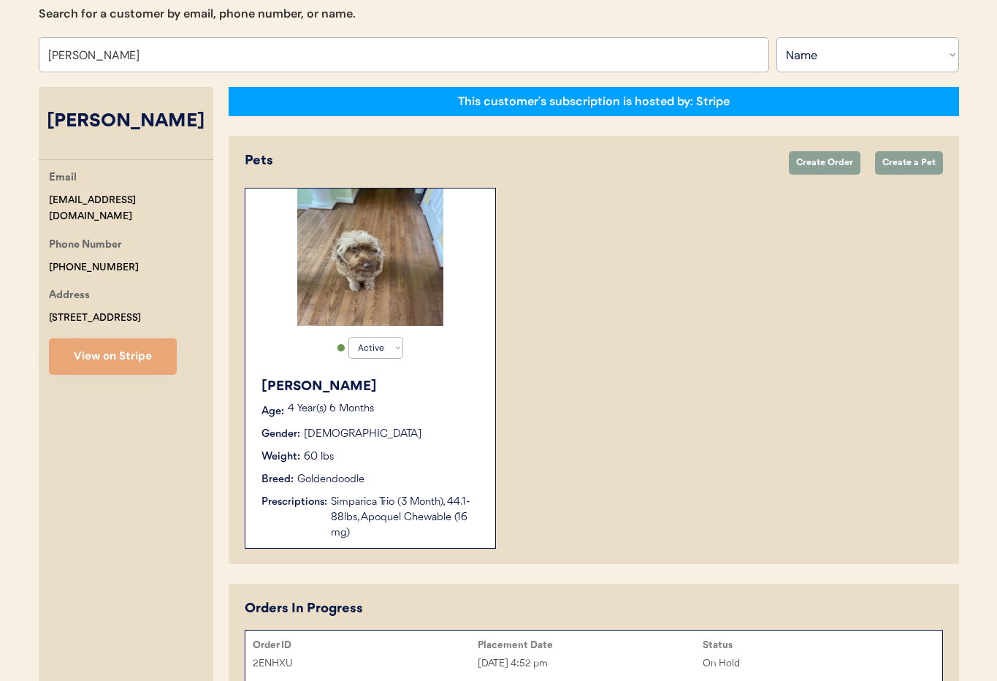
scroll to position [156, 0]
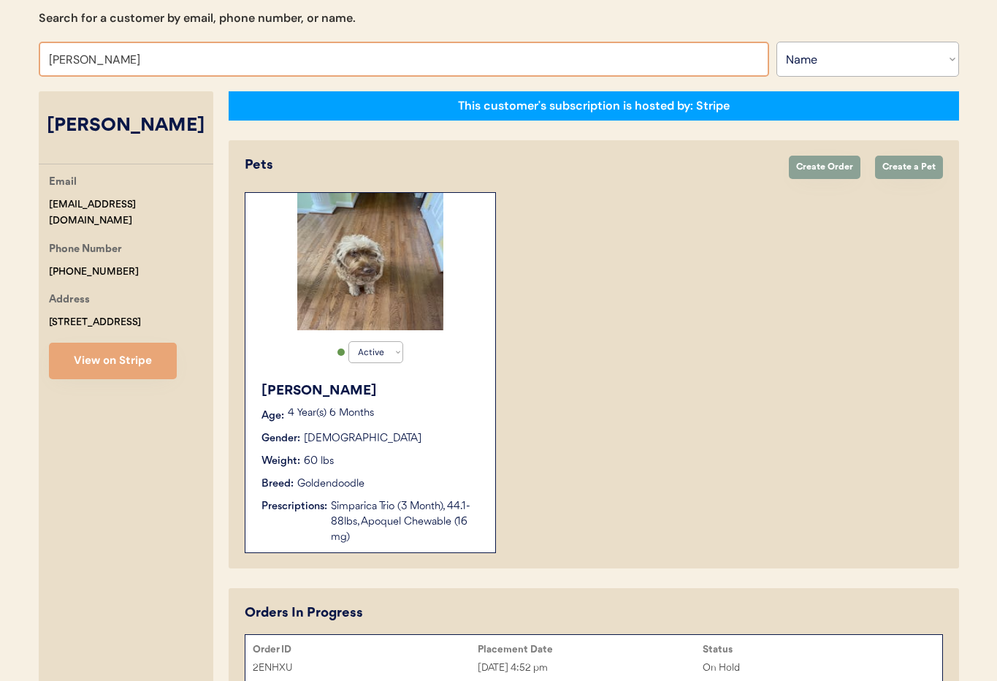
drag, startPoint x: 196, startPoint y: 59, endPoint x: -3, endPoint y: 57, distance: 198.7
click at [0, 57] on html "Patients Consults Orders Admin Logout Otis Admin Page Search for a customer by …" at bounding box center [498, 184] width 997 height 681
type input "Frederica eva"
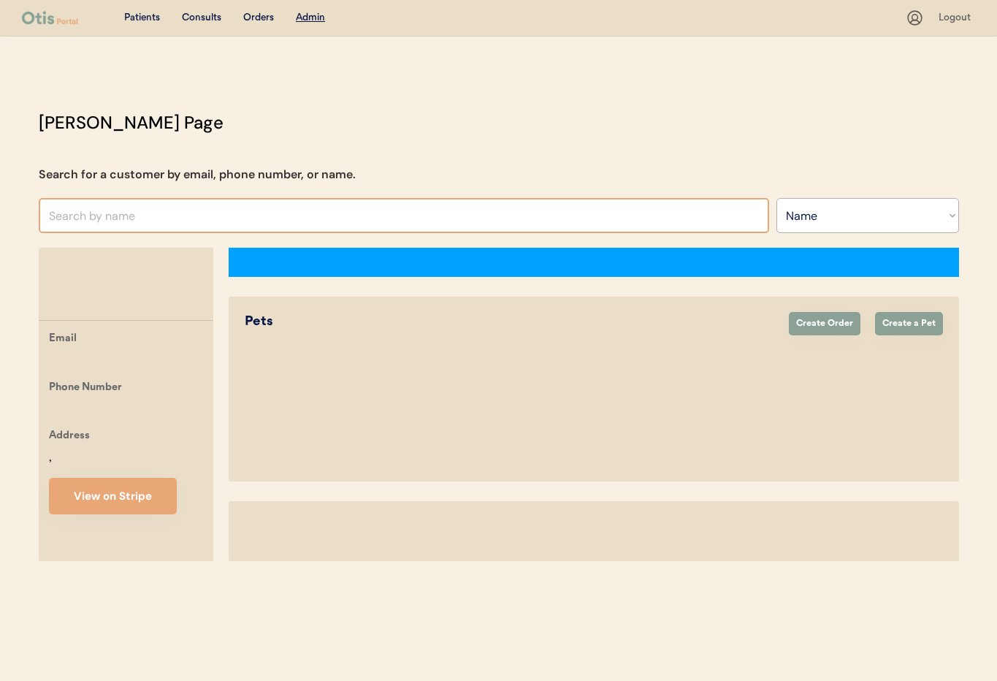
select select ""Name""
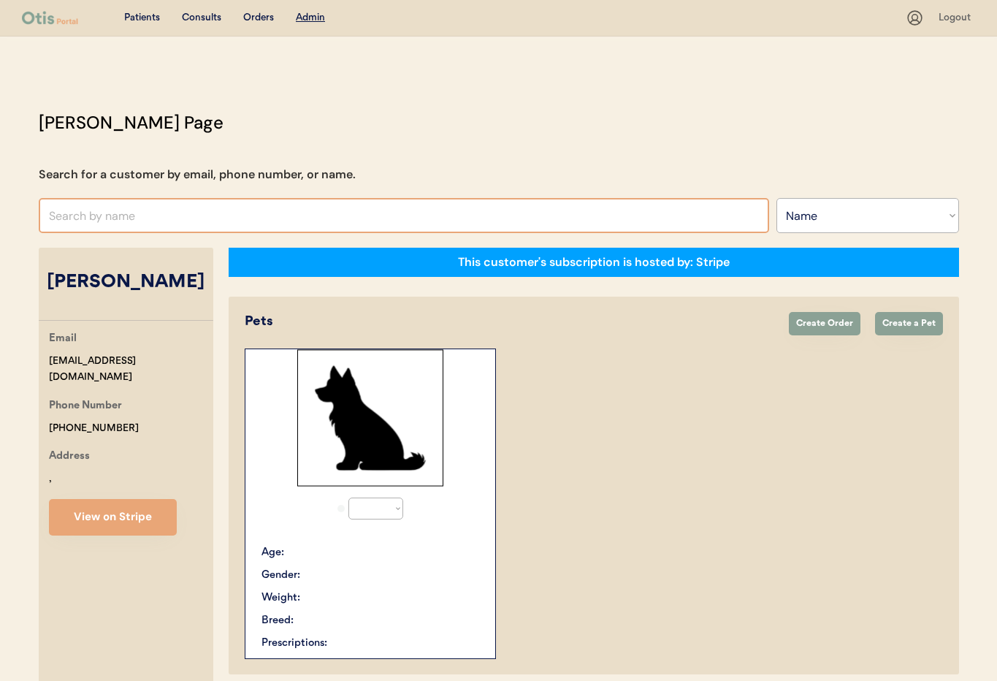
click at [102, 219] on input "text" at bounding box center [404, 215] width 731 height 35
select select "true"
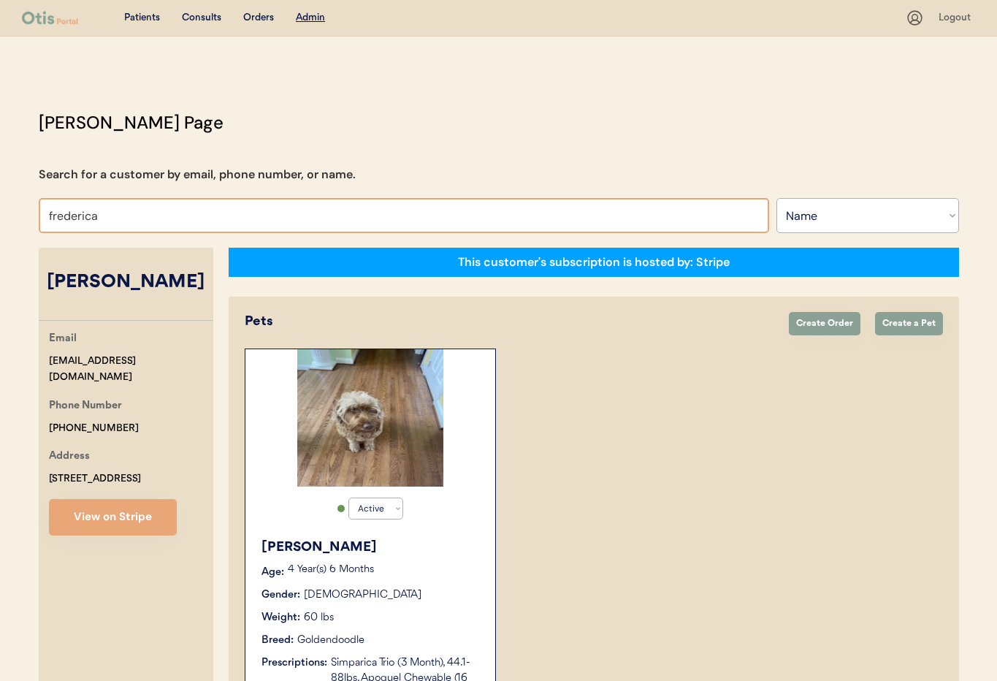
type input "fredrica"
type input "fredrica C Evans"
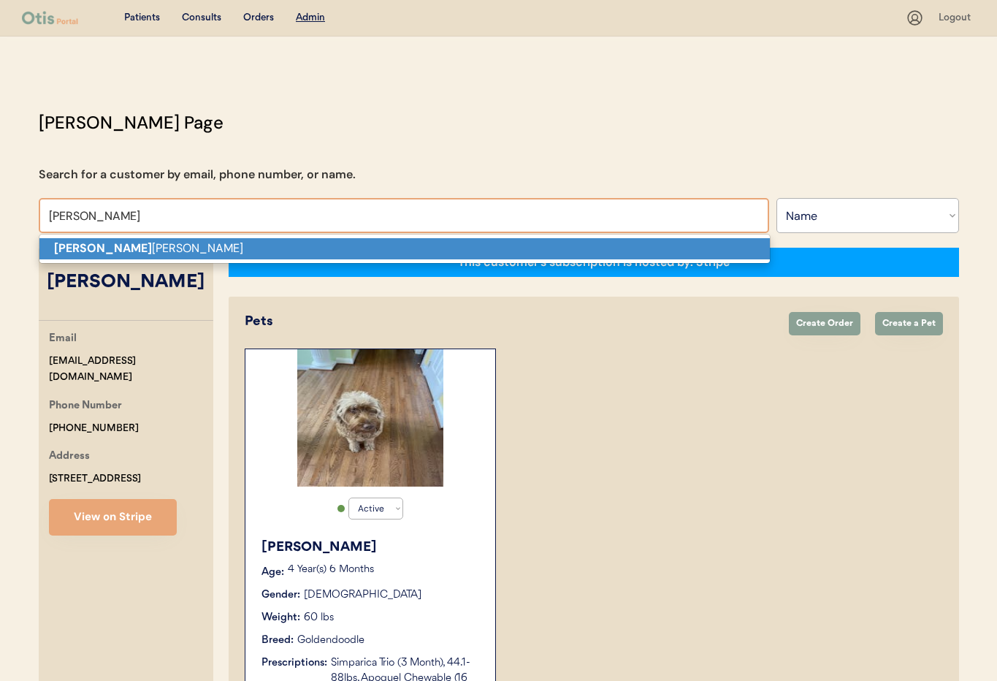
click at [172, 254] on p "Fredrica C Evans" at bounding box center [404, 248] width 731 height 21
type input "[PERSON_NAME]"
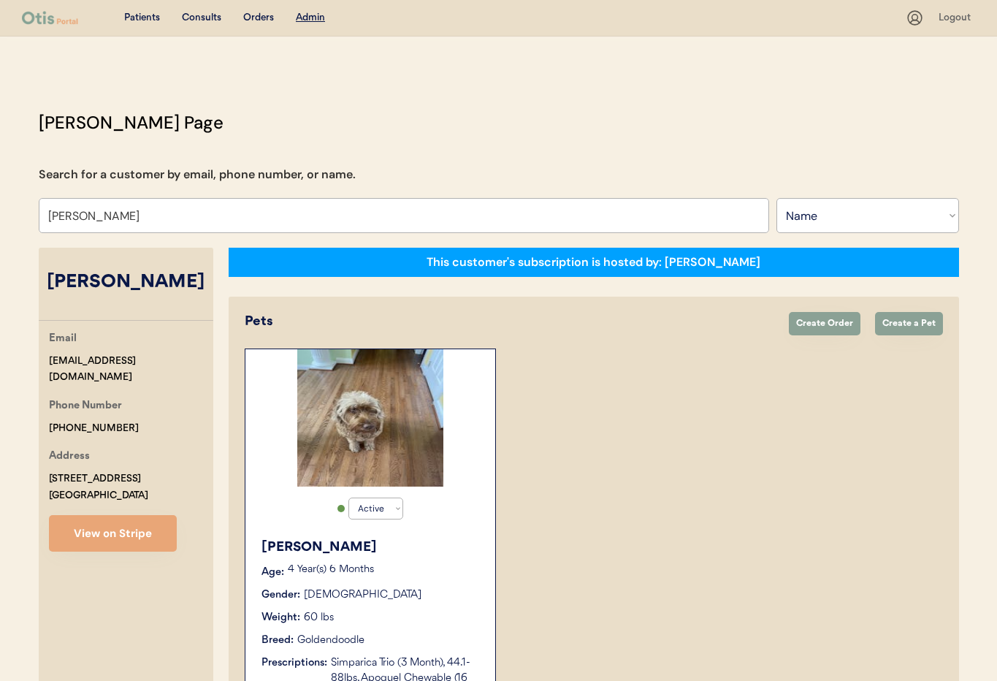
select select "true"
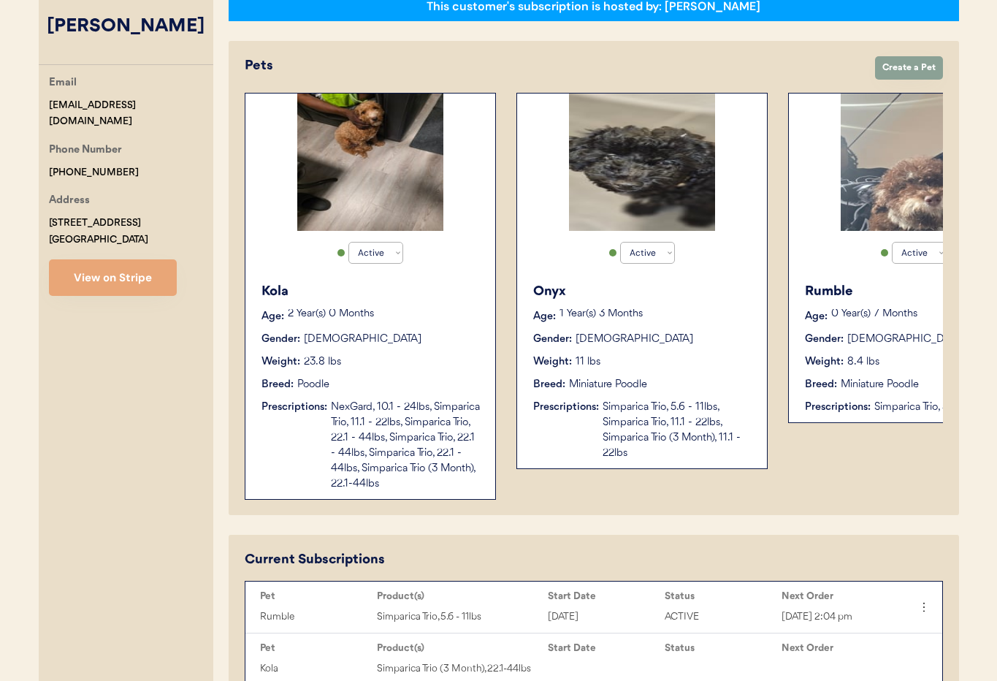
scroll to position [0, 117]
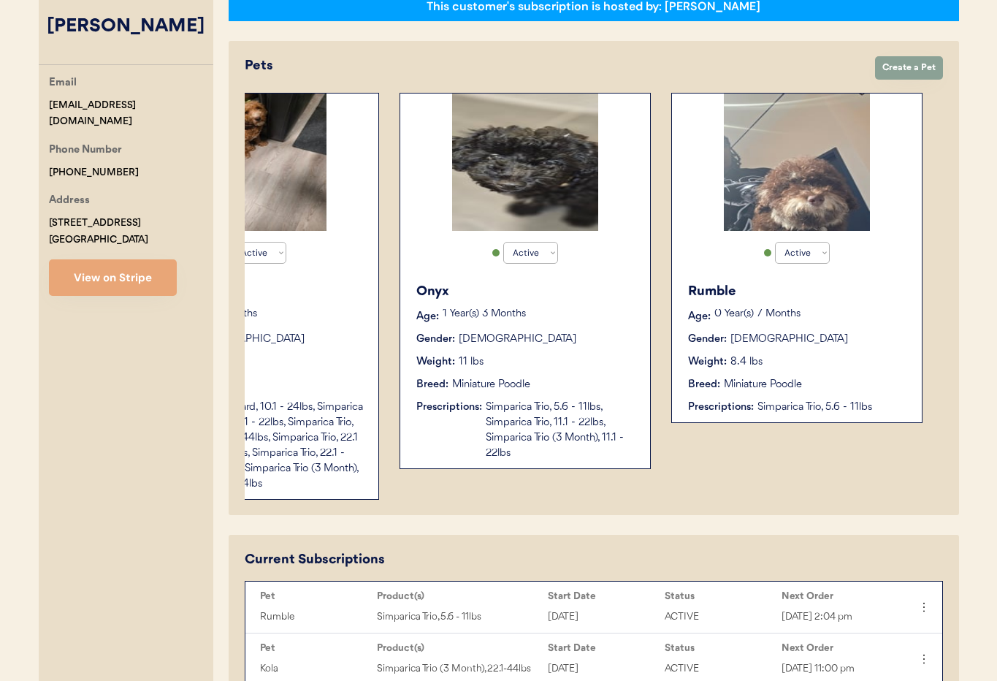
type input "[PERSON_NAME]"
click at [862, 351] on div "Rumble Age: 0 Year(s) 7 Months Gender: Male Weight: 8.4 lbs Breed: Miniature Po…" at bounding box center [796, 349] width 235 height 148
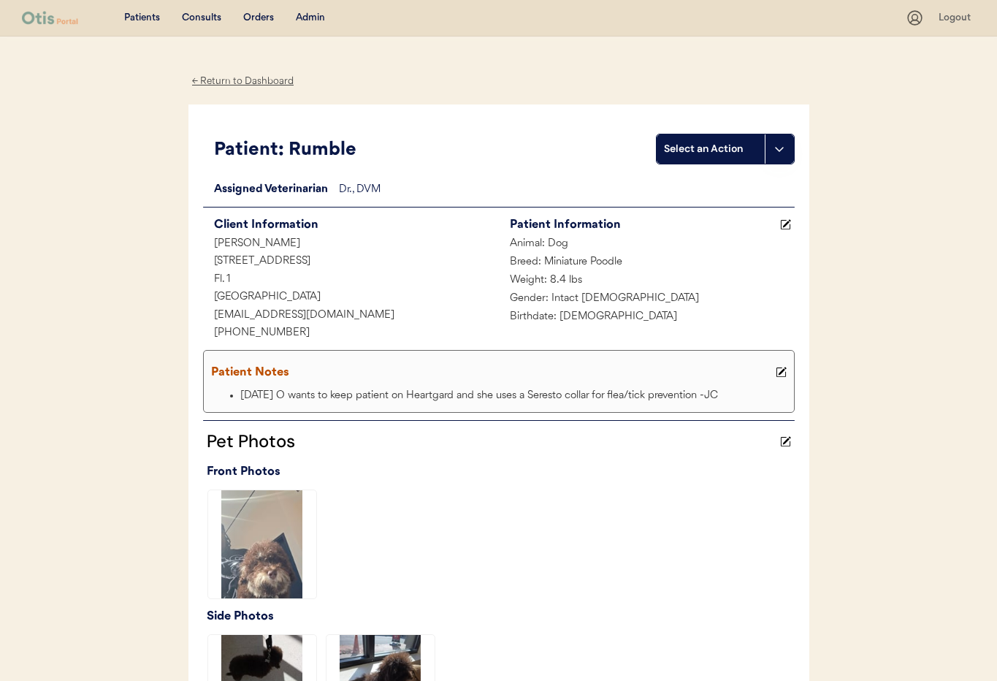
click at [217, 81] on div "← Return to Dashboard" at bounding box center [243, 81] width 110 height 17
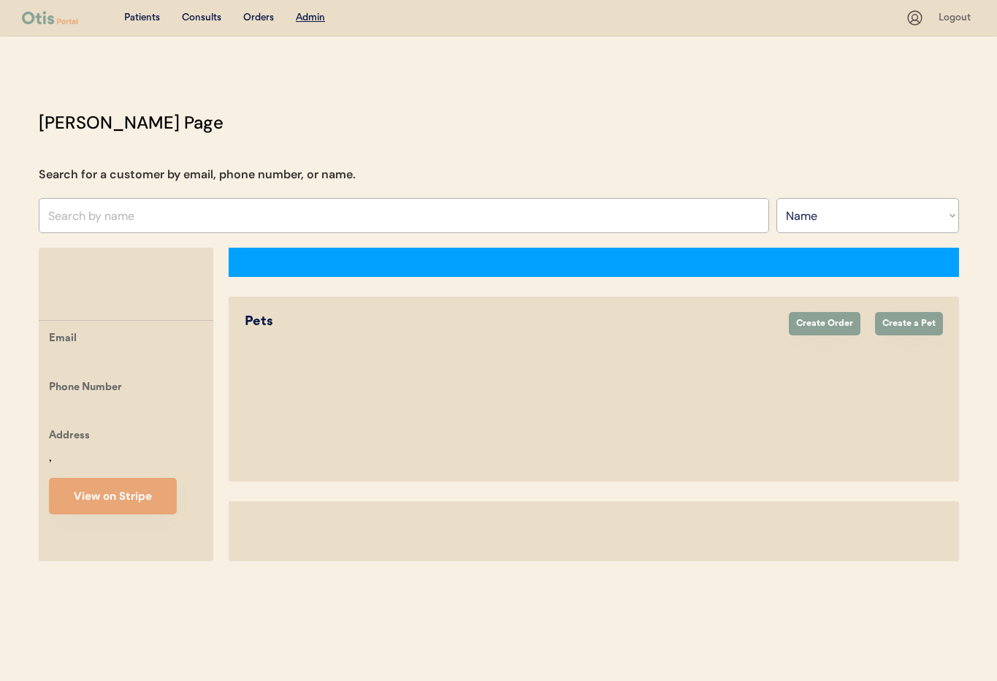
select select ""Name""
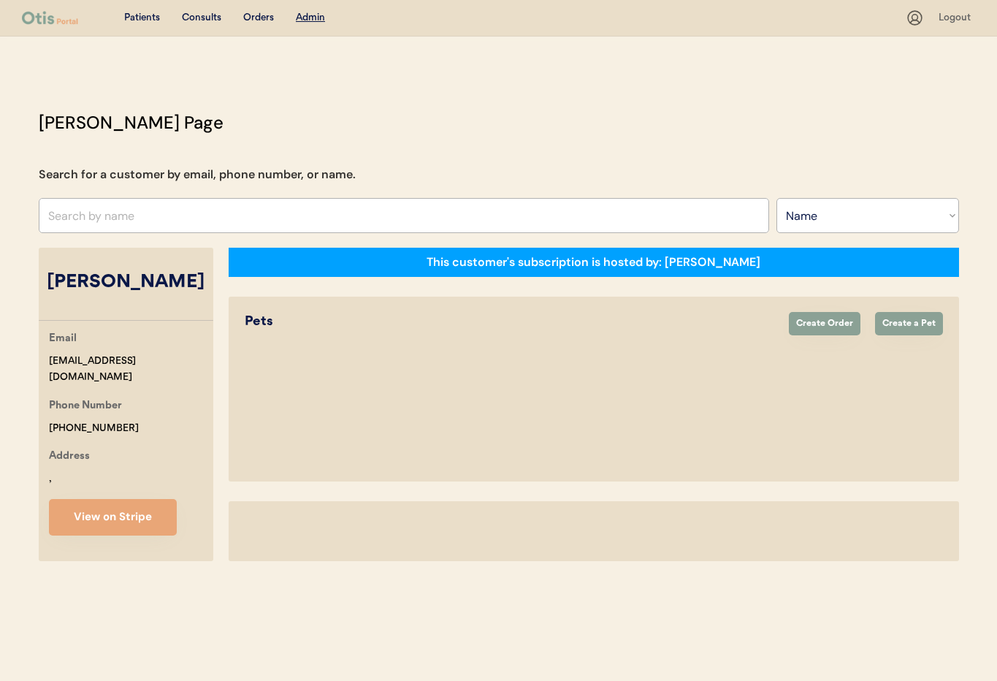
select select "true"
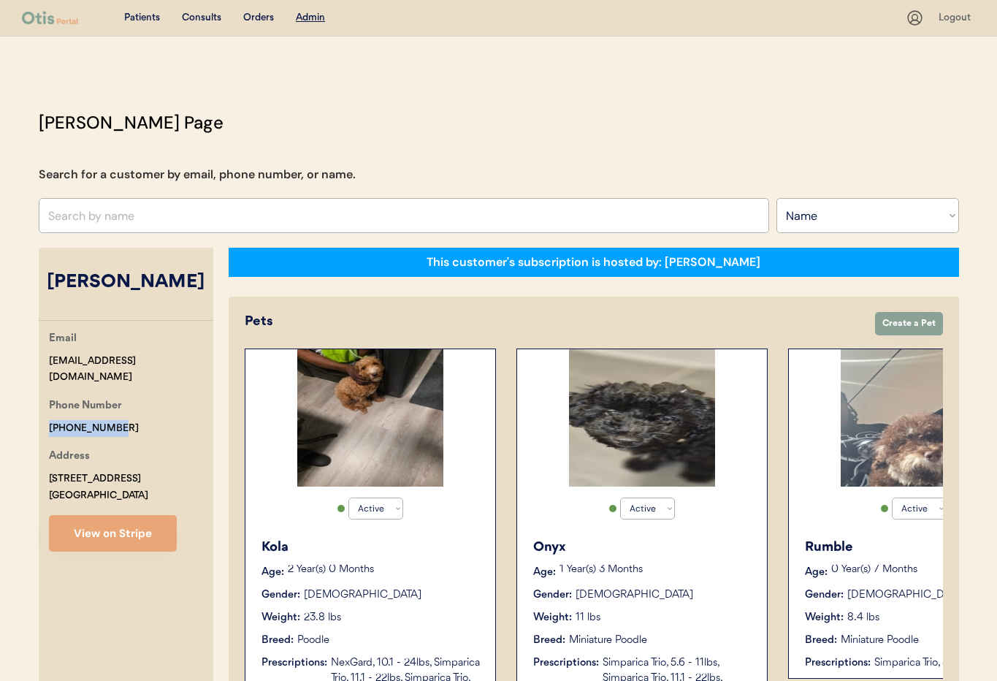
drag, startPoint x: 117, startPoint y: 408, endPoint x: 61, endPoint y: 405, distance: 55.6
click at [39, 405] on div "Email [EMAIL_ADDRESS][DOMAIN_NAME] Phone Number [PHONE_NUMBER] Address [STREET_…" at bounding box center [126, 440] width 175 height 221
copy div "[PHONE_NUMBER]"
click at [803, 489] on div "Active Active Inactive Rumble Age: 0 Year(s) 7 Months Gender: Male Weight: 8.4 …" at bounding box center [913, 513] width 251 height 330
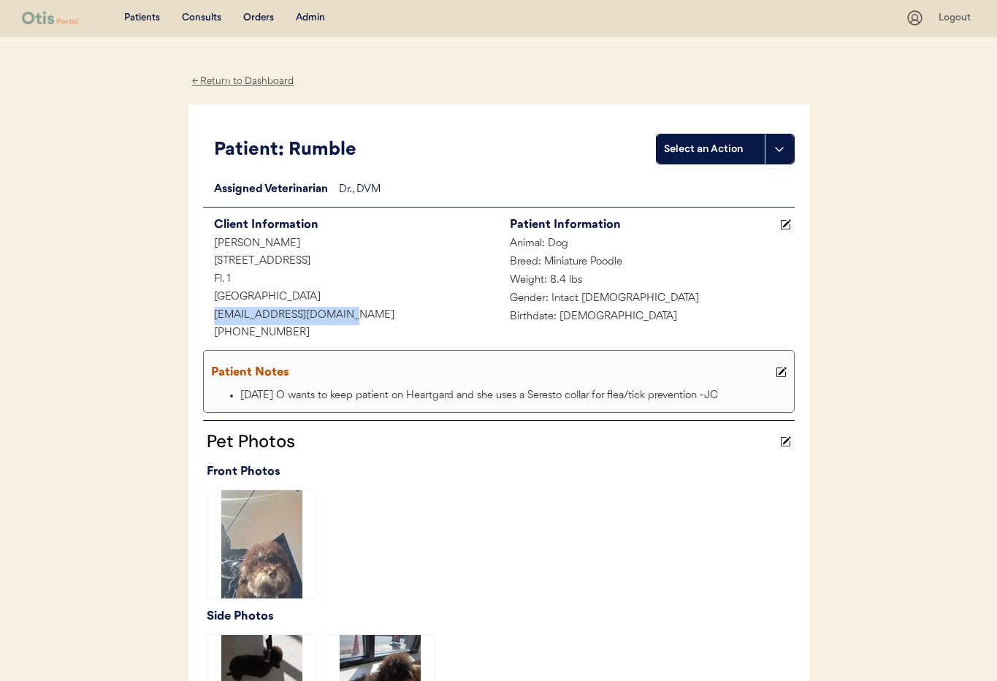
drag, startPoint x: 311, startPoint y: 315, endPoint x: 215, endPoint y: 311, distance: 96.5
click at [210, 311] on div "fredricaevans@gmail.com" at bounding box center [351, 316] width 296 height 18
copy div "fredricaevans@gmail.com"
click at [311, 18] on div "Admin" at bounding box center [310, 18] width 29 height 15
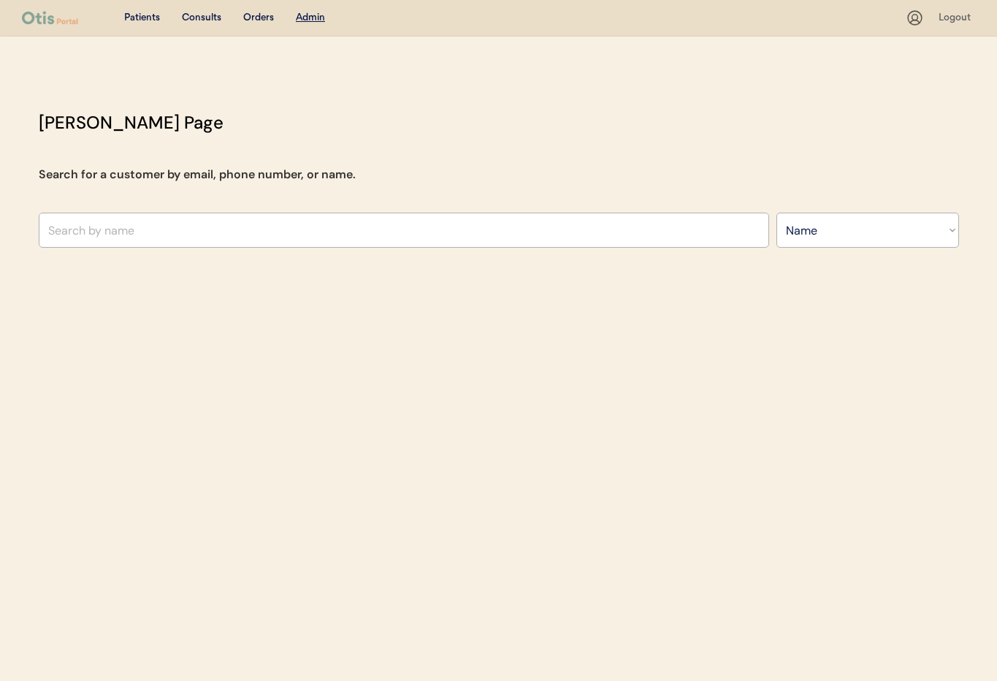
select select ""Name""
click at [155, 240] on input "text" at bounding box center [404, 230] width 731 height 35
type input "Eri"
type input "Eric Nau"
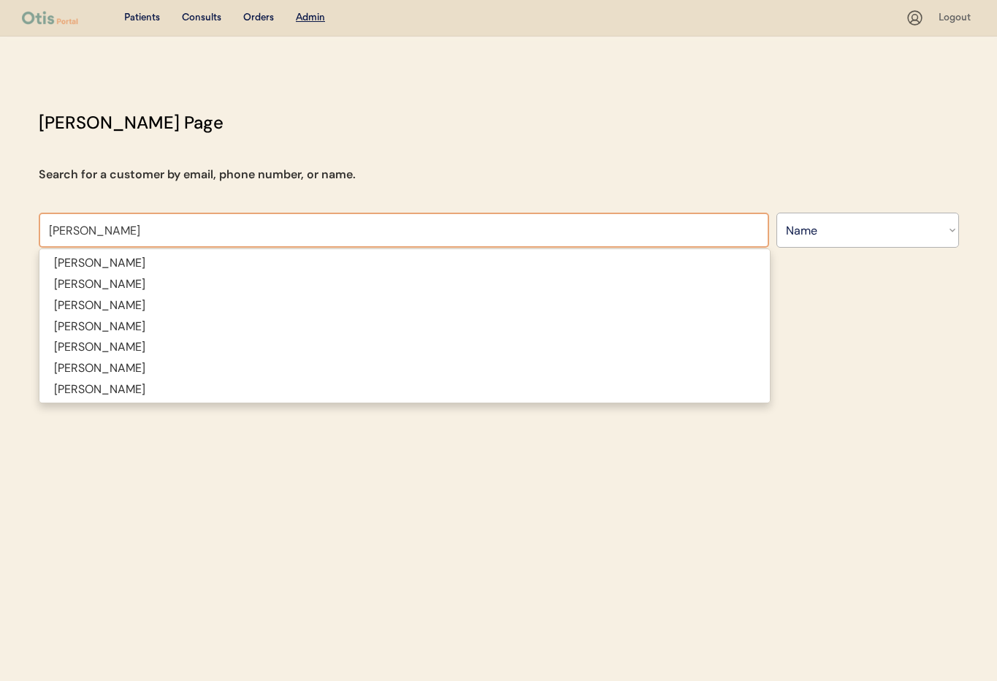
type input "Eri"
type input "Eric Nau"
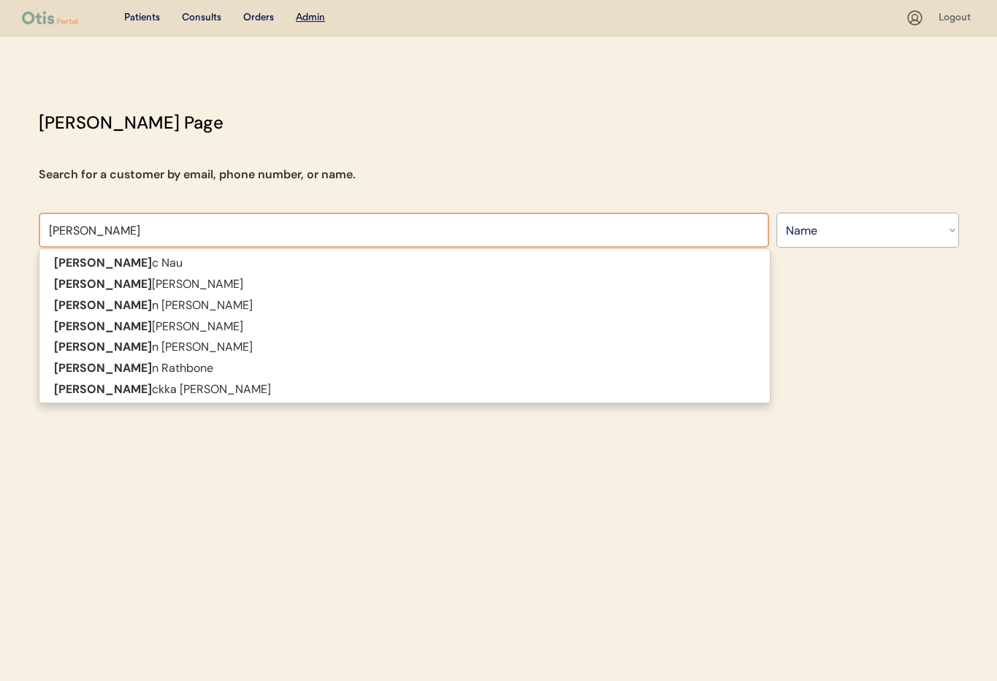
type input "Eric"
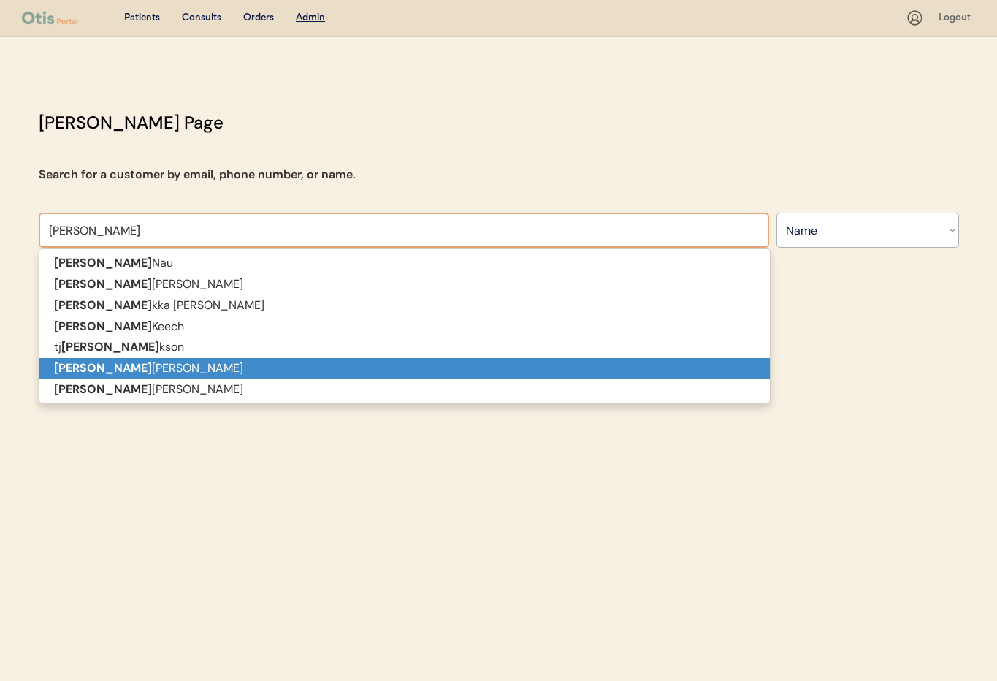
click at [130, 373] on p "Eric Holtz" at bounding box center [404, 368] width 731 height 21
type input "[PERSON_NAME]"
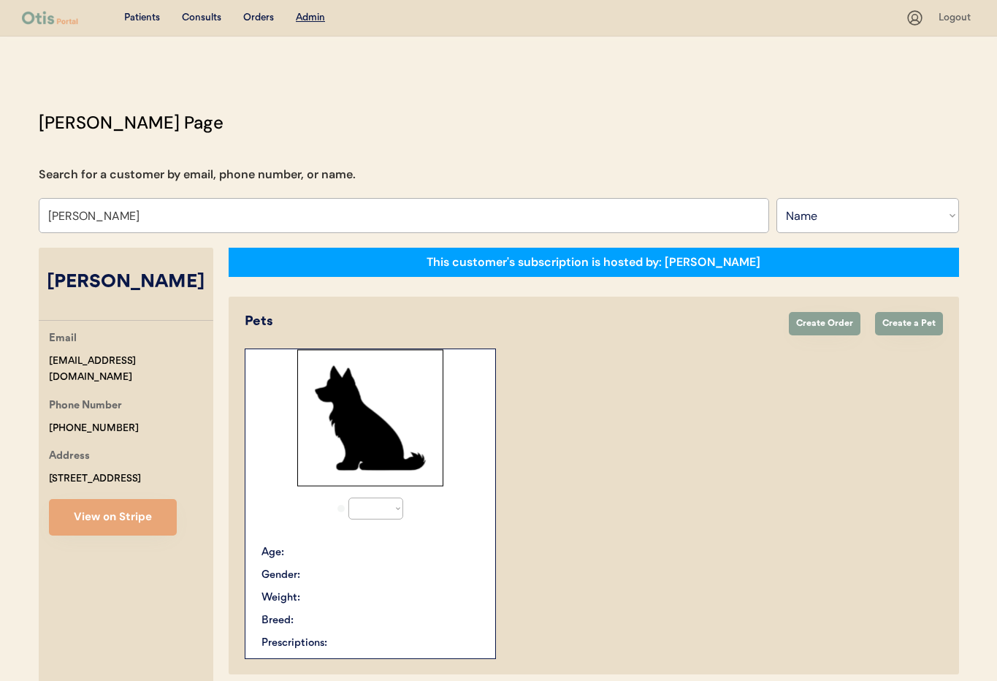
select select "true"
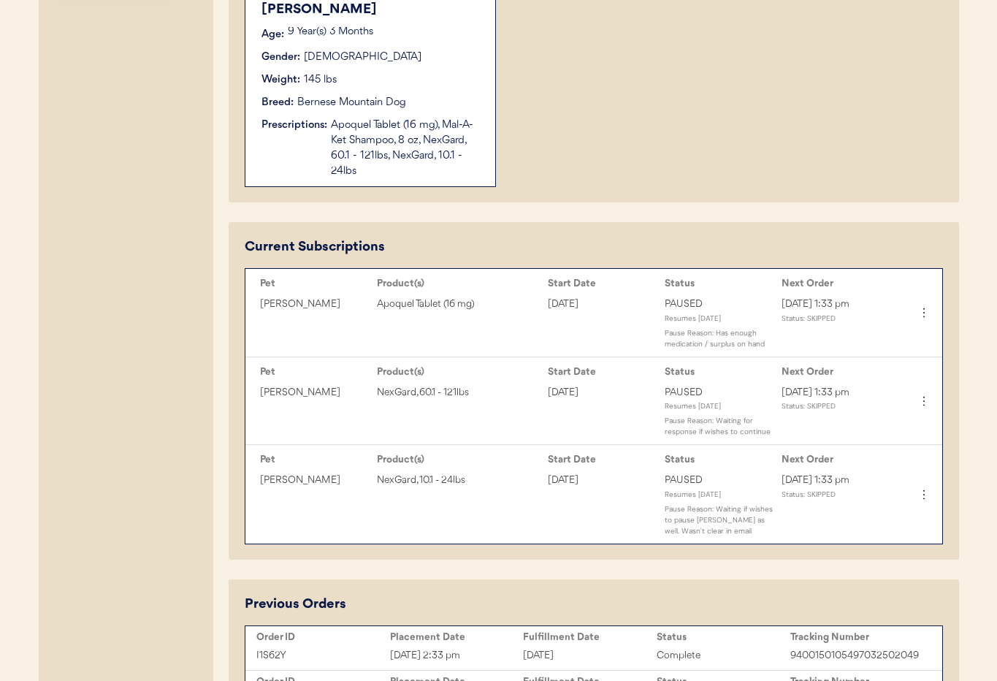
scroll to position [544, 0]
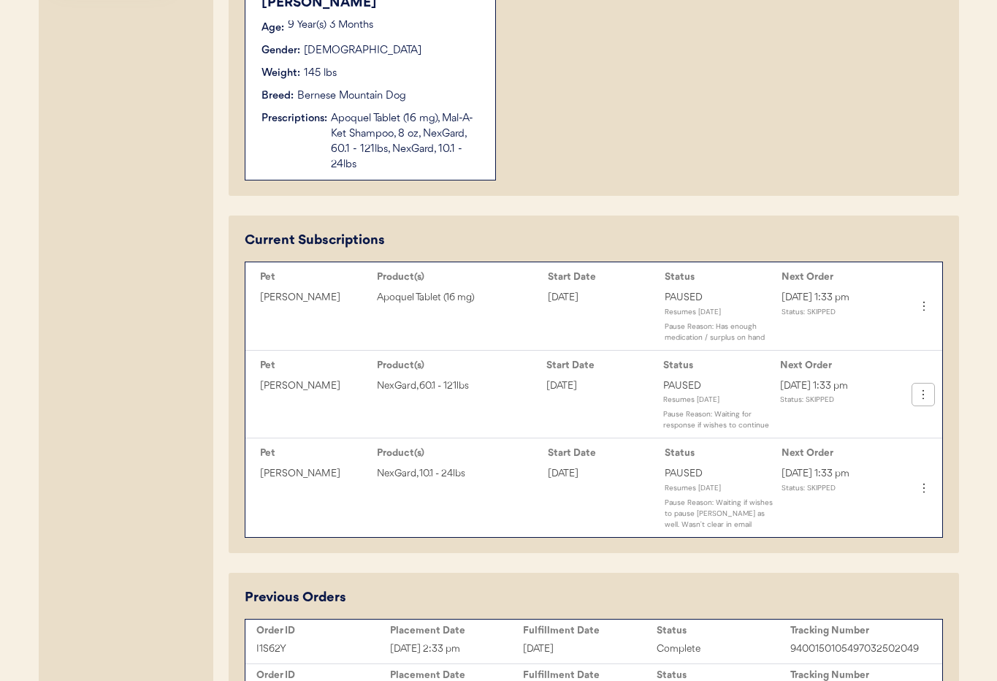
type input "[PERSON_NAME]"
click at [928, 394] on icon at bounding box center [923, 394] width 15 height 15
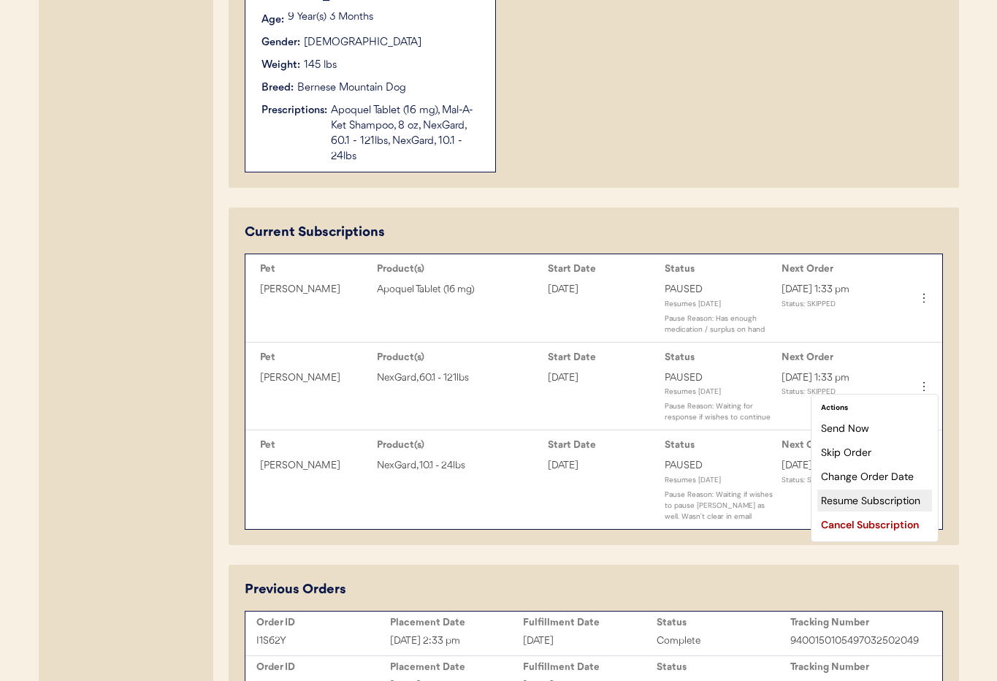
scroll to position [549, 0]
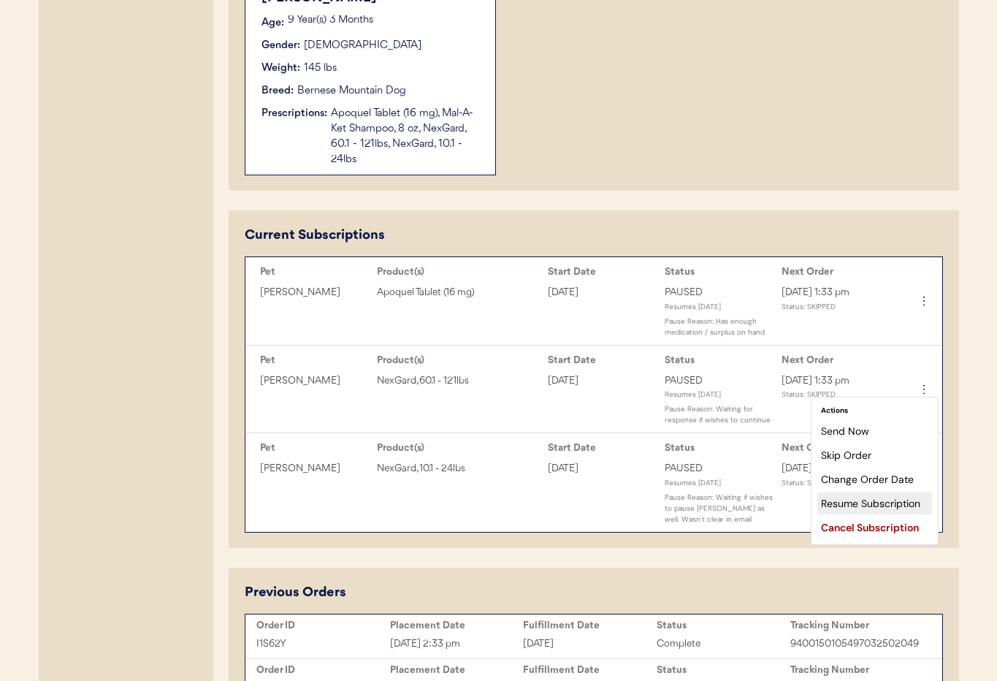
click at [870, 500] on div "Resume Subscription" at bounding box center [874, 503] width 115 height 22
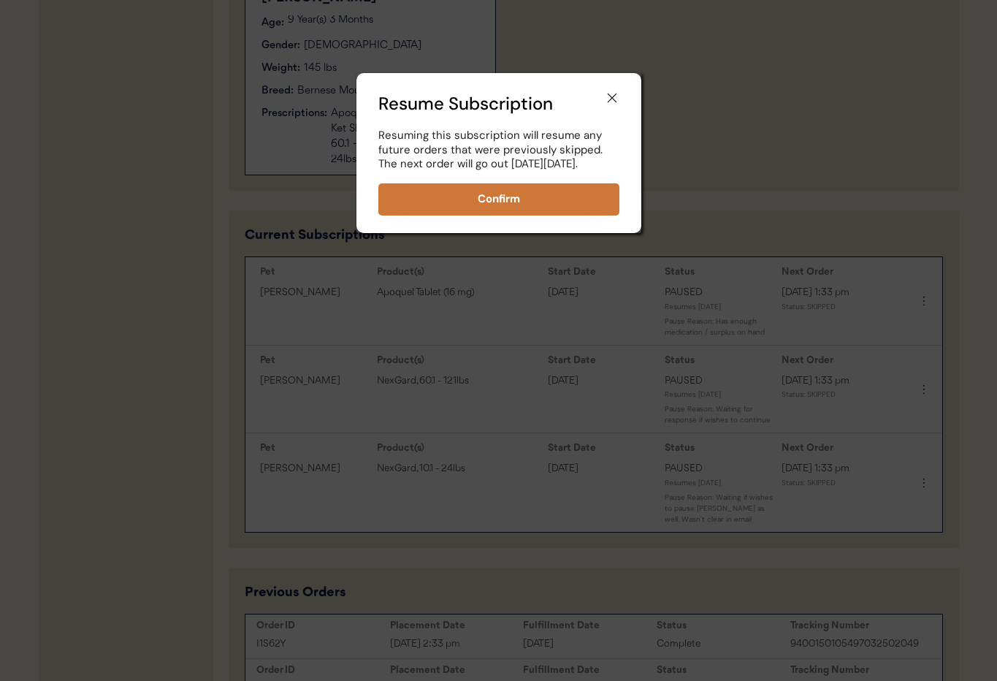
click at [473, 214] on button "Confirm" at bounding box center [498, 199] width 241 height 32
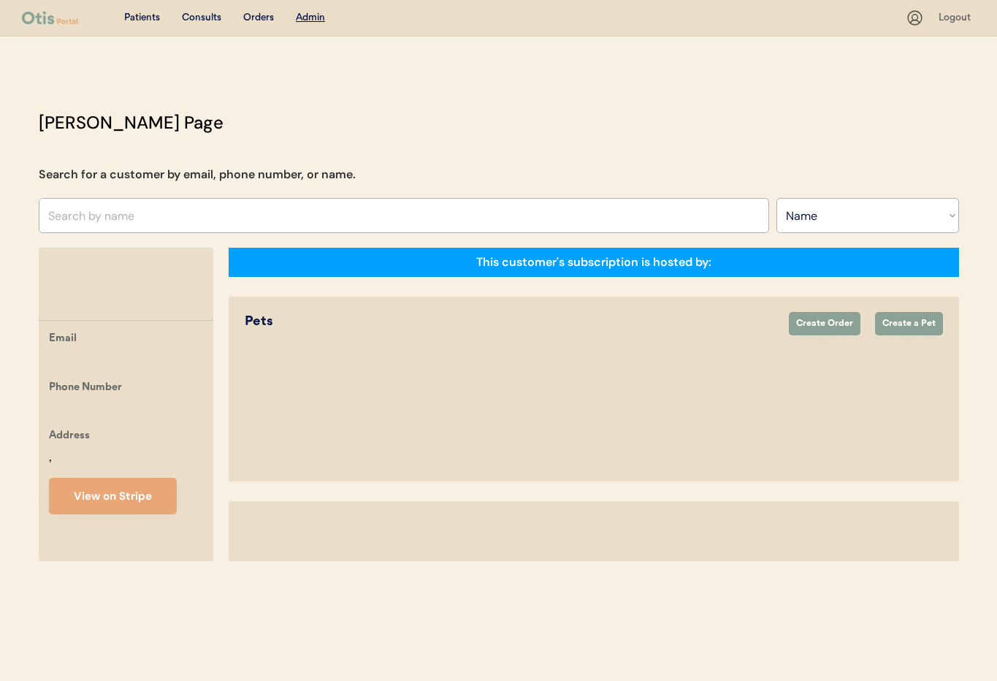
select select ""Name""
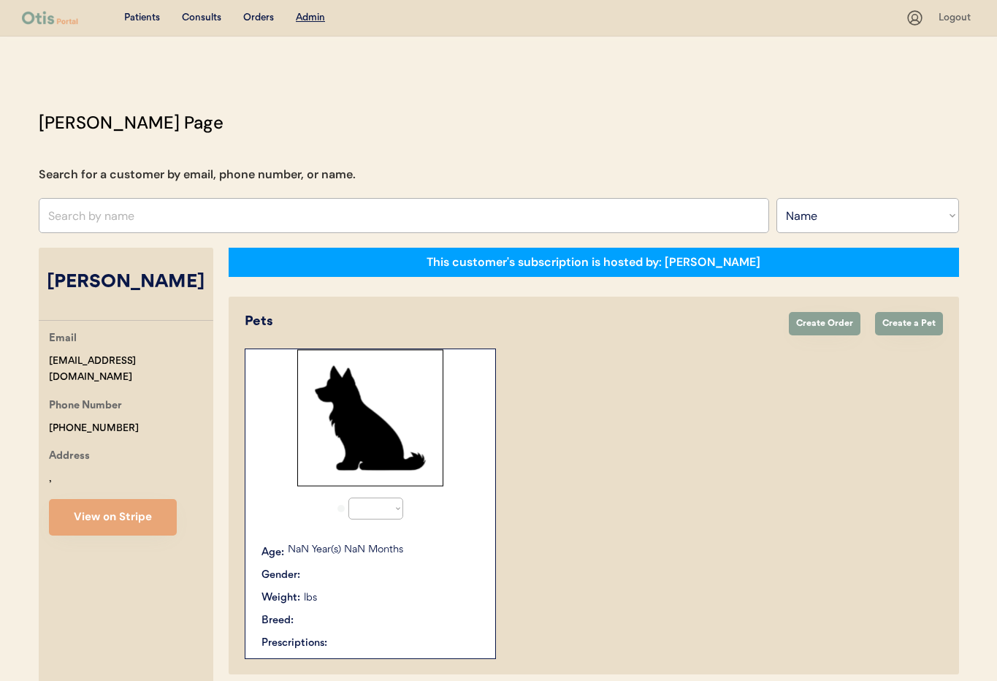
select select "true"
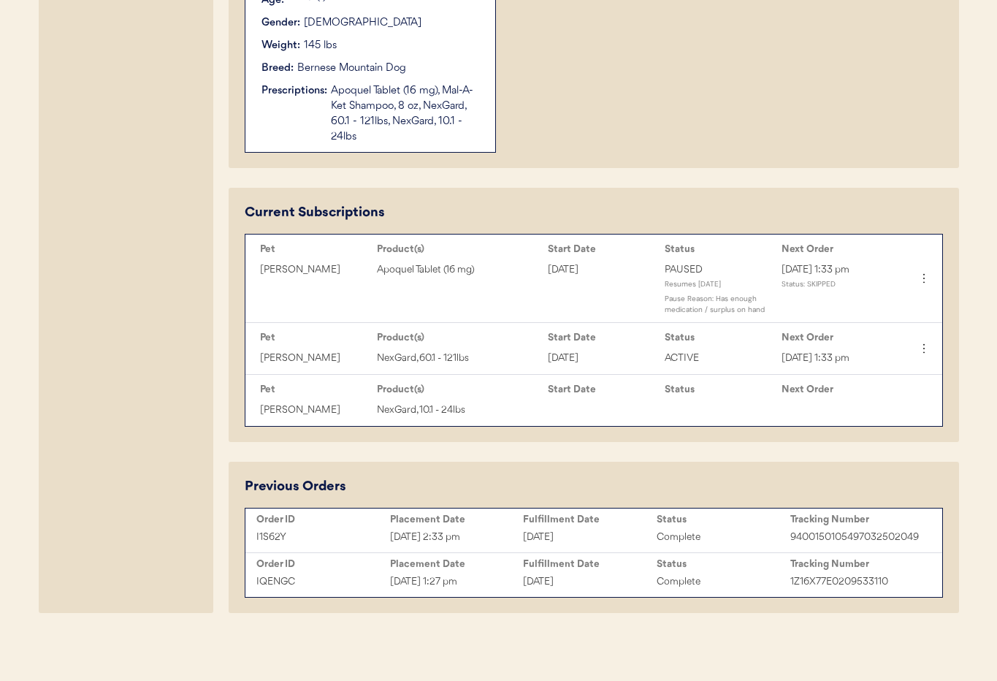
scroll to position [576, 0]
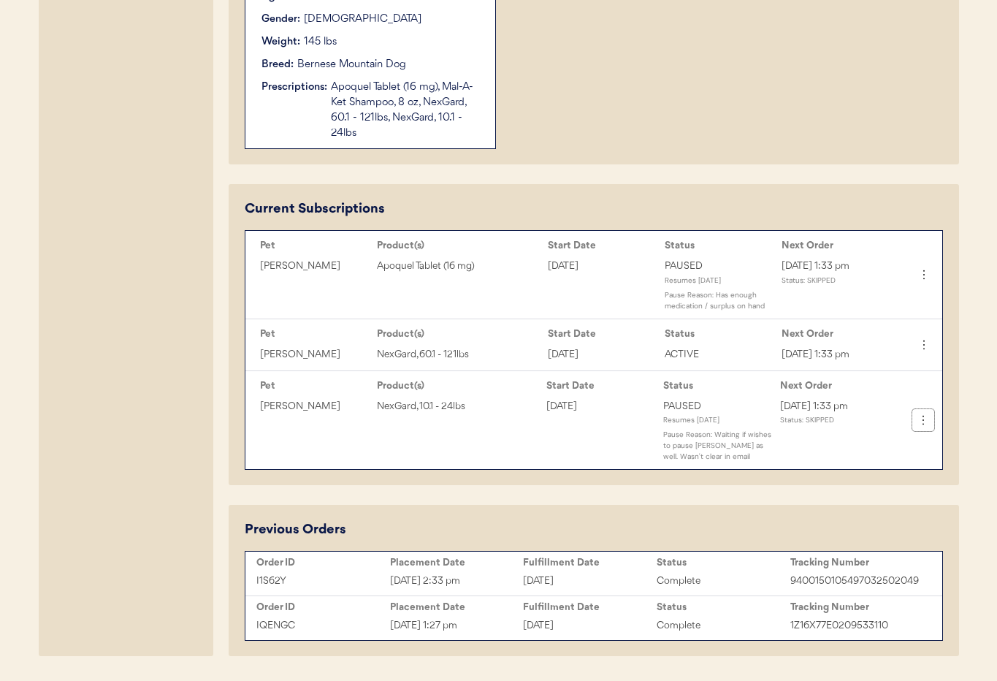
click at [923, 413] on icon at bounding box center [923, 420] width 15 height 15
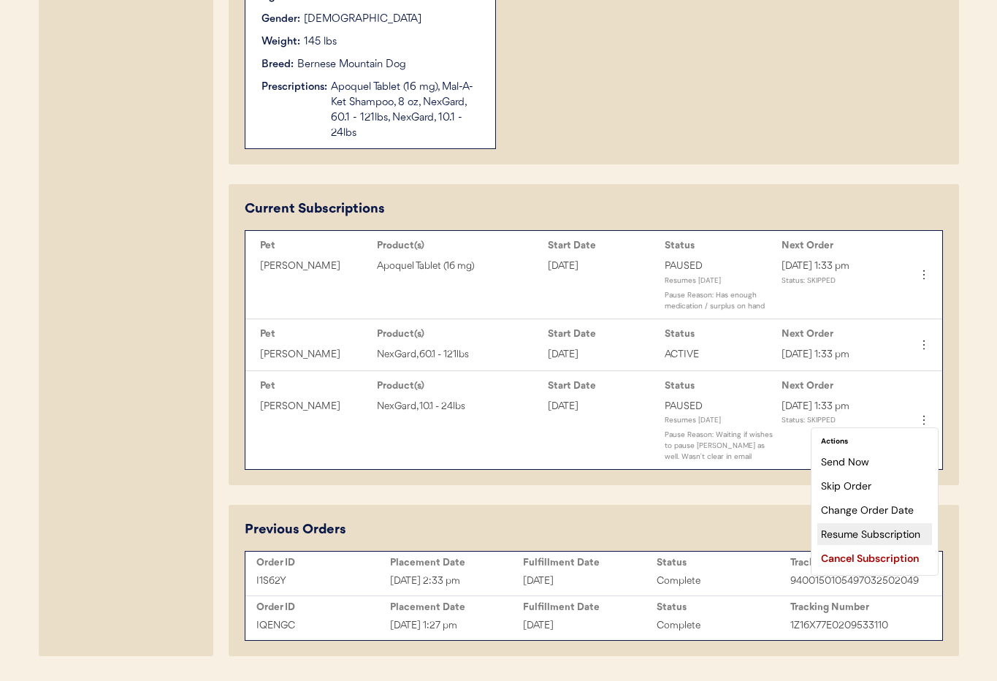
click at [879, 534] on div "Resume Subscription" at bounding box center [874, 534] width 115 height 22
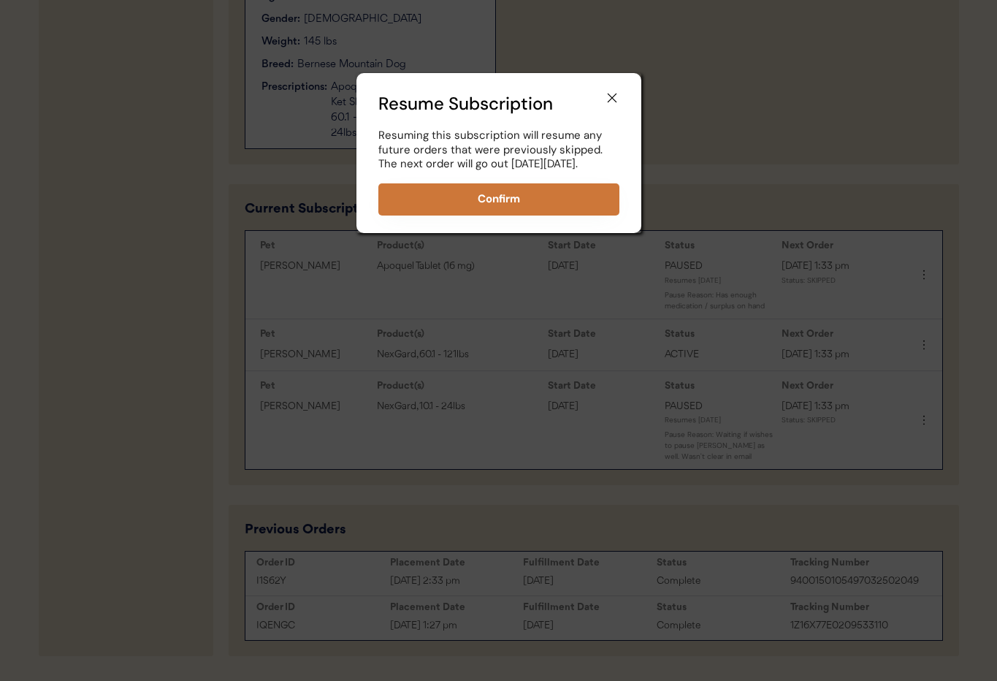
click at [496, 208] on button "Confirm" at bounding box center [498, 199] width 241 height 32
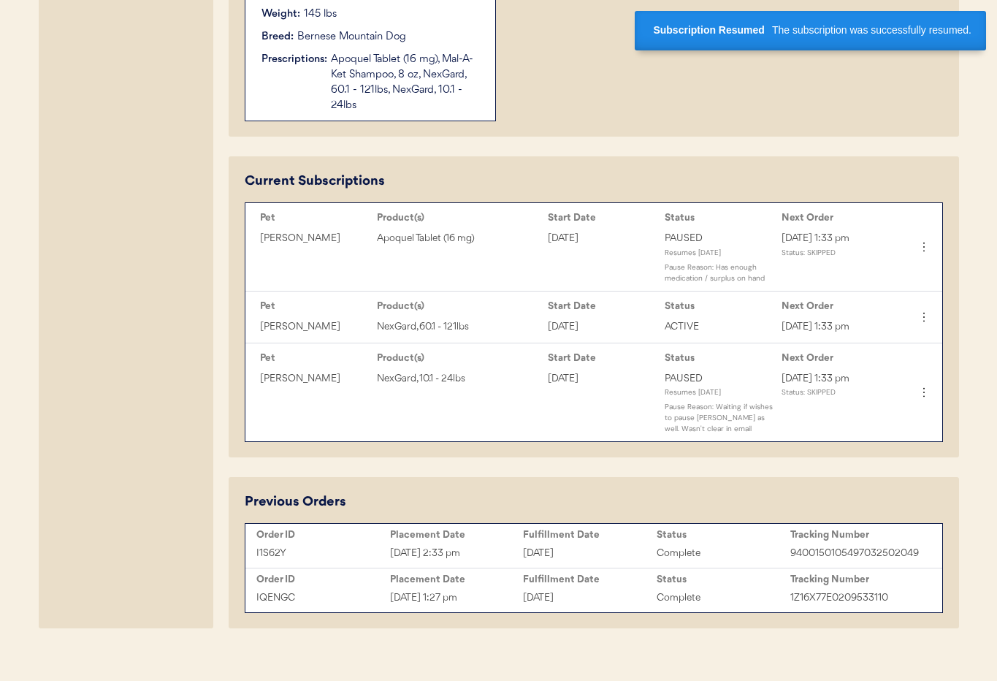
scroll to position [606, 0]
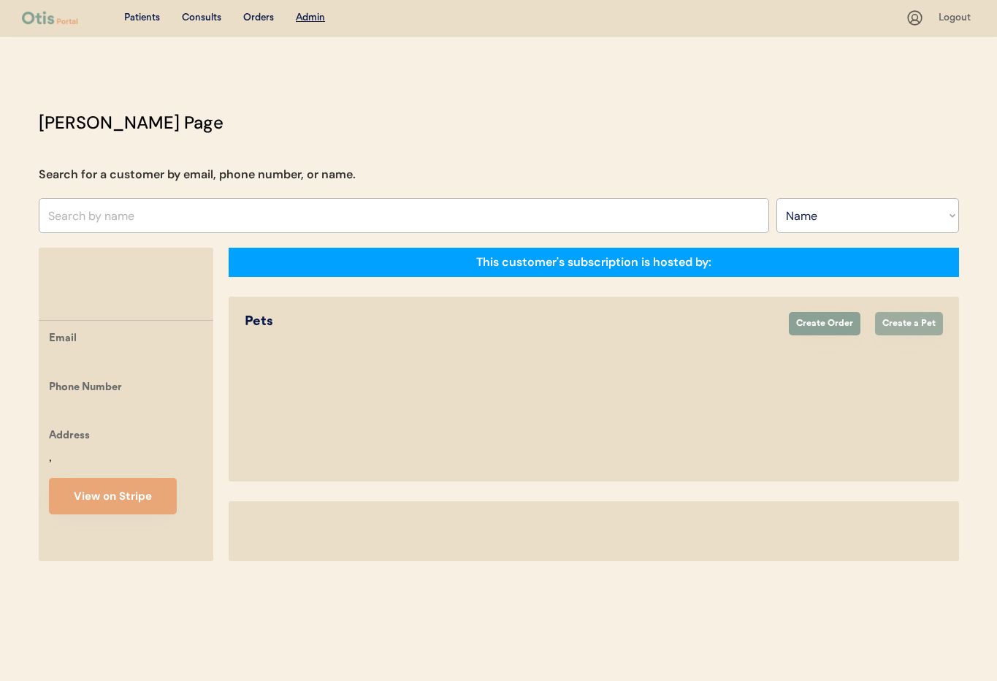
select select ""Name""
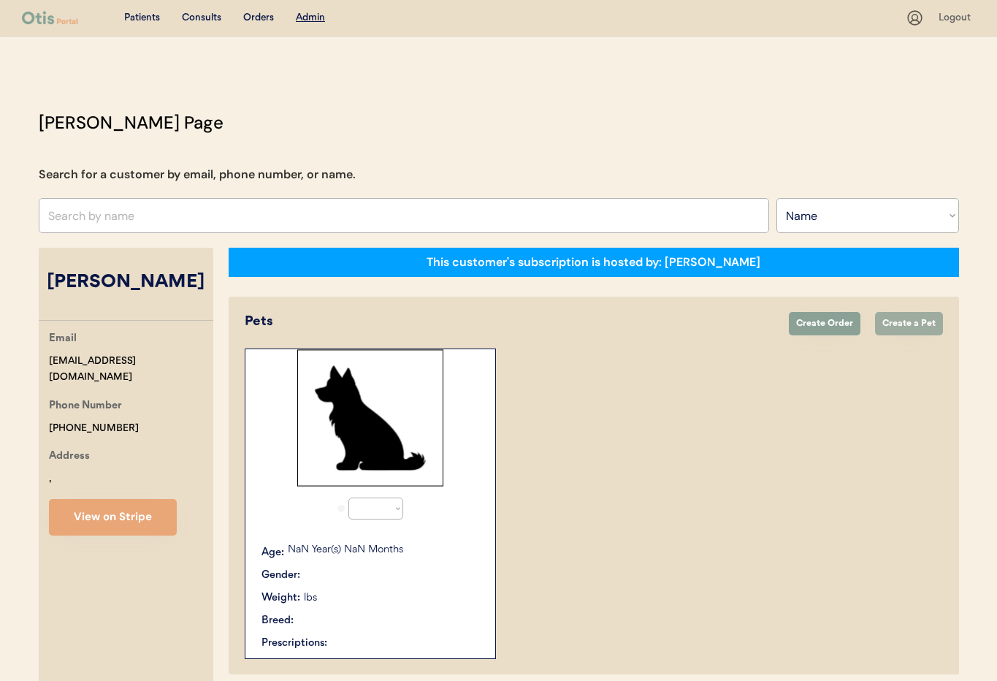
select select "true"
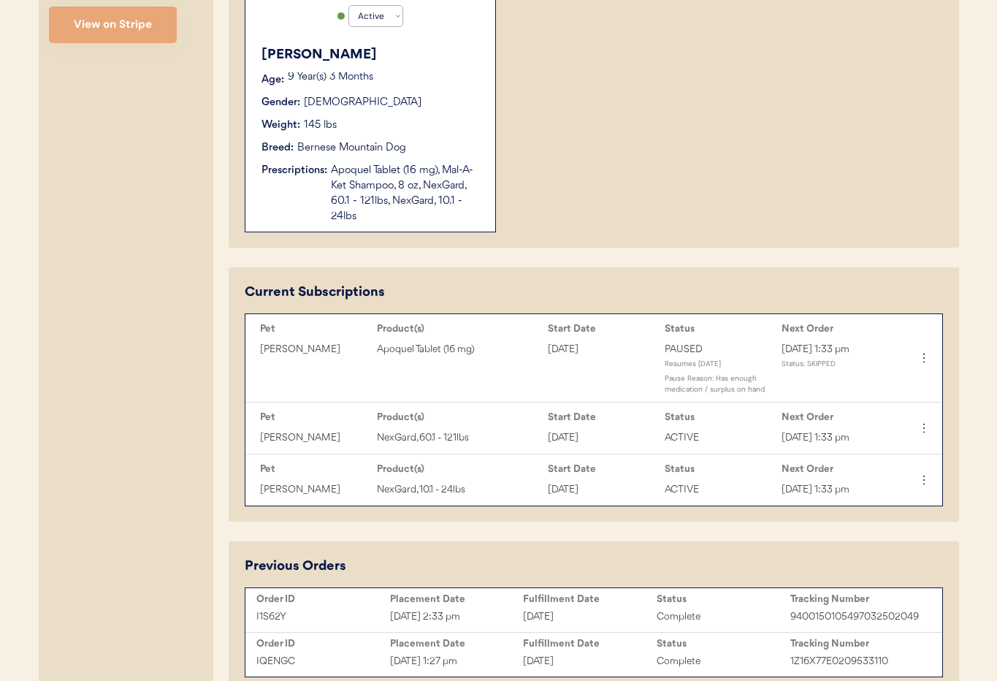
scroll to position [555, 0]
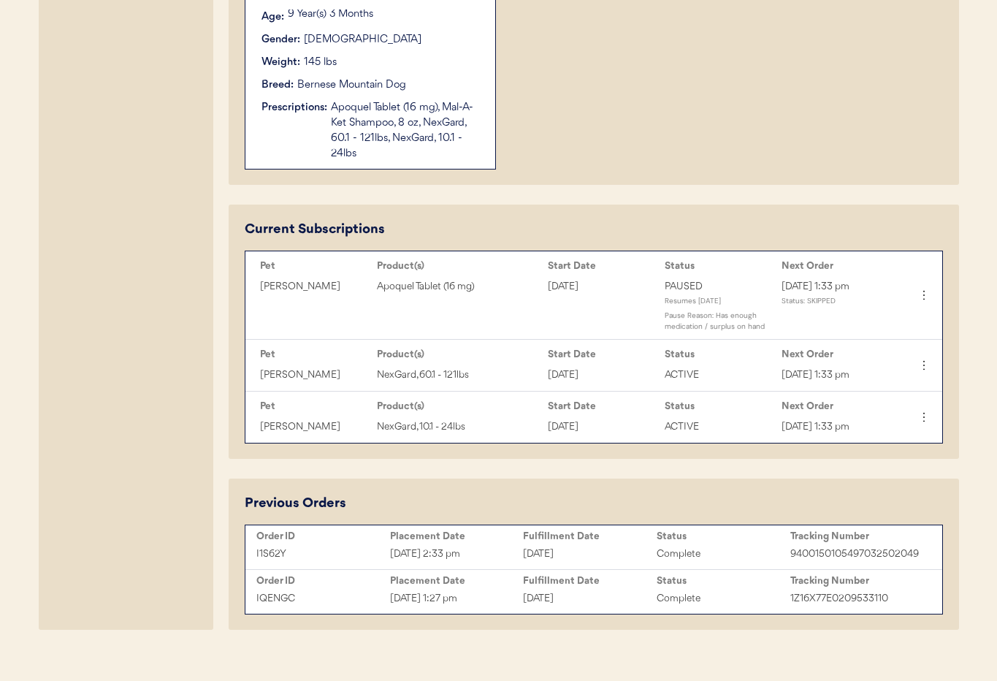
click at [931, 370] on button at bounding box center [924, 365] width 22 height 22
click at [925, 366] on icon at bounding box center [924, 365] width 15 height 15
click at [924, 366] on icon at bounding box center [923, 365] width 15 height 15
click at [922, 367] on icon at bounding box center [923, 365] width 15 height 15
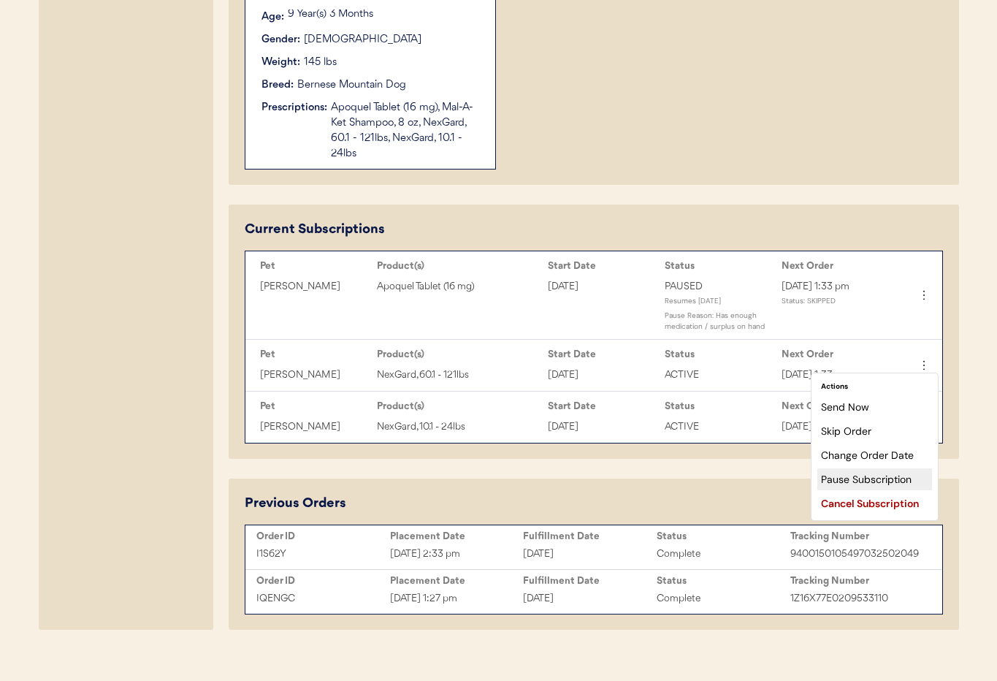
click at [886, 482] on div "Pause Subscription" at bounding box center [874, 479] width 115 height 22
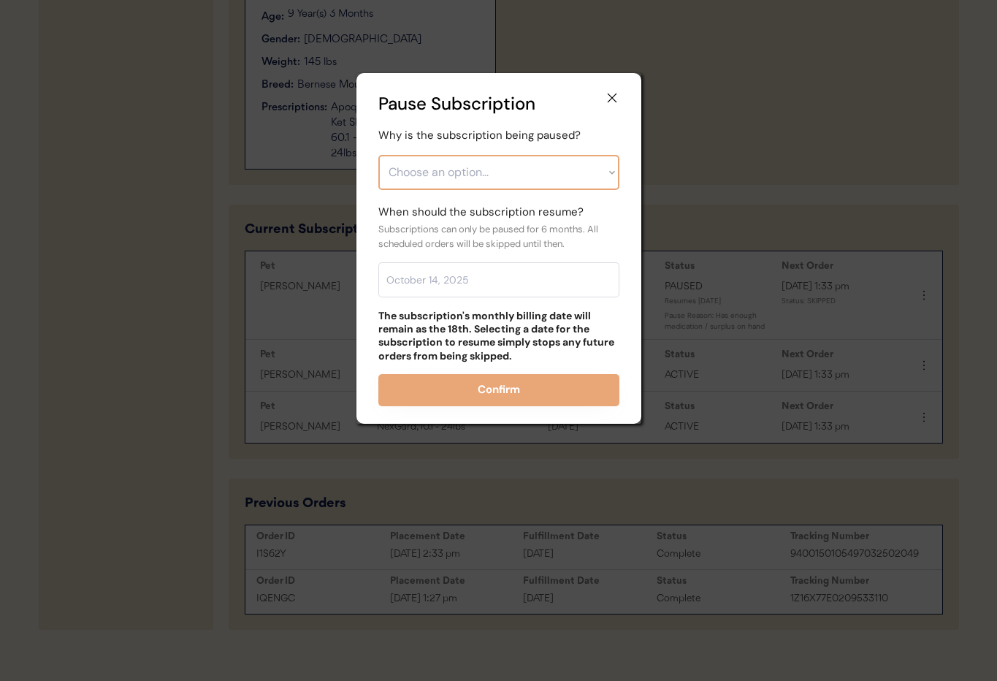
click at [419, 174] on select "Choose an option... Financial reasons / too expensive Has enough medication / s…" at bounding box center [498, 172] width 241 height 35
select select ""care_plan_change___not_needed_now""
click at [378, 155] on select "Choose an option... Financial reasons / too expensive Has enough medication / s…" at bounding box center [498, 172] width 241 height 35
click at [443, 278] on input "text" at bounding box center [498, 279] width 241 height 35
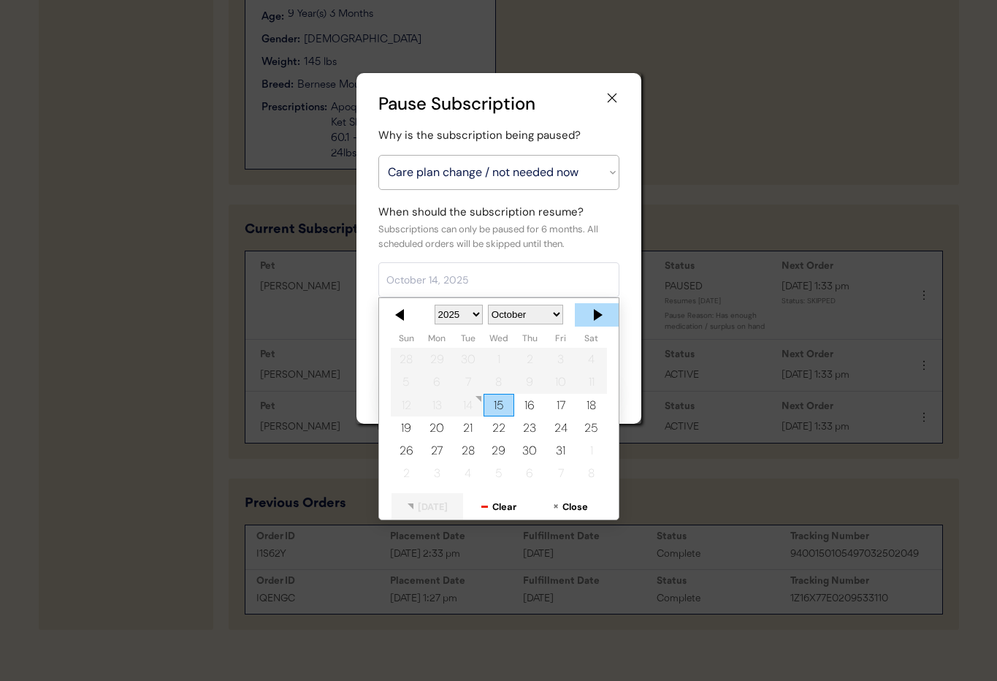
click at [600, 310] on div at bounding box center [597, 314] width 44 height 23
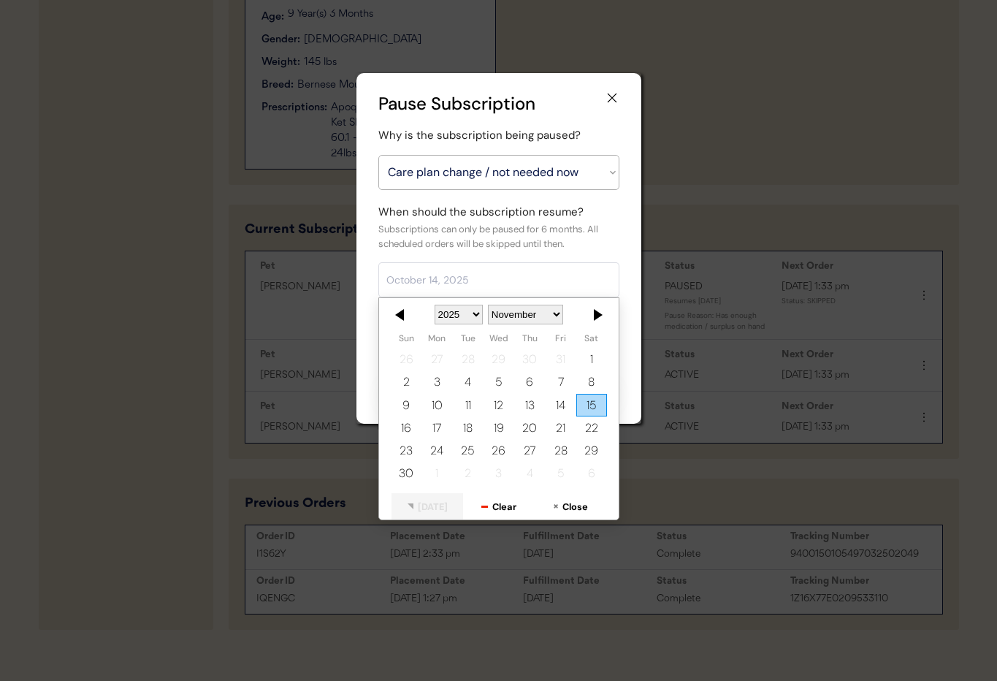
click at [600, 310] on div at bounding box center [597, 314] width 44 height 23
click at [492, 403] on div "18" at bounding box center [498, 405] width 31 height 23
type input "March 18, 2026"
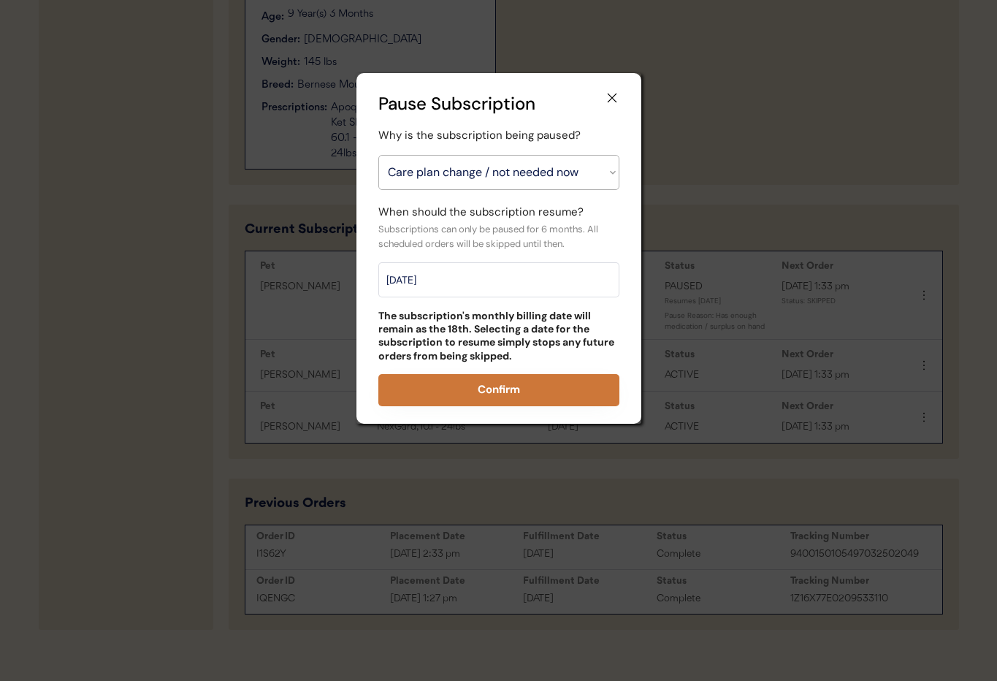
click at [515, 375] on button "Confirm" at bounding box center [498, 390] width 241 height 32
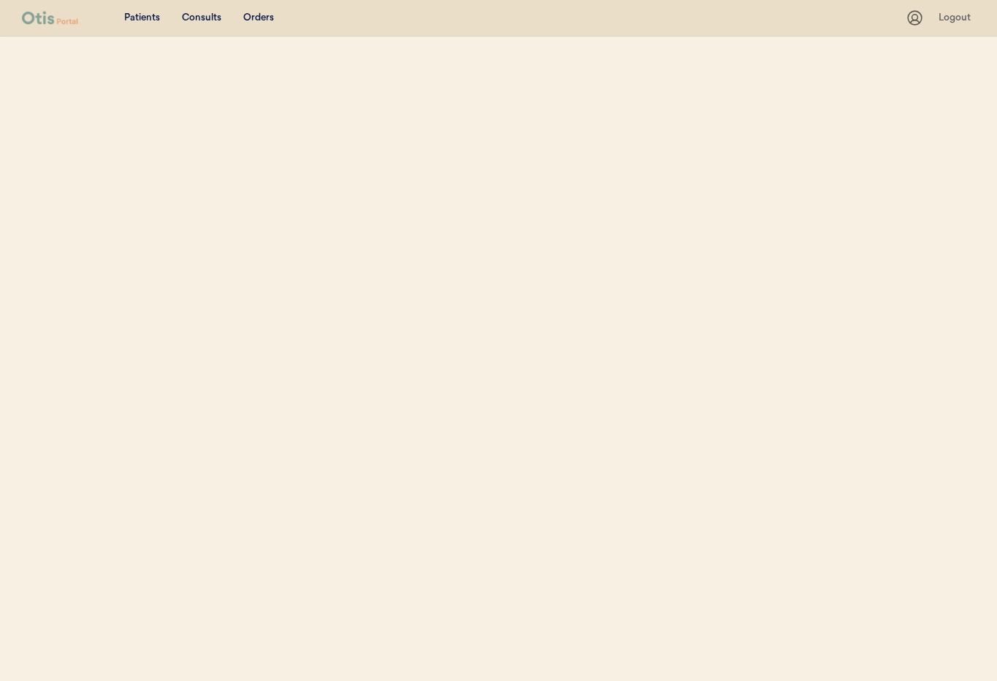
select select ""Name""
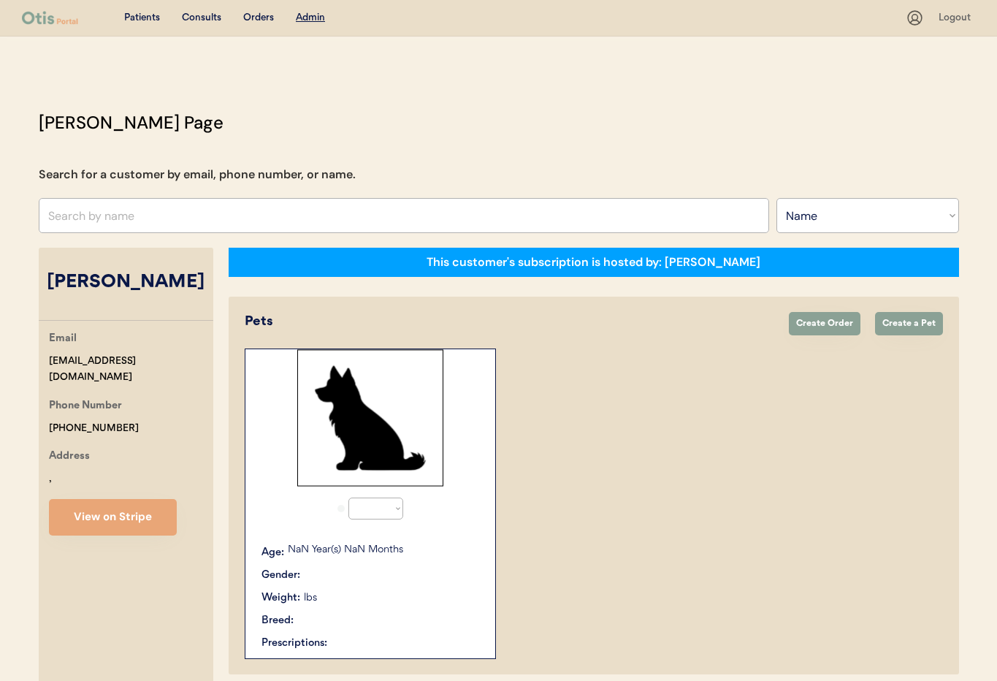
select select "true"
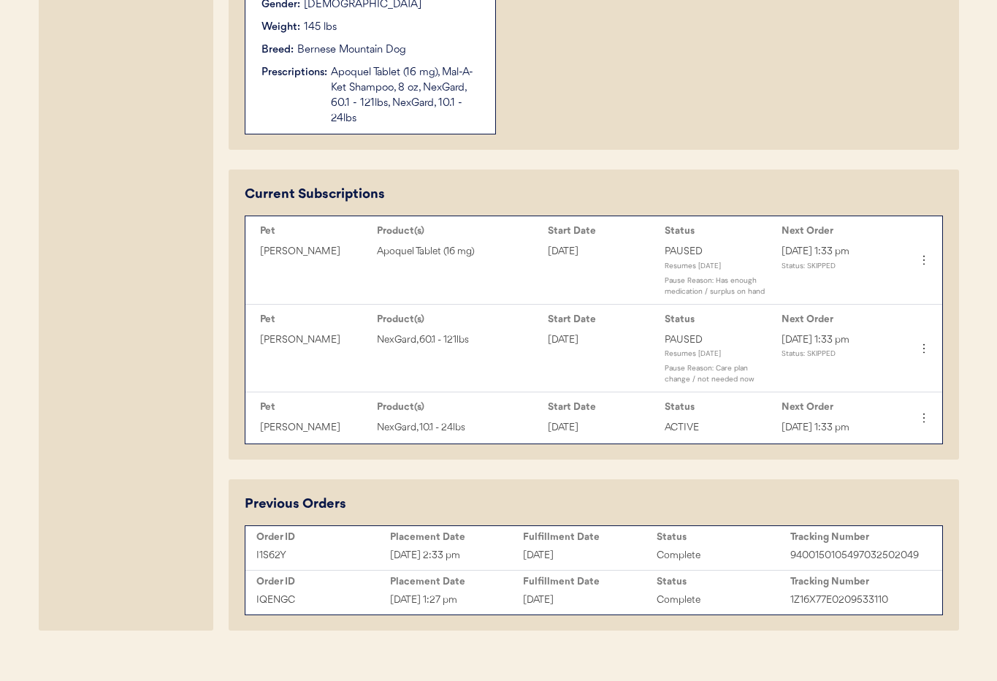
scroll to position [608, 0]
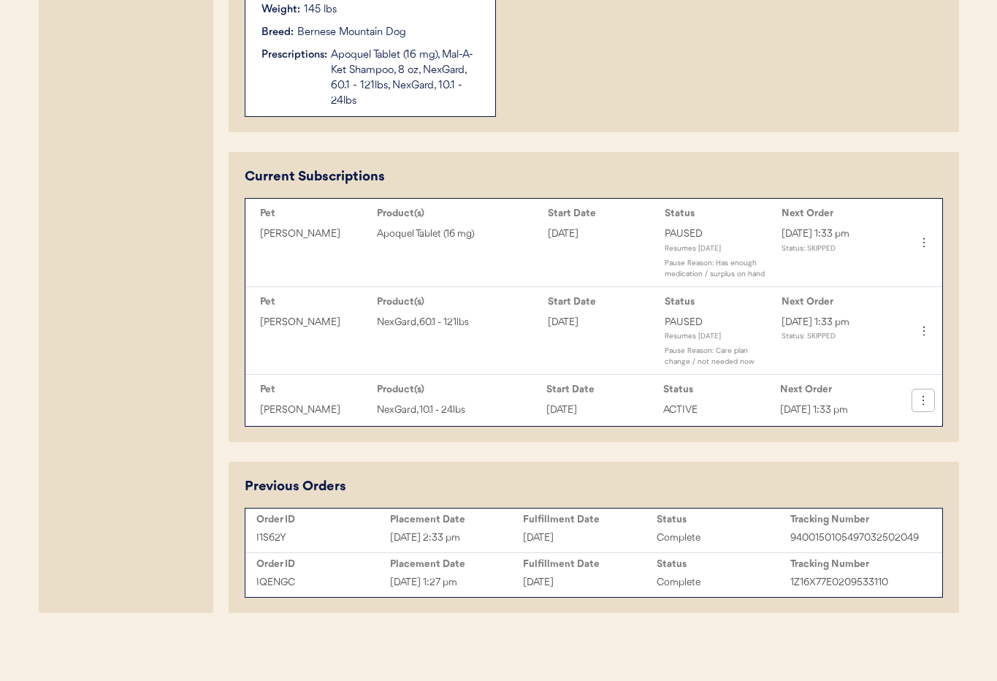
click at [920, 405] on icon at bounding box center [923, 400] width 15 height 15
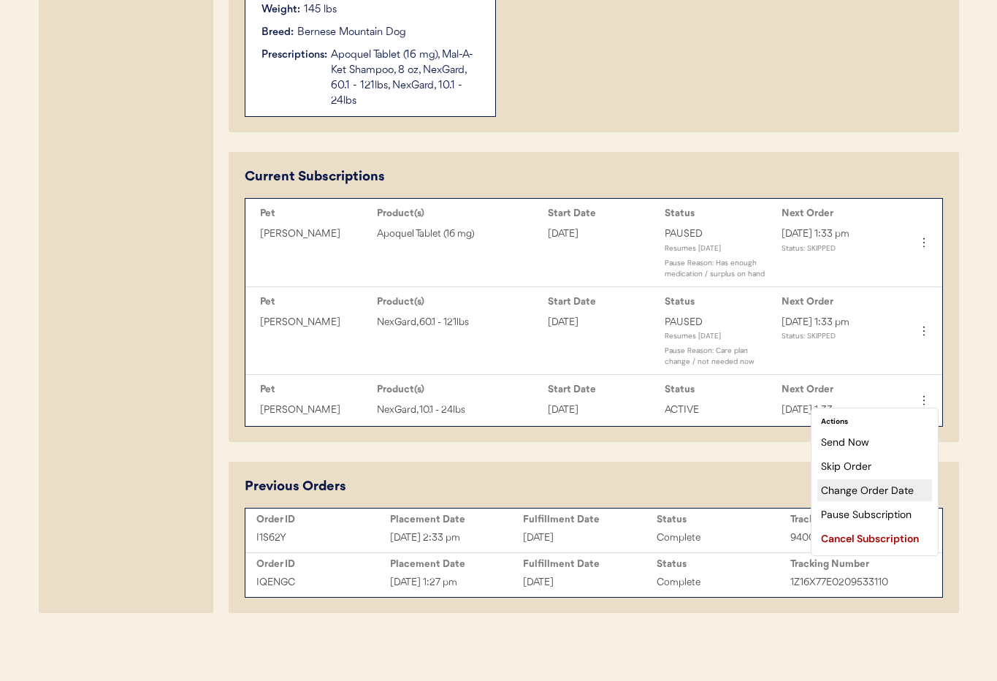
click at [871, 514] on div "Pause Subscription" at bounding box center [874, 514] width 115 height 22
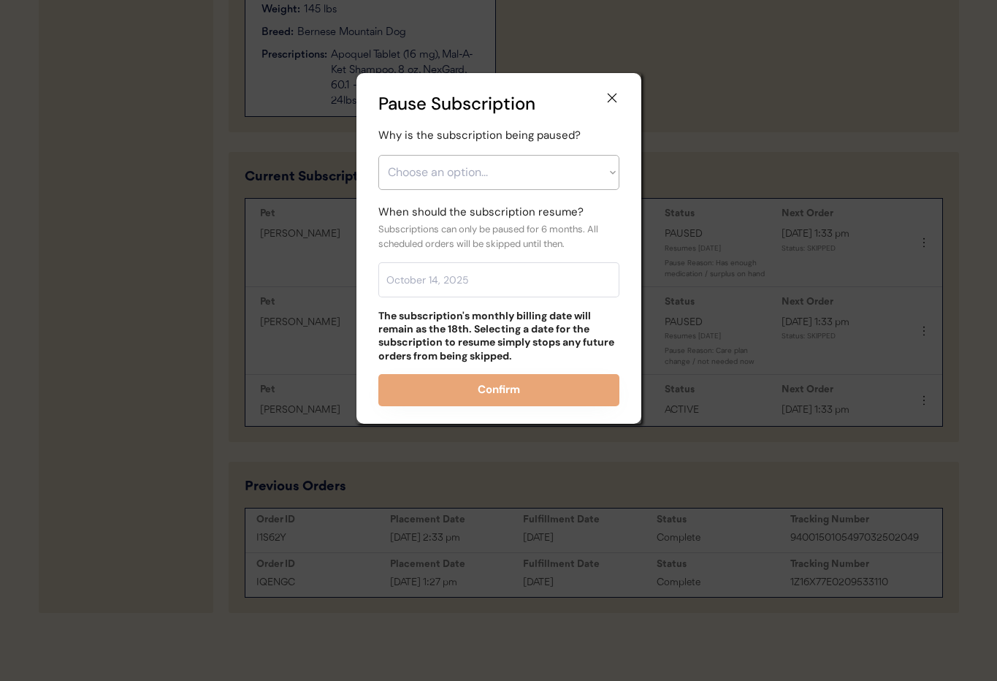
click at [467, 185] on select "Choose an option... Financial reasons / too expensive Has enough medication / s…" at bounding box center [498, 172] width 241 height 35
select select ""care_plan_change___not_needed_now""
click at [378, 155] on select "Choose an option... Financial reasons / too expensive Has enough medication / s…" at bounding box center [498, 172] width 241 height 35
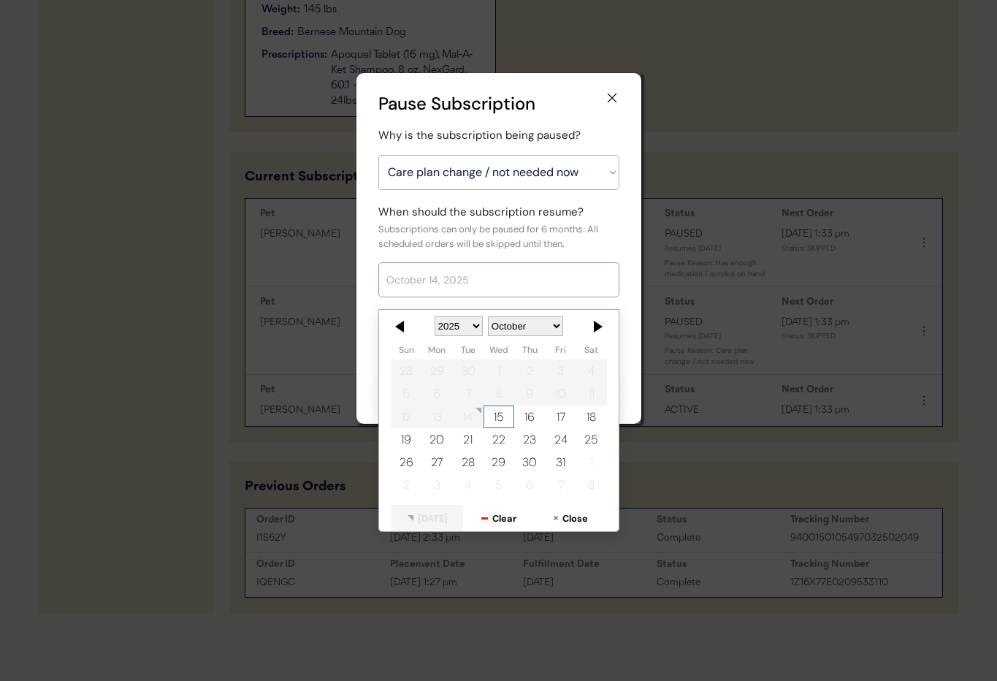
click at [446, 283] on input "text" at bounding box center [498, 279] width 241 height 35
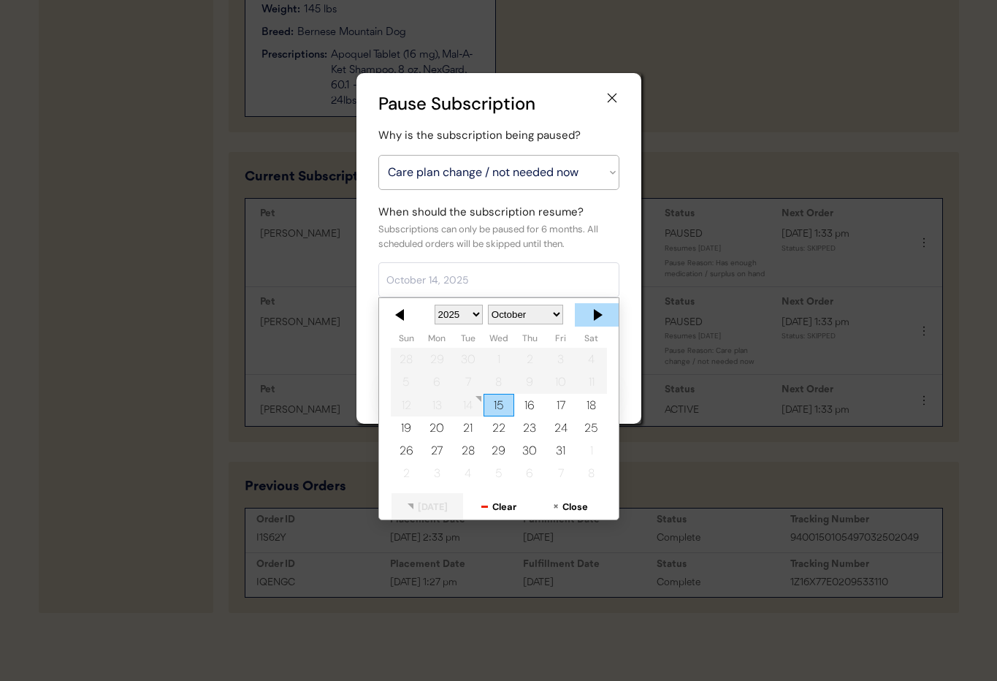
click at [595, 314] on div at bounding box center [597, 314] width 44 height 23
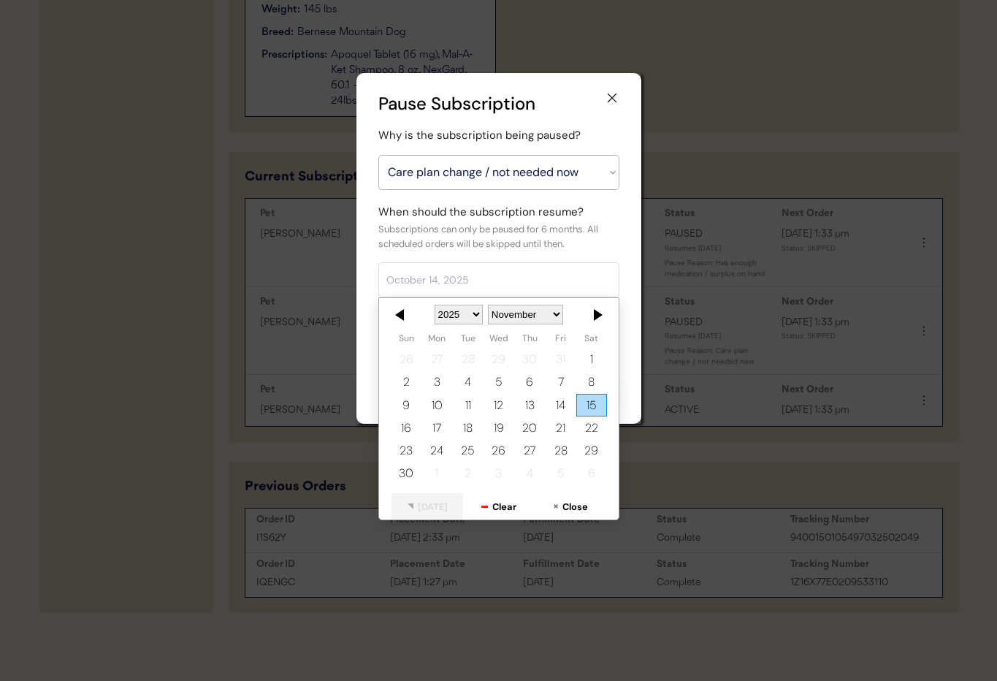
click at [595, 315] on div at bounding box center [597, 314] width 44 height 23
click at [593, 316] on div at bounding box center [597, 314] width 44 height 23
click at [497, 397] on div "18" at bounding box center [498, 405] width 31 height 23
type input "March 18, 2026"
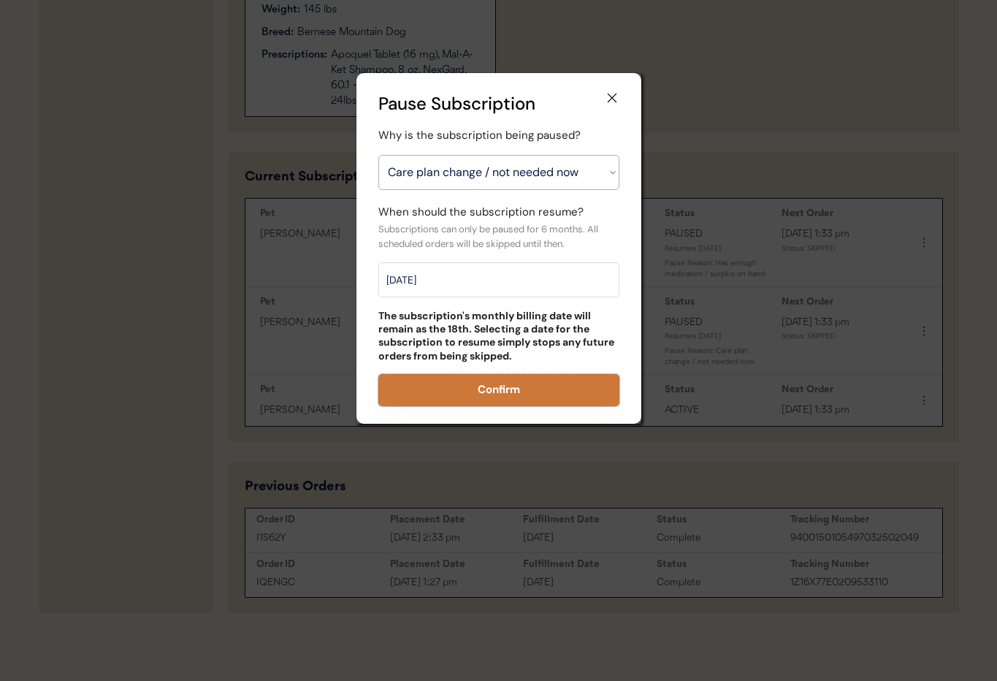
click at [501, 390] on button "Confirm" at bounding box center [498, 390] width 241 height 32
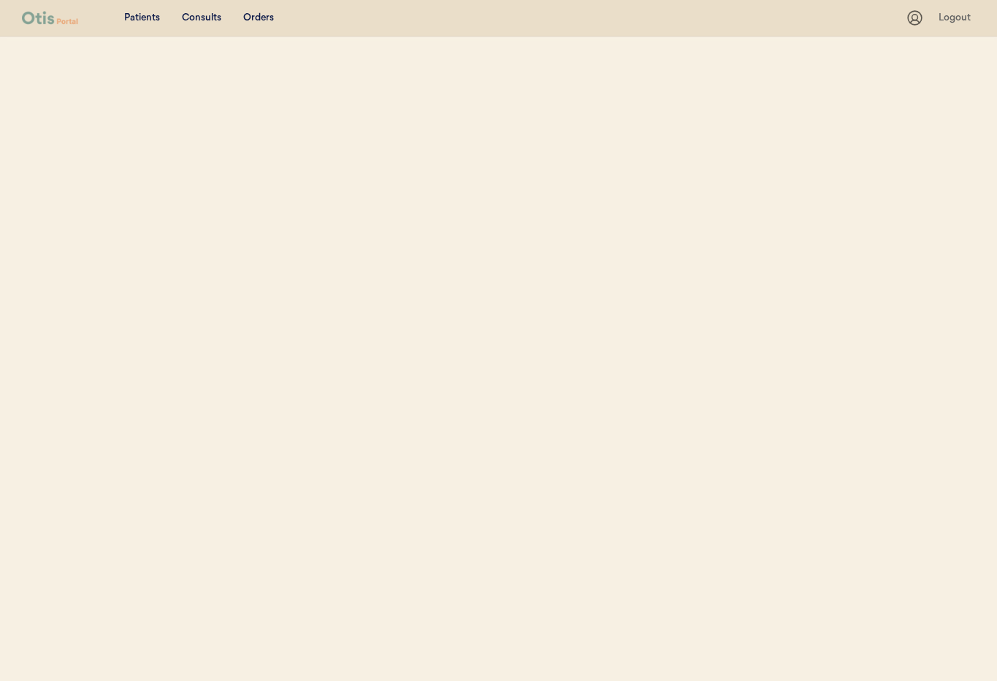
select select ""Name""
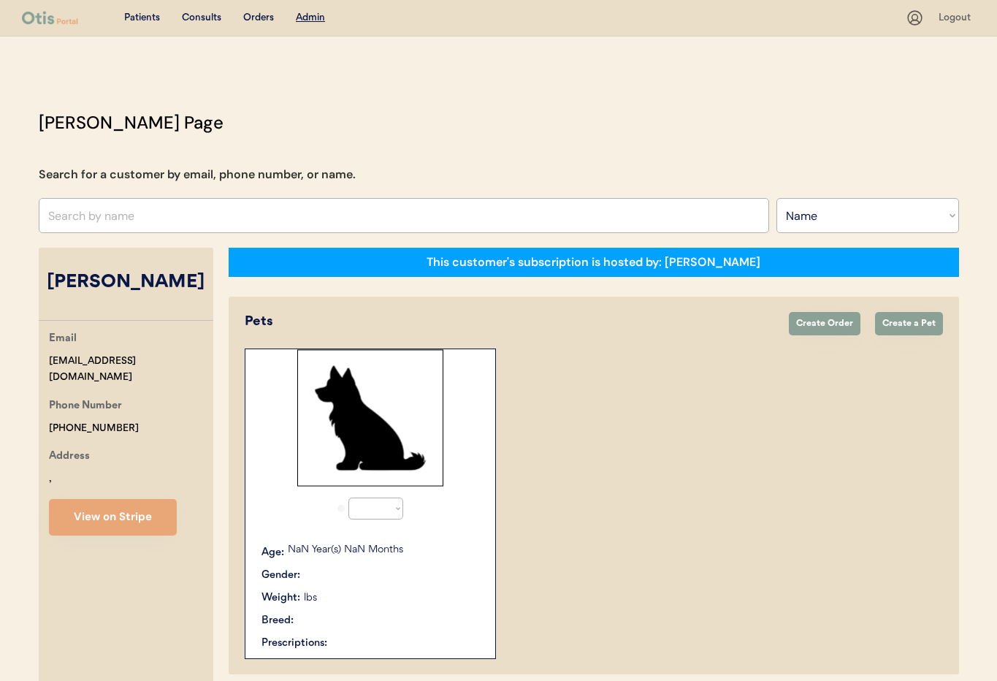
select select "true"
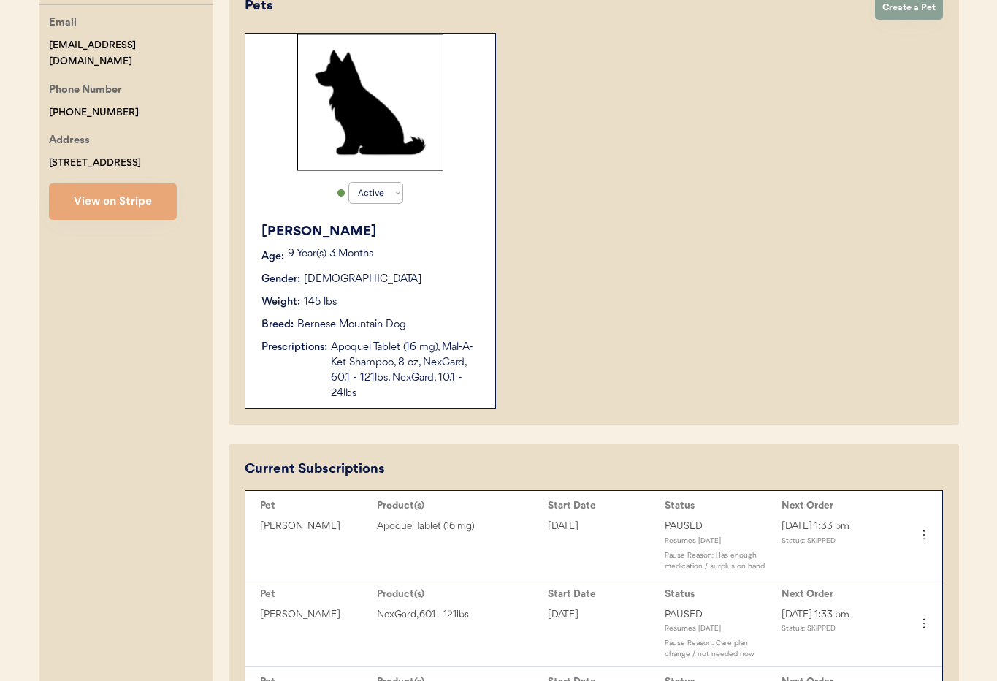
scroll to position [309, 0]
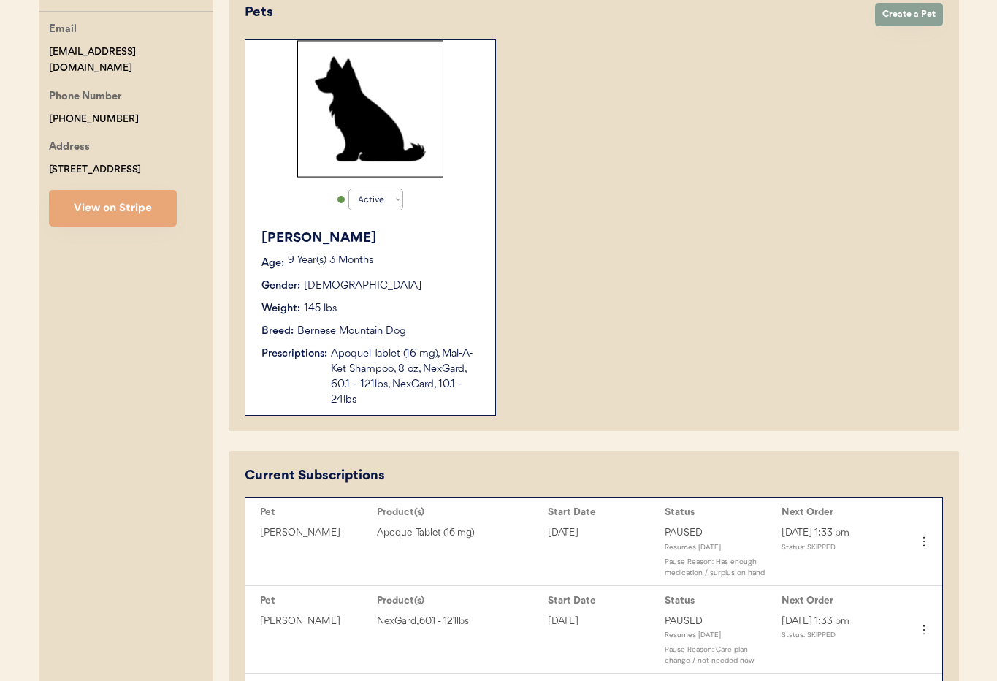
click at [392, 370] on div "Apoquel Tablet (16 mg), Mal-A-Ket Shampoo, 8 oz, NexGard, 60.1 - 121lbs, NexGar…" at bounding box center [406, 376] width 150 height 61
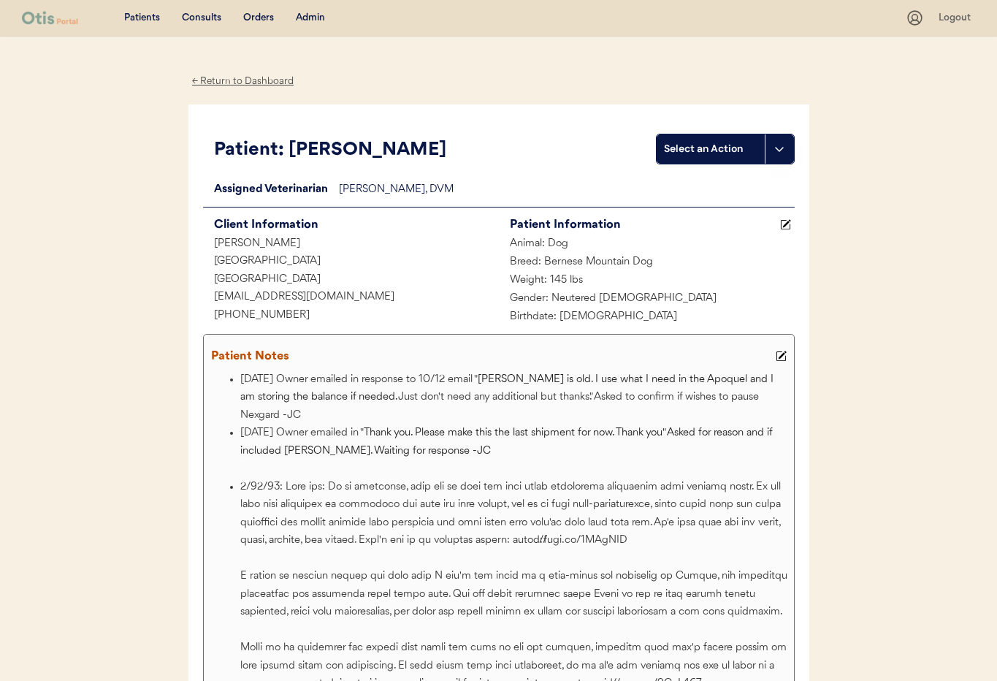
click at [782, 354] on use at bounding box center [781, 356] width 10 height 10
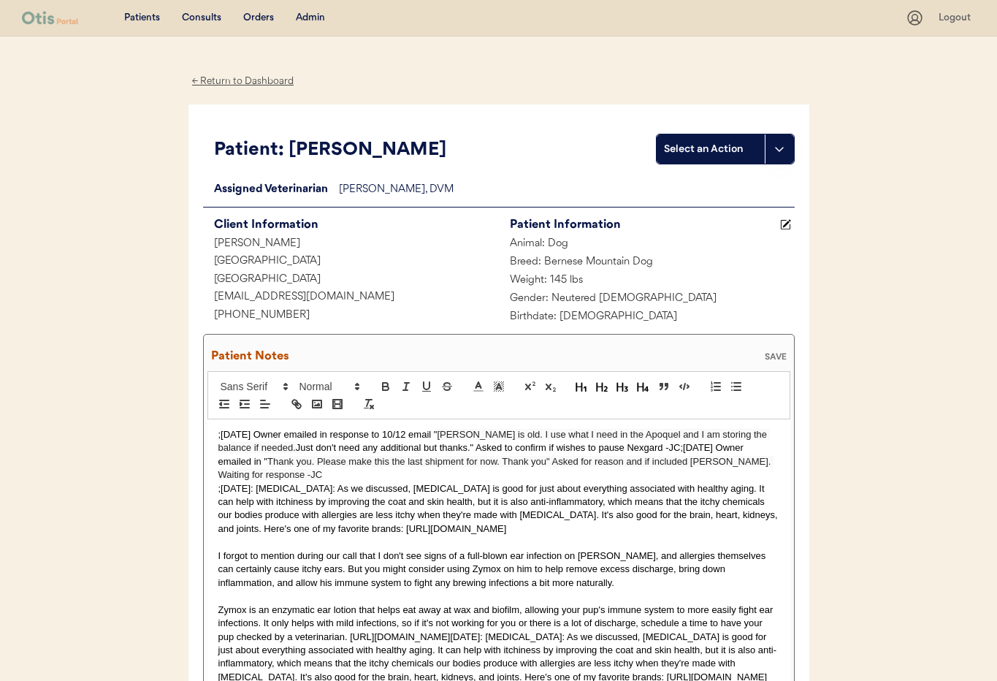
click at [218, 435] on p ";10/14/25 Owner emailed in response to 10/12 email " Samson is old. I use what …" at bounding box center [498, 455] width 561 height 54
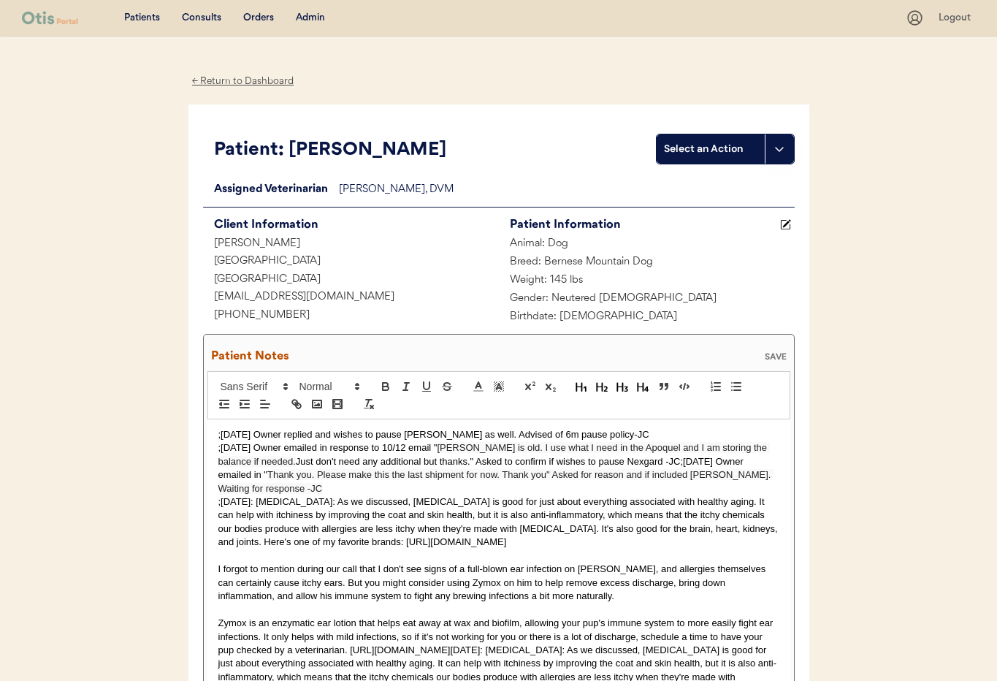
click at [772, 356] on div "SAVE" at bounding box center [775, 356] width 29 height 9
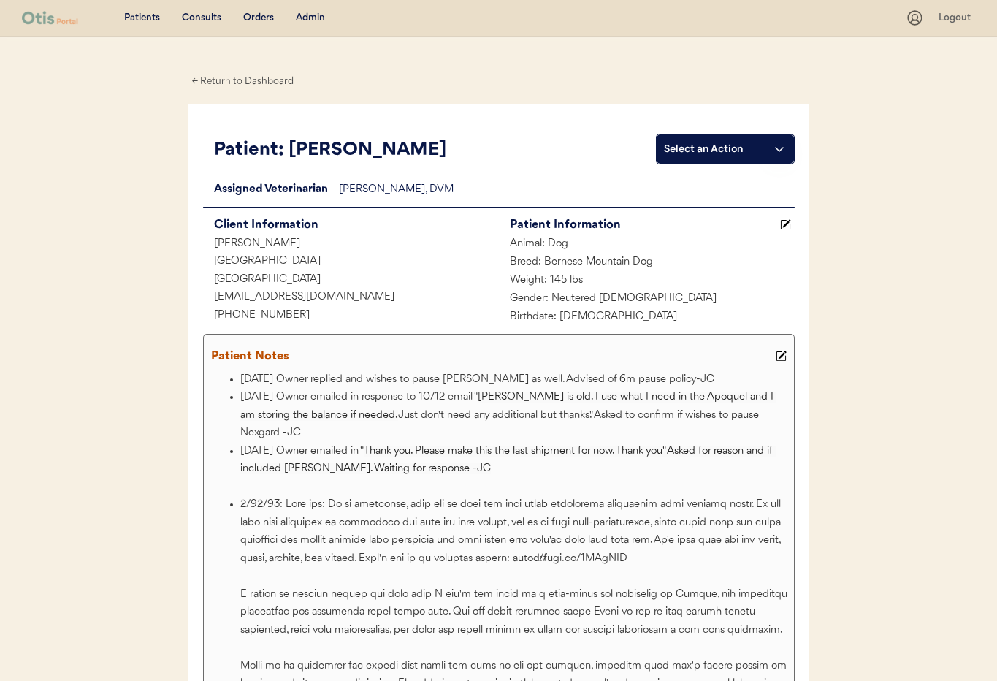
click at [784, 354] on icon at bounding box center [781, 356] width 11 height 11
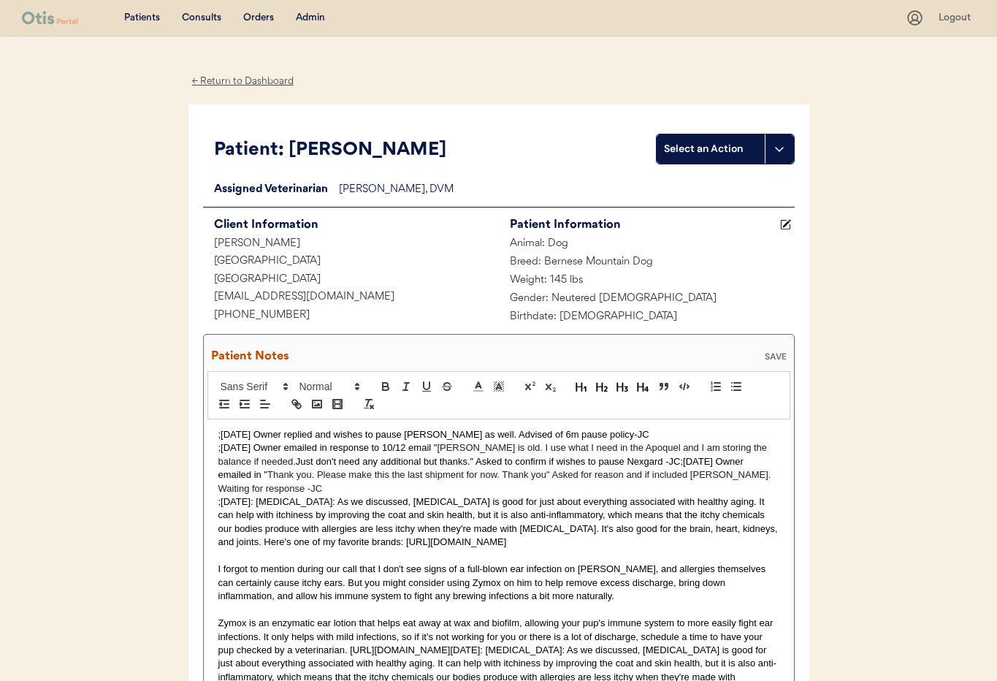
click at [218, 446] on p ";10/14/25 Owner emailed in response to 10/12 email " Samson is old. I use what …" at bounding box center [498, 468] width 561 height 54
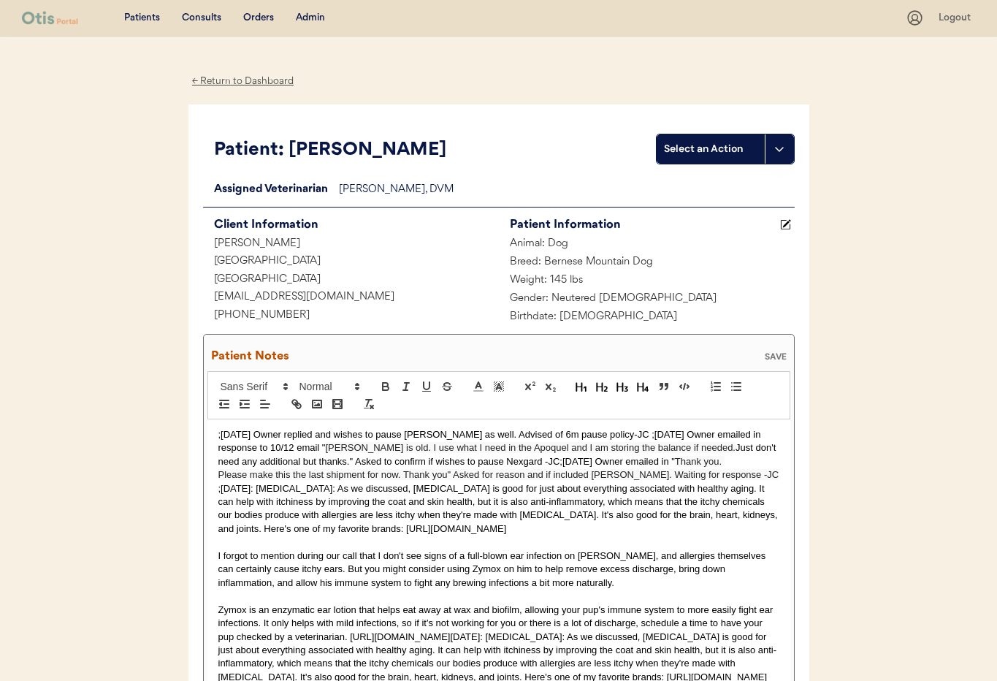
drag, startPoint x: 772, startPoint y: 352, endPoint x: 724, endPoint y: 366, distance: 50.2
click at [772, 352] on div "SAVE" at bounding box center [775, 356] width 29 height 9
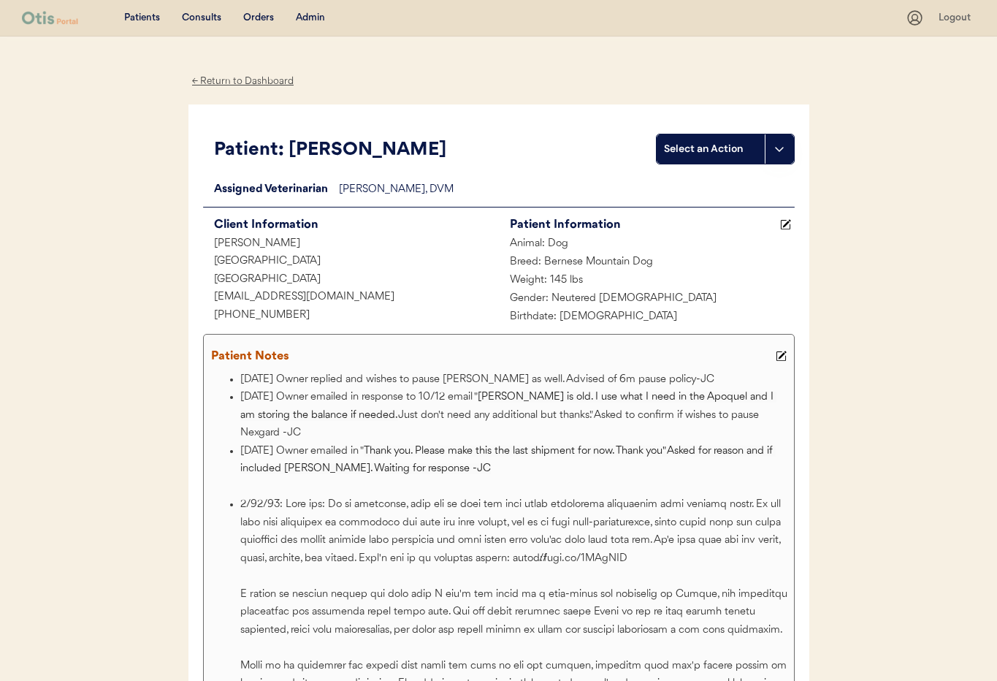
click at [306, 20] on div "Admin" at bounding box center [310, 18] width 29 height 15
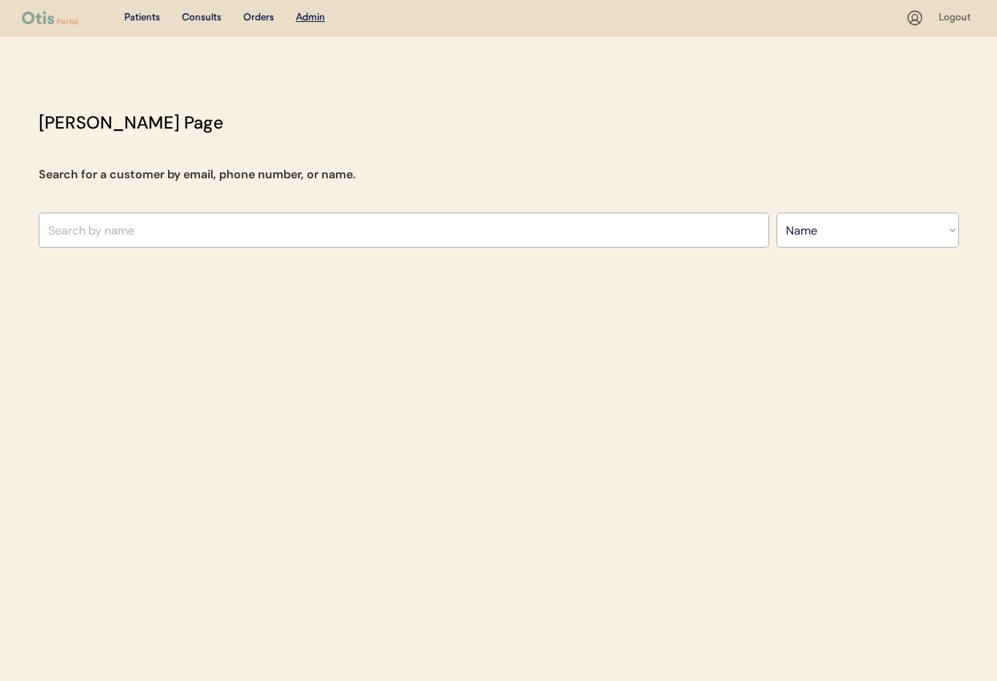
select select ""Name""
click at [239, 229] on input "text" at bounding box center [404, 230] width 731 height 35
type input "Amber"
type input "[PERSON_NAME]"
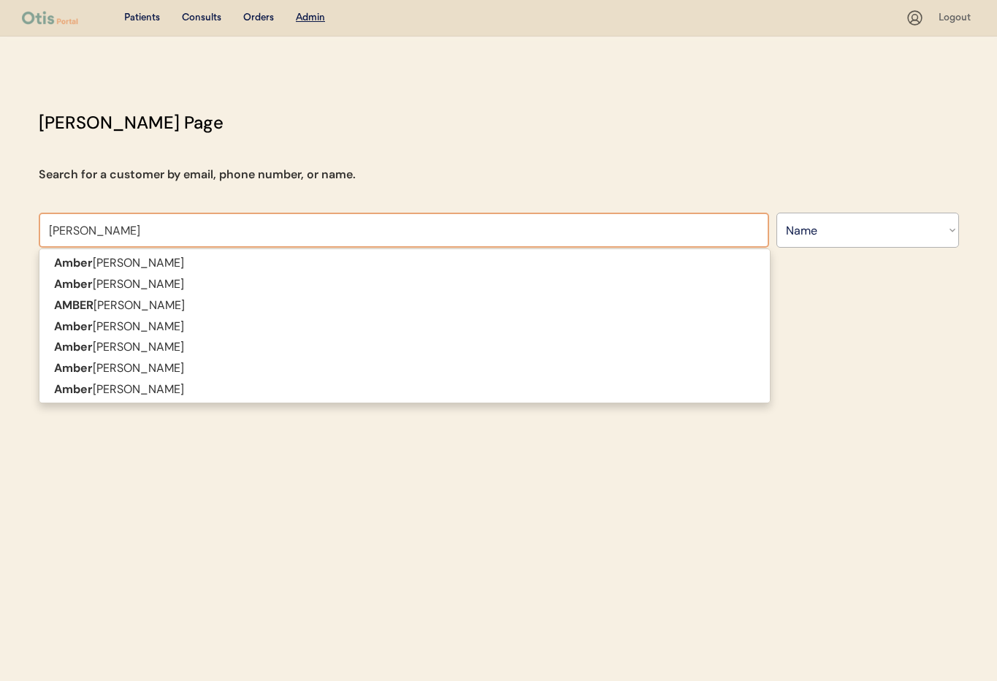
type input "Amber Or"
type input "[PERSON_NAME]"
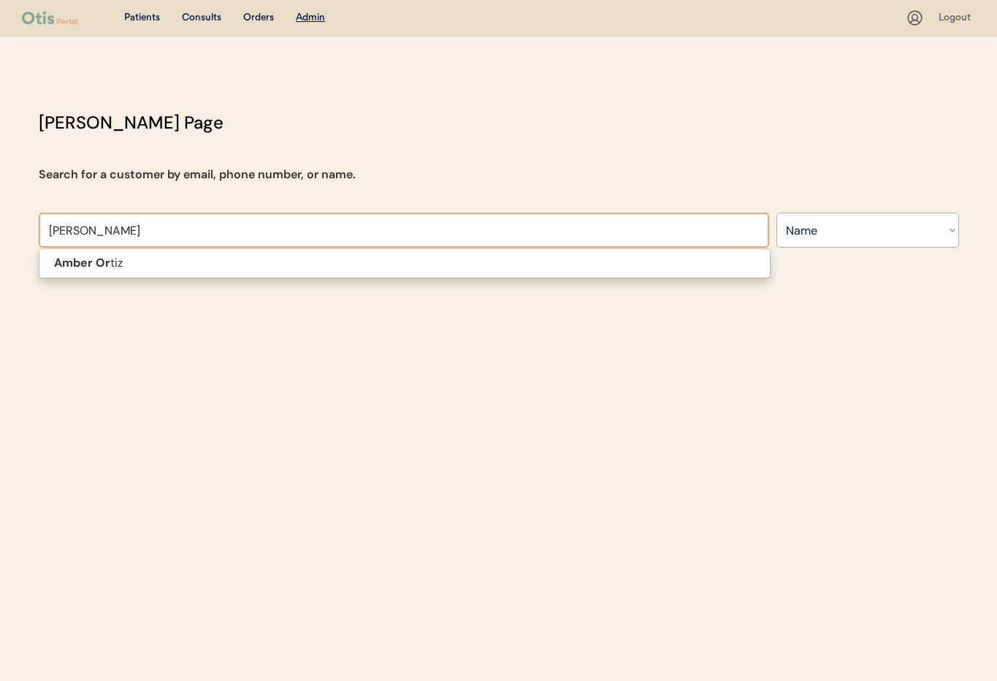
type input "[PERSON_NAME]"
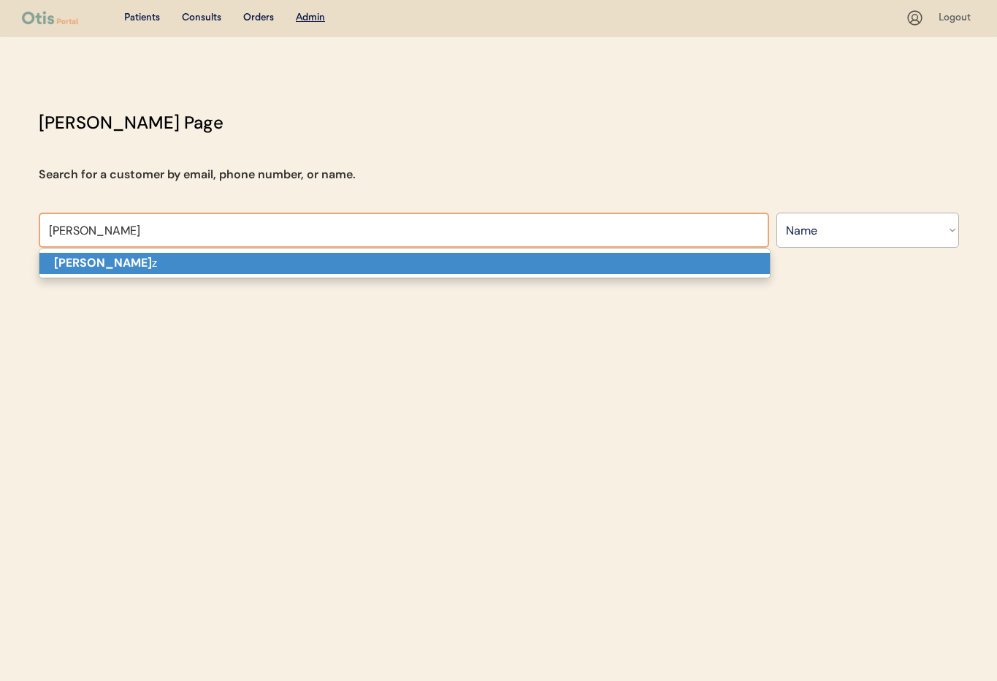
click at [241, 253] on p "[PERSON_NAME] z" at bounding box center [404, 263] width 731 height 21
type input "[PERSON_NAME]"
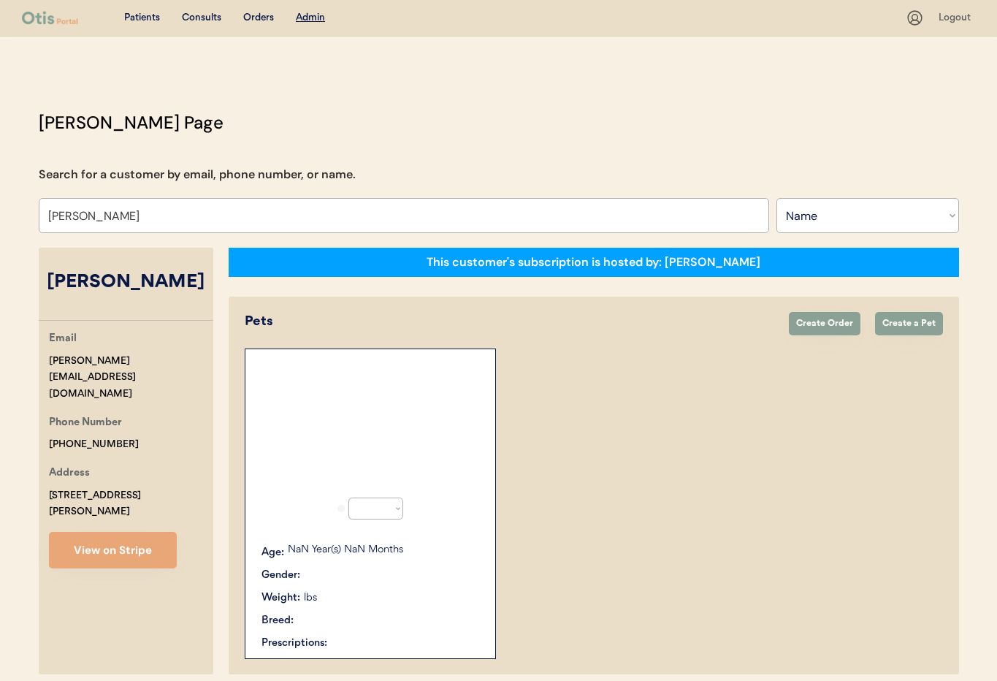
select select "true"
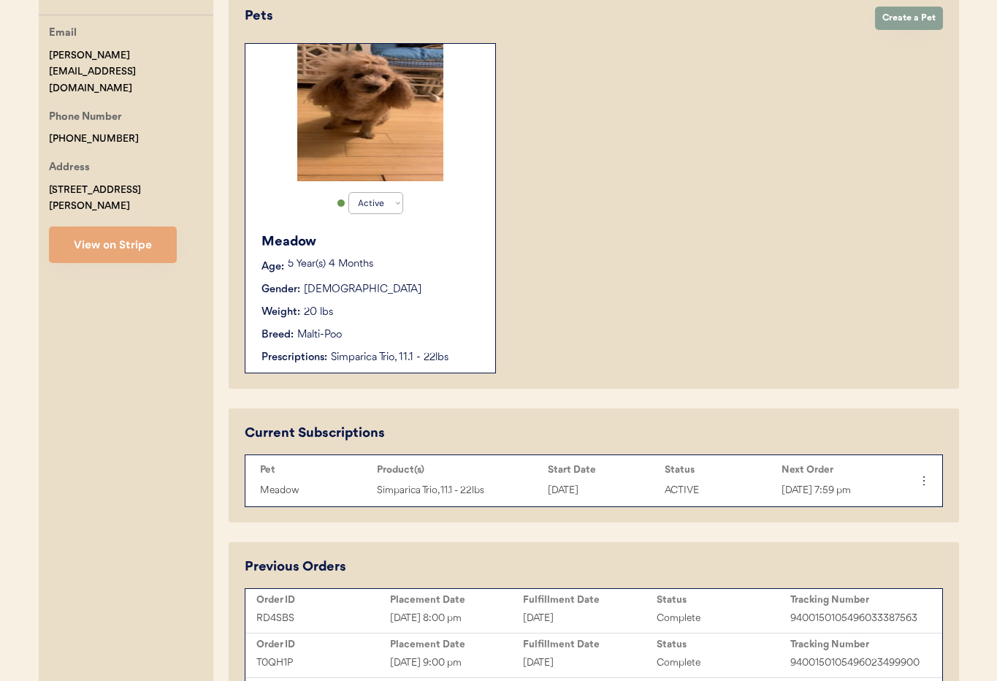
scroll to position [306, 0]
type input "[PERSON_NAME]"
click at [430, 247] on div "Meadow" at bounding box center [371, 242] width 219 height 20
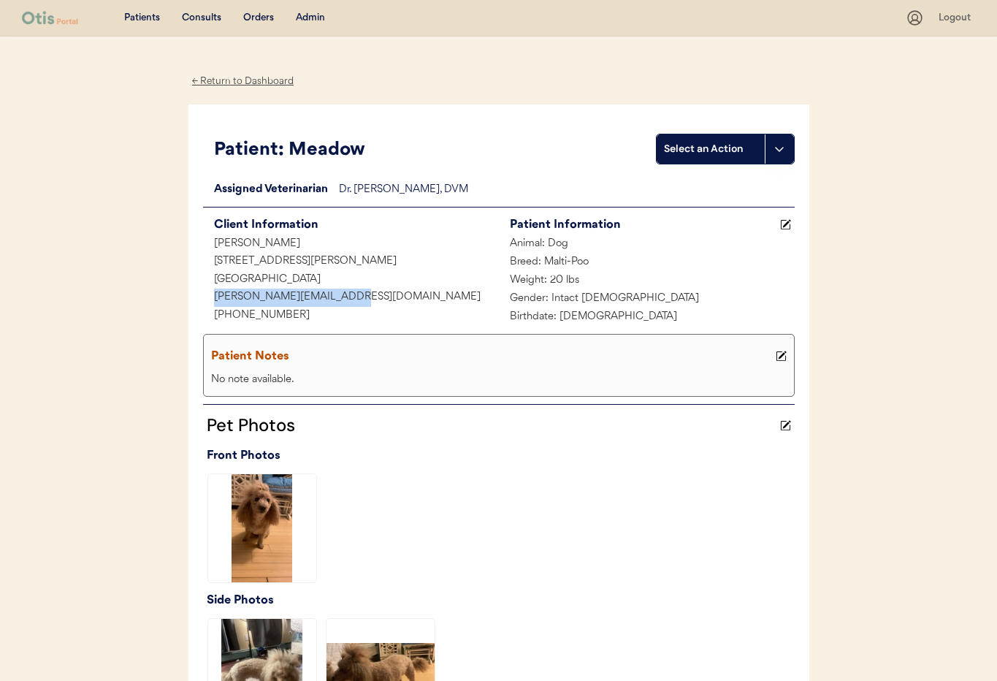
drag, startPoint x: 357, startPoint y: 298, endPoint x: 232, endPoint y: 291, distance: 125.1
click at [207, 295] on div "[PERSON_NAME][EMAIL_ADDRESS][DOMAIN_NAME]" at bounding box center [351, 298] width 296 height 18
copy div "[PERSON_NAME][EMAIL_ADDRESS][DOMAIN_NAME]"
drag, startPoint x: 253, startPoint y: 317, endPoint x: 233, endPoint y: 310, distance: 21.7
click at [214, 316] on div "[PHONE_NUMBER]" at bounding box center [351, 316] width 296 height 18
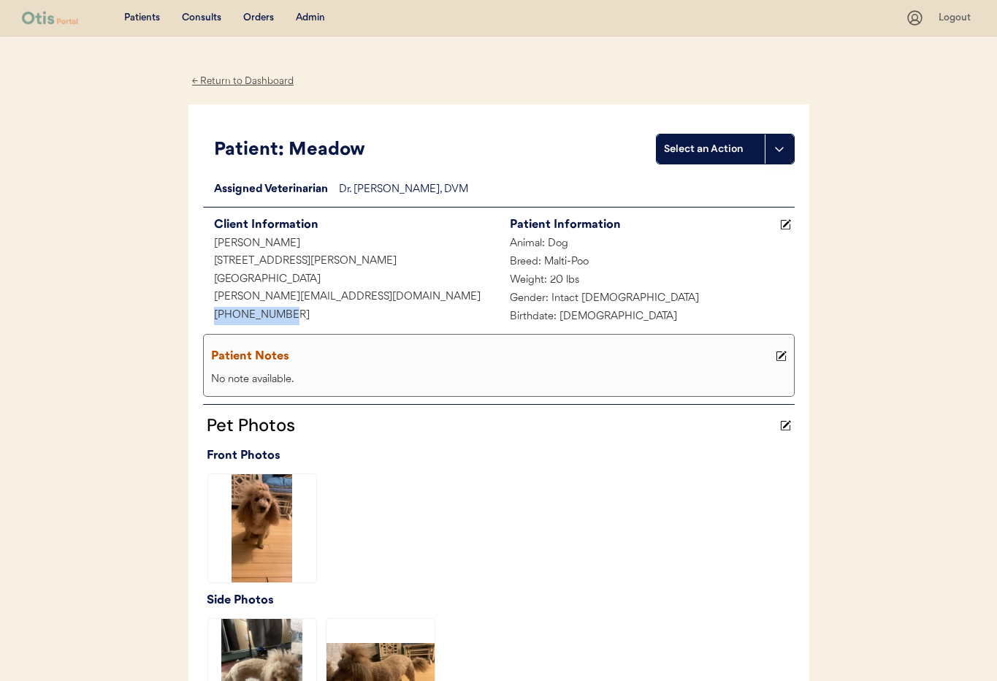
copy div "[PHONE_NUMBER]"
click at [310, 19] on div "Admin" at bounding box center [310, 18] width 29 height 15
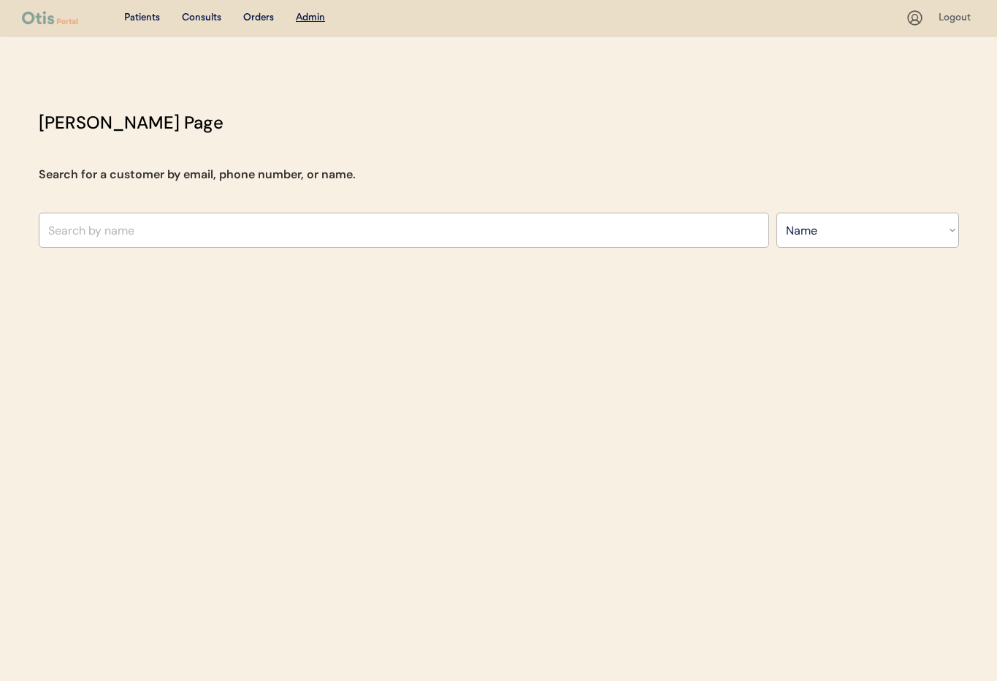
select select ""Name""
click at [121, 234] on input "text" at bounding box center [404, 230] width 731 height 35
paste input "Maryann Rodriguez"
type input "Maryann Rodriguez"
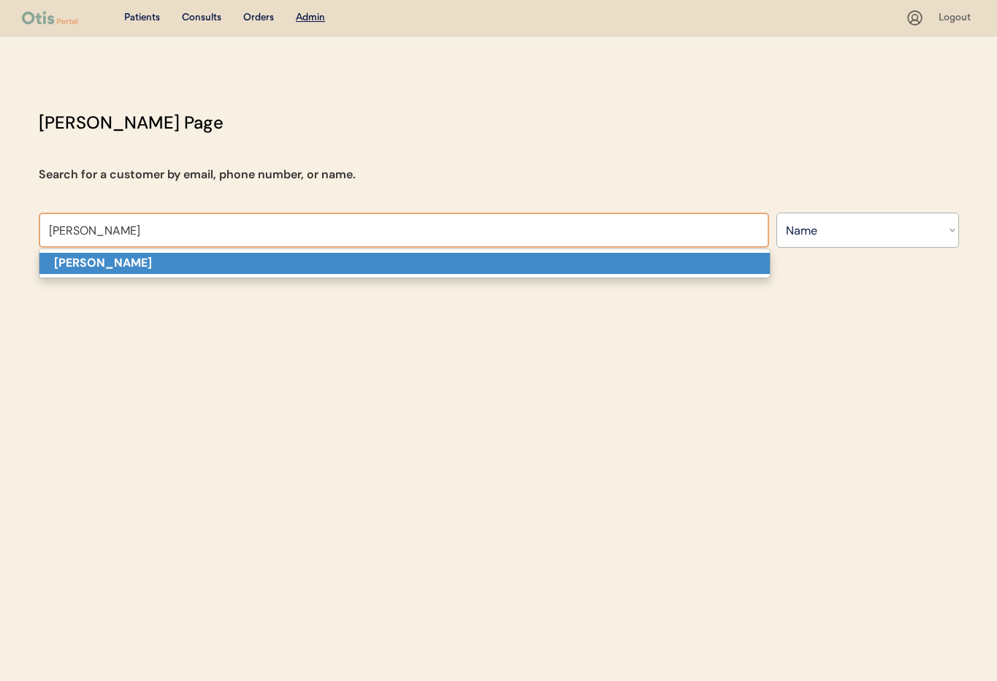
click at [148, 260] on strong "Maryann Rodriguez" at bounding box center [103, 262] width 98 height 15
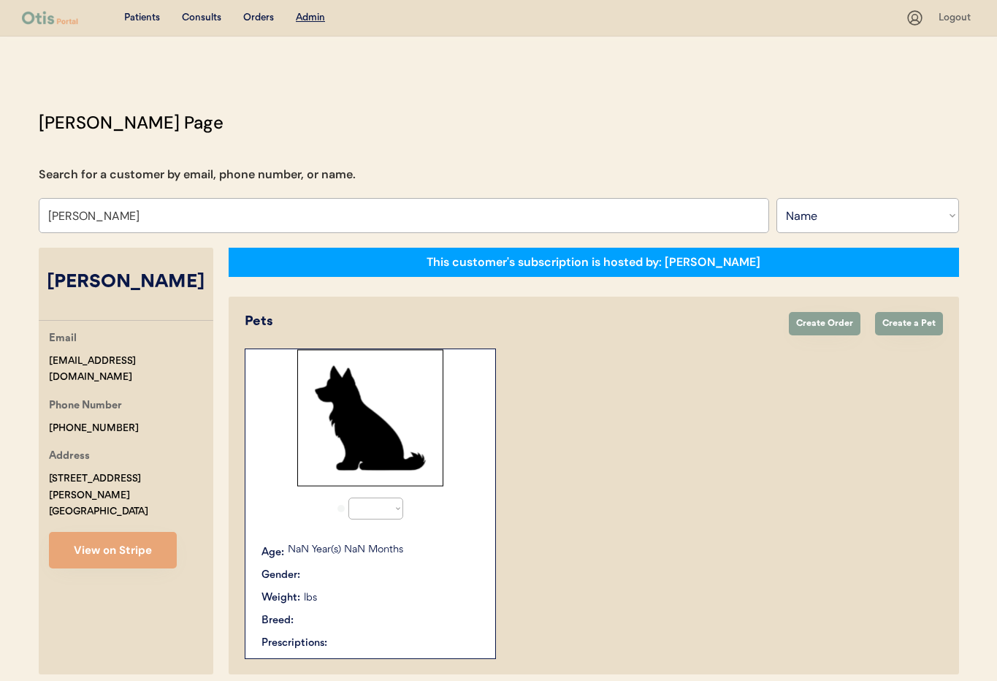
select select "true"
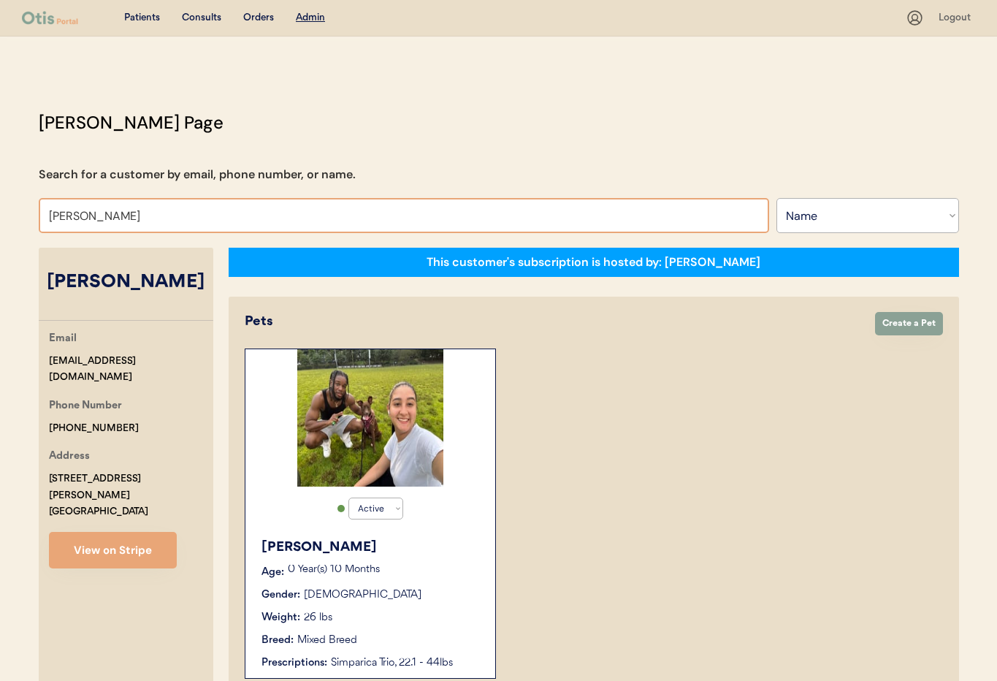
drag, startPoint x: 50, startPoint y: 202, endPoint x: -3, endPoint y: 191, distance: 53.9
click at [0, 191] on html "Patients Consults Orders Admin Logout Otis Admin Page Search for a customer by …" at bounding box center [498, 340] width 997 height 681
type input "Amber O"
type input "[PERSON_NAME]"
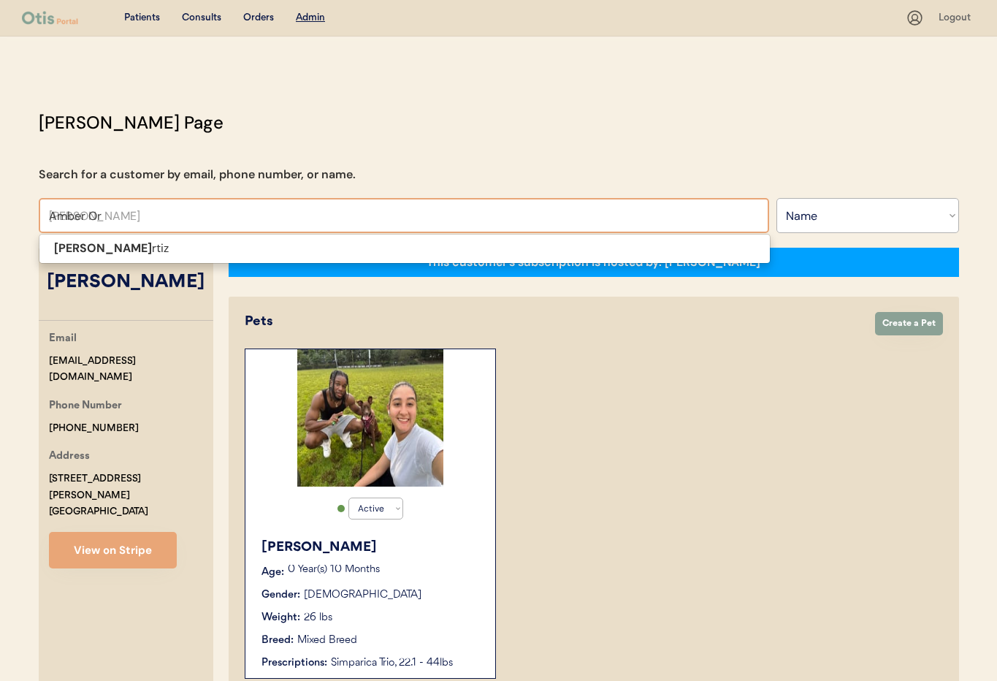
type input "Amber Ort"
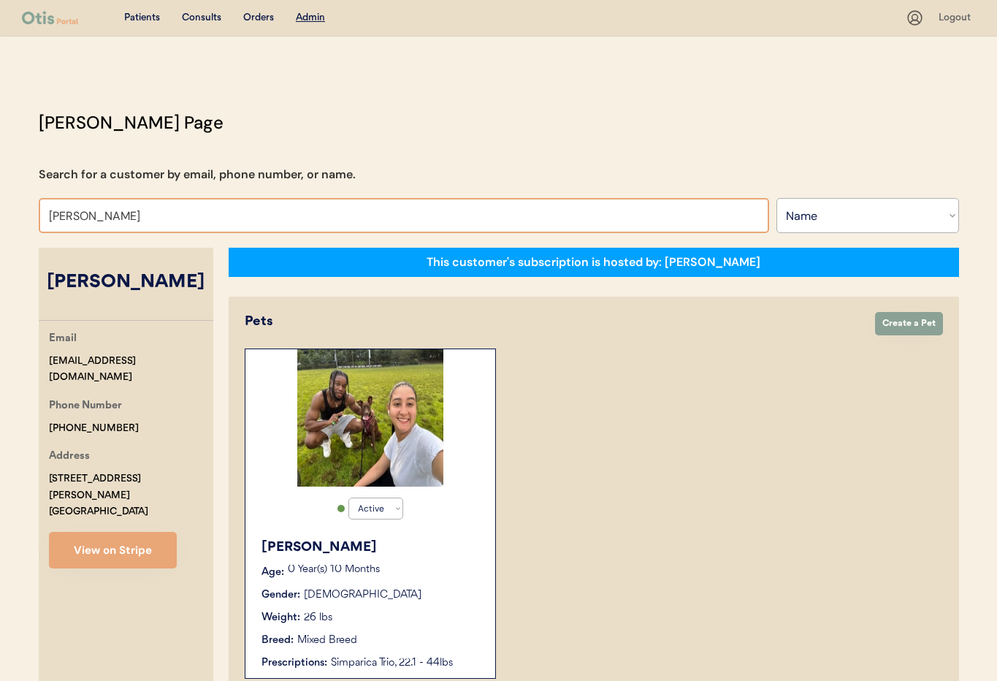
type input "Amber Ort"
type input "[PERSON_NAME]"
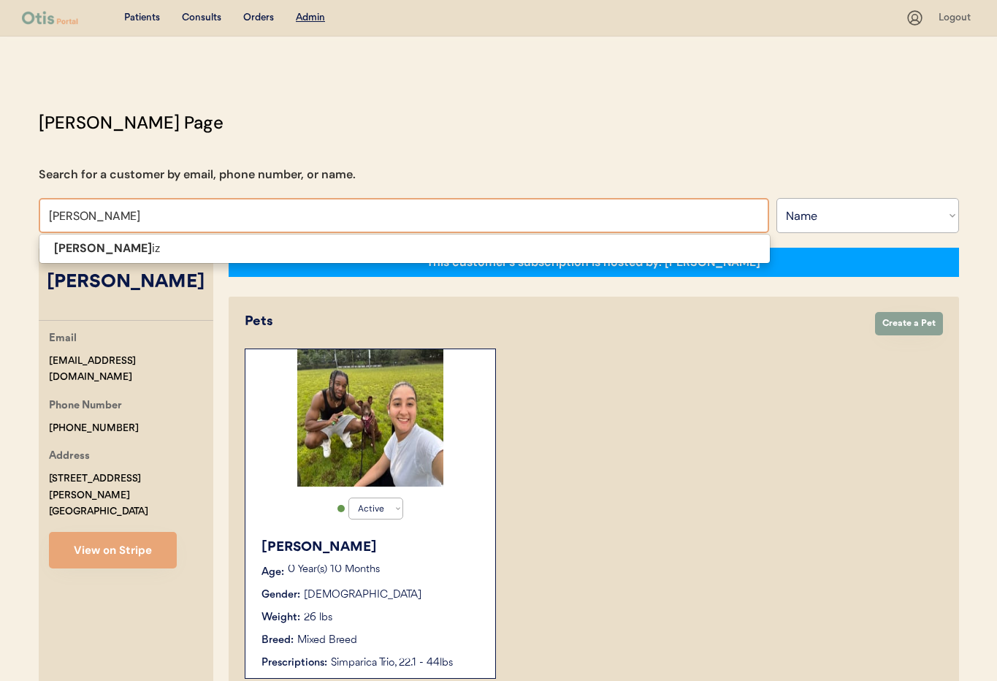
type input "Amber Orti"
type input "[PERSON_NAME]"
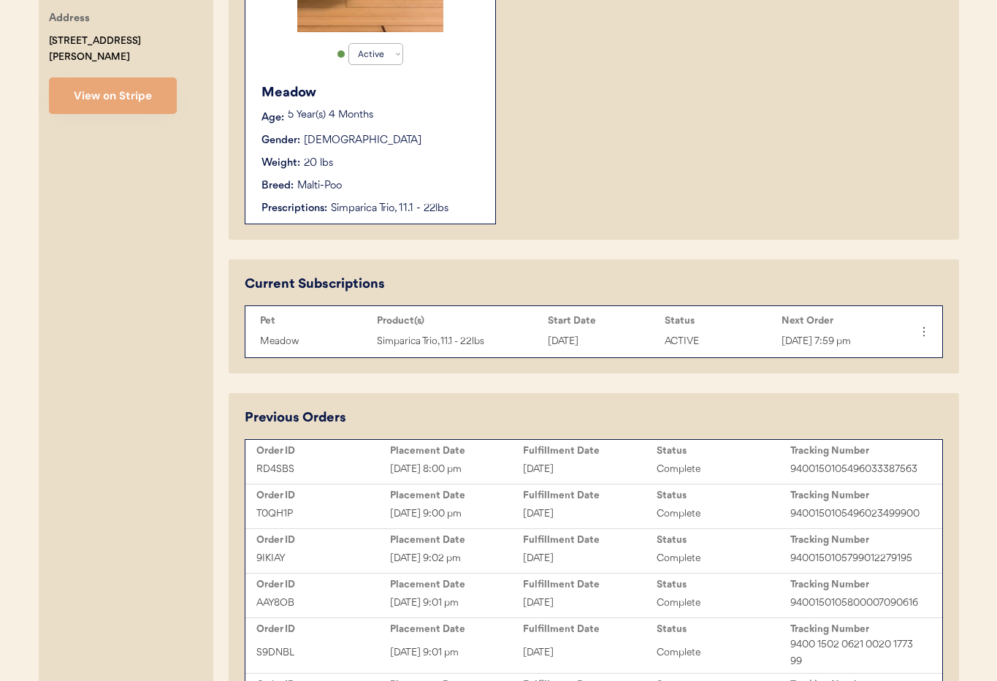
scroll to position [641, 0]
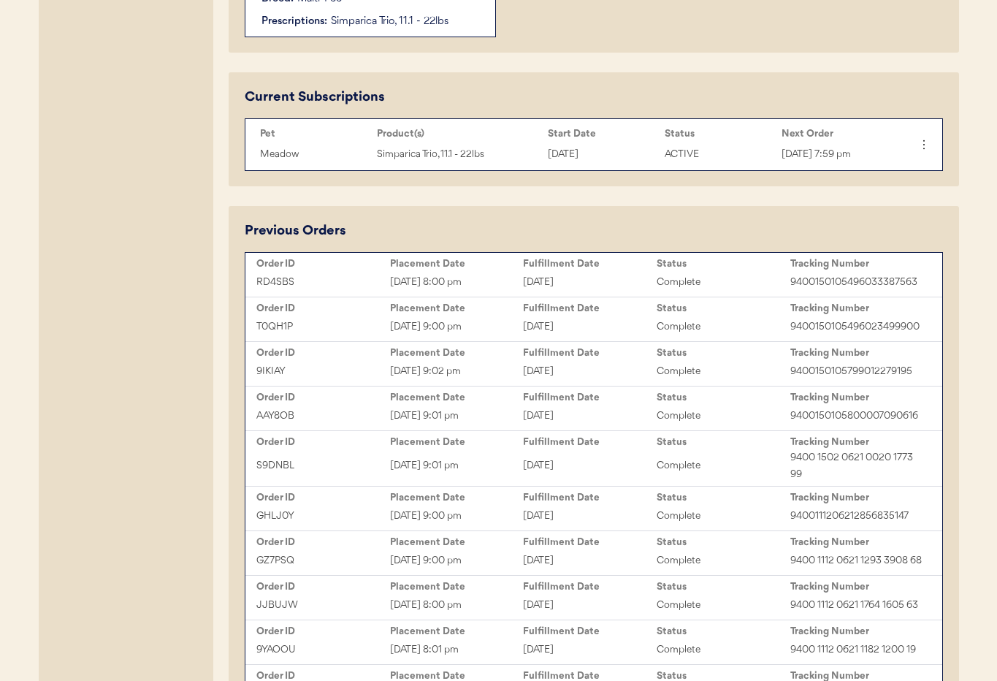
click at [666, 270] on div "Status" at bounding box center [724, 263] width 134 height 15
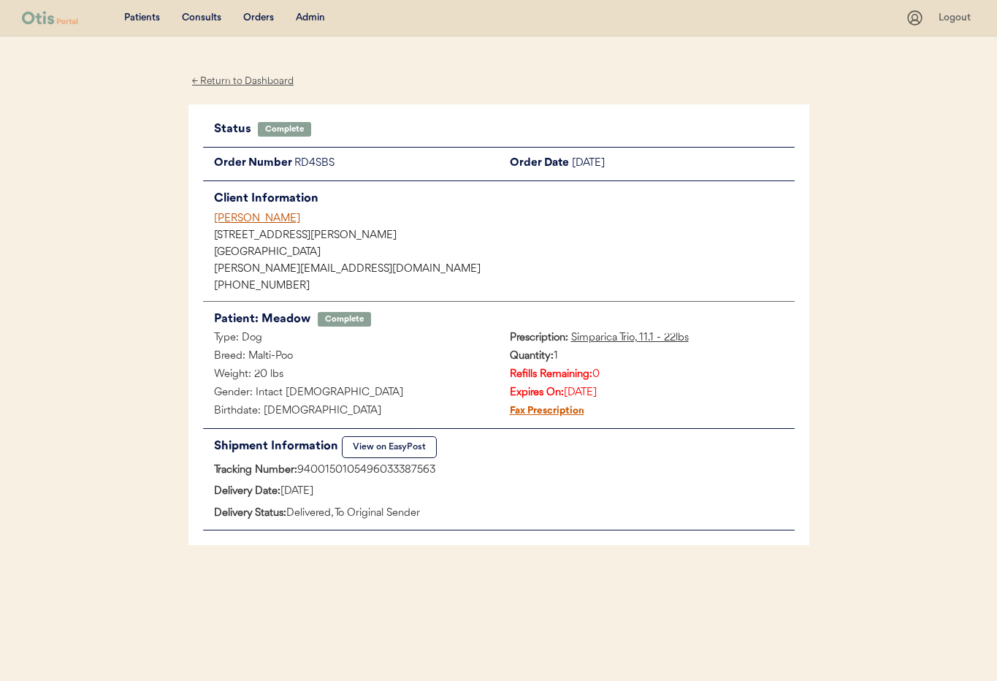
drag, startPoint x: 438, startPoint y: 468, endPoint x: 303, endPoint y: 464, distance: 135.2
click at [300, 464] on div "Tracking Number: 9400150105496033387563" at bounding box center [499, 471] width 592 height 18
copy div "9400150105496033387563"
click at [243, 218] on div "[PERSON_NAME]" at bounding box center [504, 218] width 581 height 15
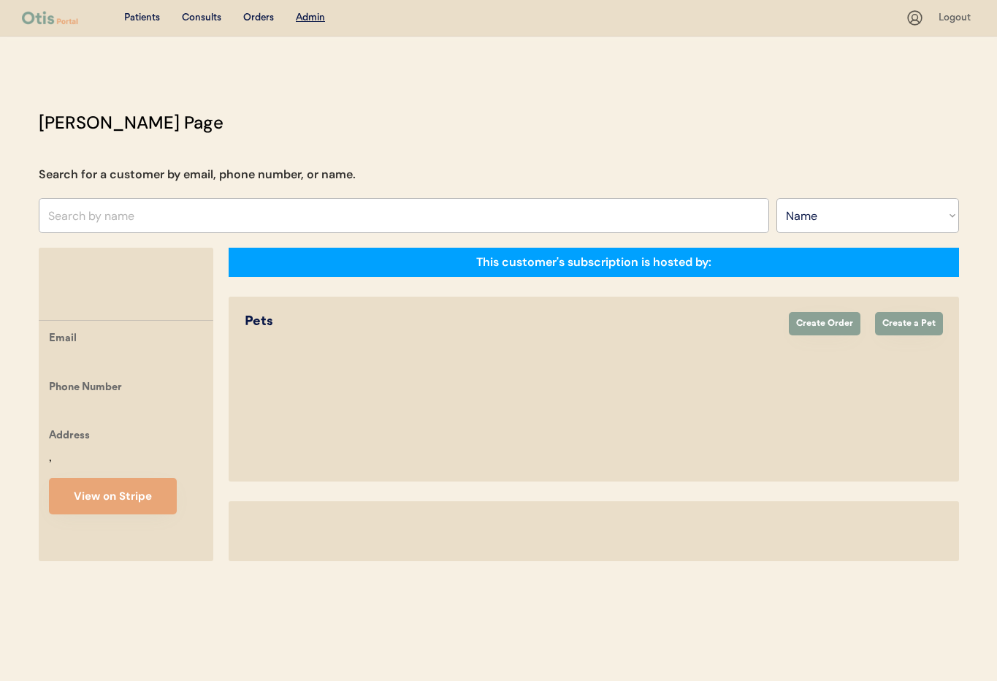
select select ""Name""
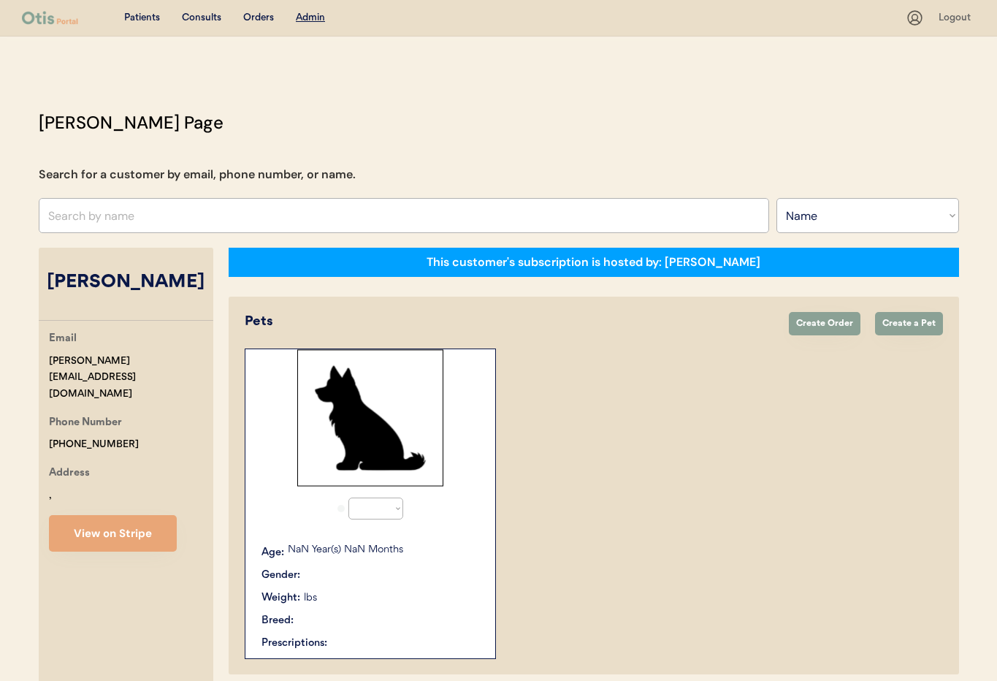
select select "true"
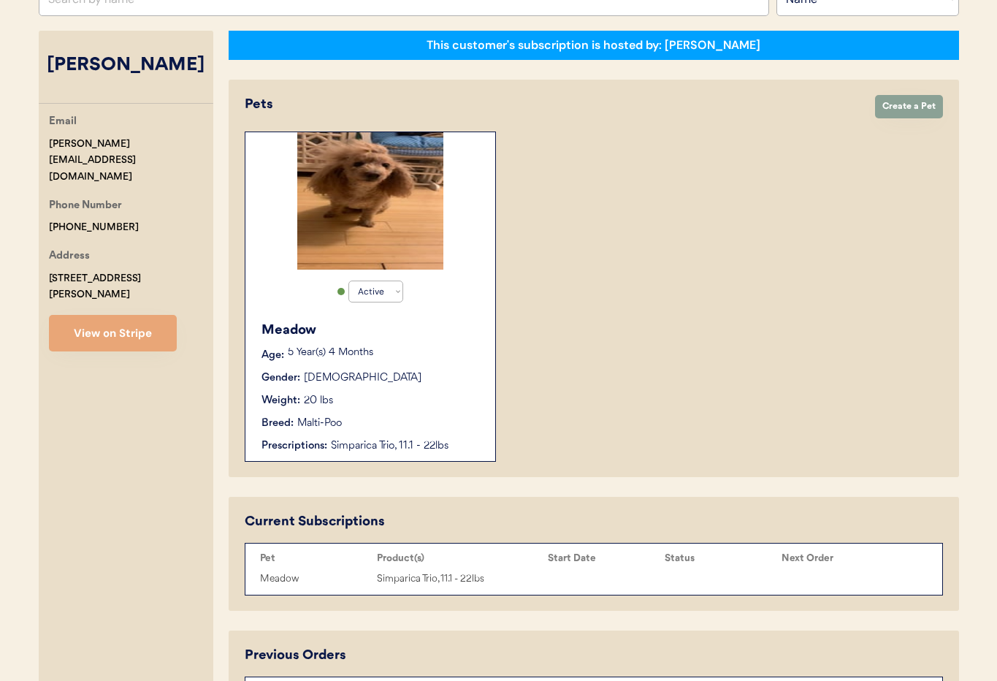
scroll to position [220, 0]
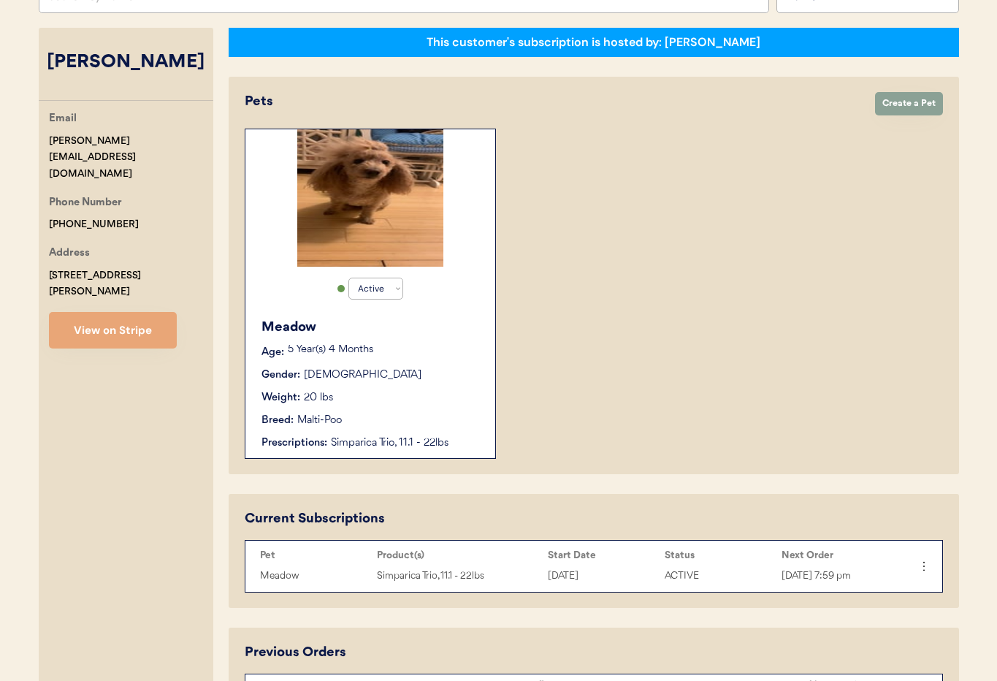
click at [405, 397] on div "Weight: 20 lbs" at bounding box center [371, 397] width 219 height 15
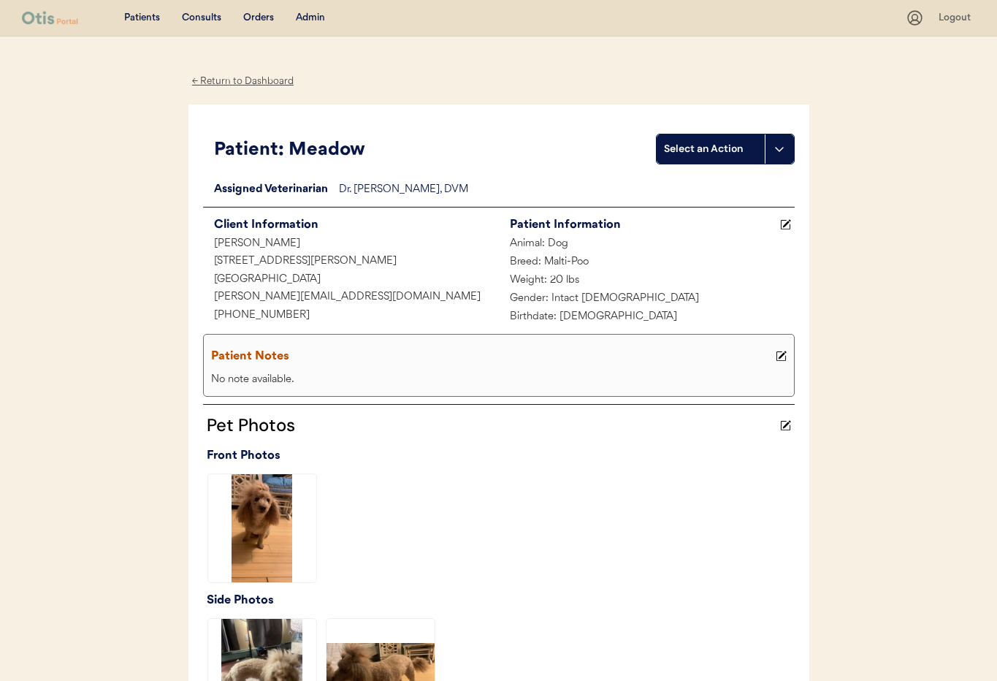
click at [308, 15] on div "Admin" at bounding box center [310, 18] width 29 height 15
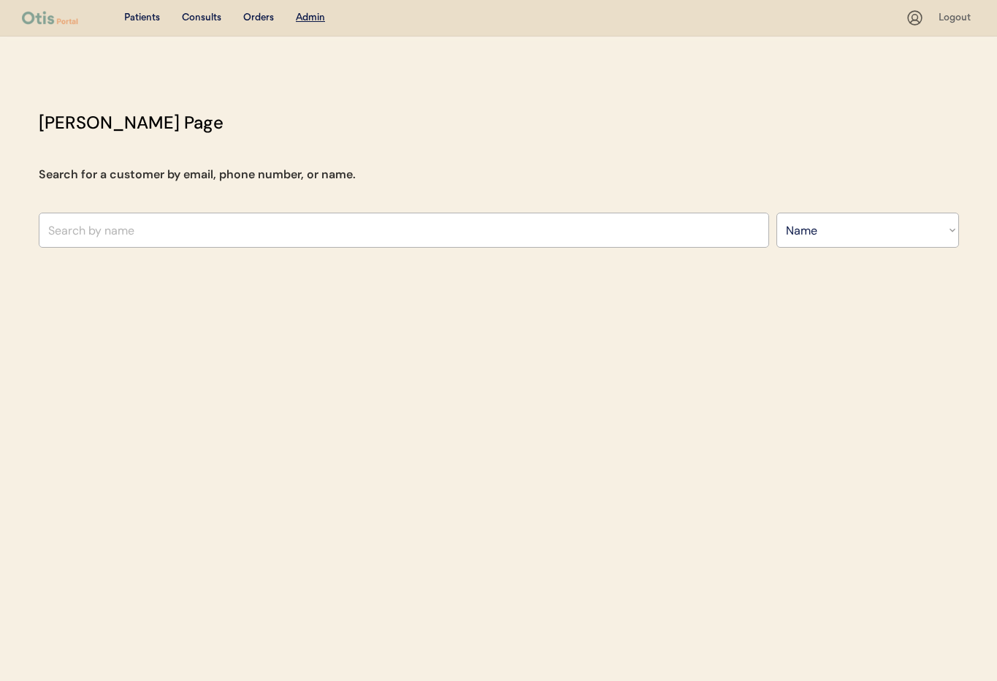
click at [803, 232] on select "Search By Name Email Phone Number" at bounding box center [868, 230] width 183 height 35
select select ""Email""
click at [777, 213] on select "Search By Name Email Phone Number" at bounding box center [868, 230] width 183 height 35
select select ""Email""
click at [284, 230] on input "input" at bounding box center [404, 230] width 731 height 35
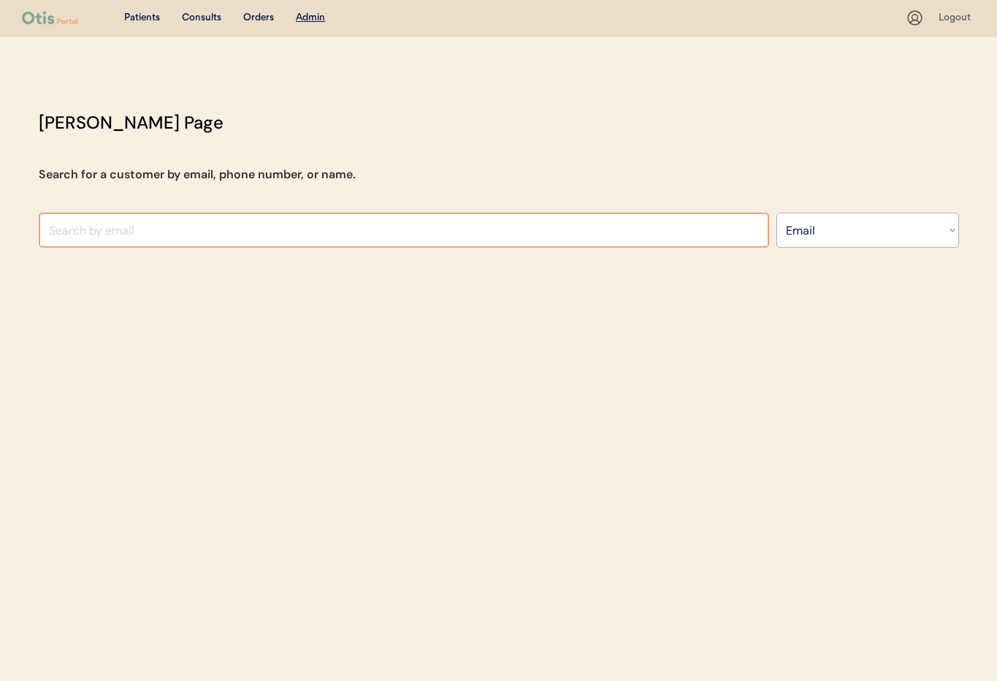
paste input "[EMAIL_ADDRESS][DOMAIN_NAME]"
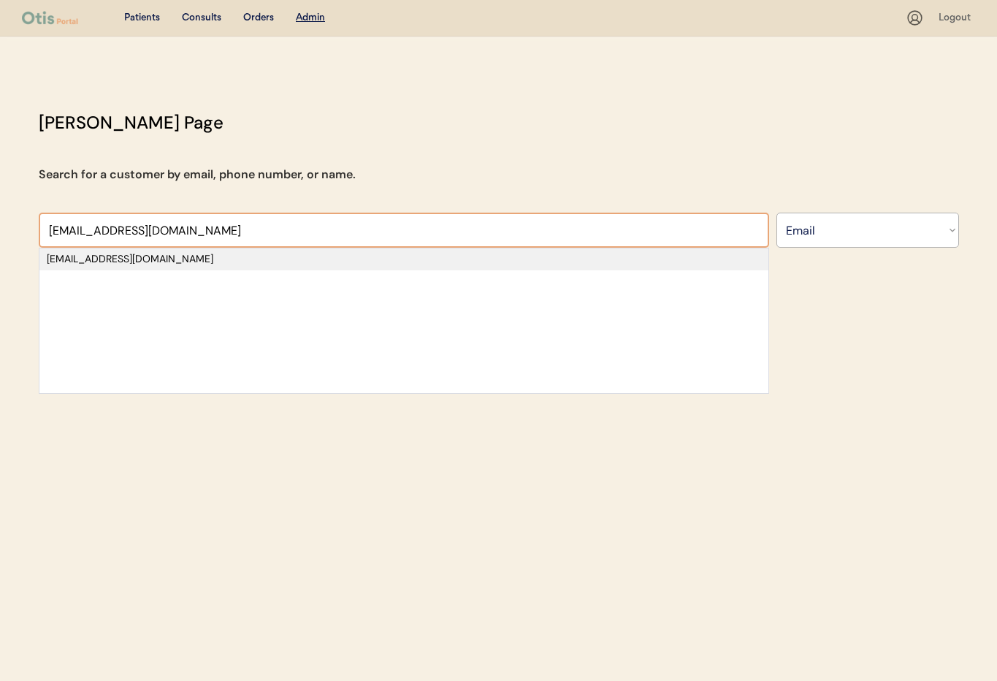
type input "[EMAIL_ADDRESS][DOMAIN_NAME]"
click at [190, 254] on div "[EMAIL_ADDRESS][DOMAIN_NAME]" at bounding box center [404, 259] width 714 height 15
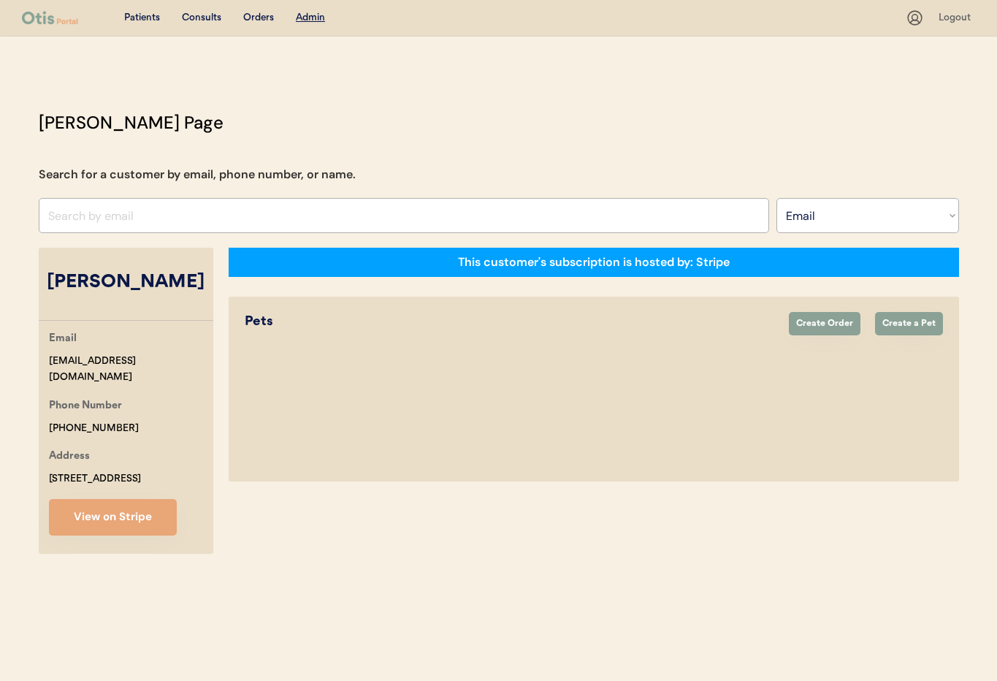
select select "true"
select select "false"
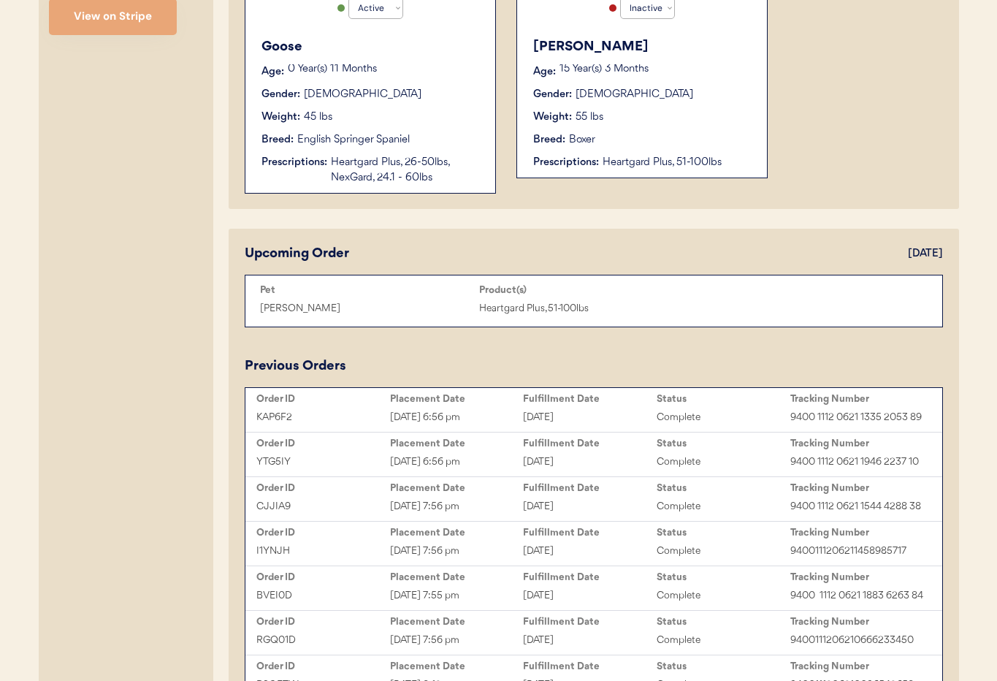
scroll to position [495, 0]
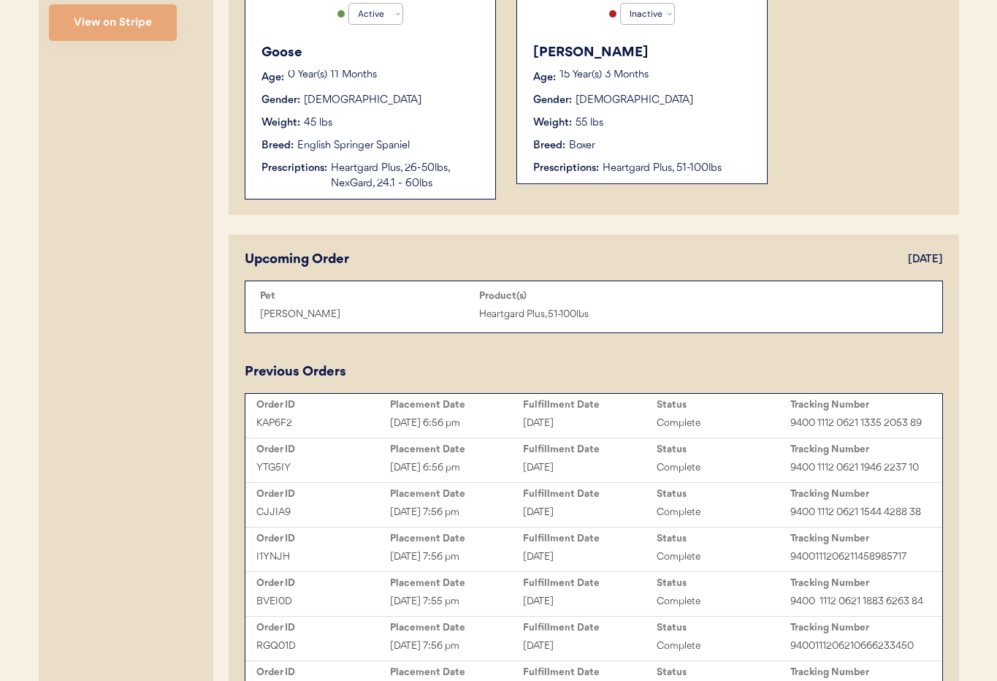
click at [439, 121] on div "Weight: 45 lbs" at bounding box center [371, 122] width 219 height 15
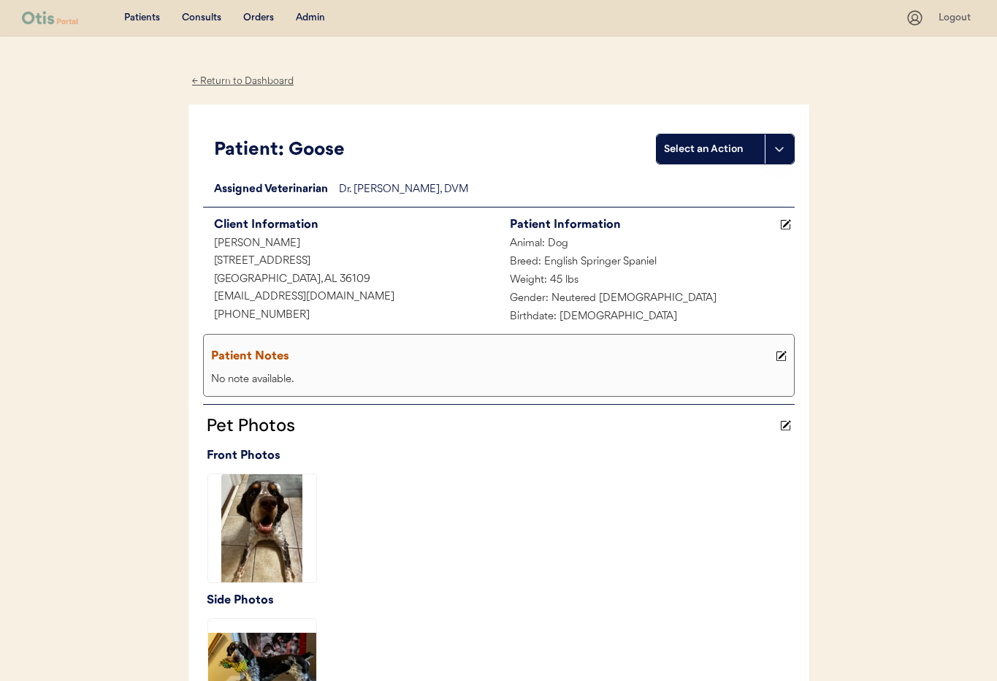
click at [218, 80] on div "← Return to Dashboard" at bounding box center [243, 81] width 110 height 17
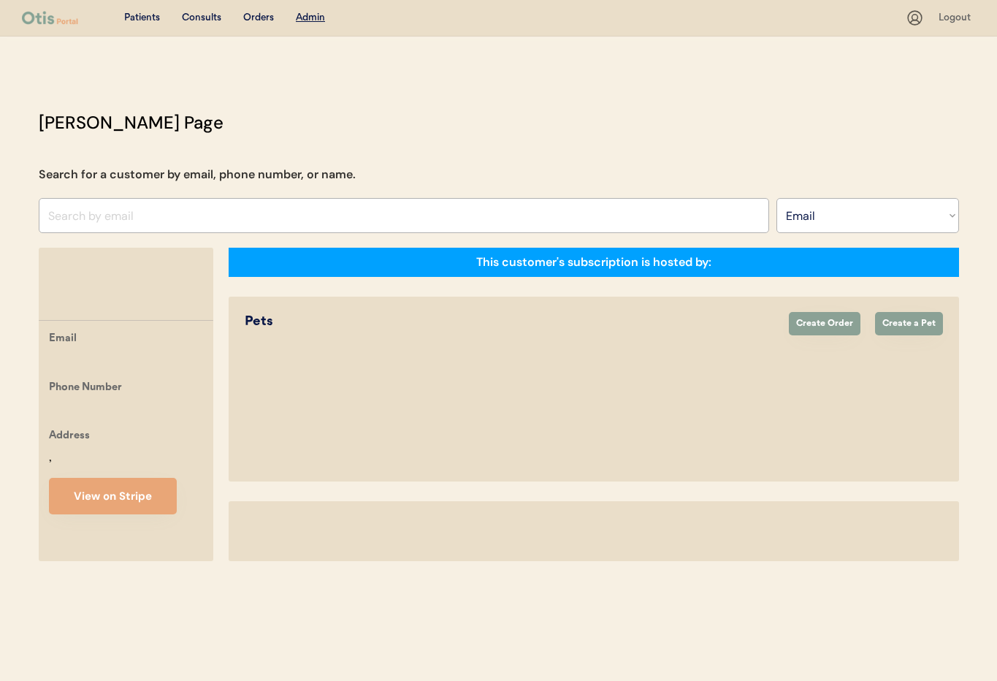
select select ""Email""
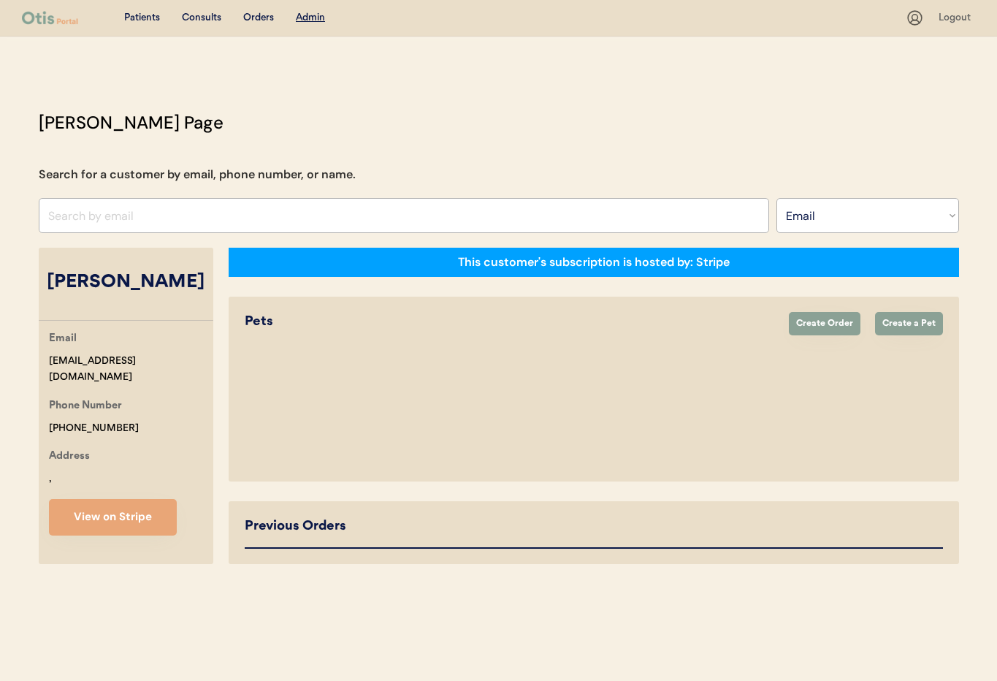
select select "true"
select select "false"
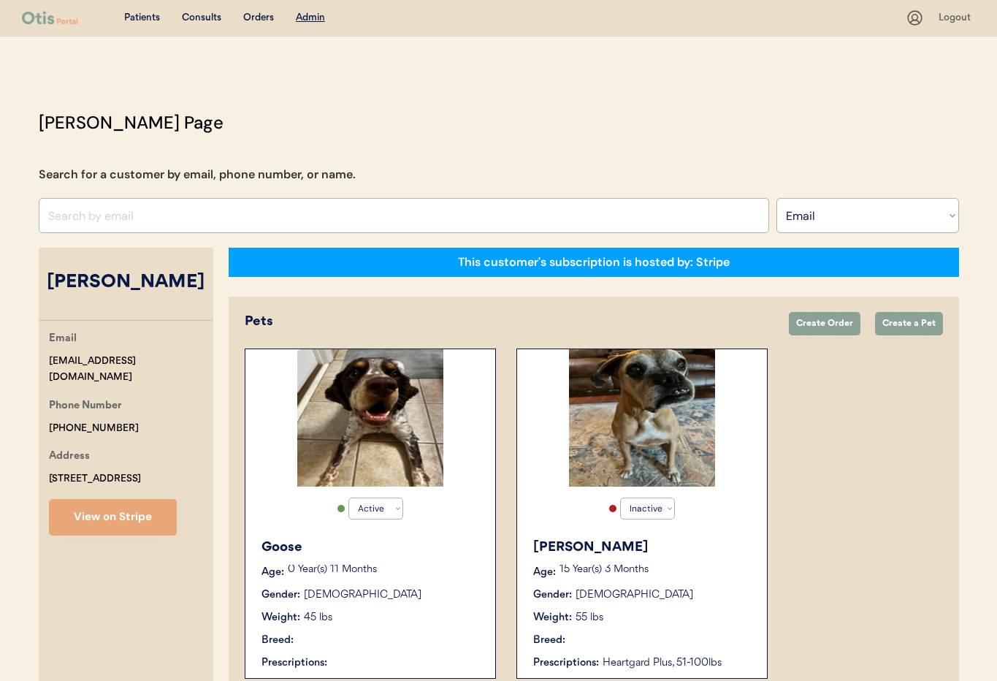
click at [719, 557] on div "Sadie" at bounding box center [642, 548] width 219 height 20
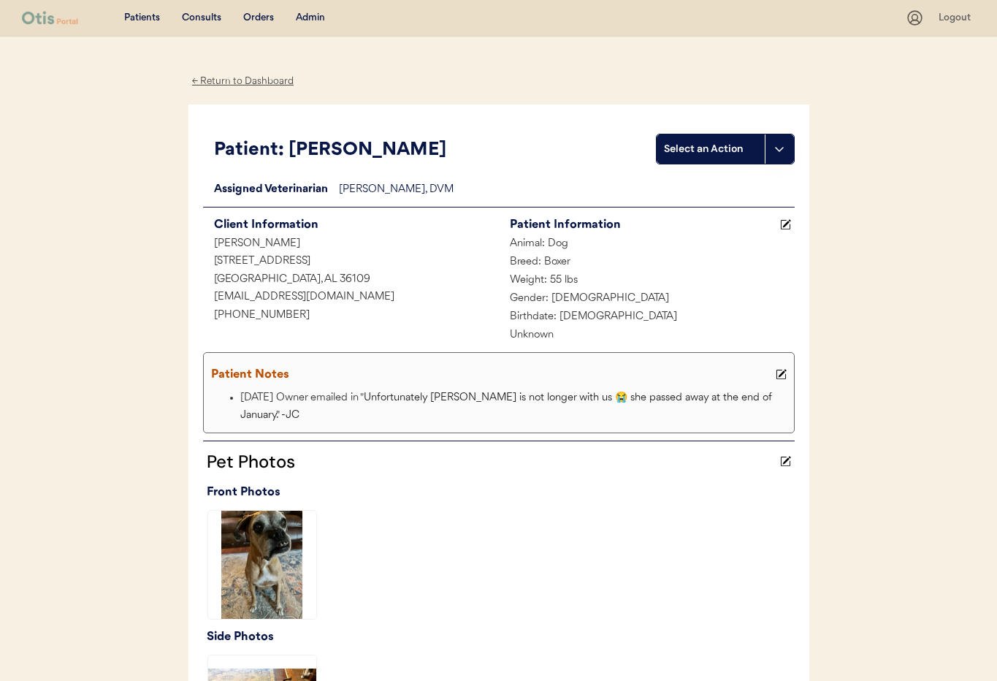
click at [224, 81] on div "← Return to Dashboard" at bounding box center [243, 81] width 110 height 17
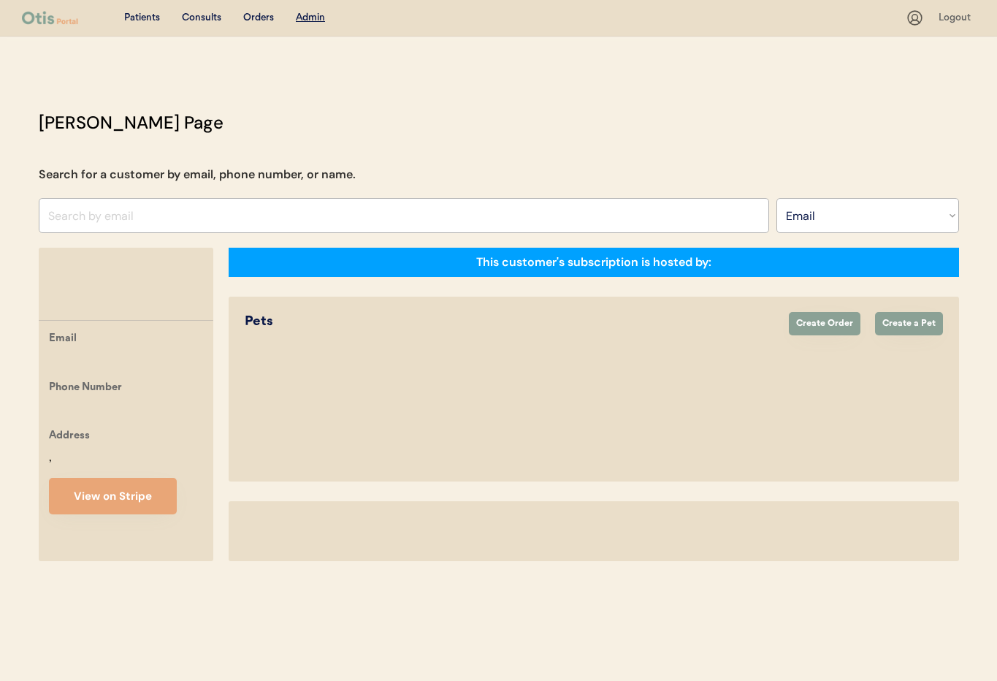
select select ""Email""
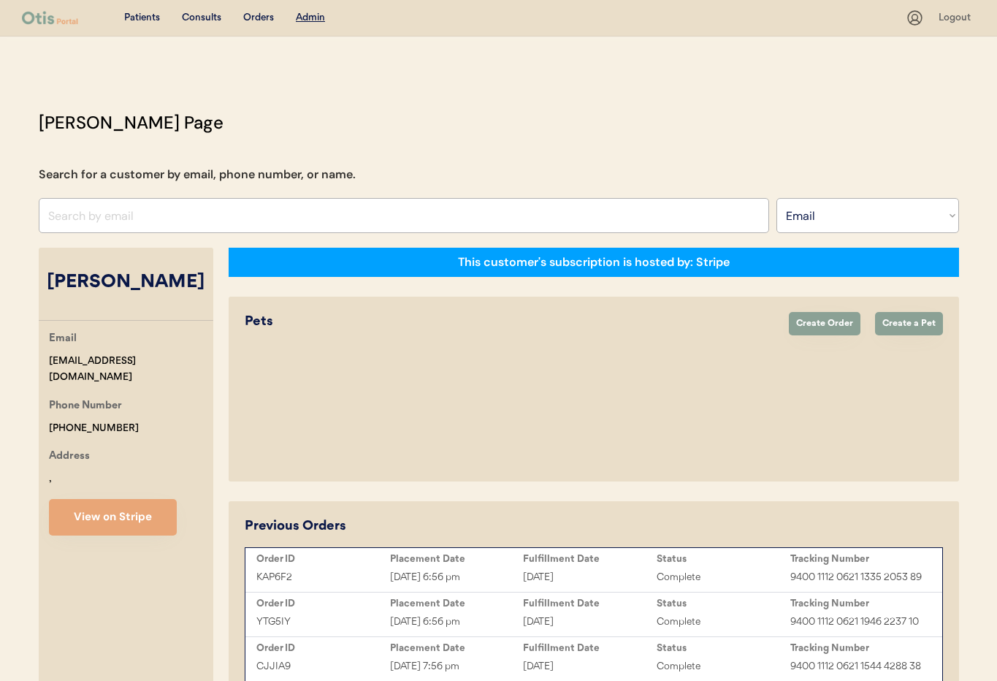
select select "true"
select select "false"
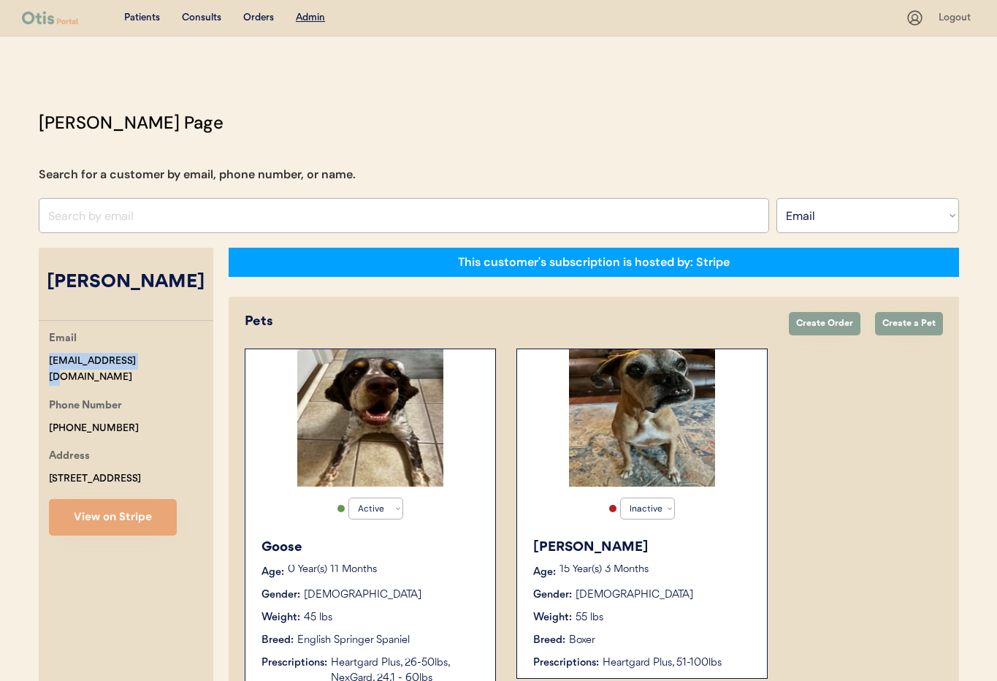
drag, startPoint x: 135, startPoint y: 362, endPoint x: 54, endPoint y: 357, distance: 81.2
click at [39, 354] on div "Email joyc@curtisav.com Phone Number +13342070322 Address 500 Bellehurst Drive …" at bounding box center [126, 432] width 175 height 205
copy div "joyc@curtisav.com"
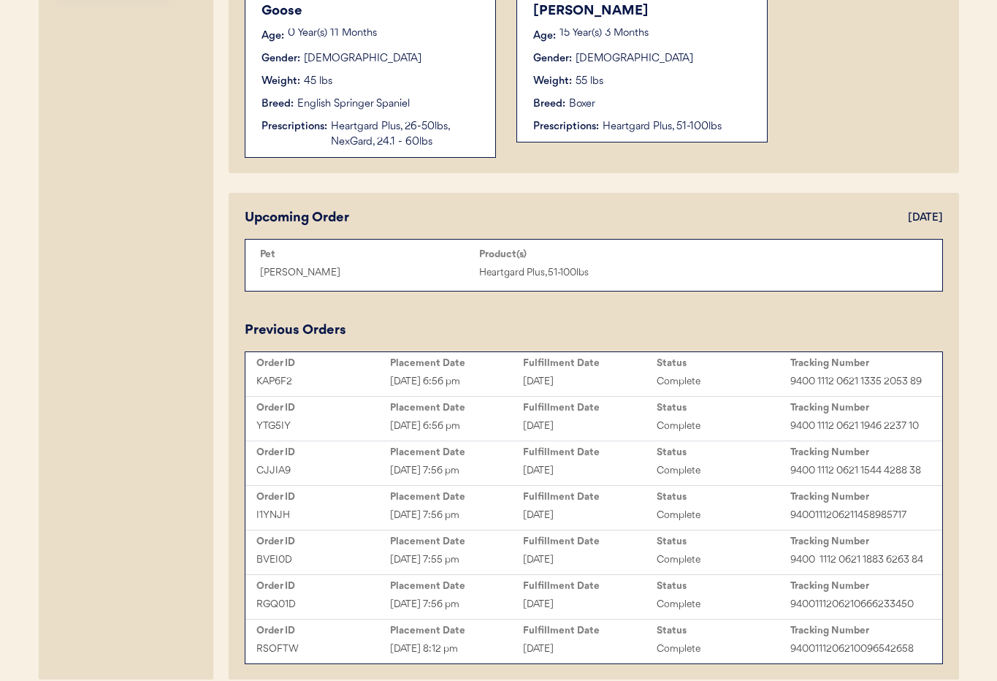
scroll to position [538, 0]
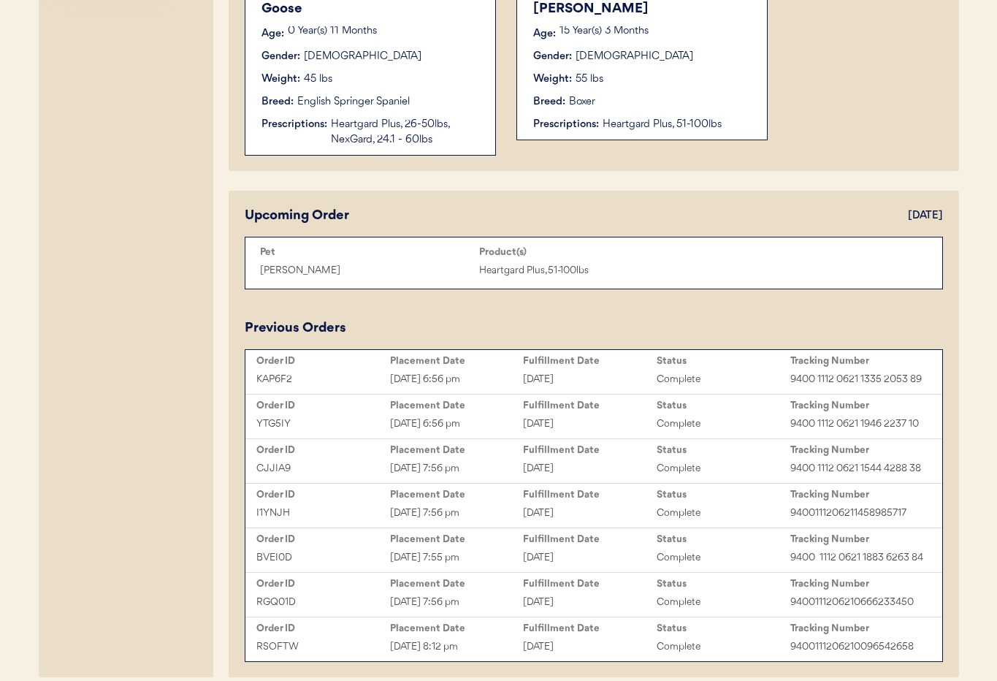
click at [319, 129] on div "Prescriptions:" at bounding box center [295, 124] width 66 height 15
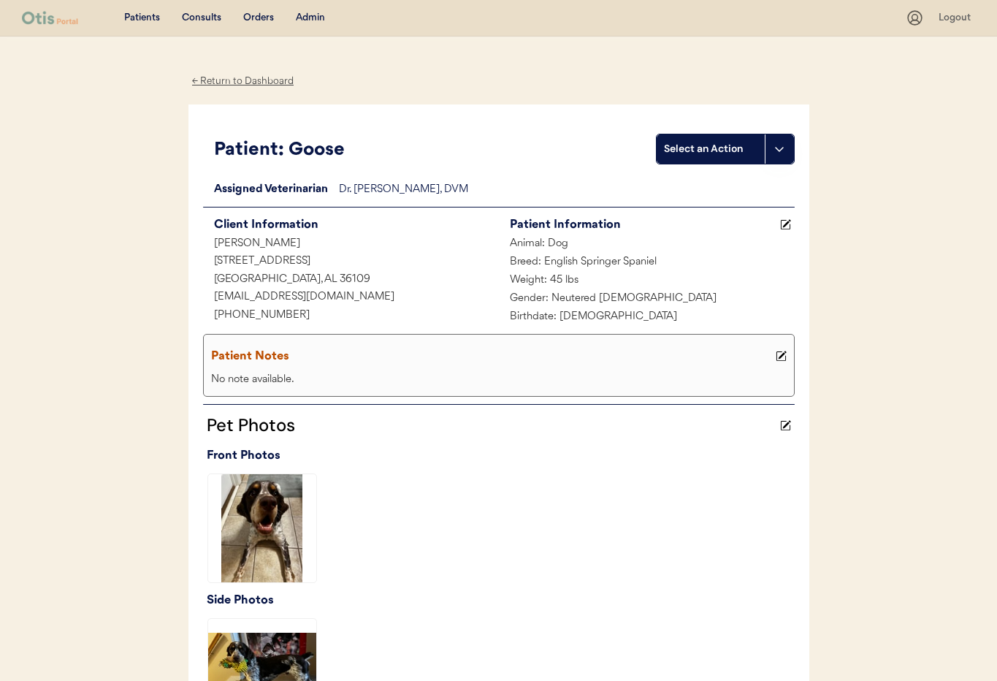
click at [307, 18] on div "Admin" at bounding box center [310, 18] width 29 height 15
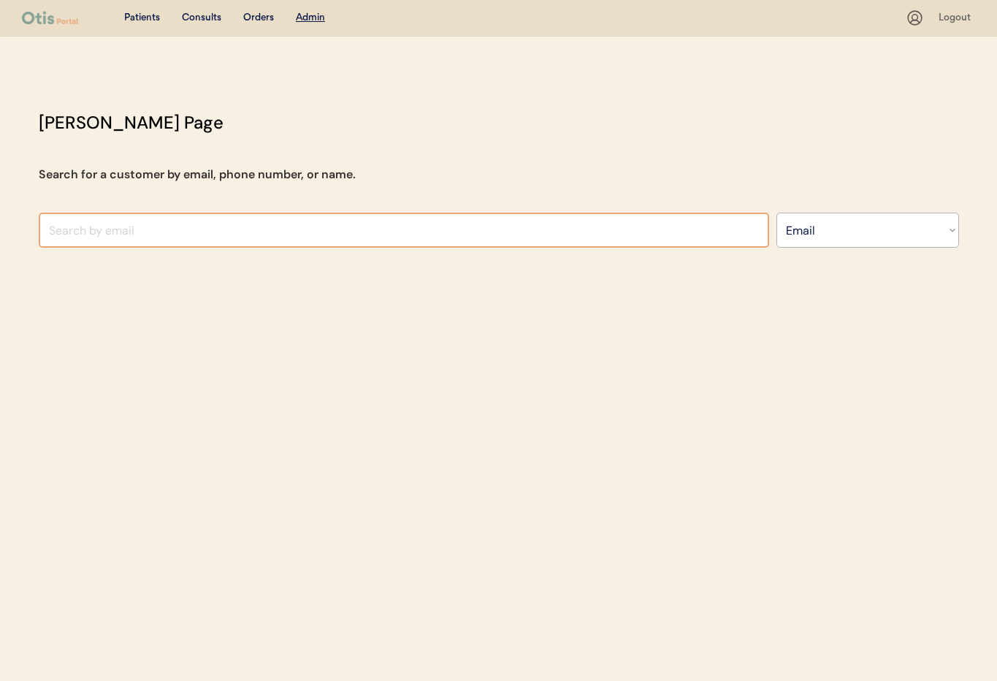
click at [823, 239] on select "Search By Name Email Phone Number" at bounding box center [868, 230] width 183 height 35
select select ""Name""
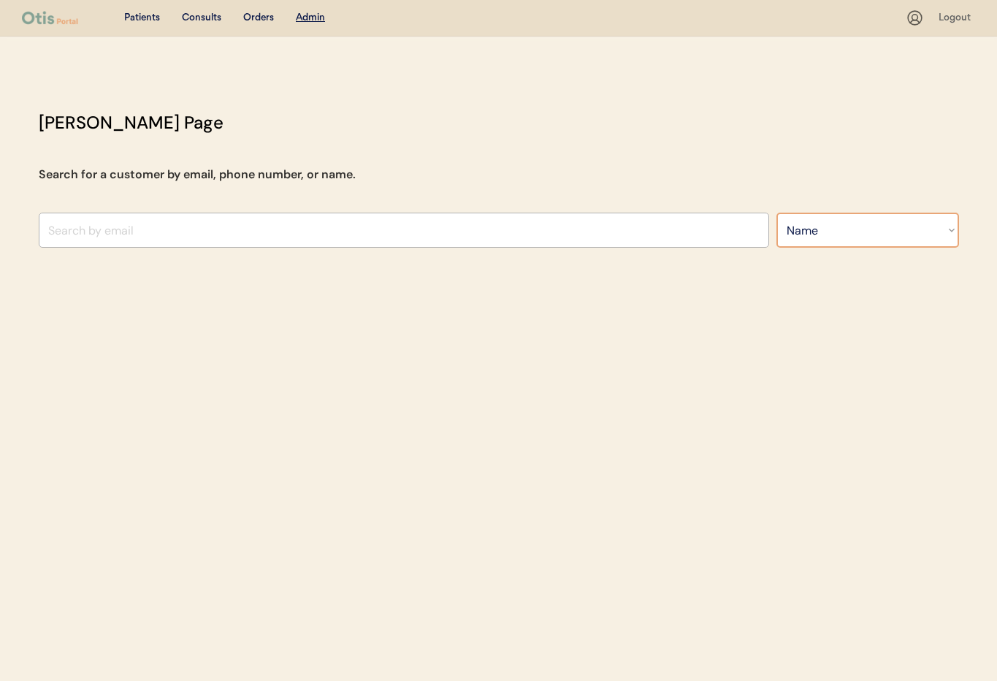
click at [777, 213] on select "Search By Name Email Phone Number" at bounding box center [868, 230] width 183 height 35
select select ""Name""
click at [167, 226] on input "text" at bounding box center [404, 230] width 731 height 35
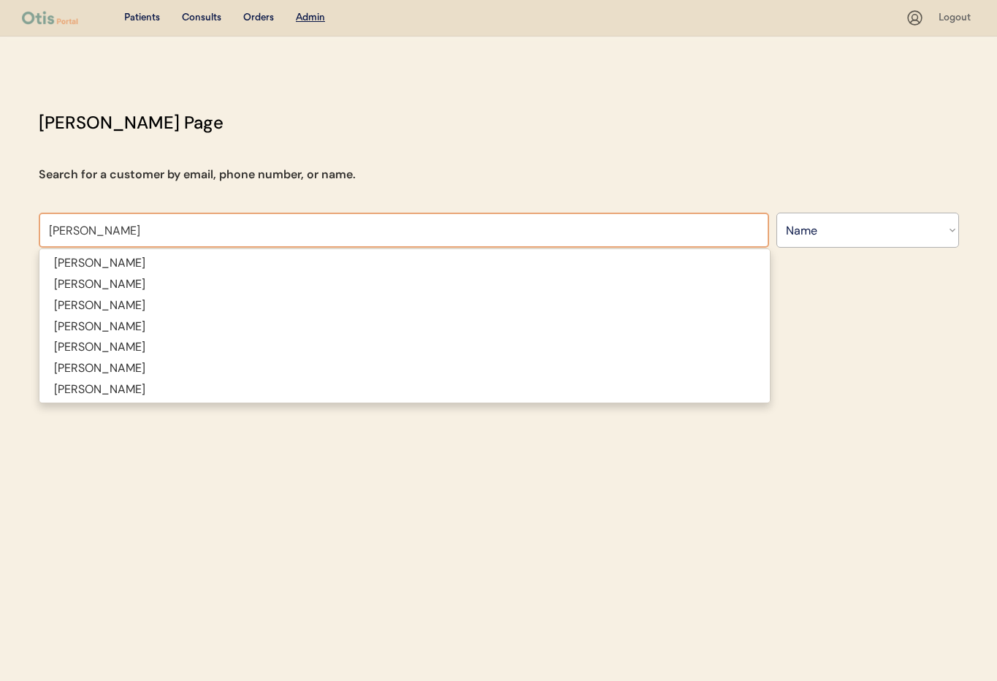
type input "Jan Pro"
type input "[PERSON_NAME]"
type input "Jan Proc"
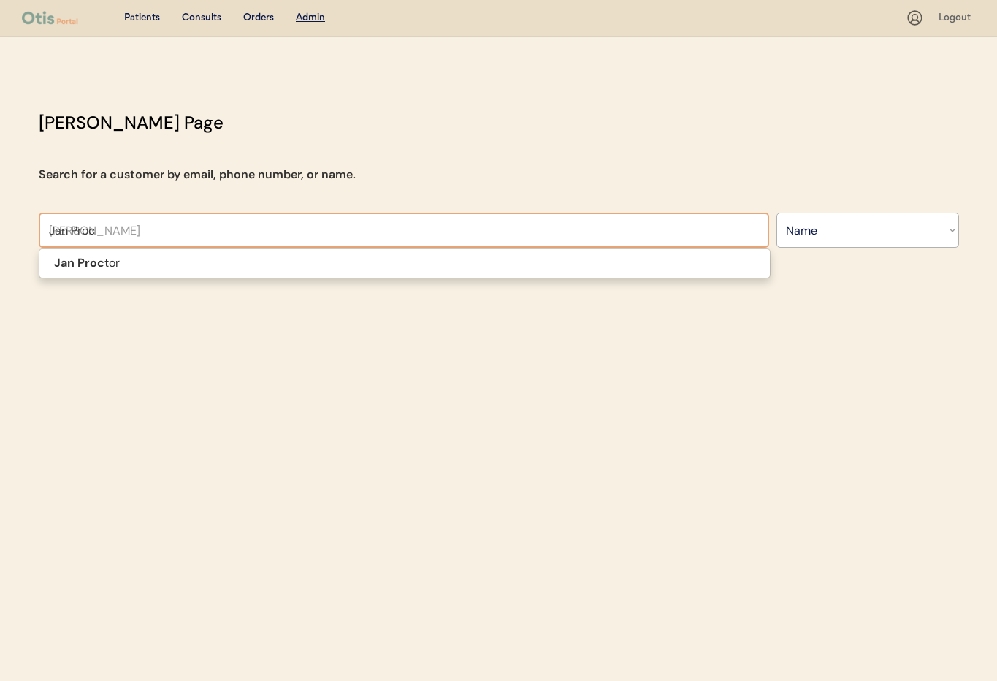
click at [210, 263] on p "Jan Proc tor" at bounding box center [404, 263] width 731 height 21
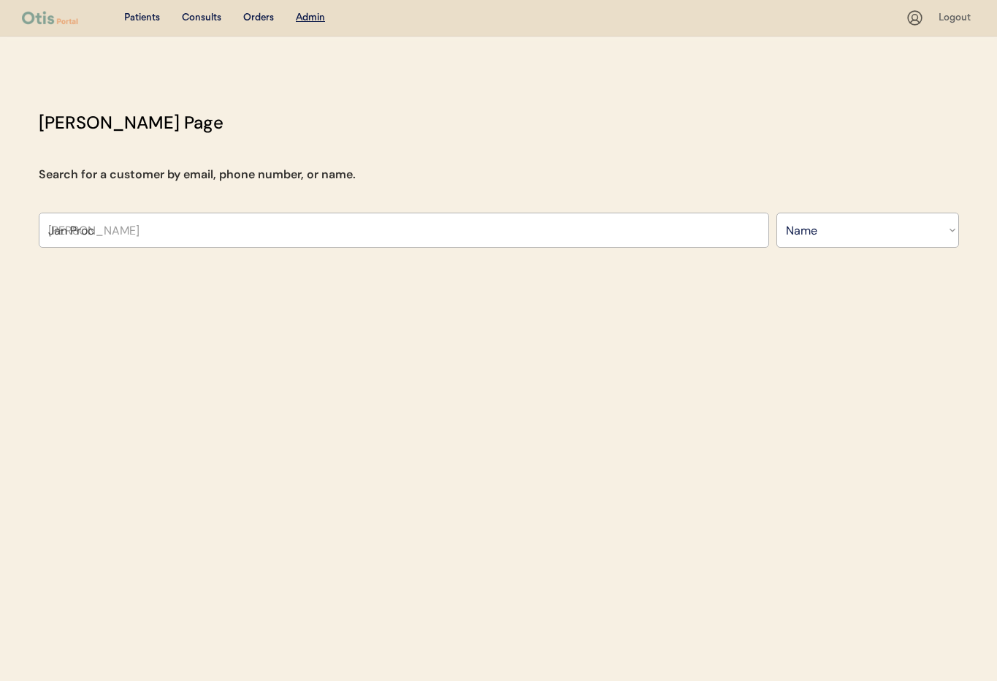
type input "[PERSON_NAME]"
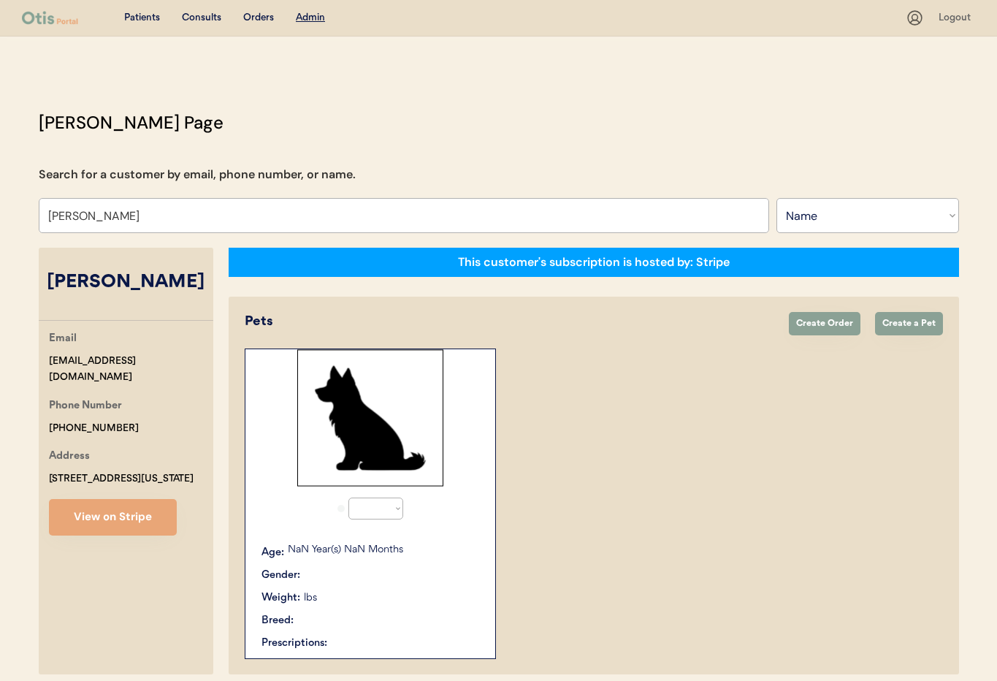
select select "true"
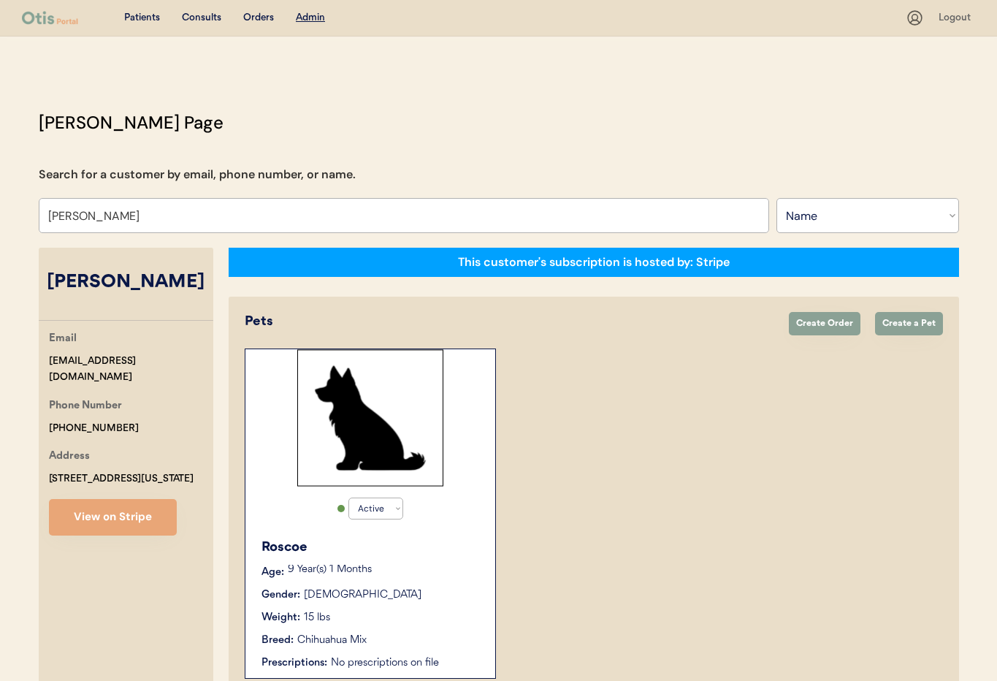
scroll to position [81, 0]
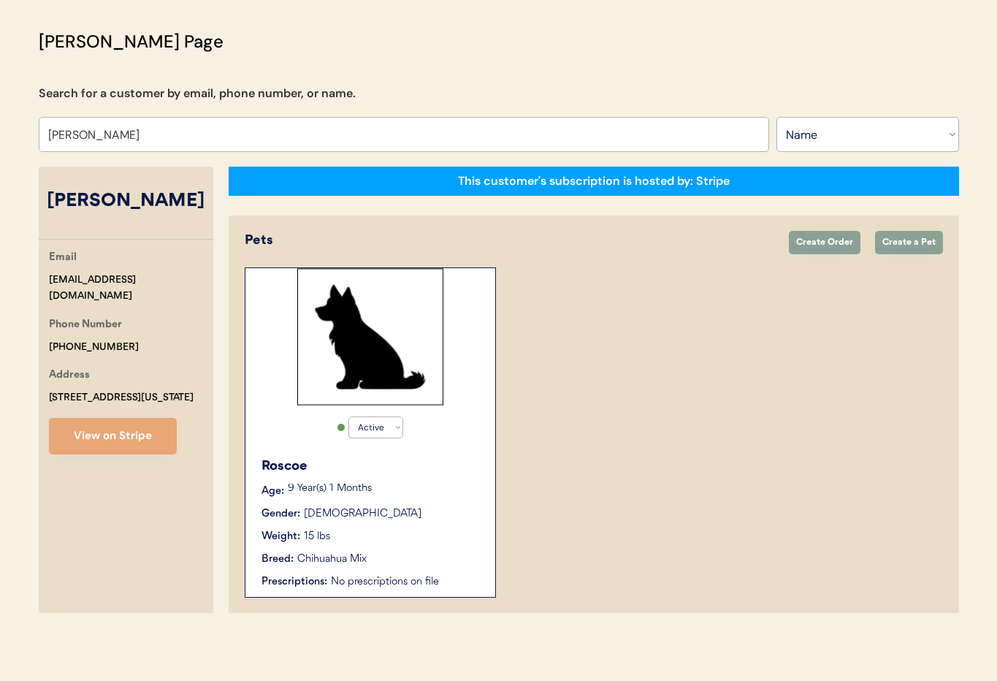
type input "Jan Proctor"
click at [452, 495] on div "9 Year(s) 1 Months" at bounding box center [384, 491] width 193 height 15
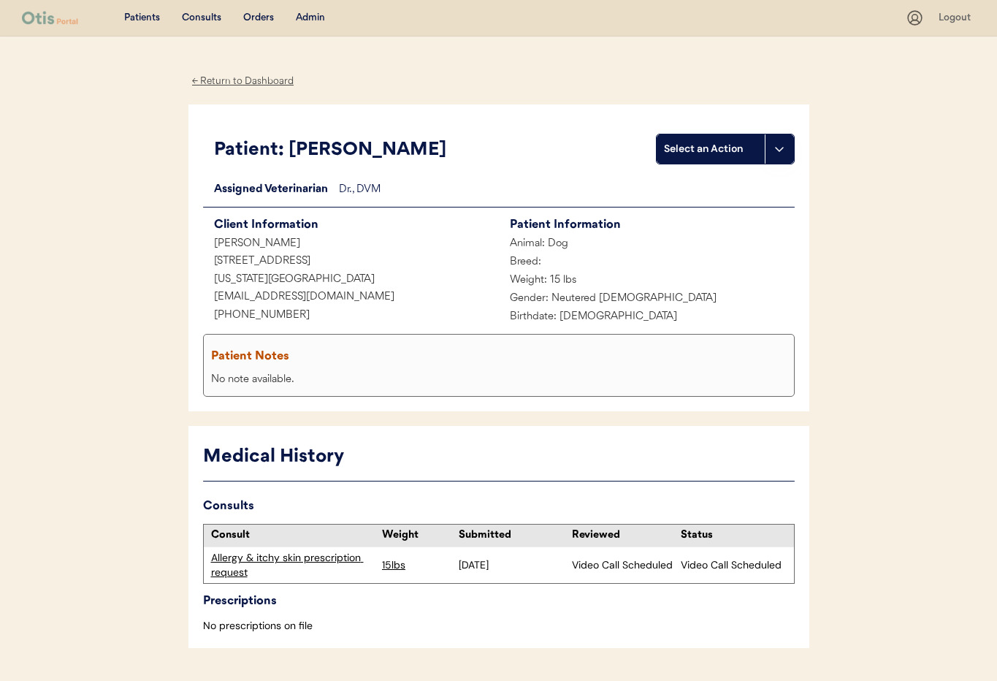
scroll to position [40, 0]
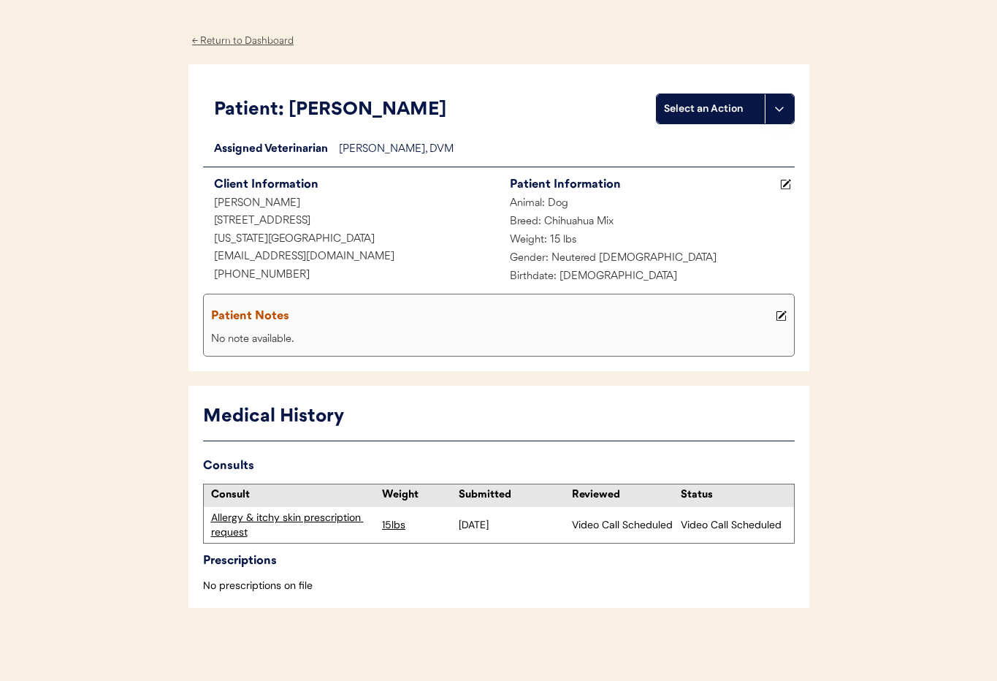
click at [332, 521] on div "Allergy & itchy skin prescription request" at bounding box center [293, 525] width 164 height 28
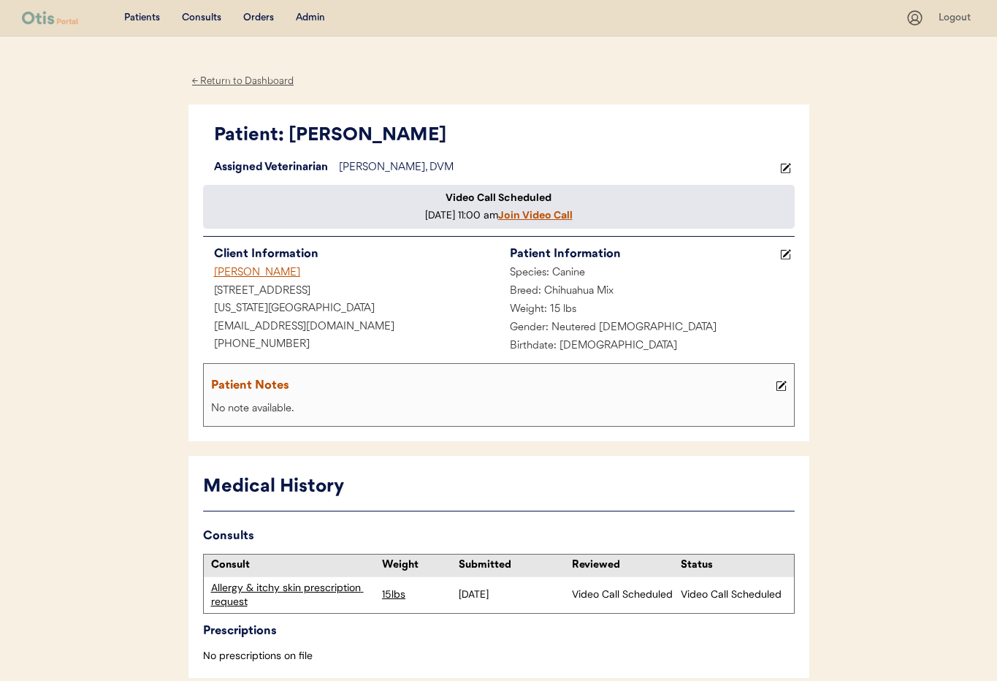
click at [304, 18] on div "Admin" at bounding box center [310, 18] width 29 height 15
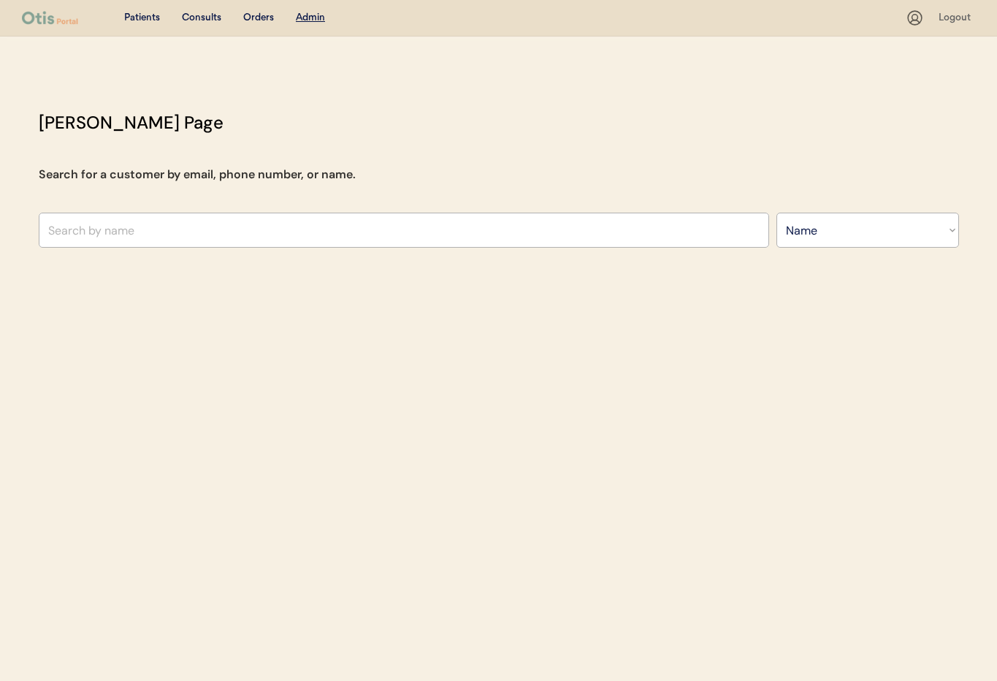
select select ""Name""
click at [169, 227] on input "text" at bounding box center [404, 230] width 731 height 35
type input "[PERSON_NAME]"
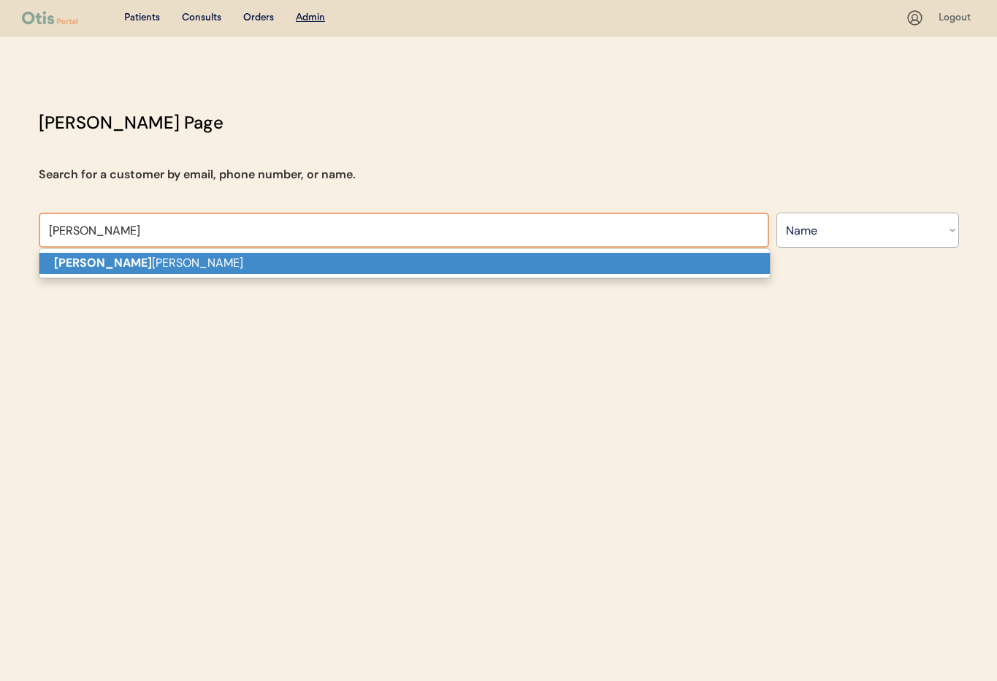
click at [197, 267] on p "[PERSON_NAME]" at bounding box center [404, 263] width 731 height 21
type input "[PERSON_NAME]"
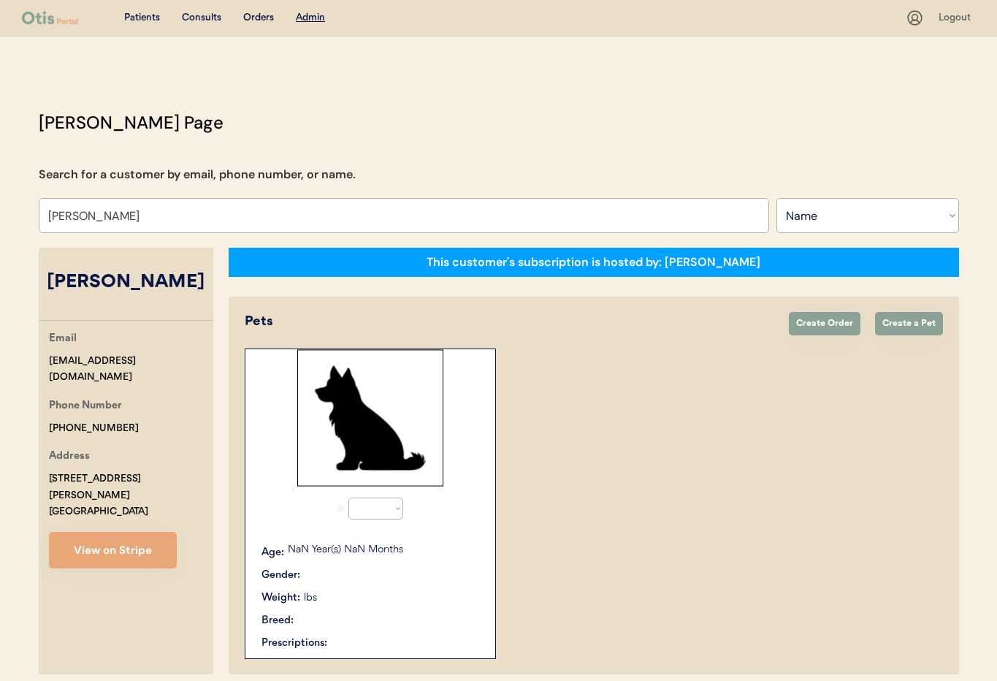
select select "true"
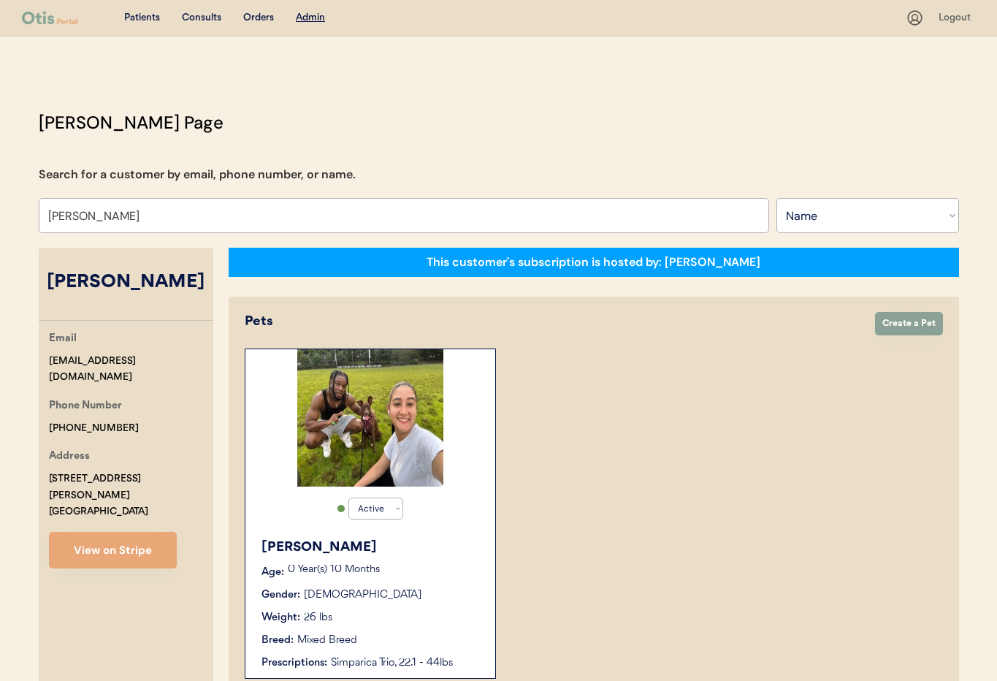
type input "Maryann Rodriguez"
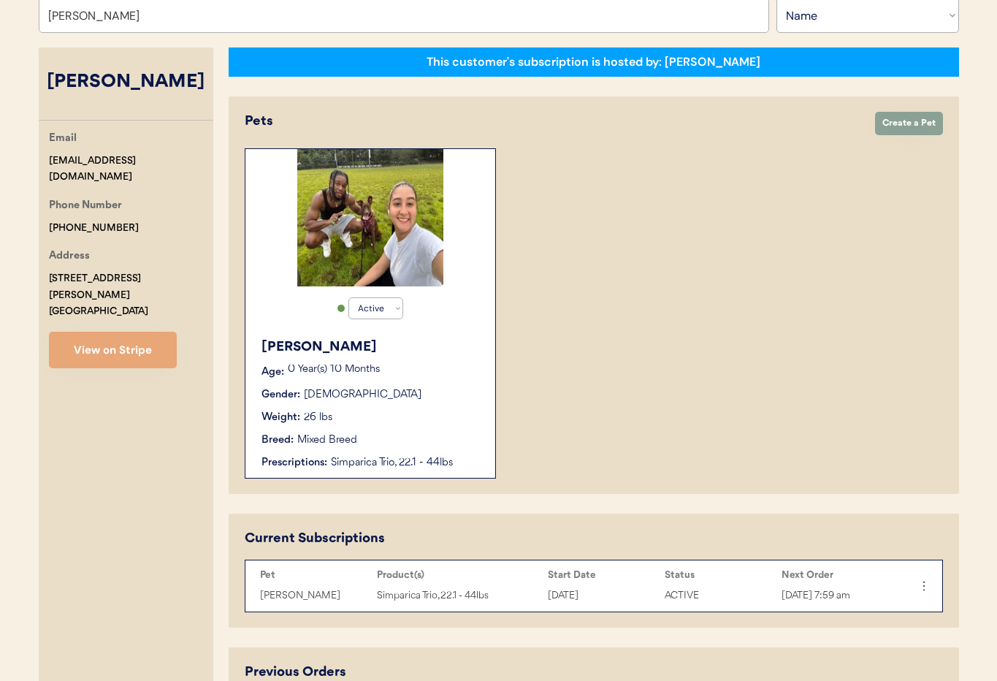
scroll to position [195, 0]
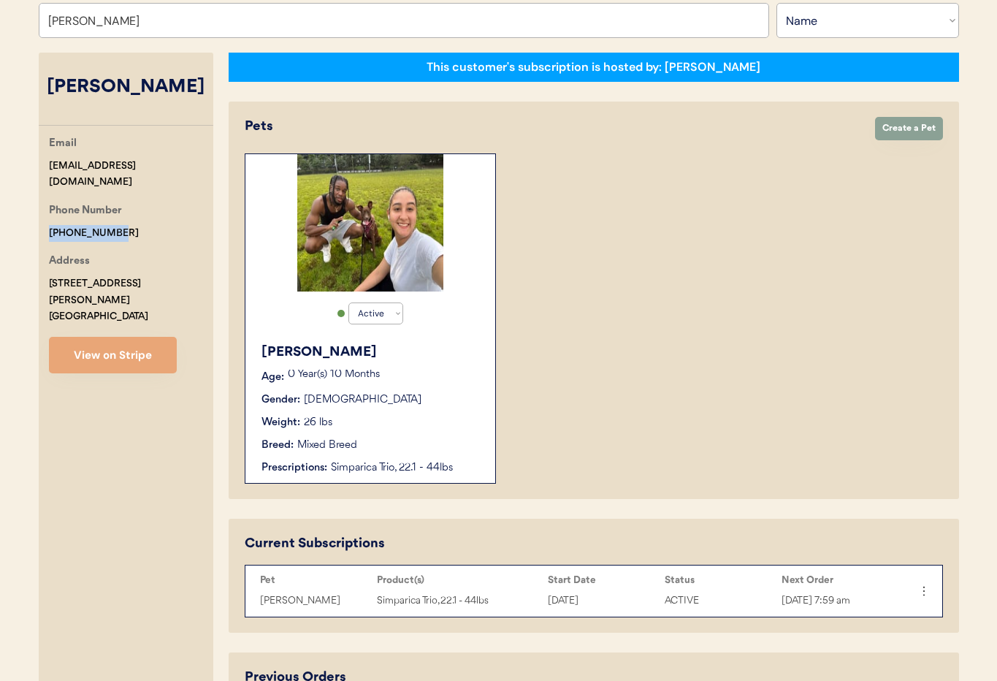
drag, startPoint x: 120, startPoint y: 216, endPoint x: 57, endPoint y: 215, distance: 62.8
click at [27, 214] on div "Otis Admin Page Search for a customer by email, phone number, or name. Maryann …" at bounding box center [499, 385] width 950 height 941
copy div "+17185032642"
drag, startPoint x: 47, startPoint y: 267, endPoint x: 142, endPoint y: 302, distance: 100.3
click at [142, 302] on div "Email maryann240624@gmail.com Phone Number +17185032642 Address 1195 Anderson A…" at bounding box center [126, 254] width 175 height 238
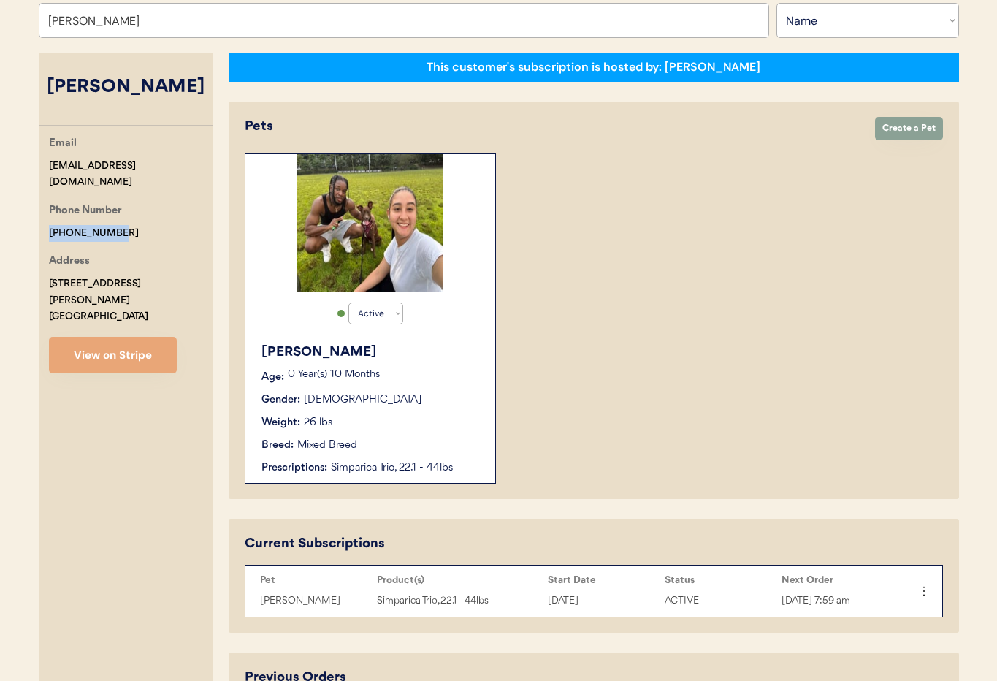
copy div "1195 Anderson Avenue 3F The Bronx, NY 10452"
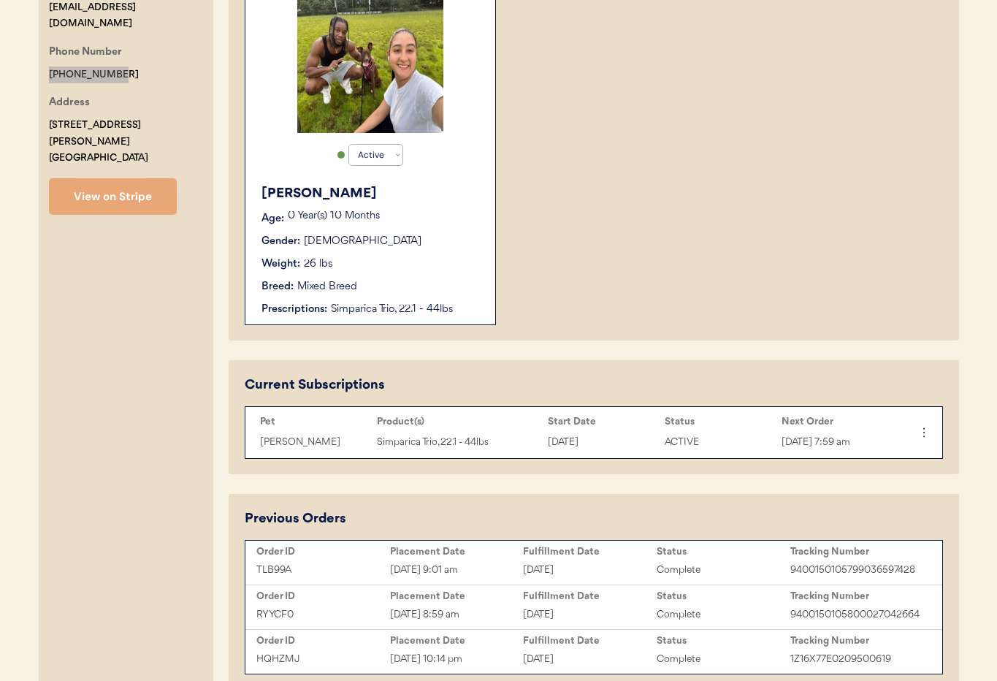
scroll to position [430, 0]
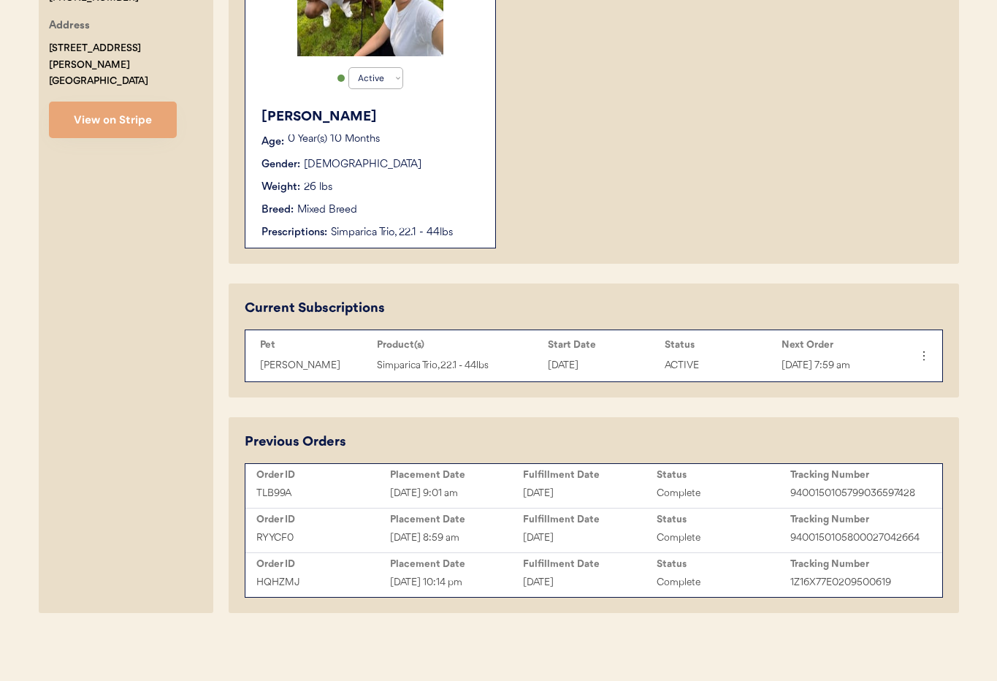
click at [508, 492] on div "Oct 3, 2025 9:01 am" at bounding box center [457, 493] width 134 height 17
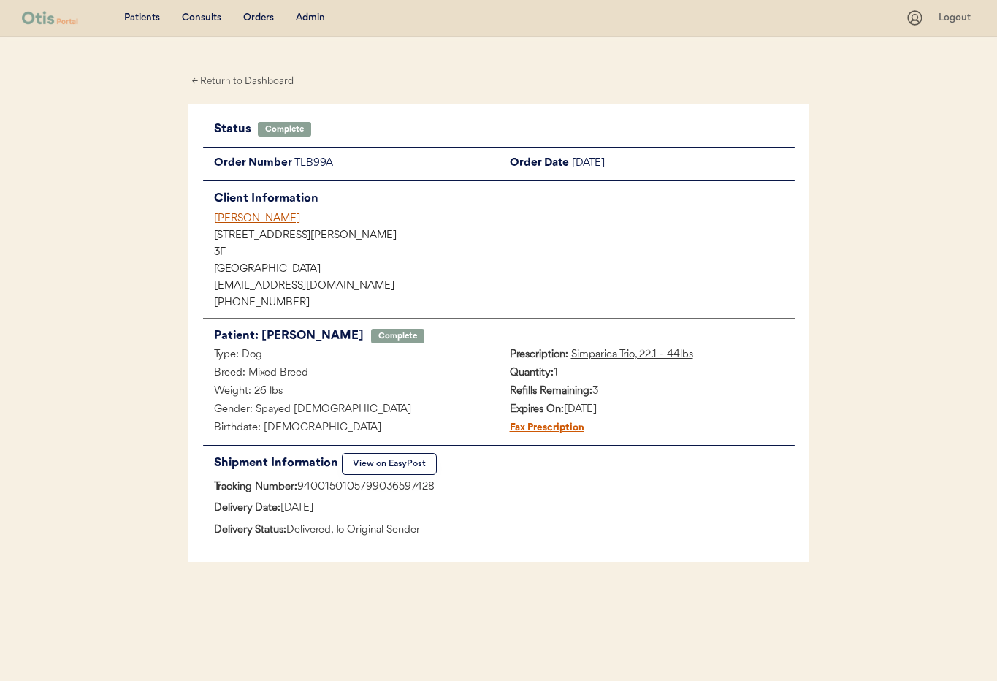
drag, startPoint x: 455, startPoint y: 489, endPoint x: 300, endPoint y: 487, distance: 154.9
click at [300, 487] on div "Tracking Number: 9400150105799036597428" at bounding box center [499, 487] width 592 height 18
copy div "9400150105799036597428"
click at [309, 15] on div "Admin" at bounding box center [310, 18] width 29 height 15
drag, startPoint x: 309, startPoint y: 15, endPoint x: 301, endPoint y: 82, distance: 67.0
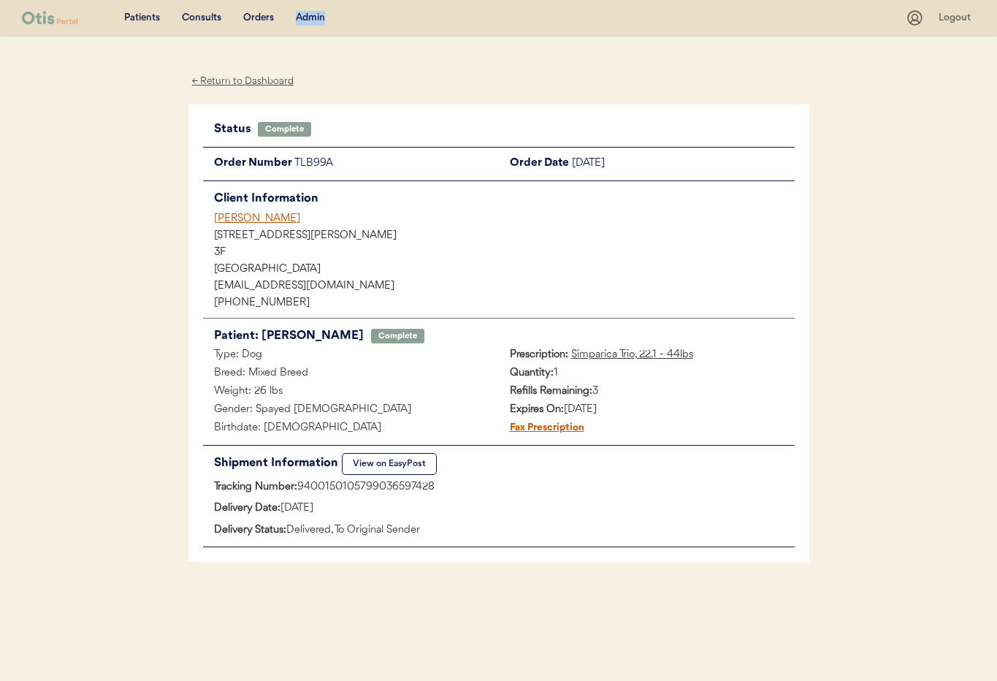
click at [309, 16] on div "Admin" at bounding box center [310, 18] width 29 height 15
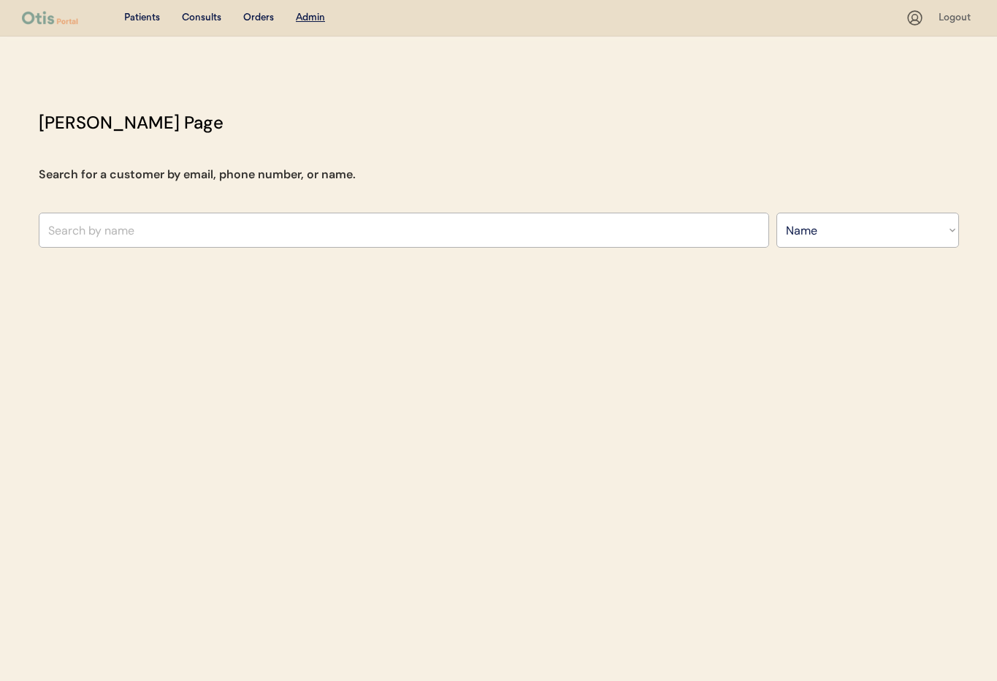
select select ""Name""
click at [124, 232] on input "text" at bounding box center [404, 230] width 731 height 35
type input "Teri S"
type input "[PERSON_NAME]"
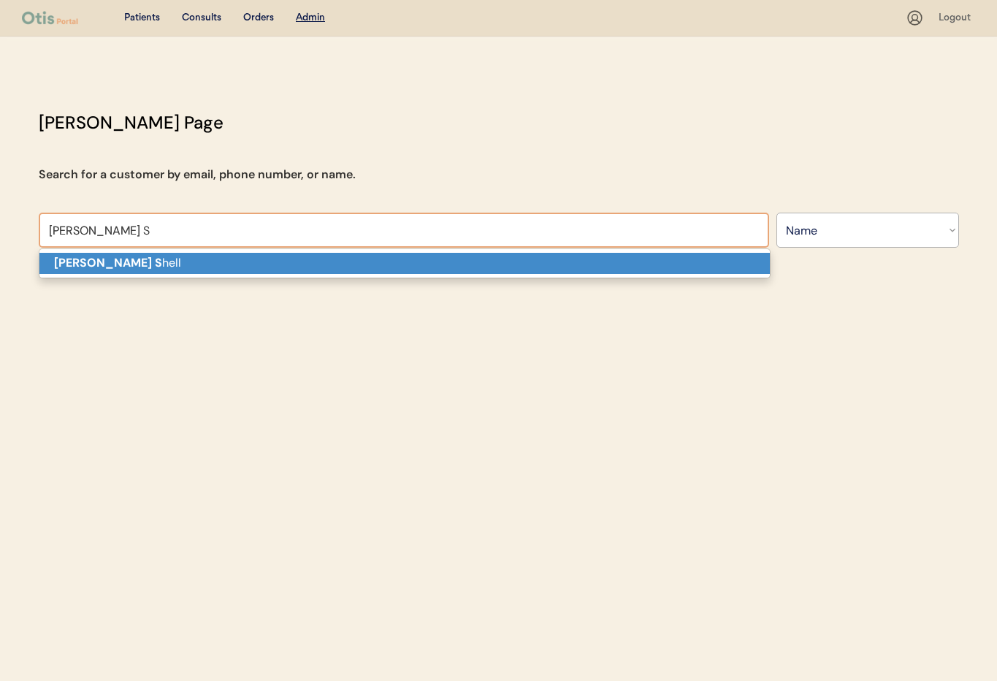
click at [142, 267] on p "Teri S hell" at bounding box center [404, 263] width 731 height 21
type input "[PERSON_NAME]"
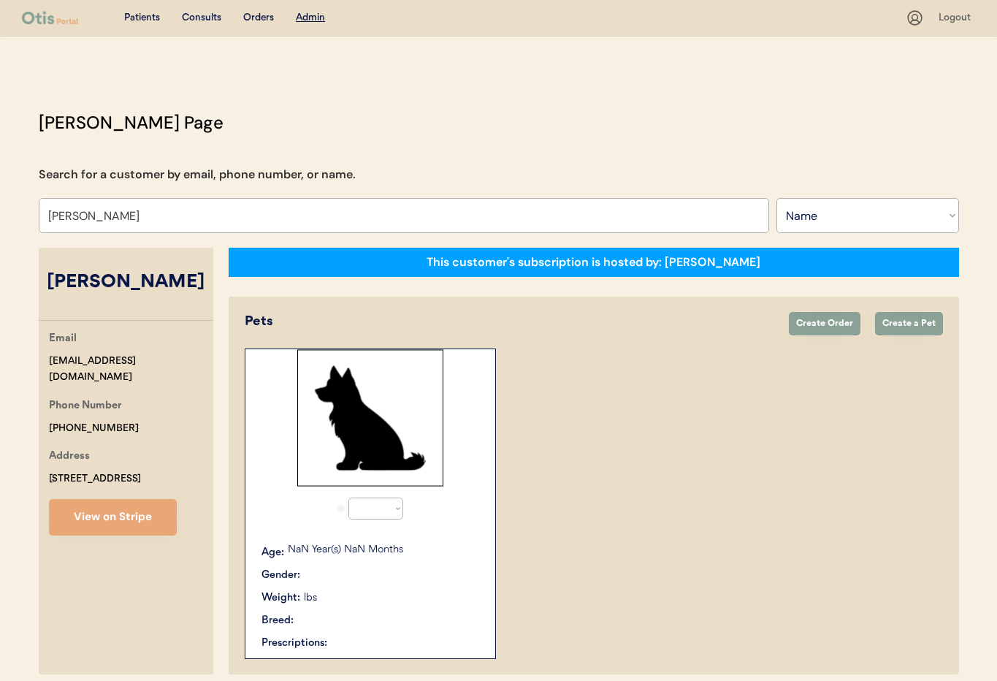
select select "true"
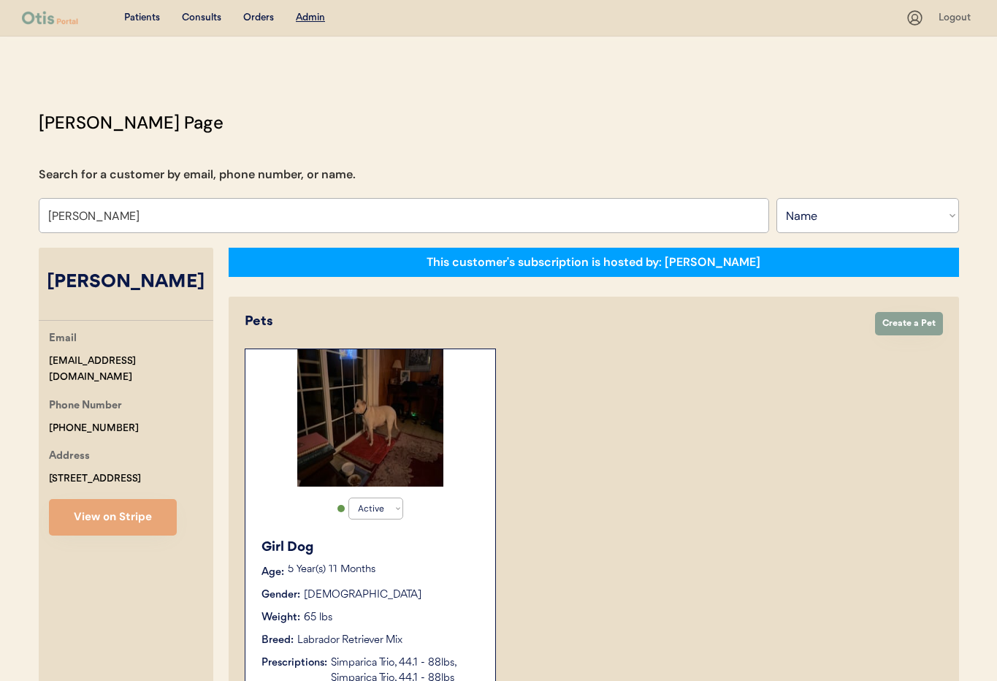
type input "[PERSON_NAME]"
click at [843, 213] on select "Search By Name Email Phone Number" at bounding box center [868, 215] width 183 height 35
select select ""Email""
click at [777, 198] on select "Search By Name Email Phone Number" at bounding box center [868, 215] width 183 height 35
click at [123, 213] on input "input" at bounding box center [404, 215] width 731 height 35
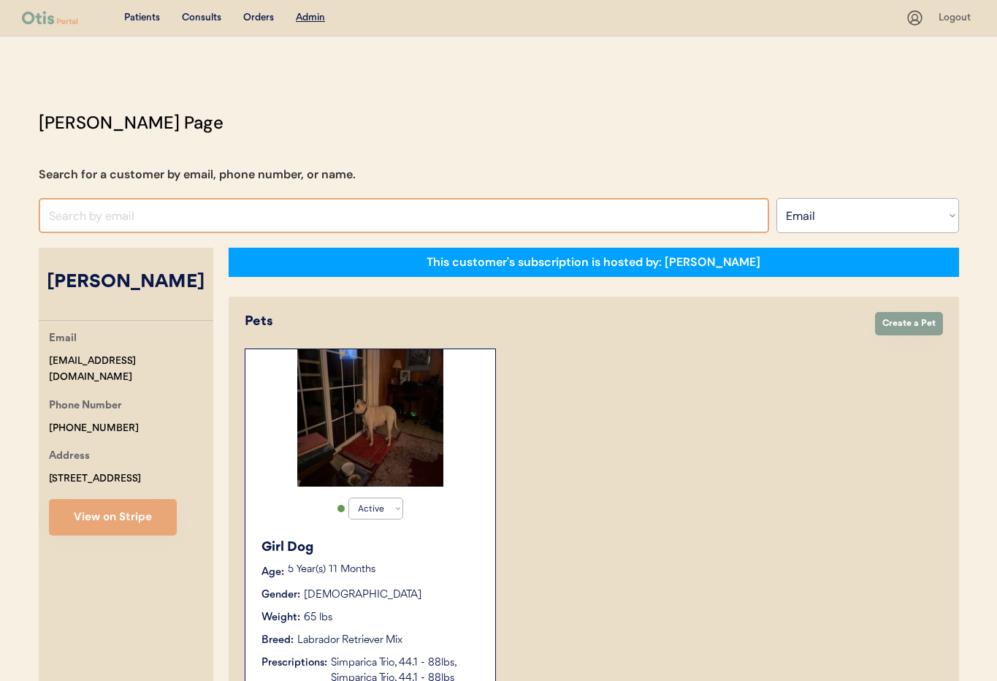
paste input "joyc@curtisav.com"
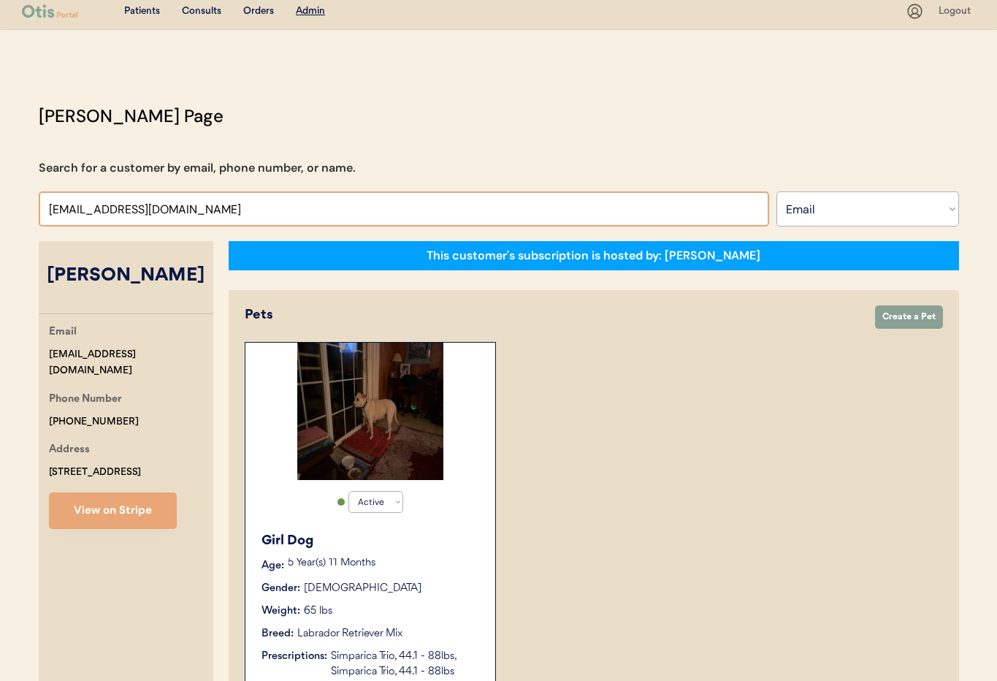
scroll to position [8, 0]
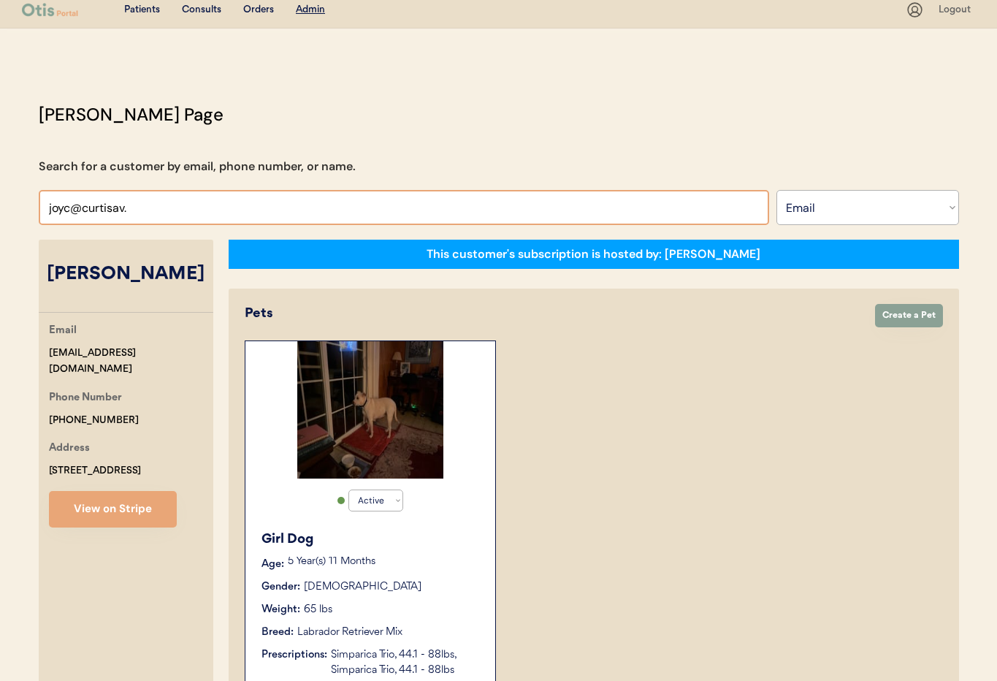
type input "joyc@curtisav"
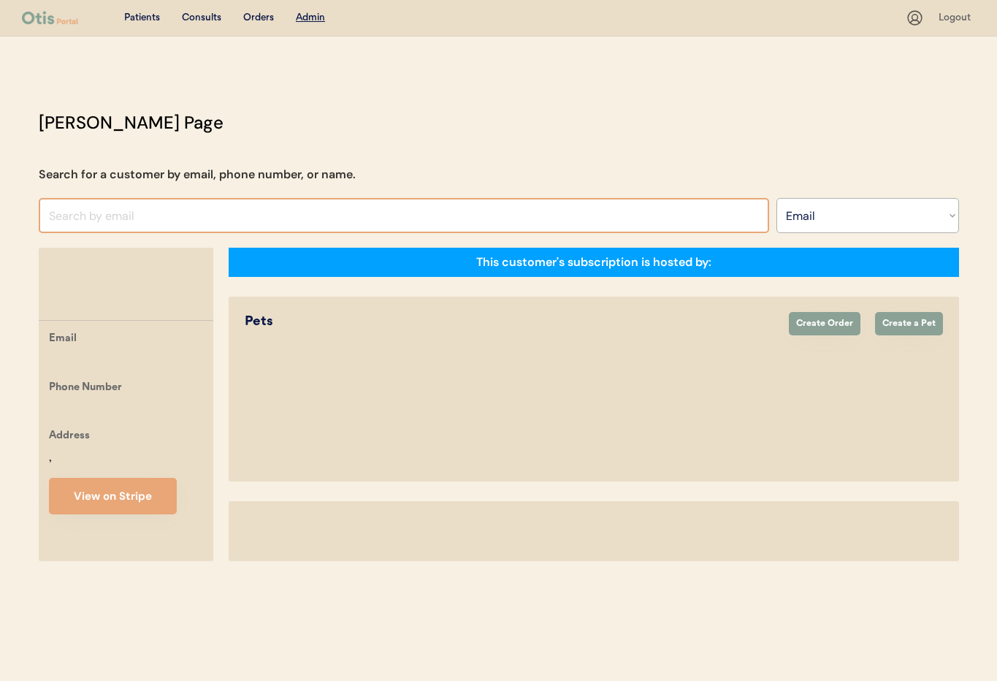
select select ""Email""
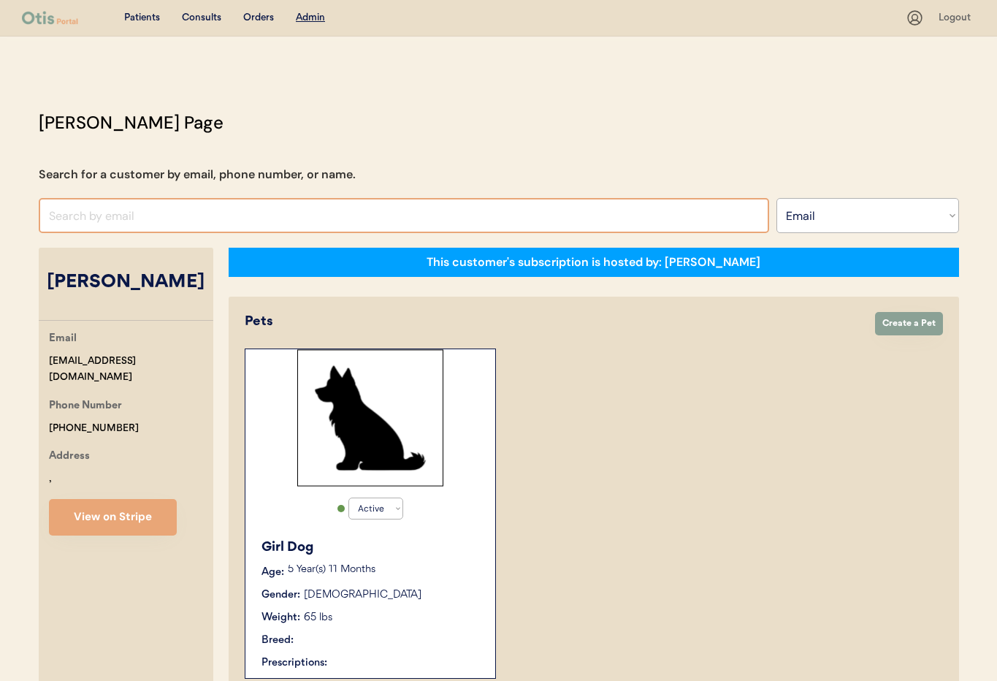
select select "true"
click at [79, 214] on input "input" at bounding box center [404, 215] width 731 height 35
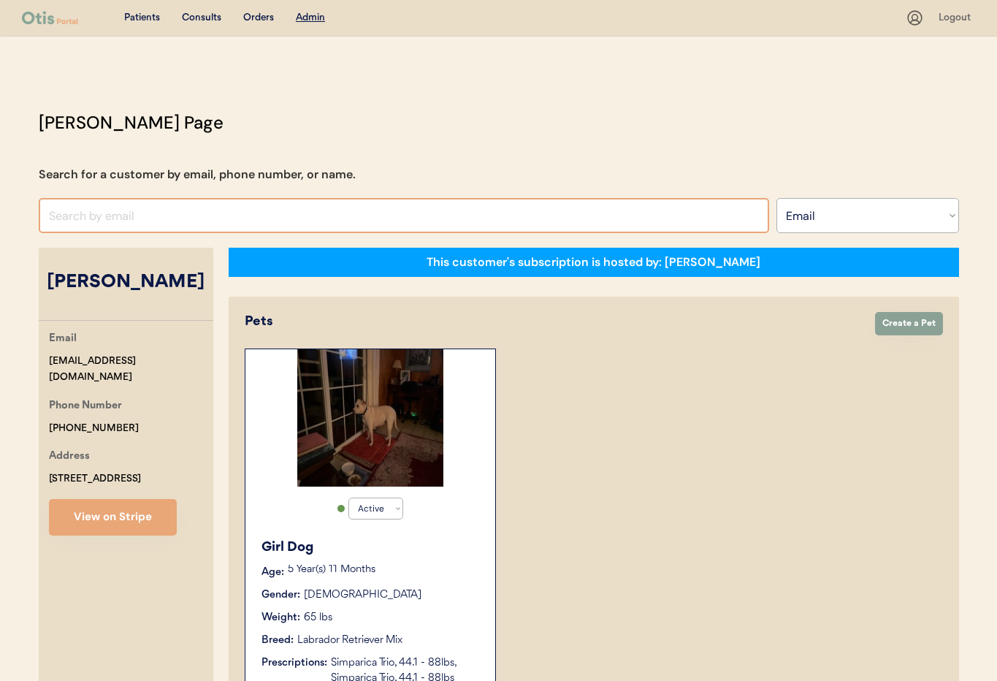
paste input "[EMAIL_ADDRESS][DOMAIN_NAME]"
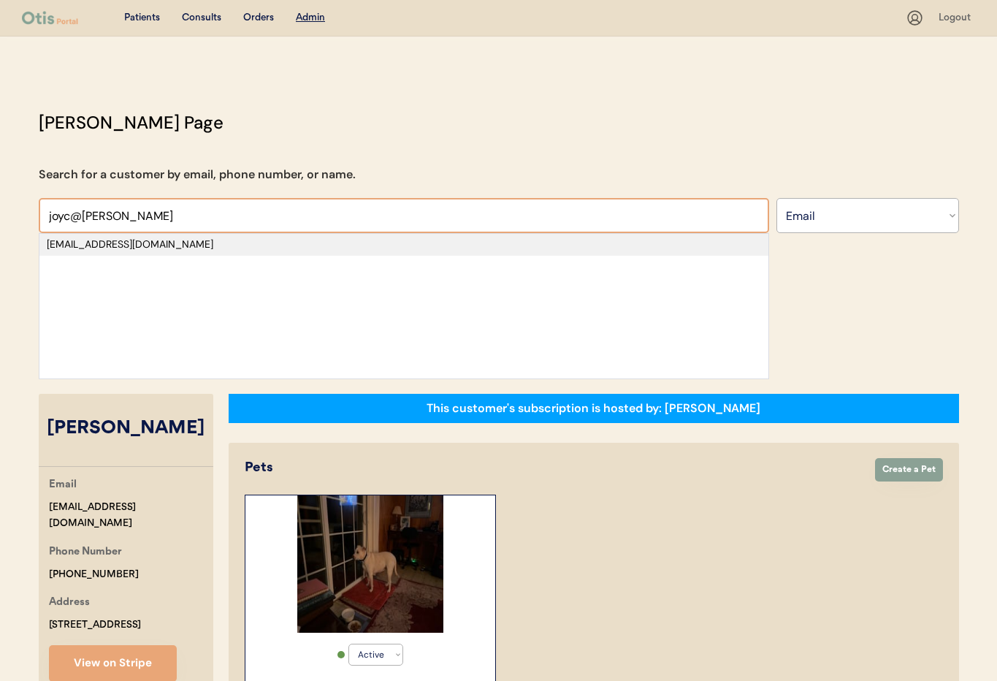
type input "joyc@[PERSON_NAME]"
click at [200, 250] on div "[EMAIL_ADDRESS][DOMAIN_NAME]" at bounding box center [404, 244] width 714 height 15
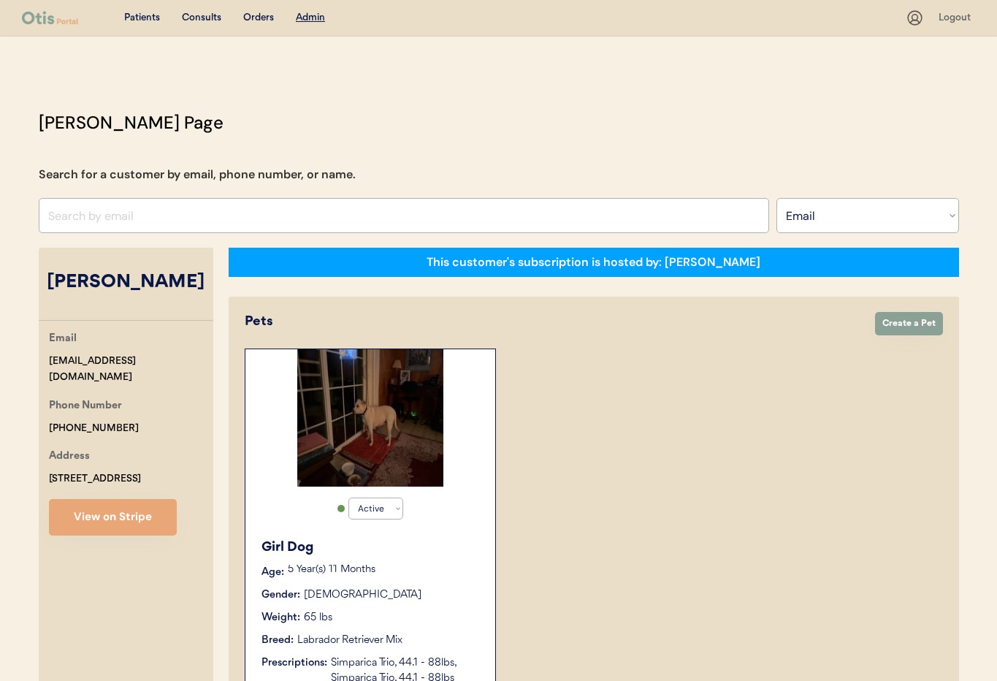
select select "false"
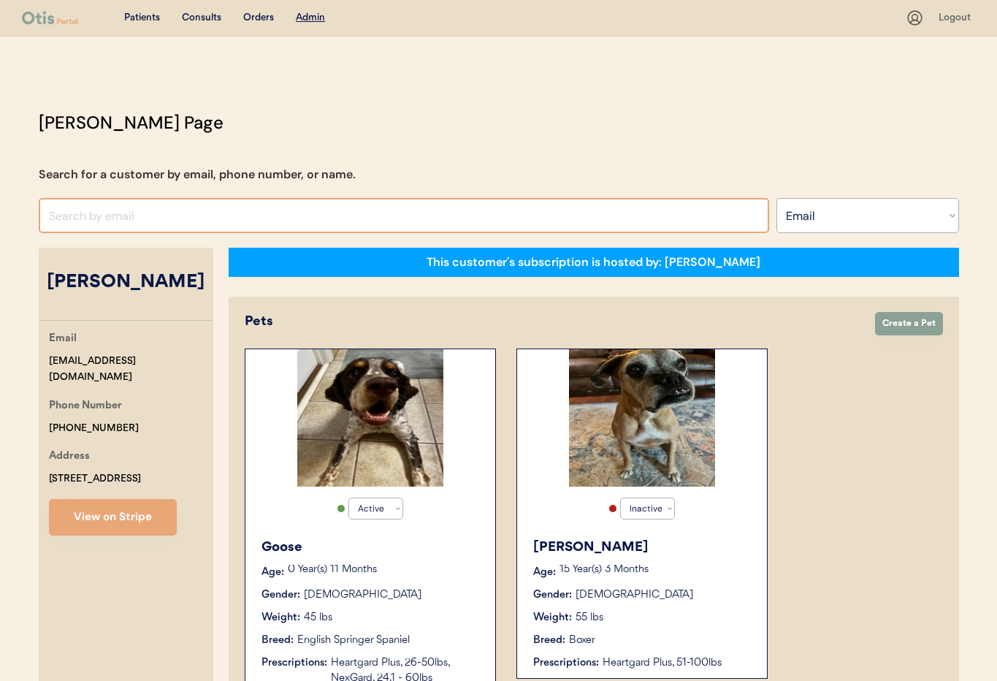
click at [251, 226] on input "input" at bounding box center [404, 215] width 731 height 35
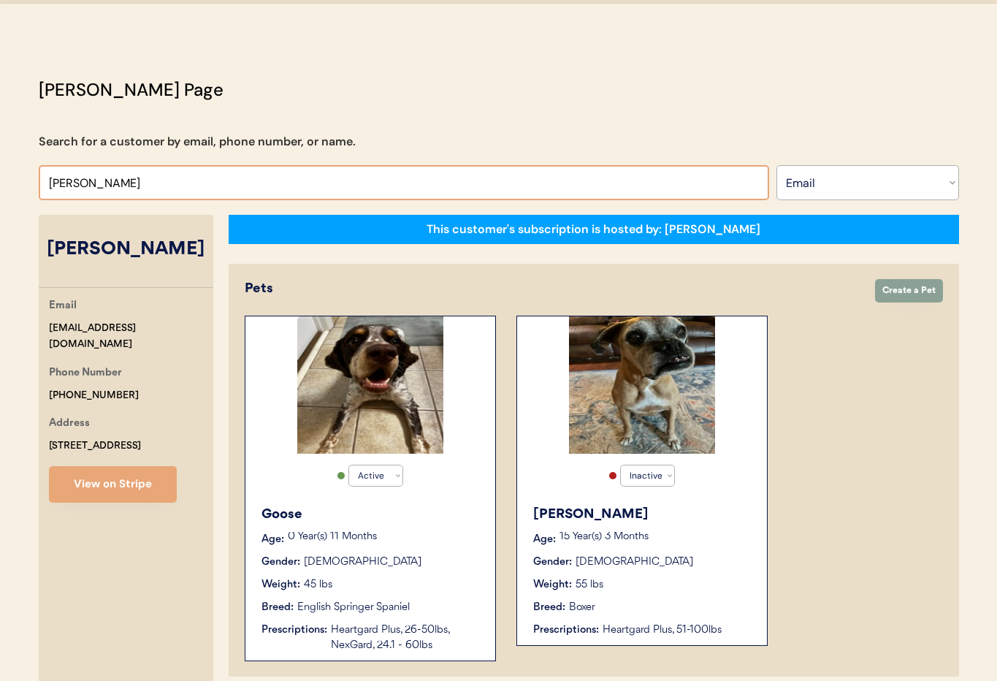
scroll to position [47, 0]
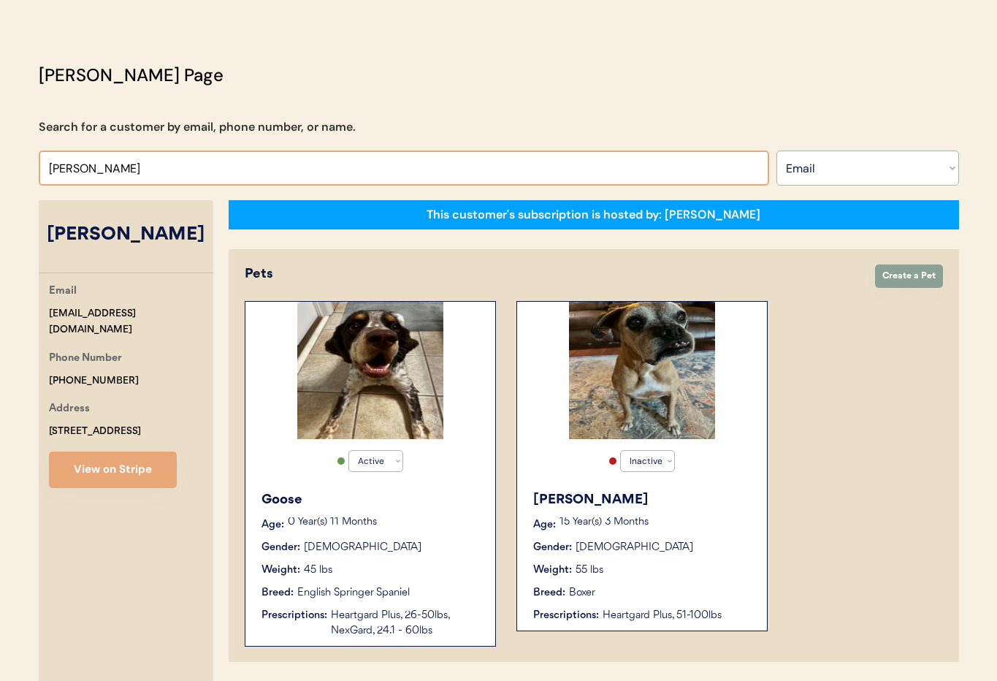
drag, startPoint x: 158, startPoint y: 167, endPoint x: 118, endPoint y: 171, distance: 40.3
click at [118, 171] on input "input" at bounding box center [404, 167] width 731 height 35
drag, startPoint x: 123, startPoint y: 175, endPoint x: 4, endPoint y: 167, distance: 120.1
click at [0, 167] on html "Patients Consults Orders Admin Logout Otis Admin Page Search for a customer by …" at bounding box center [498, 293] width 997 height 681
paste input "swiftly1@verizon.ne"
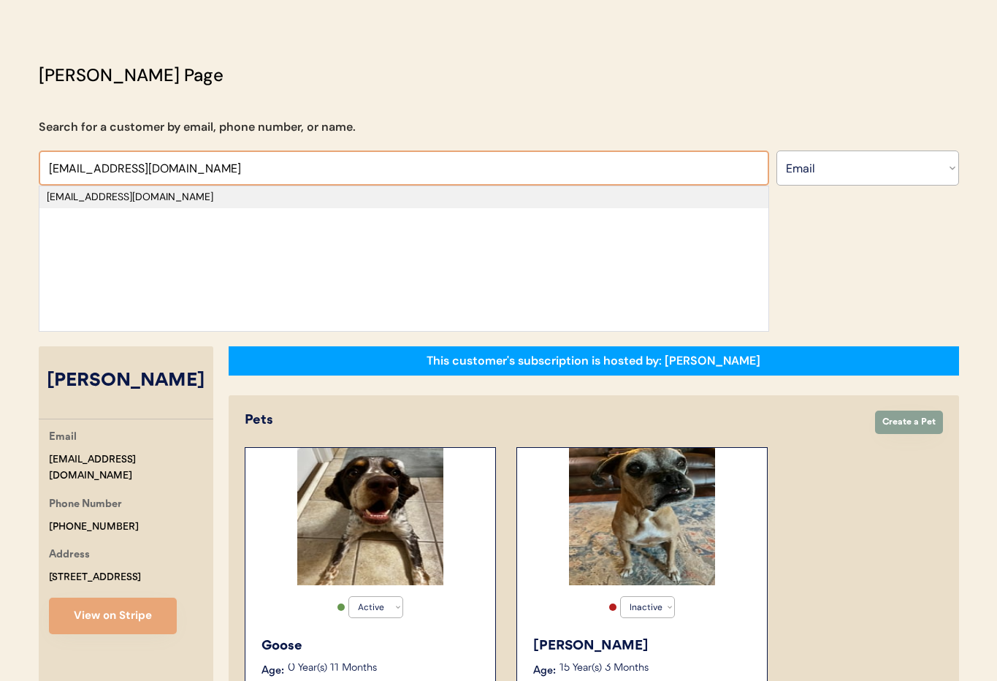
type input "swiftly1@verizon.net"
click at [123, 198] on div "swiftly1@verizon.net" at bounding box center [404, 197] width 714 height 15
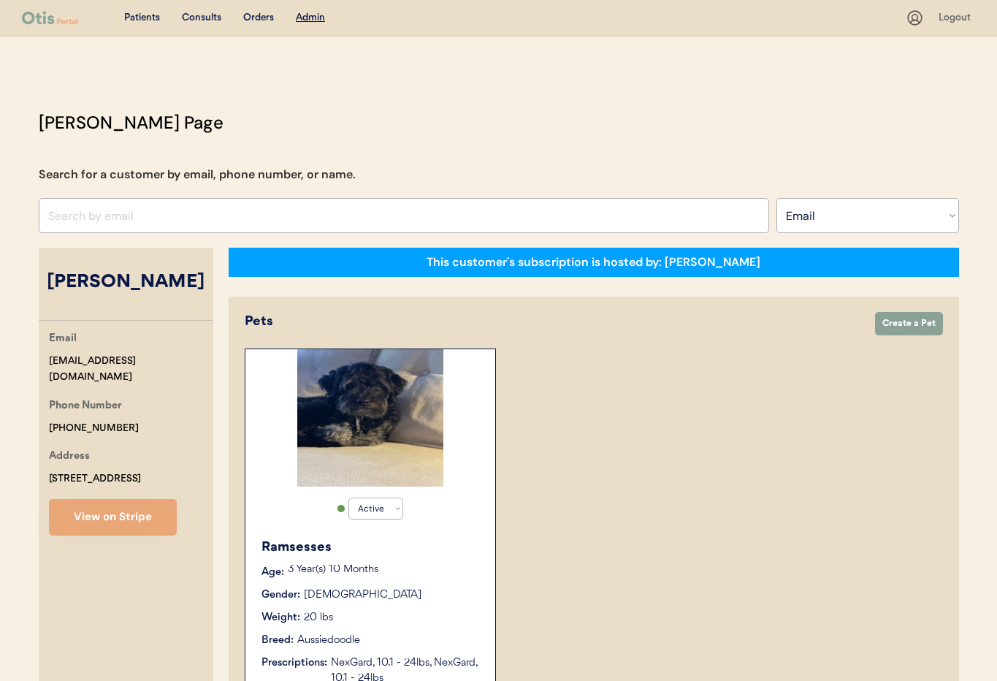
drag, startPoint x: 149, startPoint y: 378, endPoint x: 147, endPoint y: 365, distance: 14.1
click at [148, 376] on div "Email swiftly1@verizon.net Phone Number +18568734402 Address 228 Franklin Ave W…" at bounding box center [126, 432] width 175 height 205
drag, startPoint x: 136, startPoint y: 359, endPoint x: 42, endPoint y: 358, distance: 94.2
click at [42, 358] on div "Email swiftly1@verizon.net Phone Number +18568734402 Address 228 Franklin Ave W…" at bounding box center [126, 432] width 175 height 205
copy div "swiftly1@verizon.net"
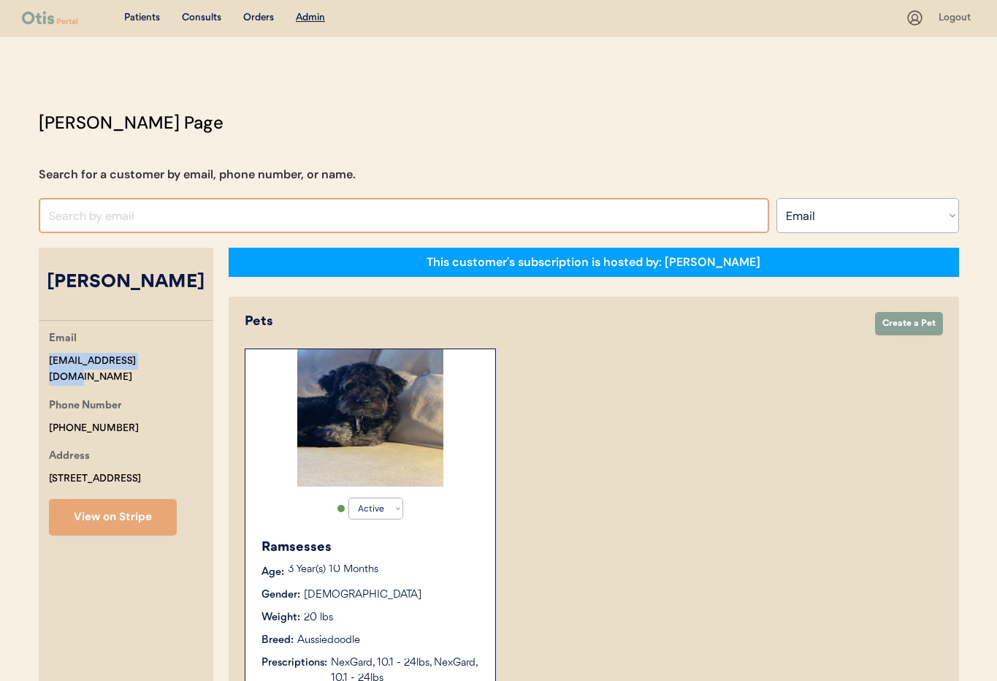
click at [790, 221] on select "Search By Name Email Phone Number" at bounding box center [868, 215] width 183 height 35
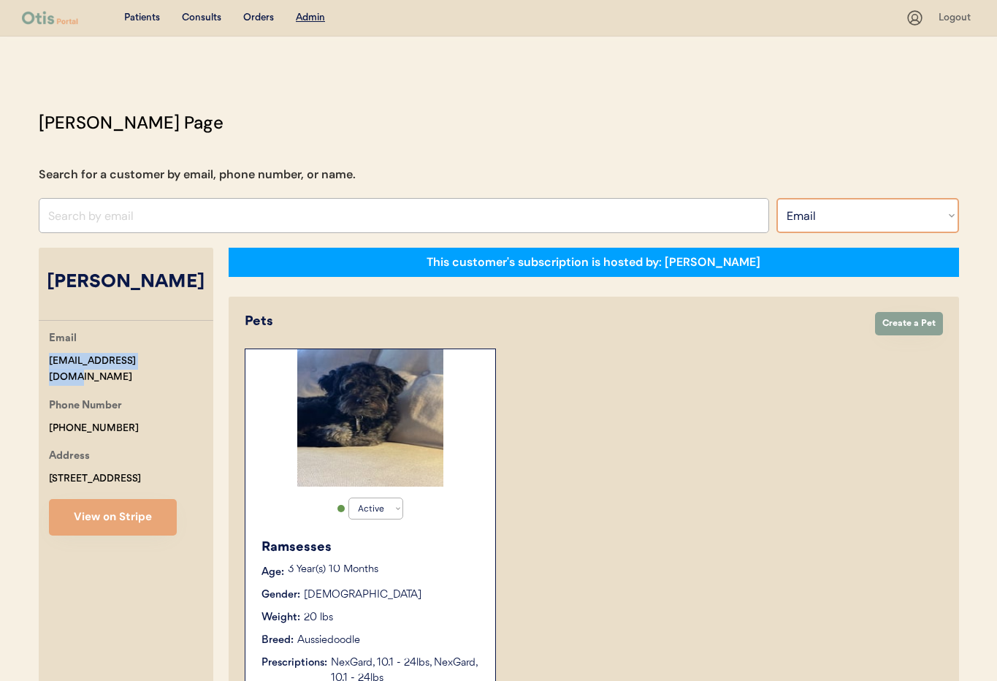
select select ""Name""
click at [777, 198] on select "Search By Name Email Phone Number" at bounding box center [868, 215] width 183 height 35
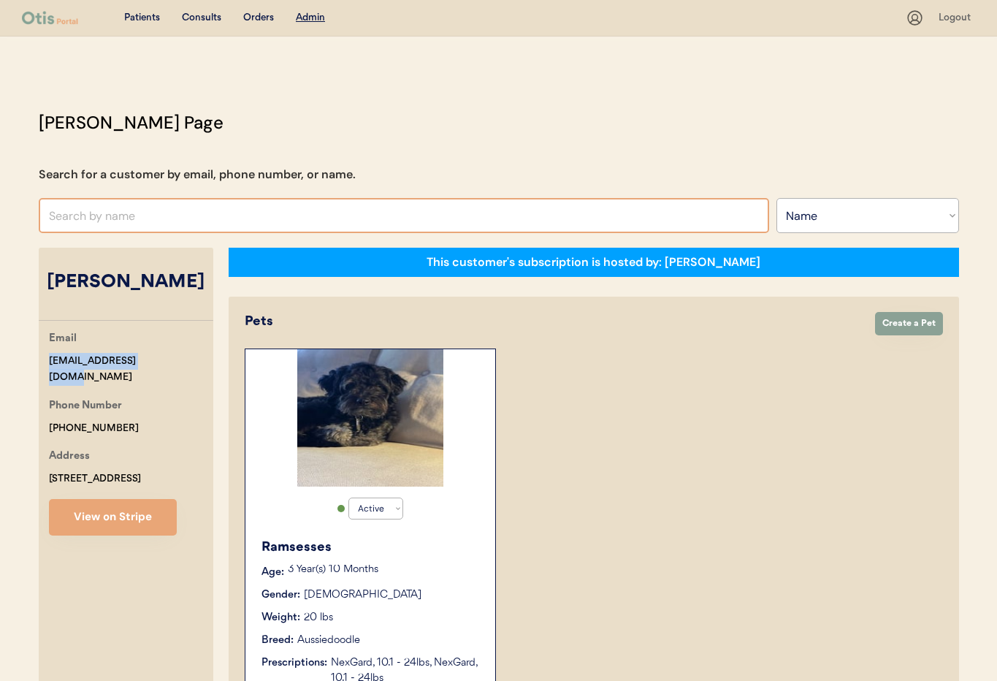
click at [199, 218] on input "text" at bounding box center [404, 215] width 731 height 35
type input "joy"
type input "joy Armstrong"
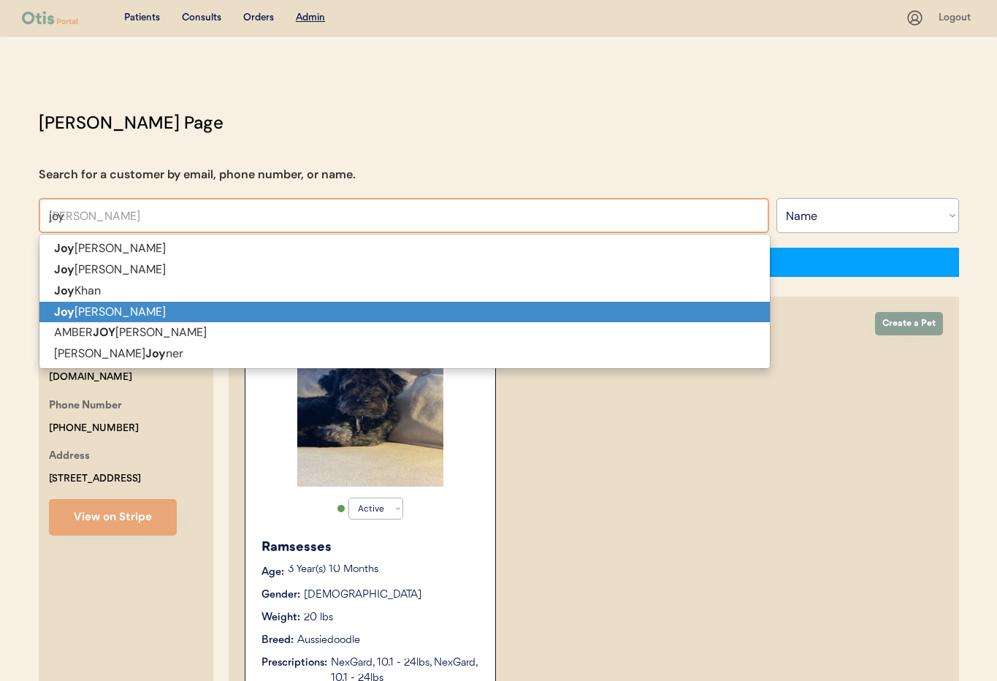
click at [213, 306] on p "Joy Coon" at bounding box center [404, 312] width 731 height 21
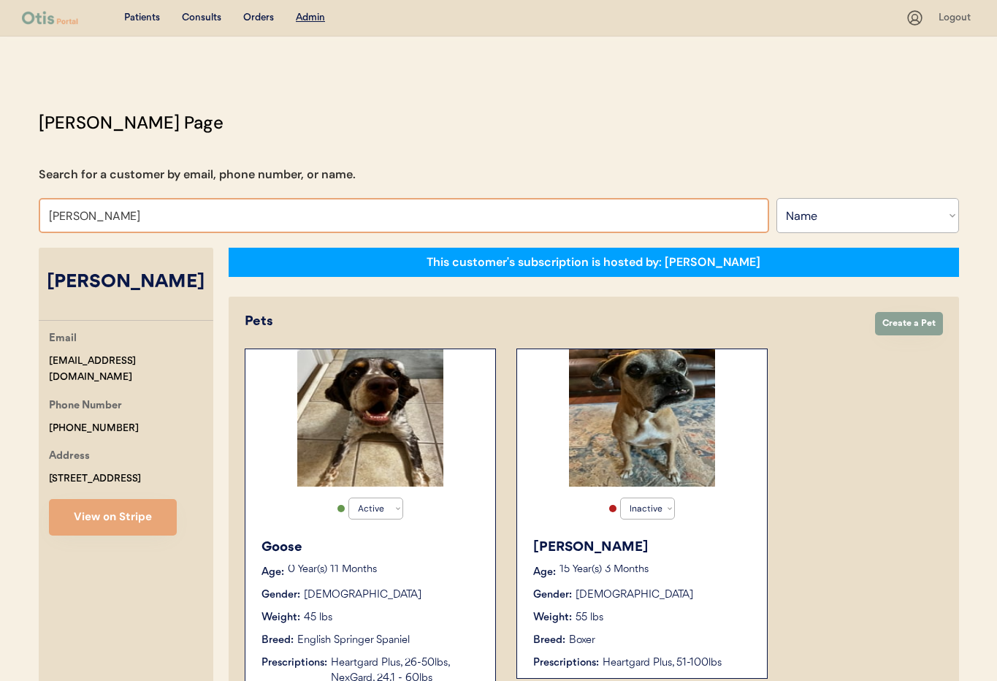
drag, startPoint x: 113, startPoint y: 213, endPoint x: 15, endPoint y: 208, distance: 97.3
type input "Katlynn"
drag, startPoint x: 84, startPoint y: 217, endPoint x: -3, endPoint y: 205, distance: 87.8
click at [0, 205] on html "Patients Consults Orders Admin Logout Otis Admin Page Search for a customer by …" at bounding box center [498, 340] width 997 height 681
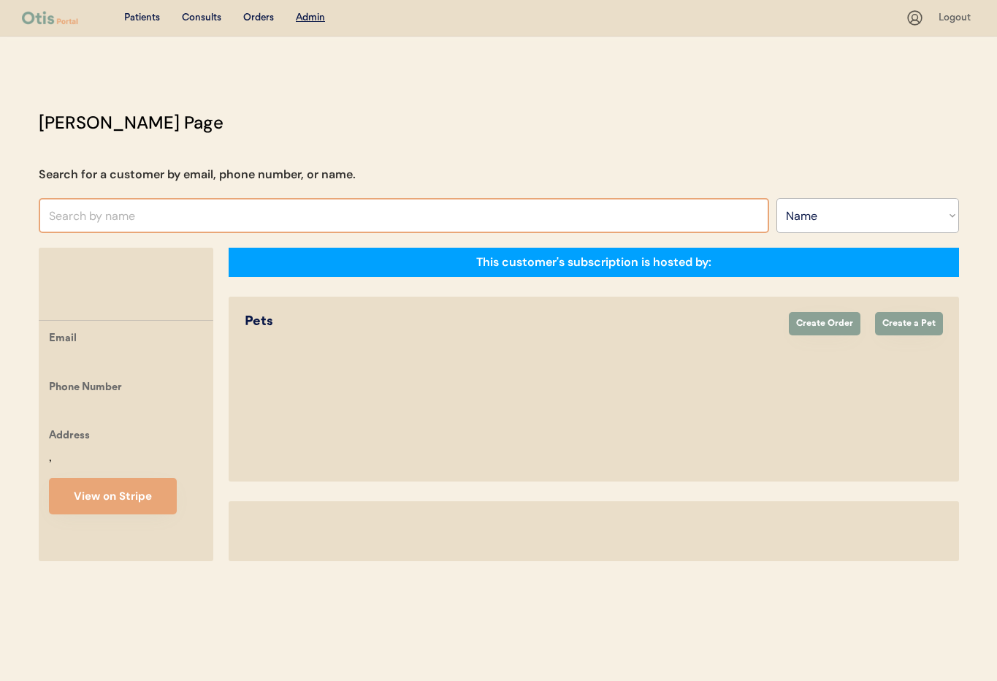
select select ""Name""
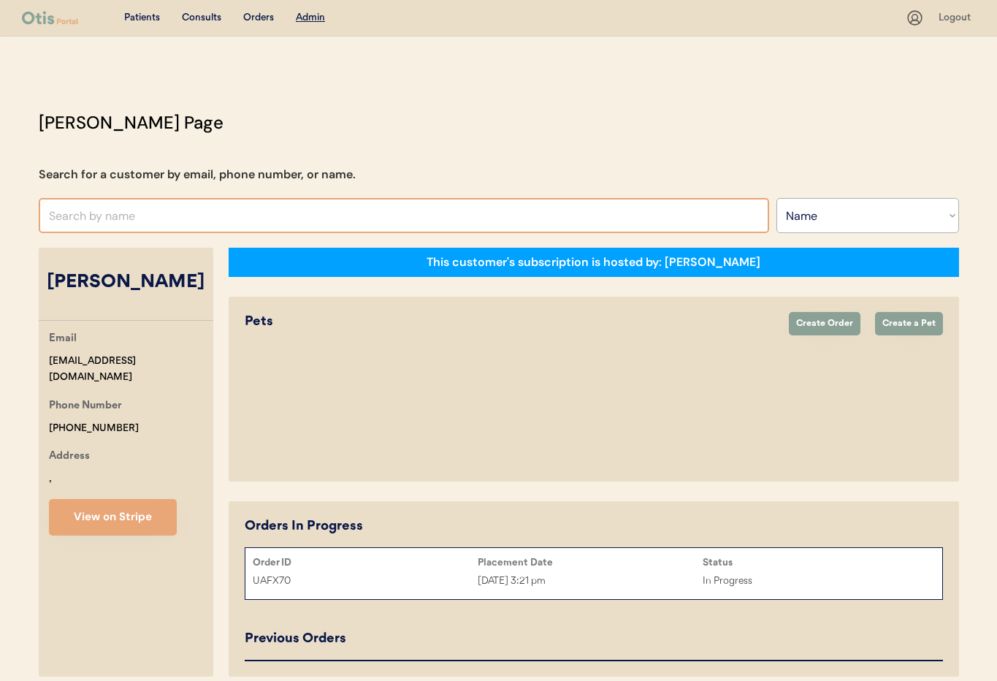
click at [128, 220] on input "text" at bounding box center [404, 215] width 731 height 35
select select "true"
select select "false"
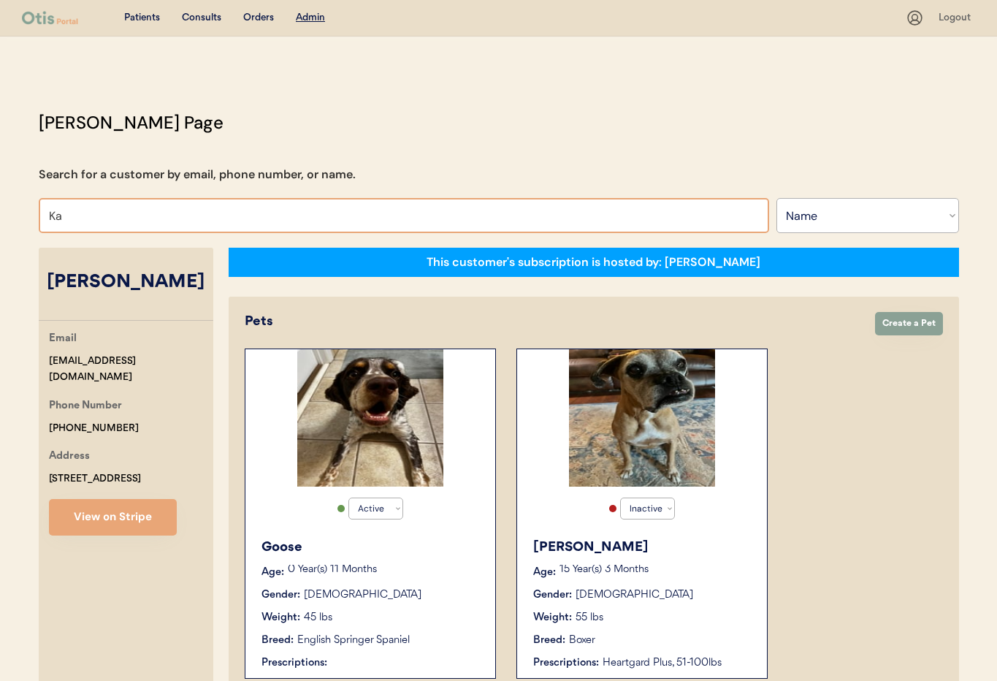
type input "Kat"
type input "Katie McLaren"
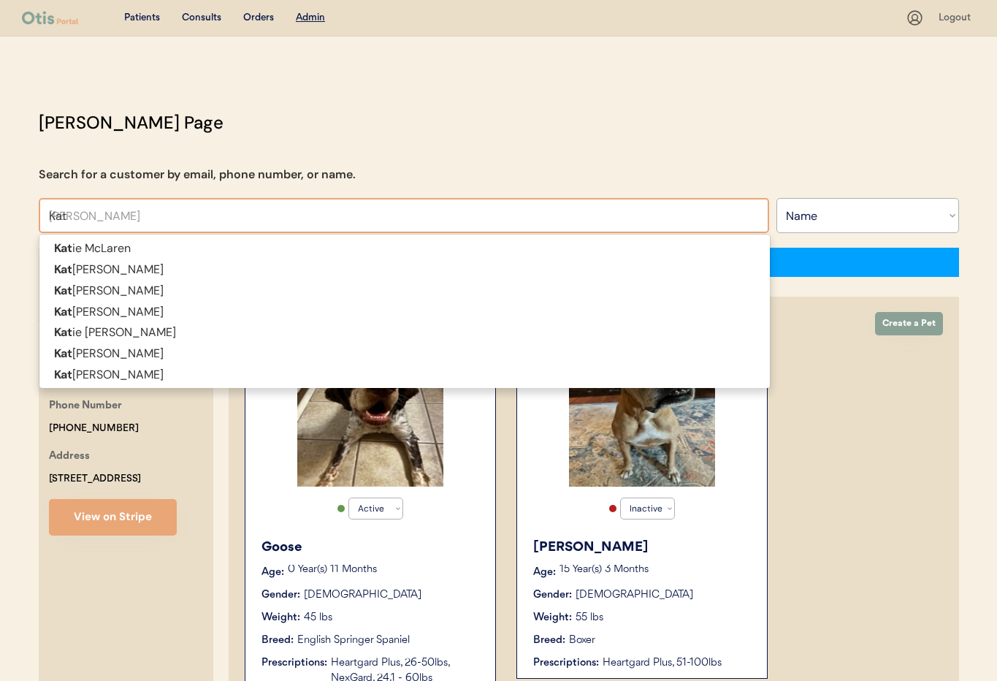
type input "Katl"
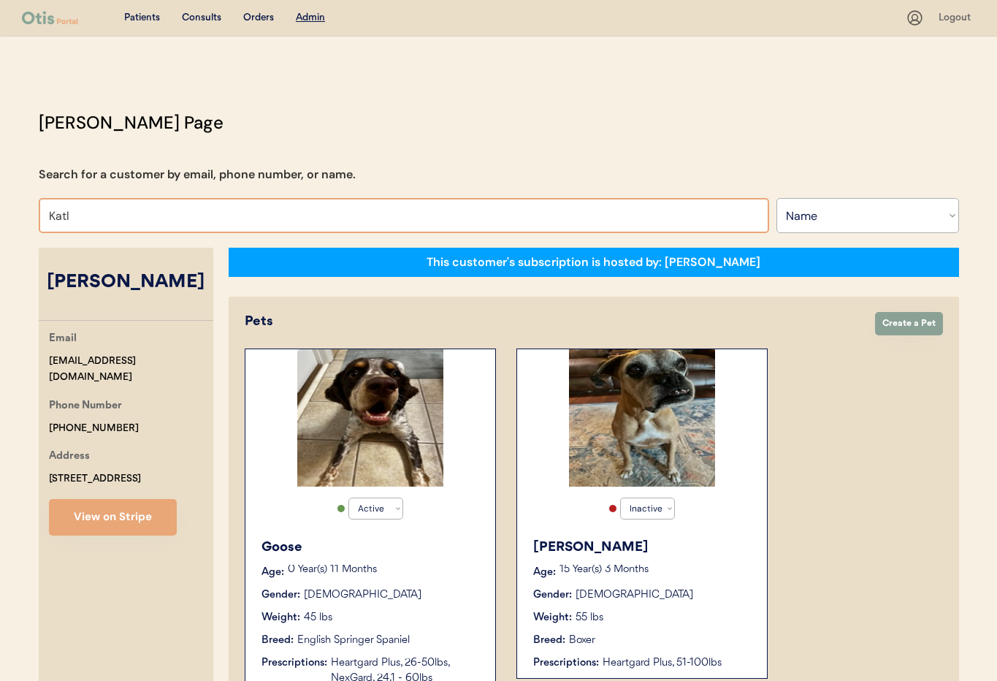
type input "Kat"
type input "Katie McLaren"
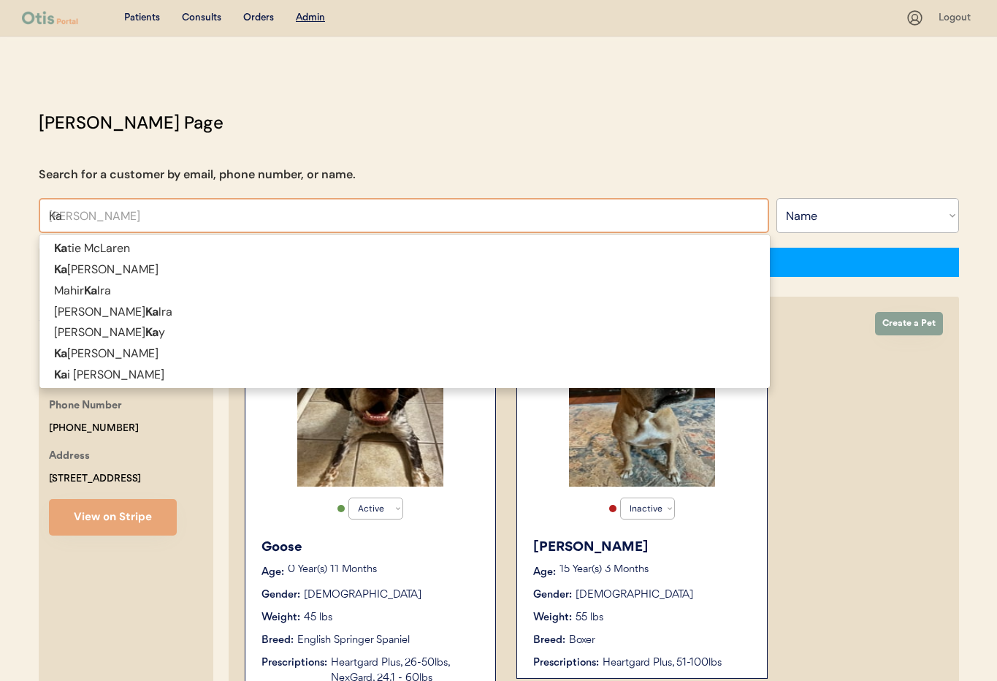
type input "K"
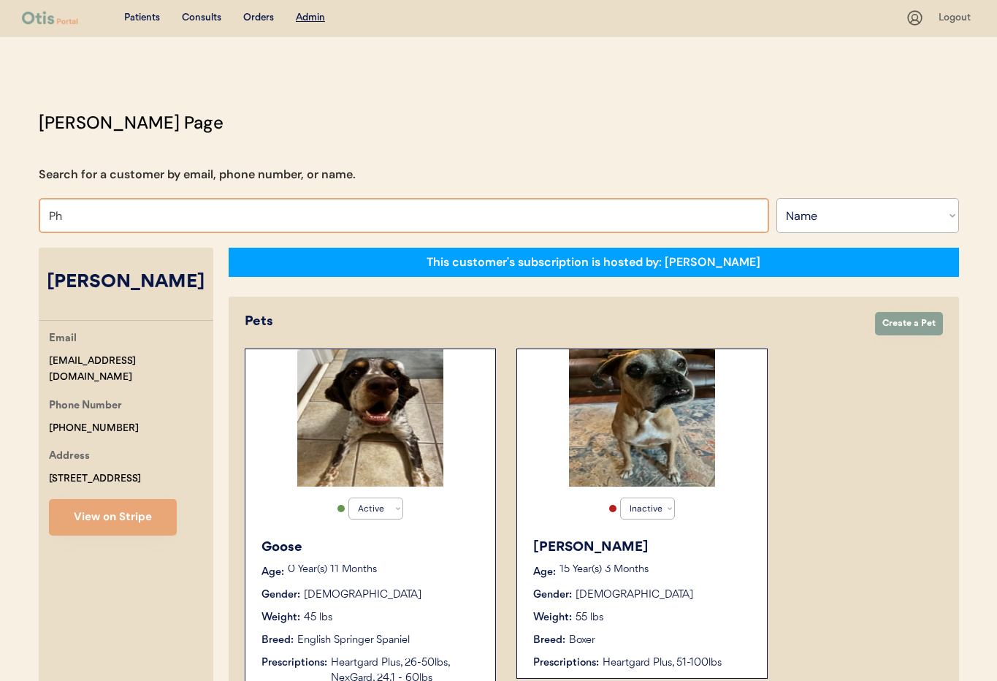
type input "Phi"
type input "Philippa Kohn"
type input "Phil"
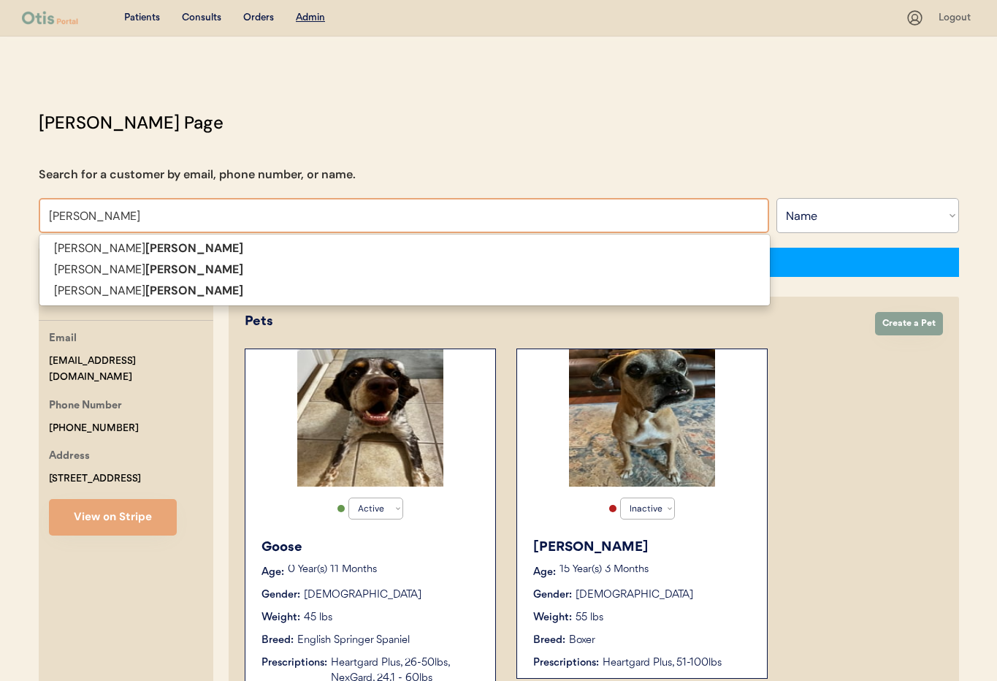
type input "Phillips"
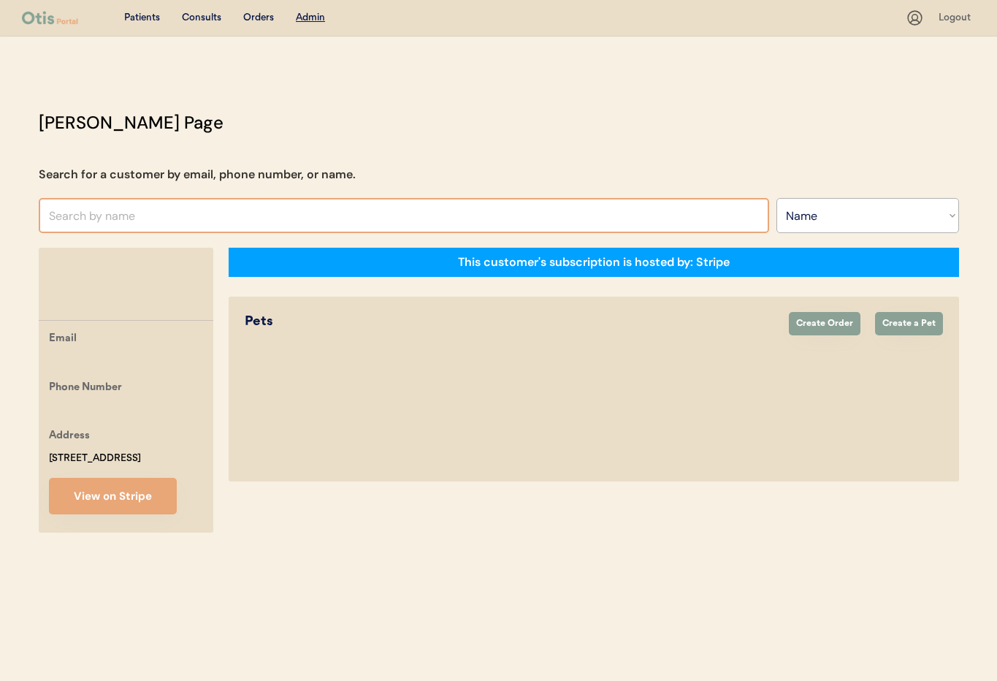
click at [412, 214] on input "text" at bounding box center [404, 215] width 731 height 35
click at [103, 222] on input "text" at bounding box center [404, 215] width 731 height 35
type input "Ph"
type input "Philippa Kohn"
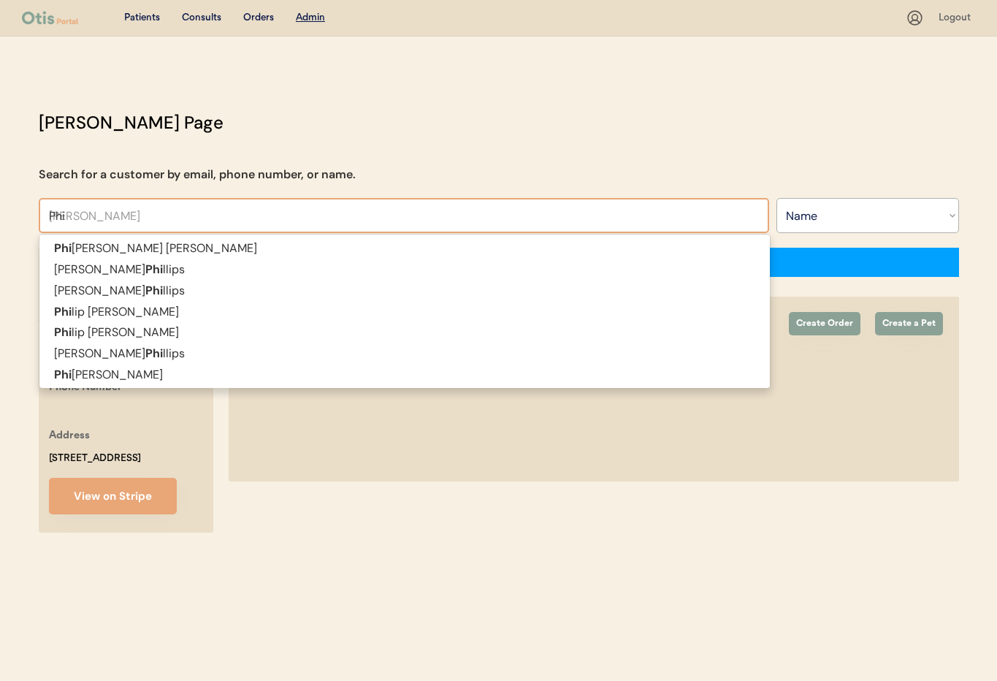
type input "Phil"
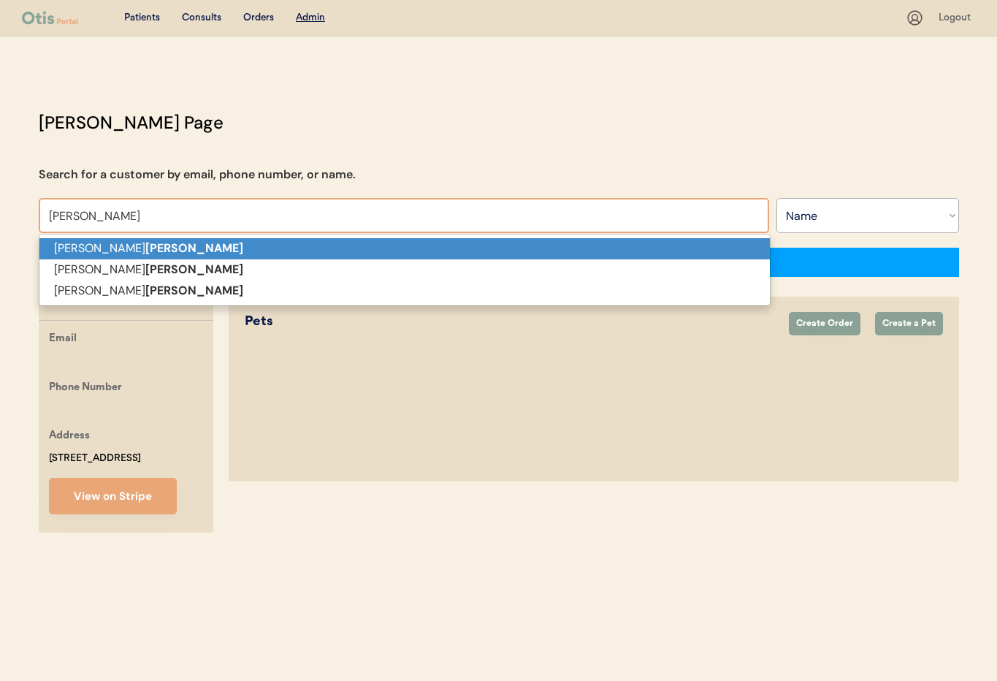
click at [145, 253] on strong "Phillips" at bounding box center [194, 247] width 98 height 15
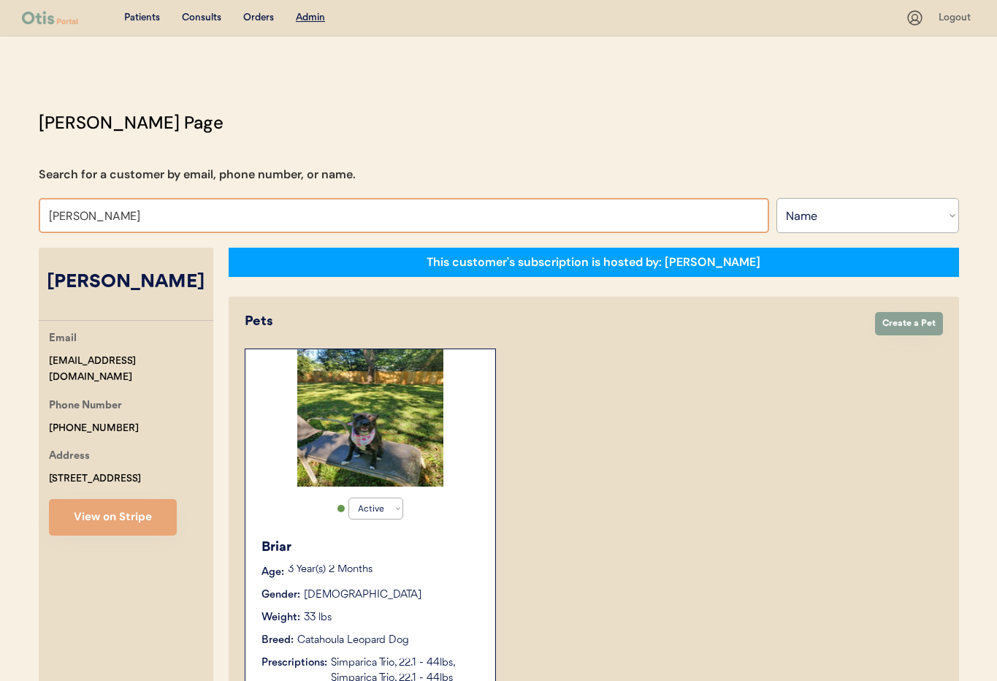
click at [129, 221] on input "Tonya Phillips" at bounding box center [404, 215] width 731 height 35
drag, startPoint x: 83, startPoint y: 216, endPoint x: -3, endPoint y: 210, distance: 86.5
click at [0, 210] on html "Patients Consults Orders Admin Logout Otis Admin Page Search for a customer by …" at bounding box center [498, 340] width 997 height 681
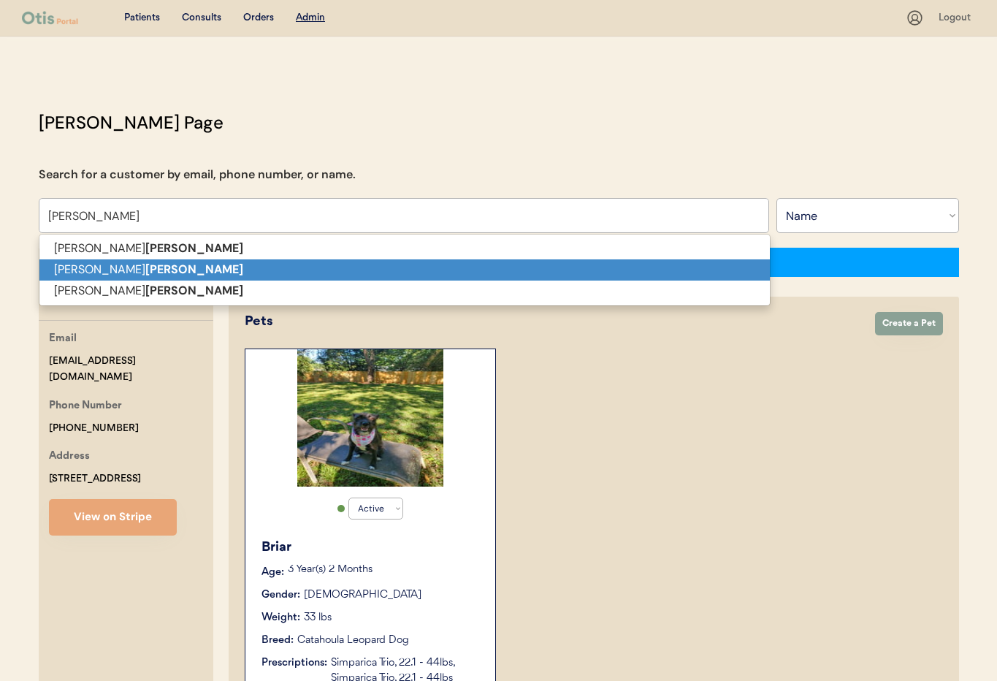
click at [145, 267] on strong "Phillips" at bounding box center [194, 269] width 98 height 15
type input "Stephen Phillips"
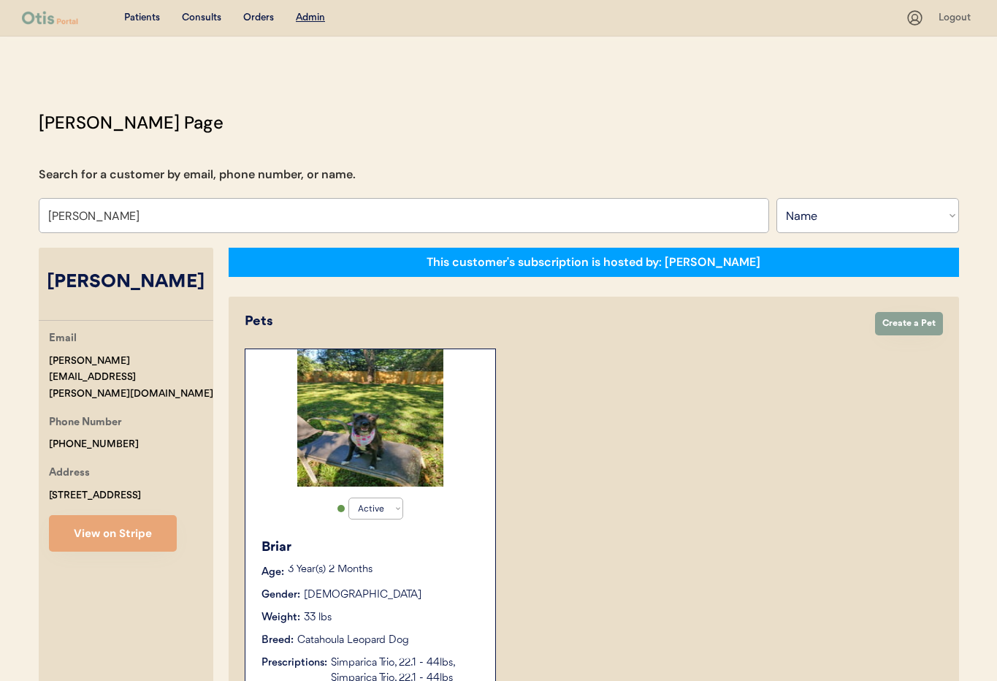
select select "true"
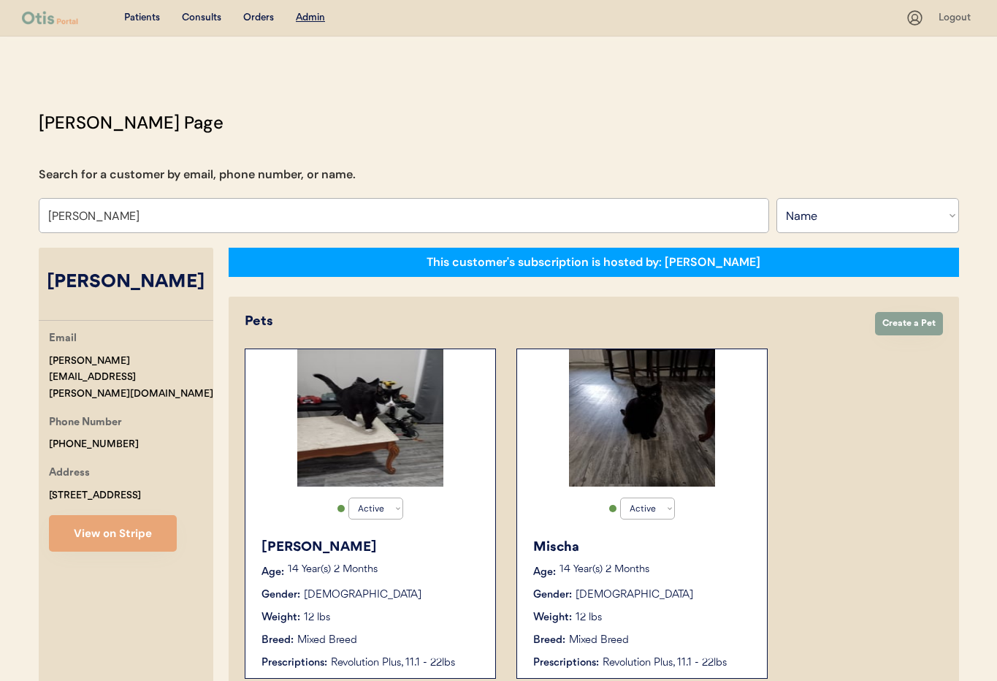
drag, startPoint x: 96, startPoint y: 215, endPoint x: 5, endPoint y: 211, distance: 90.7
click at [5, 211] on div "Patients Consults Orders Admin Logout Otis Admin Page Search for a customer by …" at bounding box center [498, 610] width 997 height 1221
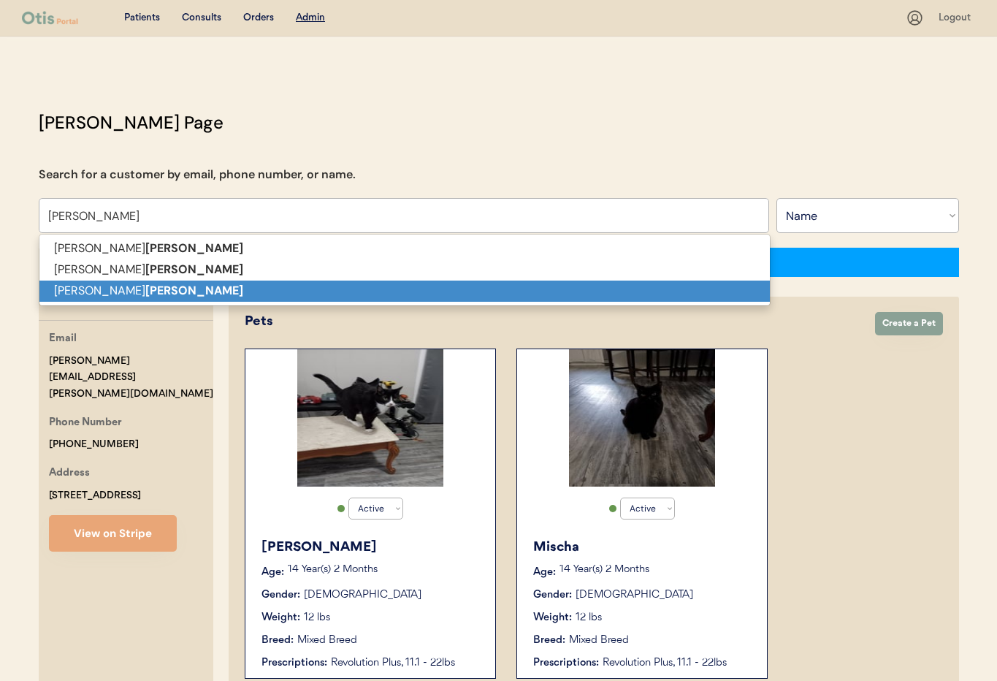
drag, startPoint x: 93, startPoint y: 288, endPoint x: 102, endPoint y: 289, distance: 9.5
click at [145, 288] on strong "Phillips" at bounding box center [194, 290] width 98 height 15
type input "Sheri Phillips"
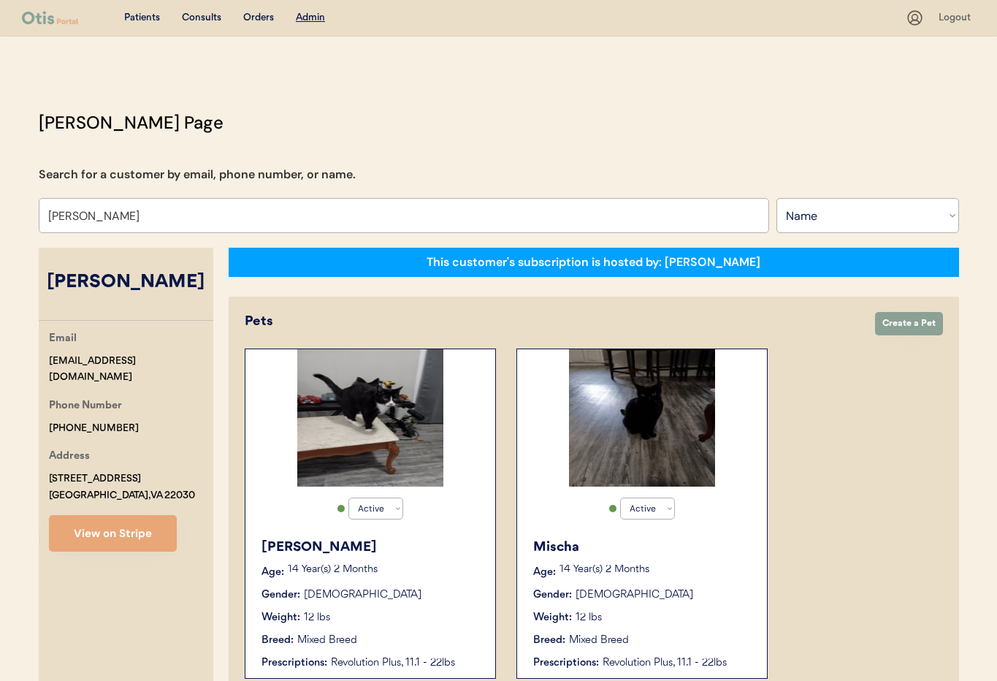
select select "true"
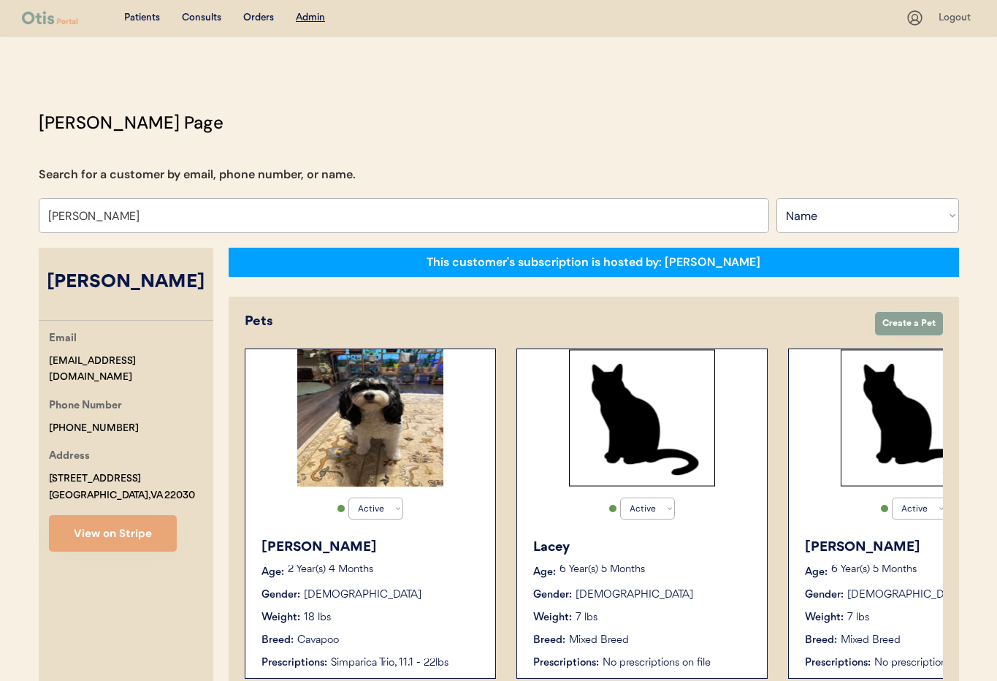
type input "Sheri Phillips"
click at [806, 227] on select "Search By Name Email Phone Number" at bounding box center [868, 215] width 183 height 35
select select ""Phone Number""
click at [777, 198] on select "Search By Name Email Phone Number" at bounding box center [868, 215] width 183 height 35
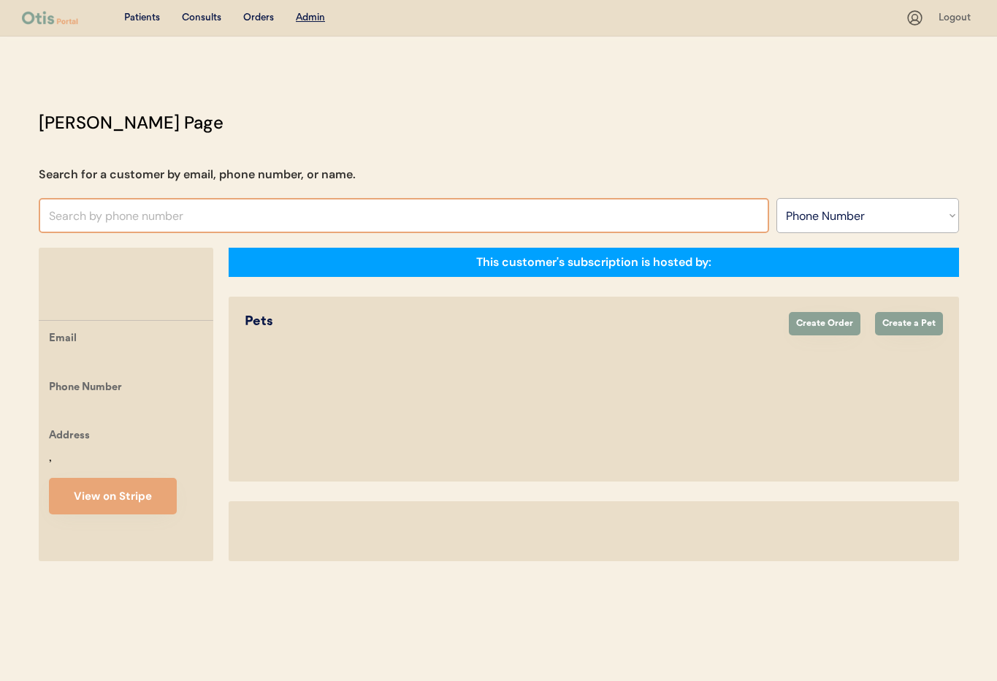
select select ""Phone Number""
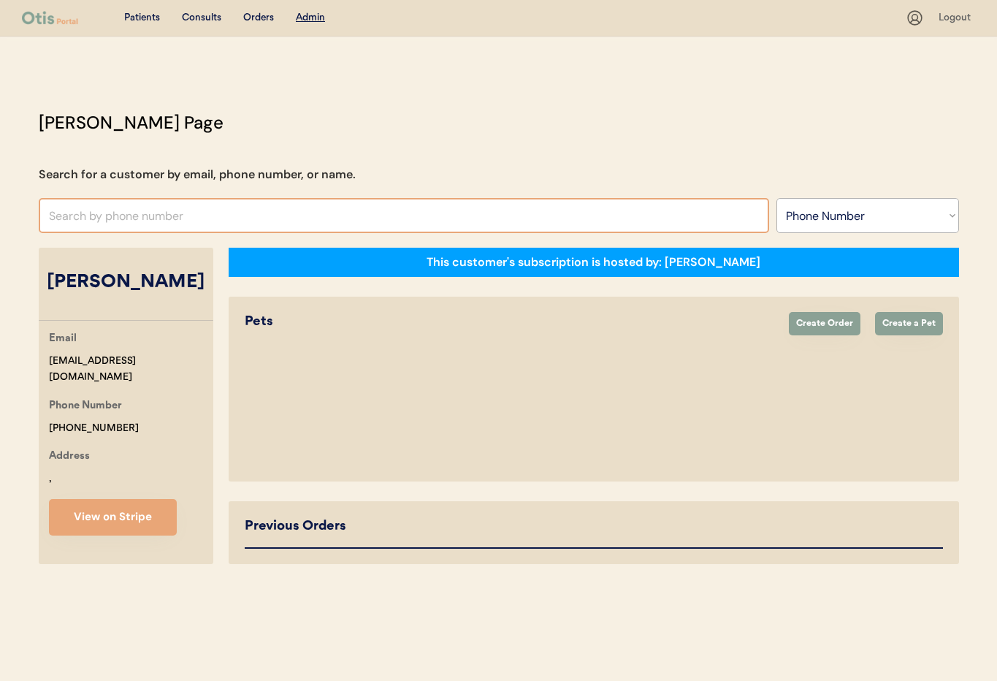
select select "true"
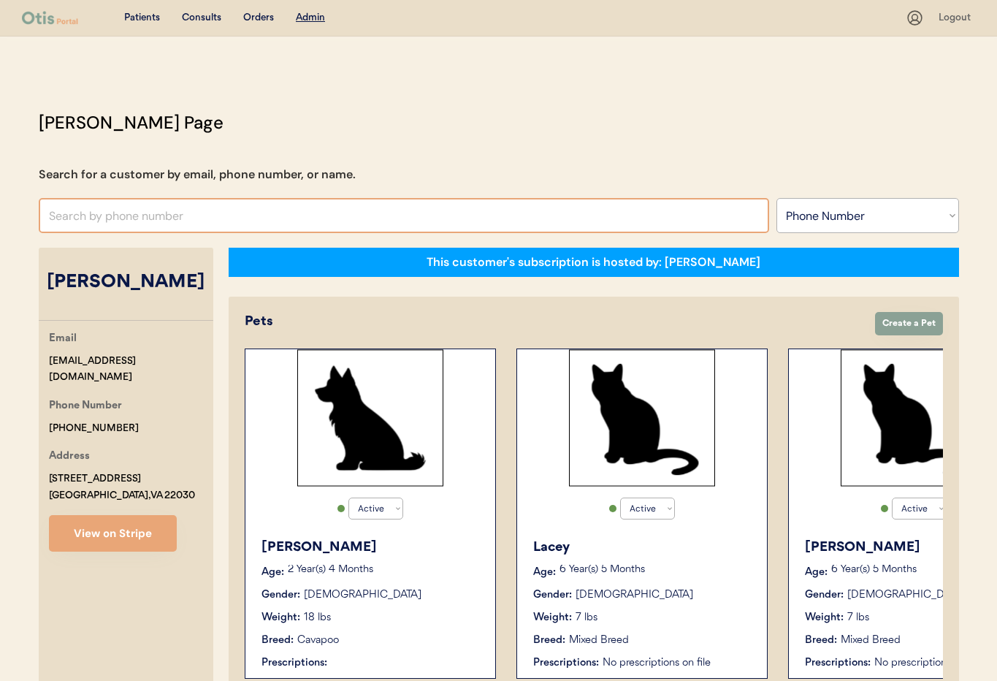
drag, startPoint x: 0, startPoint y: 0, endPoint x: 130, endPoint y: 220, distance: 255.5
click at [130, 220] on input "text" at bounding box center [404, 215] width 731 height 35
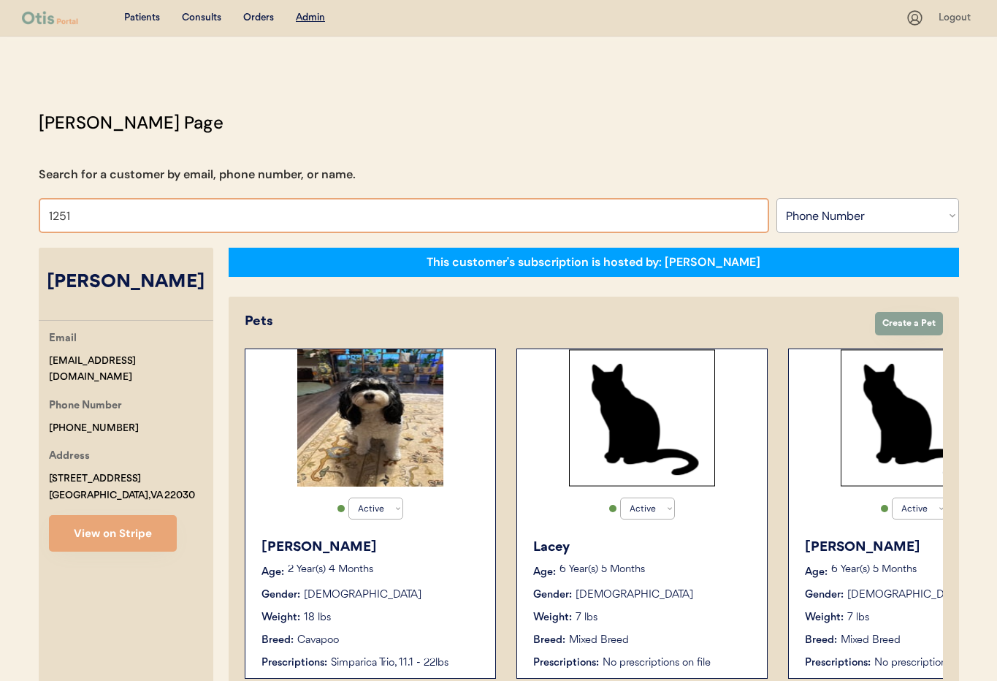
click at [130, 218] on input "1251" at bounding box center [404, 215] width 731 height 35
type input "1"
click at [812, 216] on select "Search By Name Email Phone Number" at bounding box center [868, 215] width 183 height 35
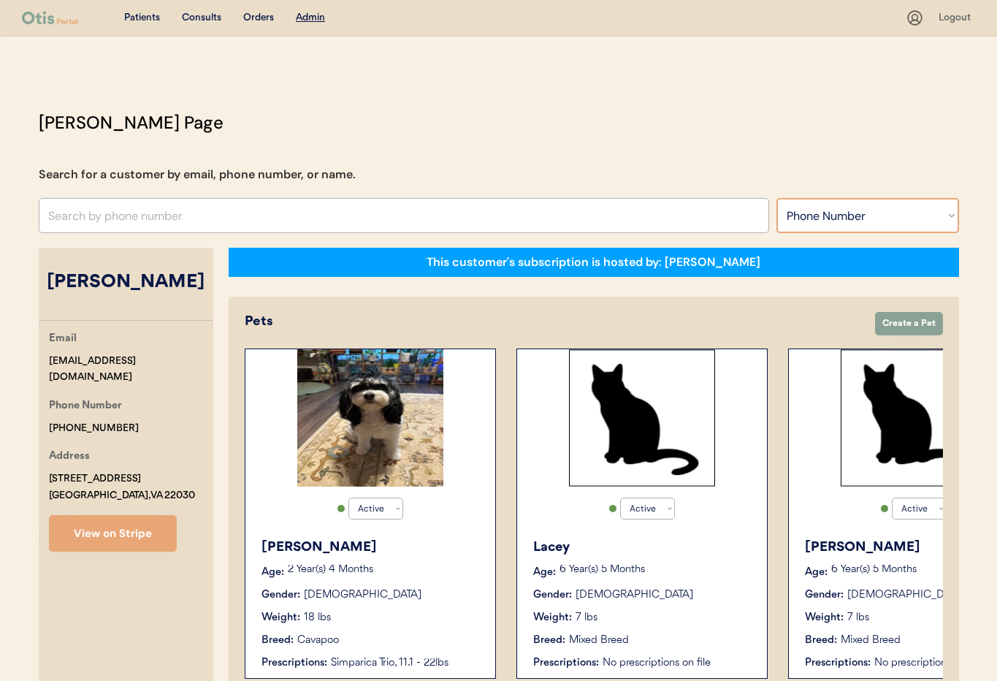
select select ""Name""
click at [777, 198] on select "Search By Name Email Phone Number" at bounding box center [868, 215] width 183 height 35
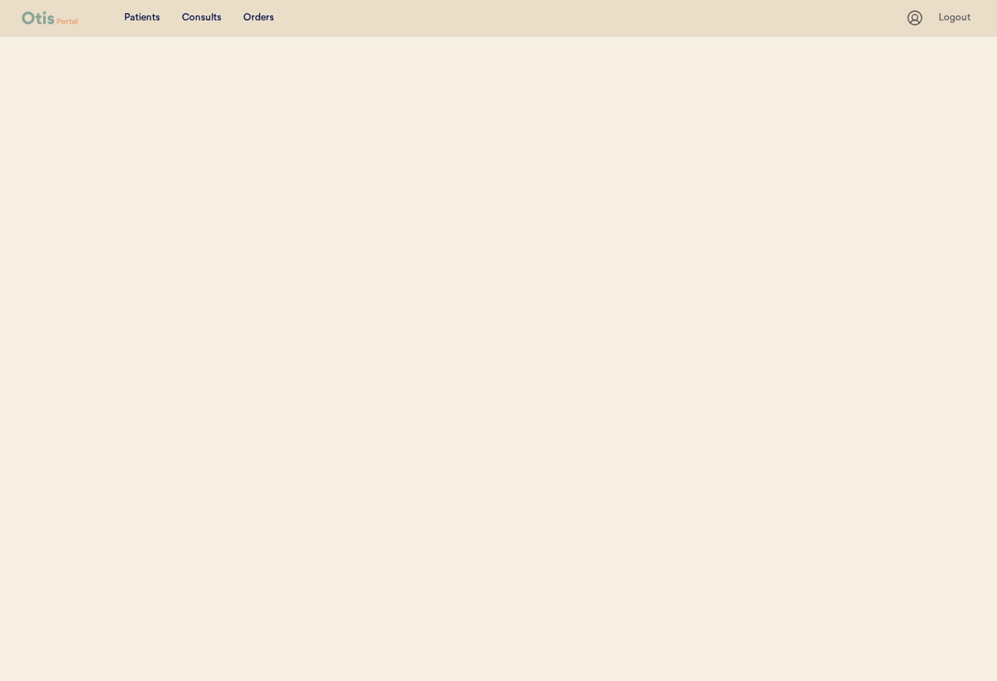
select select ""Name""
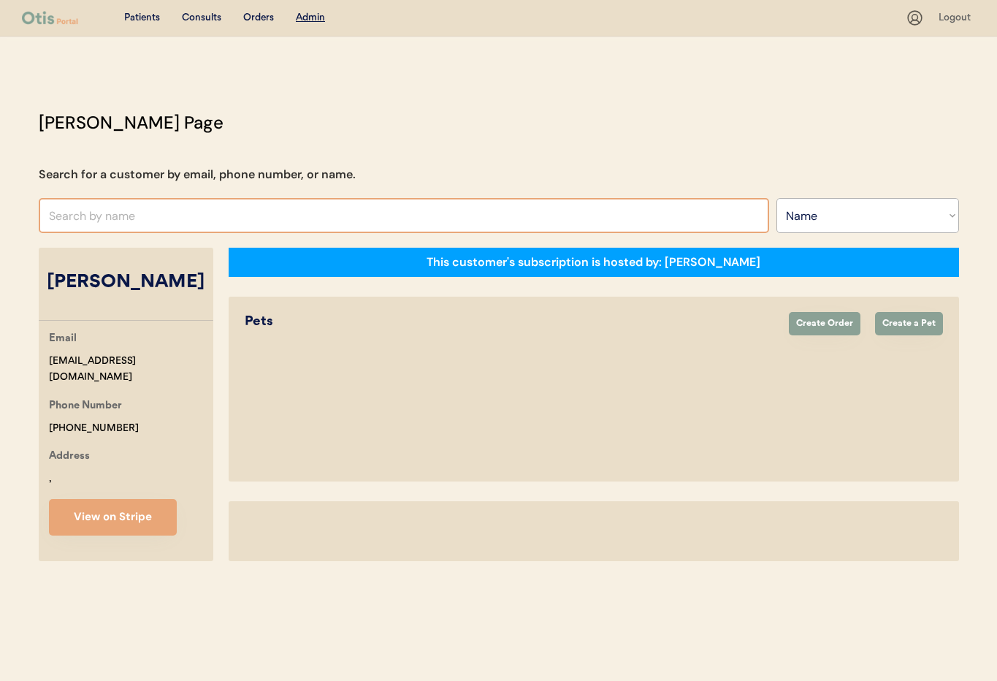
select select "true"
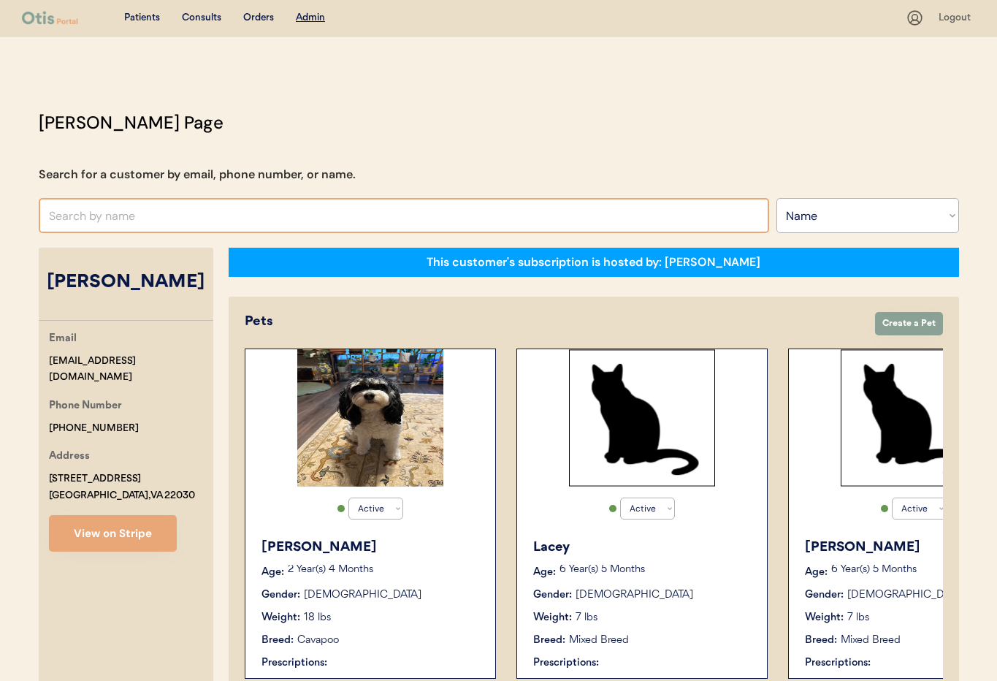
click at [136, 208] on input "text" at bounding box center [404, 215] width 731 height 35
paste input "[PERSON_NAME]"
type input "Ka"
type input "[PERSON_NAME]"
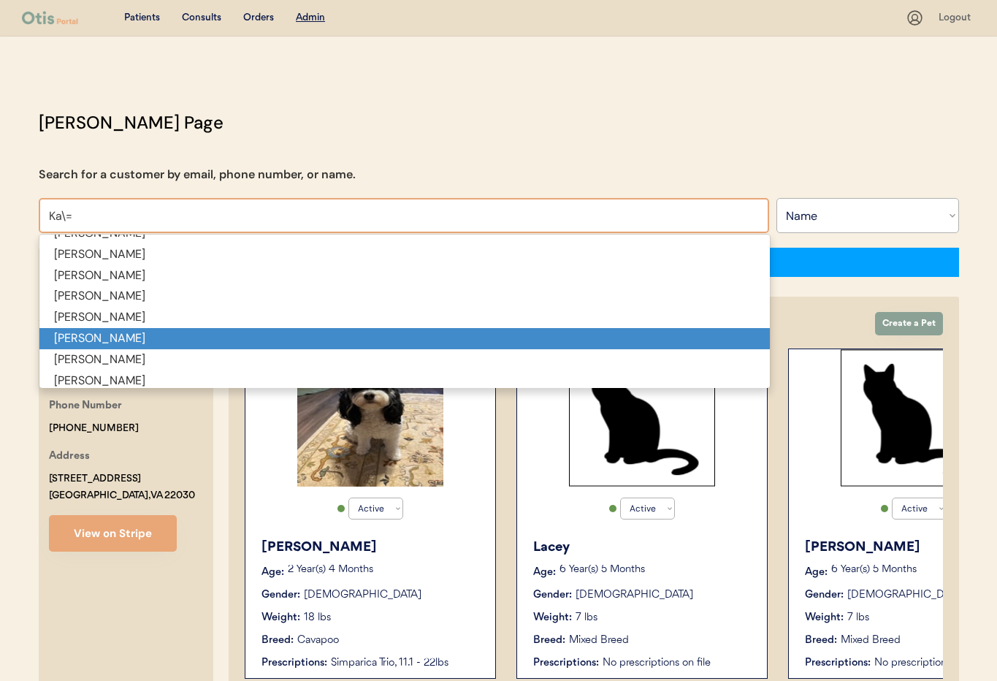
scroll to position [64, 0]
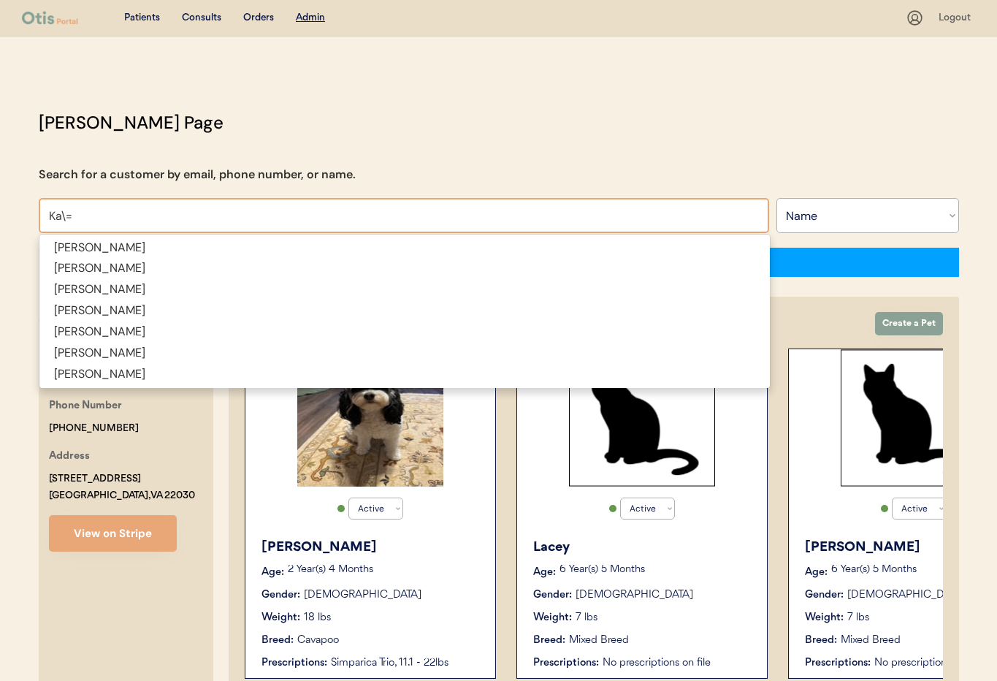
type input "Ka\="
click at [240, 137] on div "Otis Admin Page Search for a customer by email, phone number, or name. Ka\= Sea…" at bounding box center [499, 630] width 950 height 1041
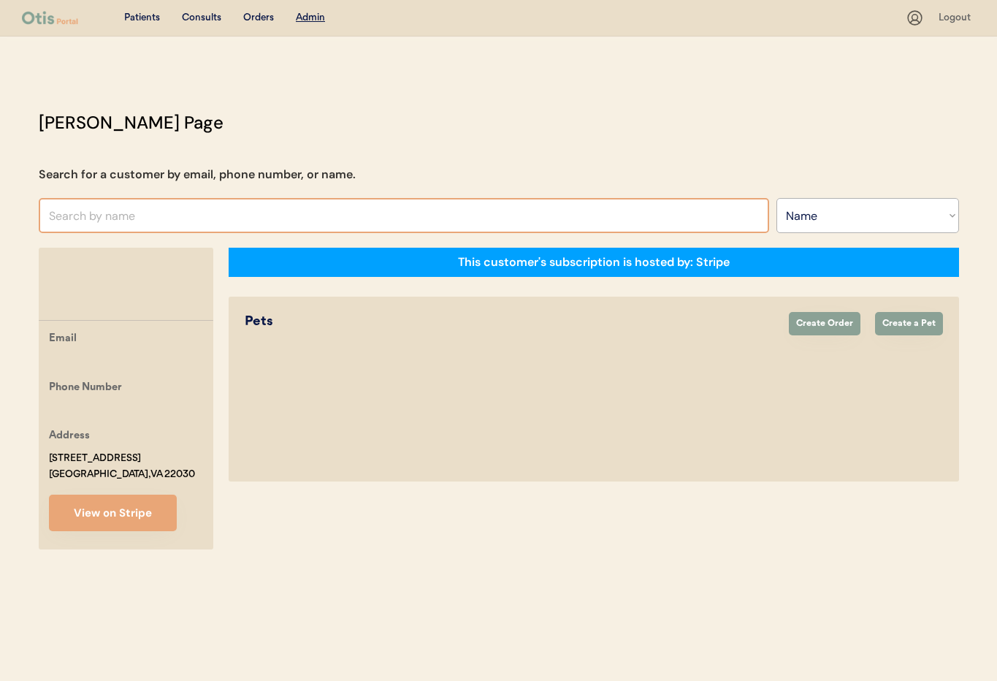
click at [140, 221] on input "text" at bounding box center [404, 215] width 731 height 35
type input "Greg"
type input "Greg puccio"
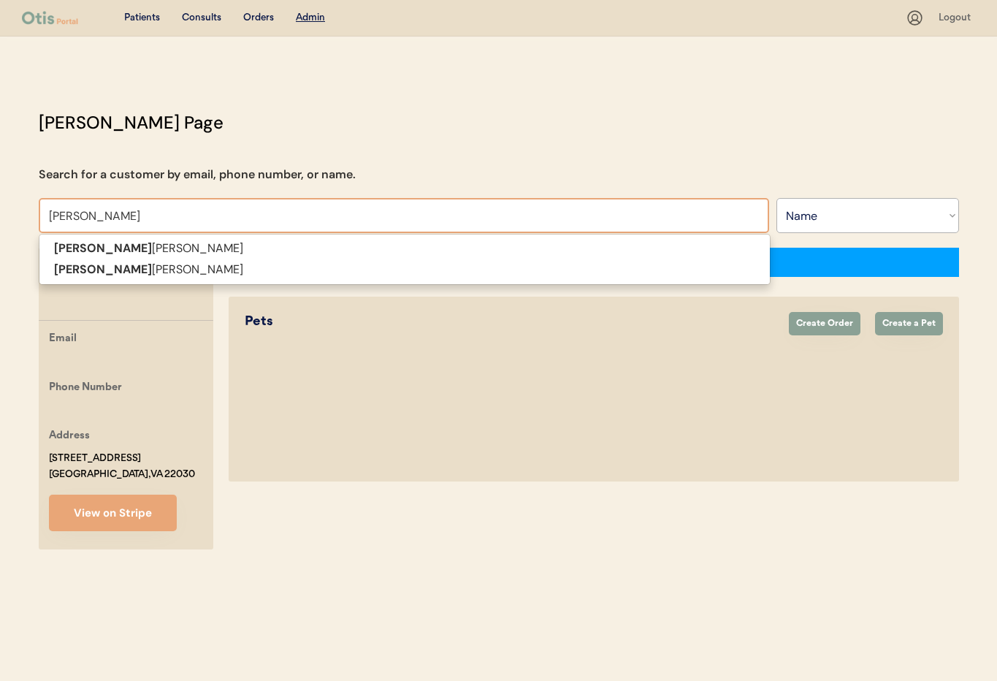
type input "Gregor"
type input "[PERSON_NAME]"
type input "Gregory"
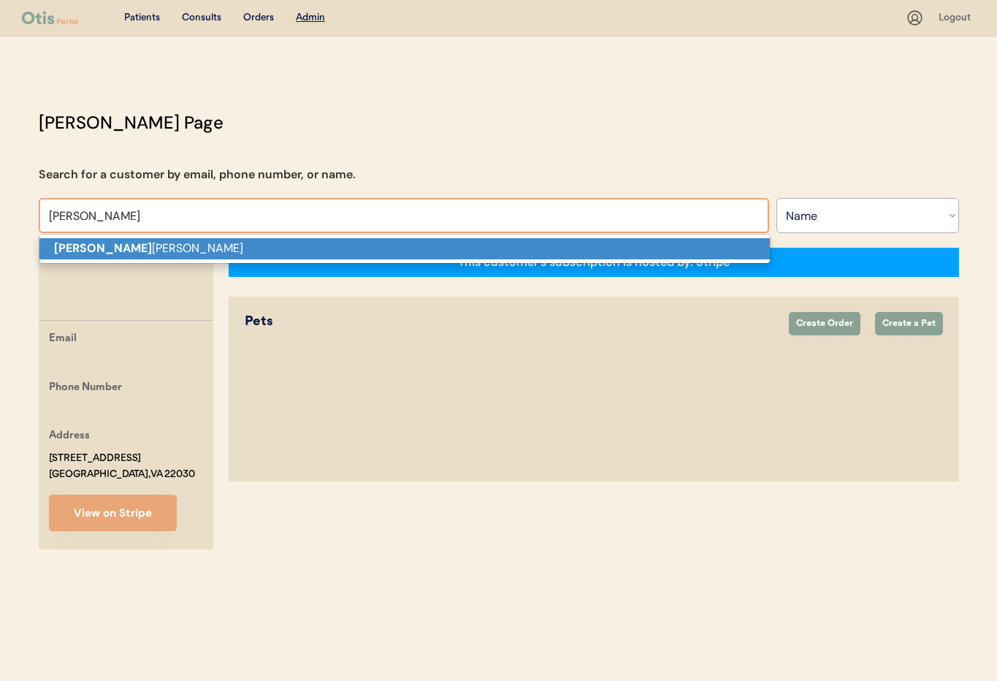
click at [119, 251] on p "Gregory Lee" at bounding box center [404, 248] width 731 height 21
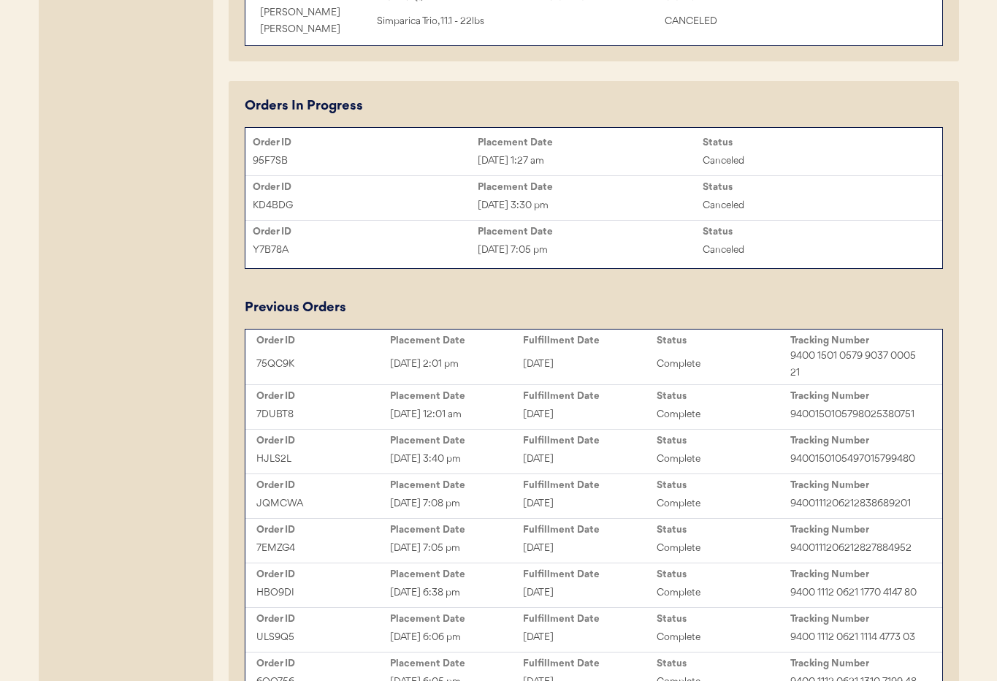
scroll to position [1073, 0]
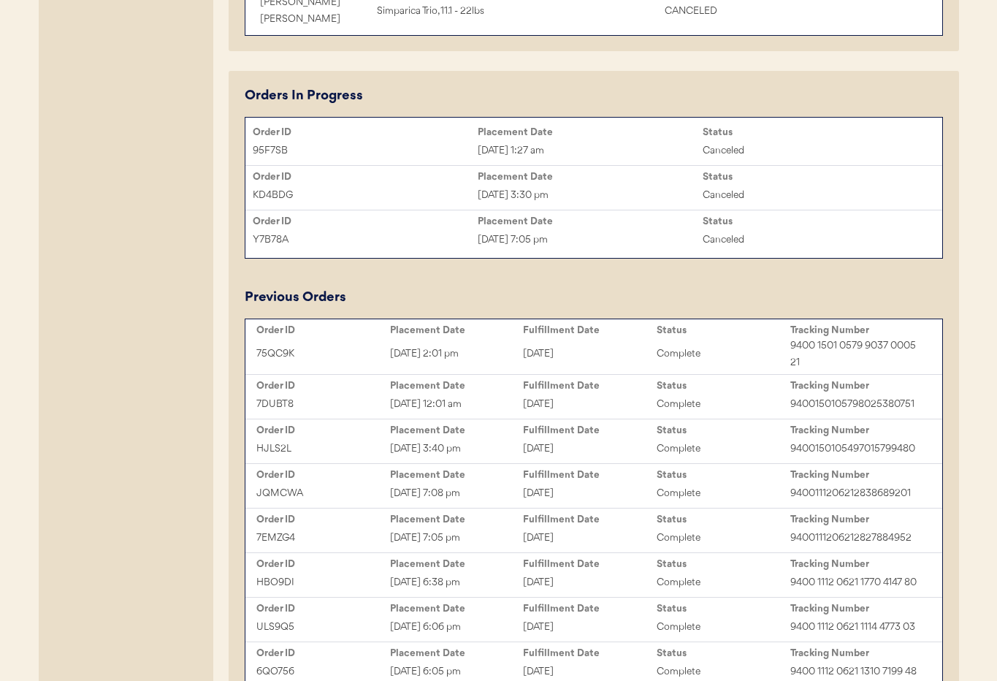
type input "[PERSON_NAME]"
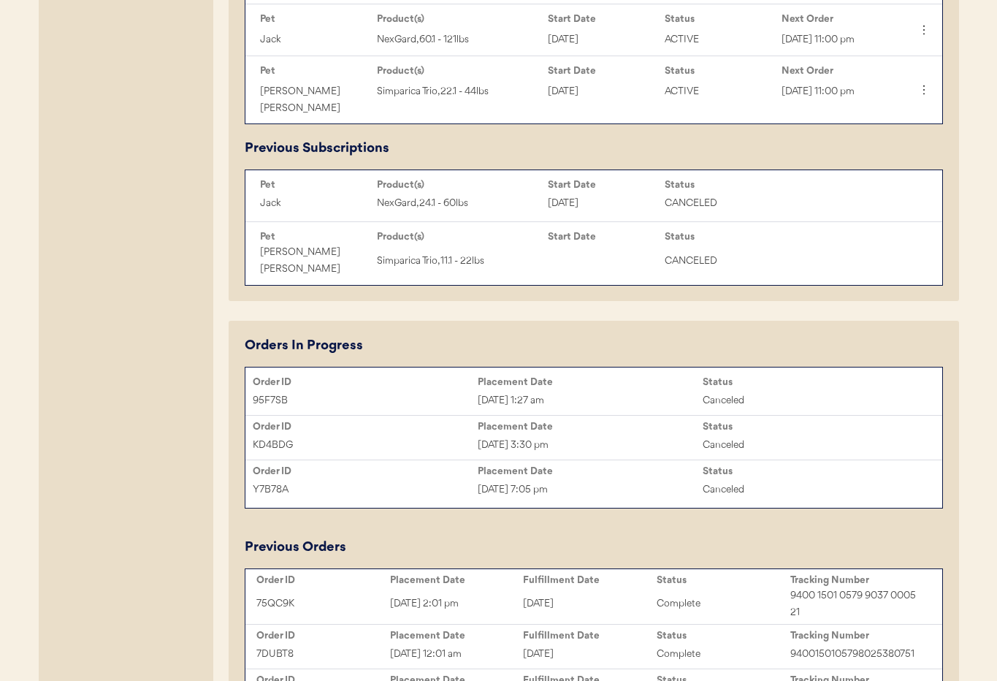
scroll to position [971, 0]
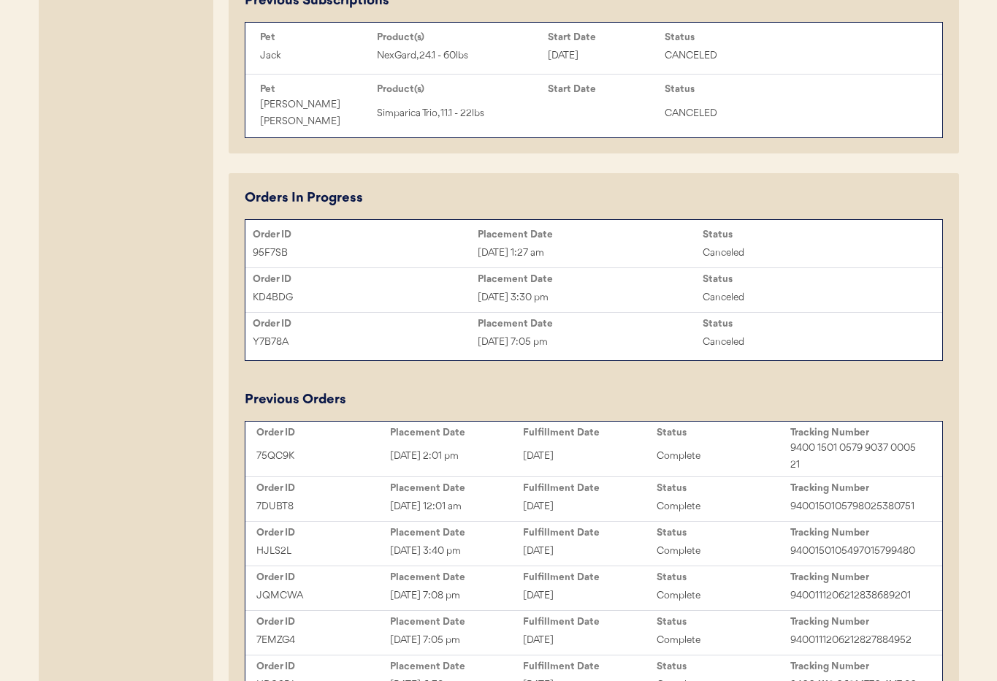
click at [609, 465] on div "75QC9K Oct 3, 2025 2:01 pm October 6, 2025 Complete 9400 1501 0579 9037 0005 21" at bounding box center [594, 457] width 690 height 34
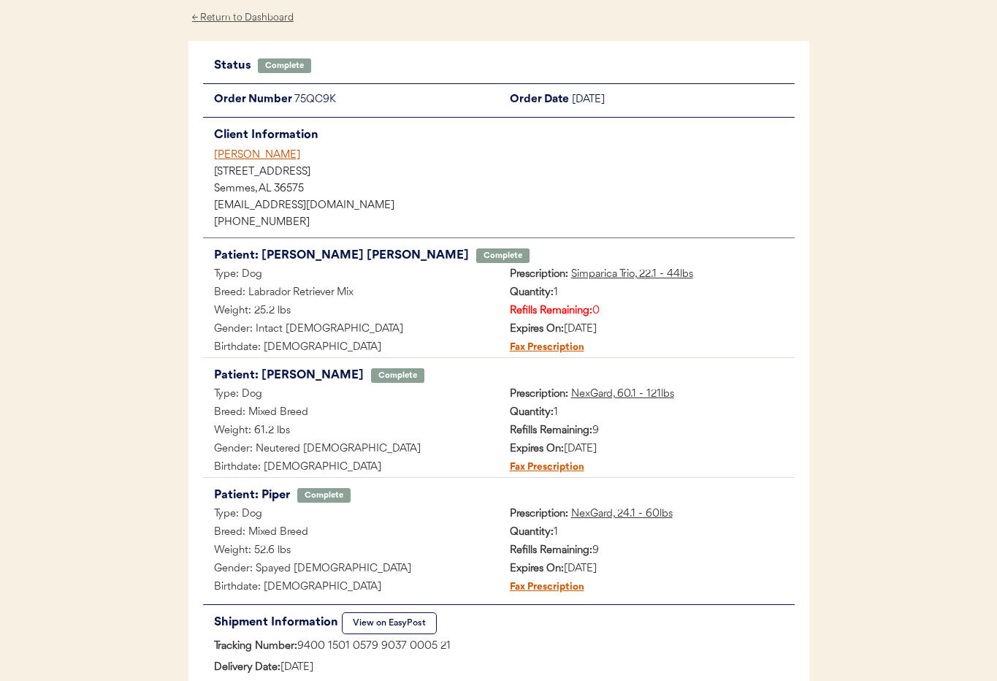
scroll to position [177, 0]
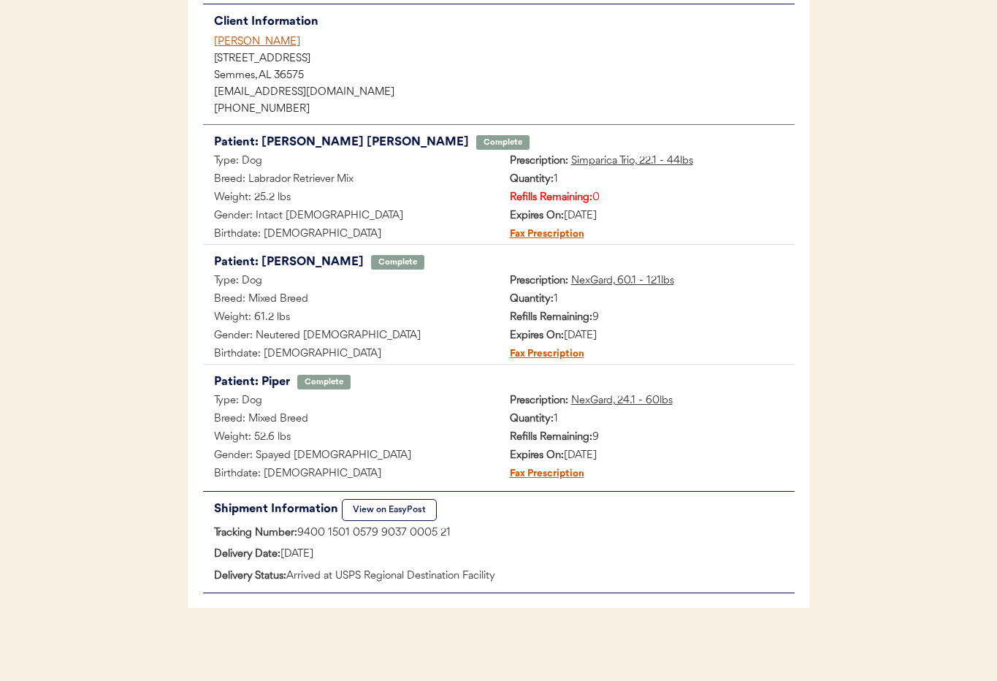
click at [368, 511] on button "View on EasyPost" at bounding box center [389, 510] width 95 height 22
